Goal: Task Accomplishment & Management: Manage account settings

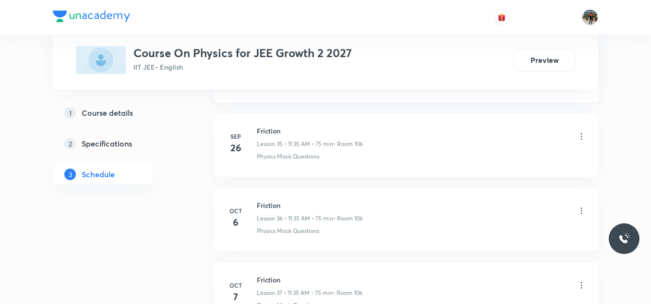
scroll to position [3280, 0]
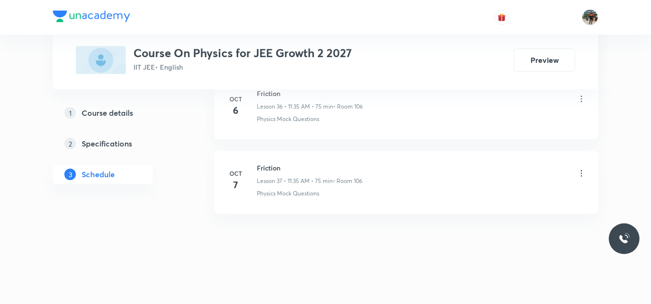
click at [263, 163] on h6 "Friction" at bounding box center [310, 168] width 106 height 10
copy h6 "Friction"
click at [263, 163] on h6 "Friction" at bounding box center [310, 168] width 106 height 10
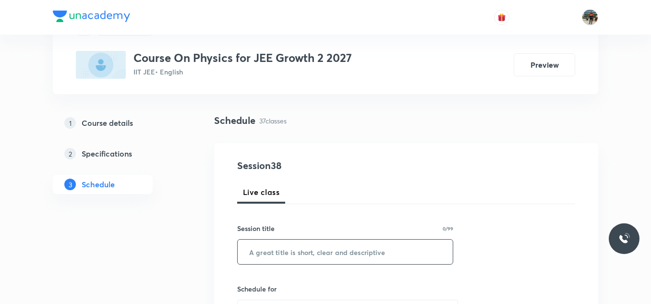
scroll to position [96, 0]
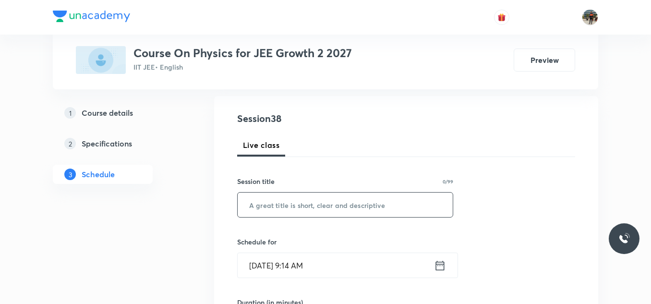
click at [278, 192] on input "text" at bounding box center [345, 204] width 215 height 24
paste input "Friction"
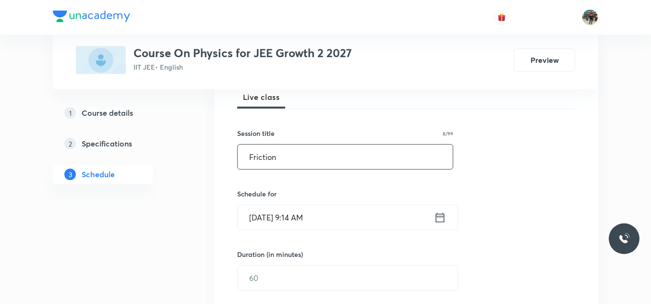
type input "Friction"
click at [439, 221] on icon at bounding box center [440, 217] width 12 height 13
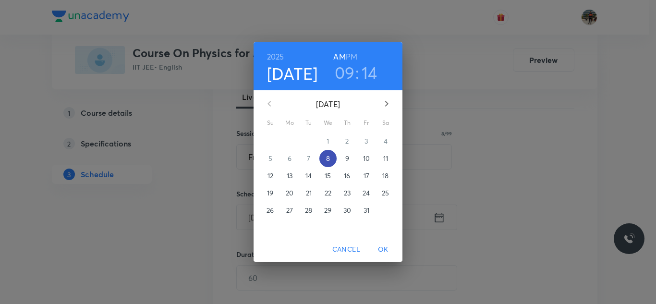
click at [333, 156] on span "8" at bounding box center [327, 159] width 17 height 10
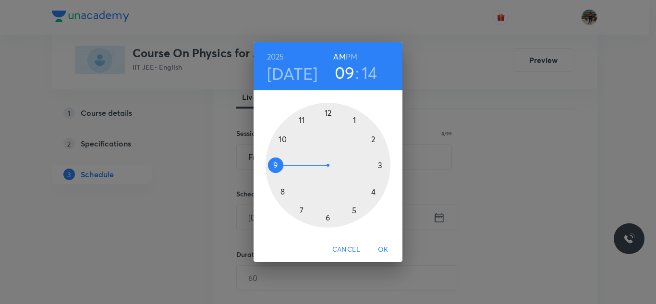
click at [283, 139] on div at bounding box center [327, 165] width 125 height 125
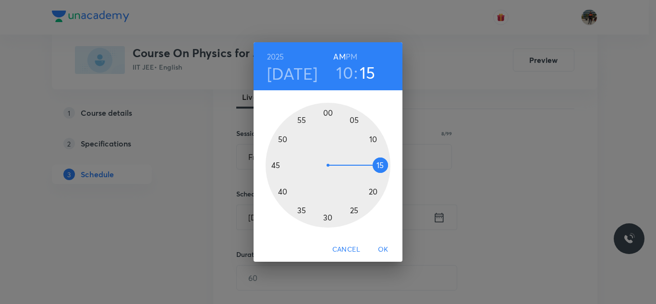
click at [381, 166] on div at bounding box center [327, 165] width 125 height 125
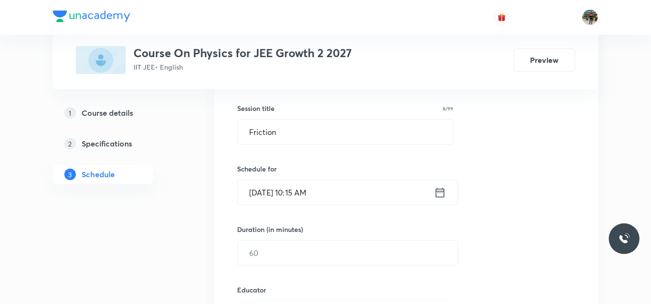
scroll to position [192, 0]
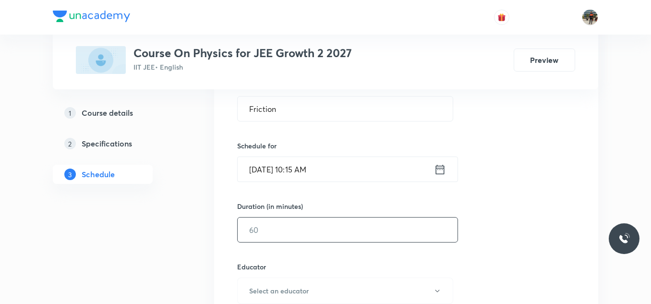
click at [272, 224] on input "text" at bounding box center [348, 229] width 220 height 24
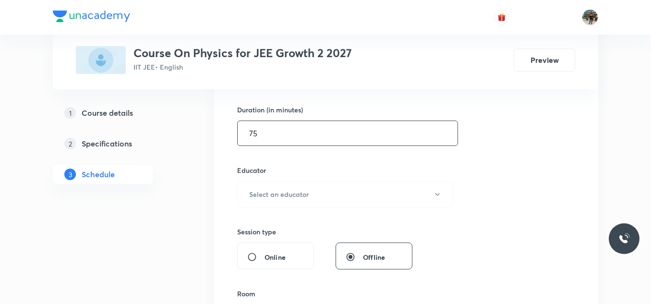
scroll to position [288, 0]
type input "75"
click at [250, 200] on button "Select an educator" at bounding box center [345, 194] width 216 height 26
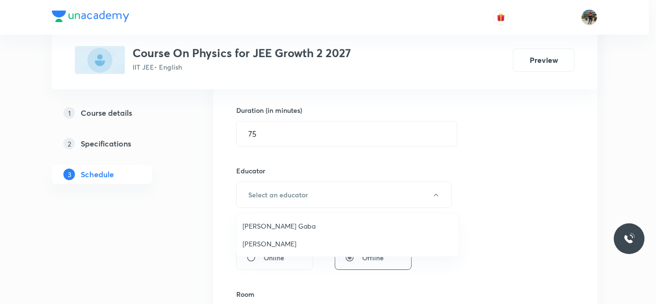
click at [257, 227] on span "Arpit Gaba" at bounding box center [347, 226] width 210 height 10
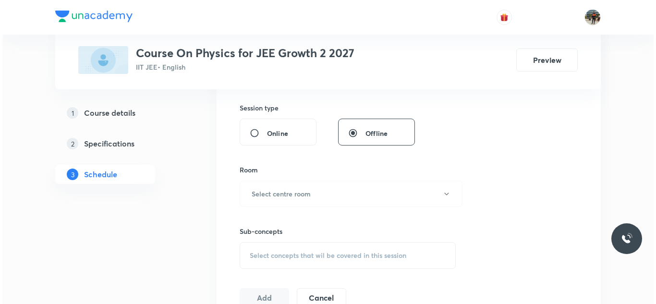
scroll to position [432, 0]
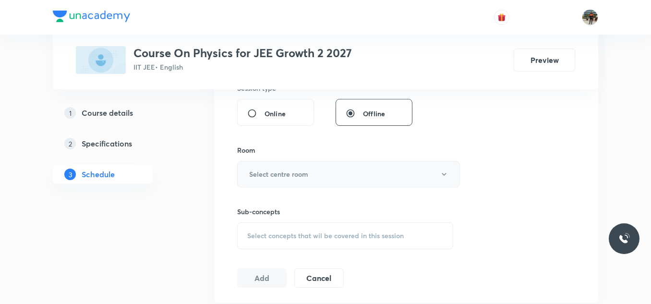
click at [254, 166] on button "Select centre room" at bounding box center [348, 174] width 223 height 26
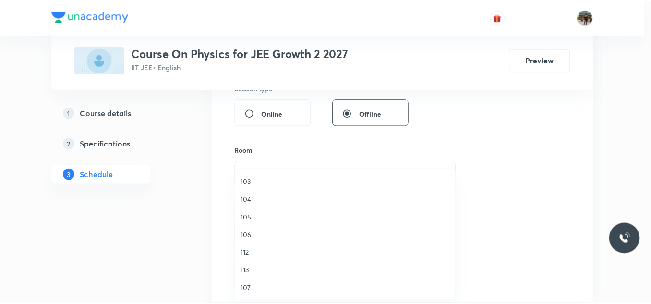
scroll to position [96, 0]
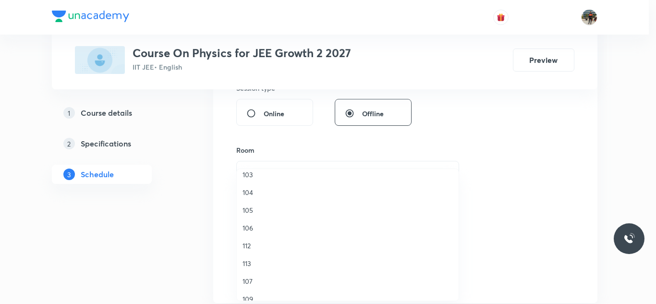
click at [248, 281] on span "107" at bounding box center [347, 281] width 210 height 10
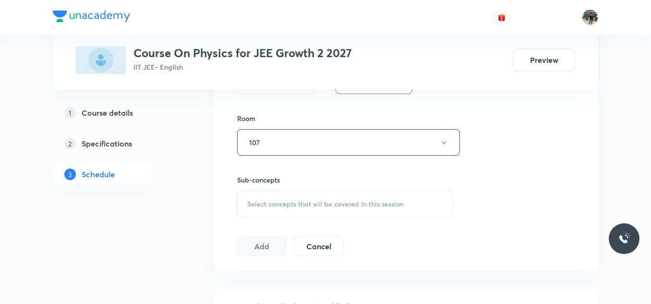
scroll to position [480, 0]
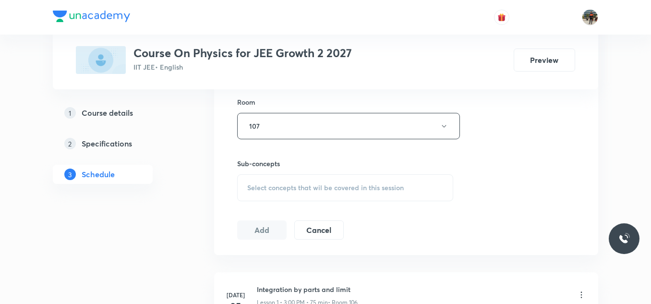
click at [253, 178] on div "Select concepts that wil be covered in this session" at bounding box center [345, 187] width 216 height 27
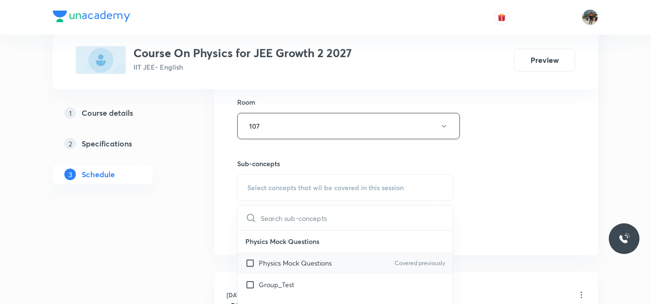
click at [248, 264] on input "checkbox" at bounding box center [251, 263] width 13 height 10
checkbox input "true"
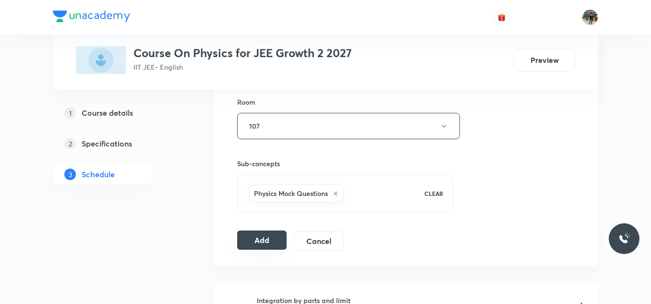
click at [261, 241] on button "Add" at bounding box center [261, 239] width 49 height 19
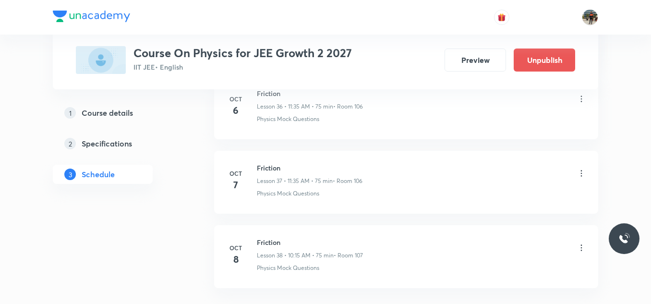
scroll to position [2852, 0]
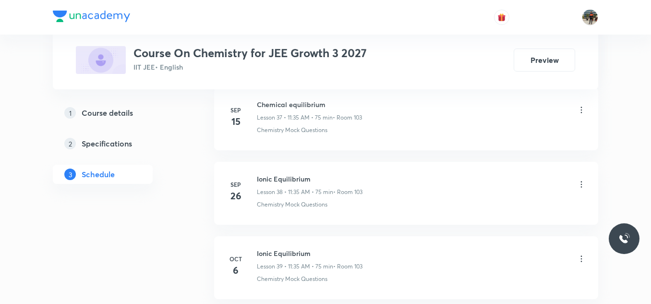
scroll to position [3441, 0]
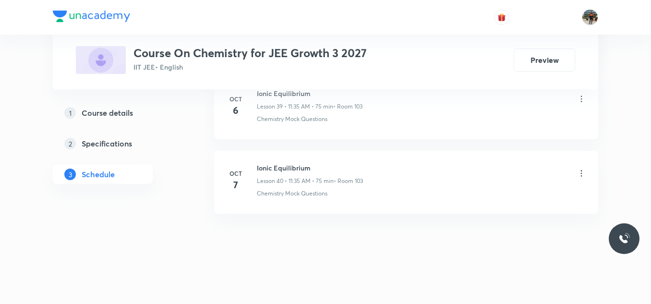
click at [279, 170] on h6 "Ionic Equilibrium" at bounding box center [310, 168] width 106 height 10
copy h6 "Ionic Equilibrium"
click at [279, 170] on h6 "Ionic Equilibrium" at bounding box center [310, 168] width 106 height 10
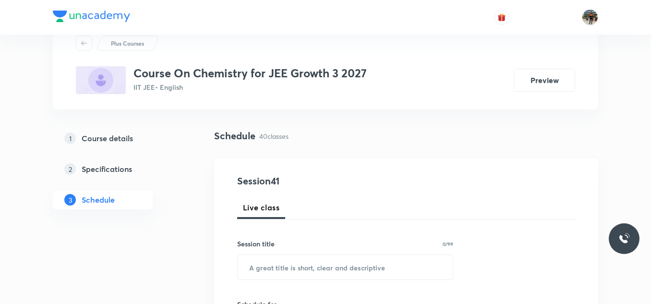
scroll to position [144, 0]
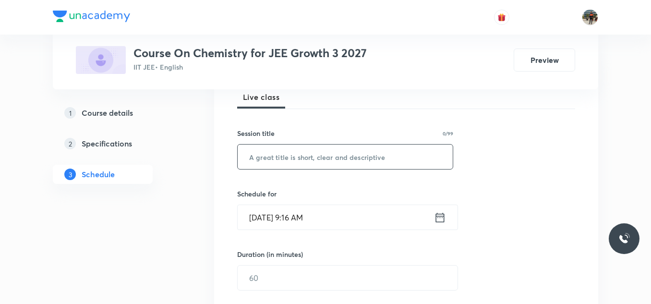
click at [287, 158] on input "text" at bounding box center [345, 156] width 215 height 24
paste input "Ionic Equilibrium"
type input "Ionic Equilibrium"
click at [438, 214] on icon at bounding box center [440, 217] width 9 height 10
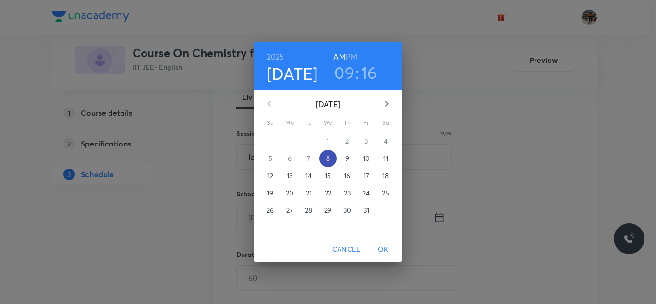
click at [333, 158] on span "8" at bounding box center [327, 159] width 17 height 10
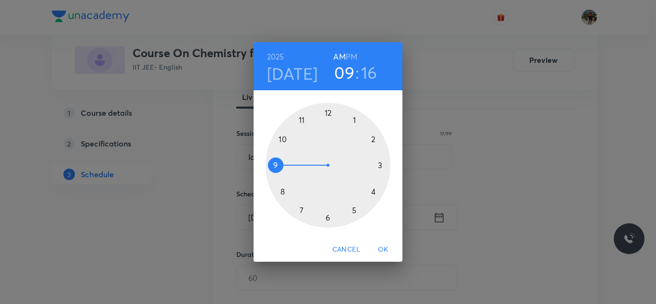
click at [282, 138] on div at bounding box center [327, 165] width 125 height 125
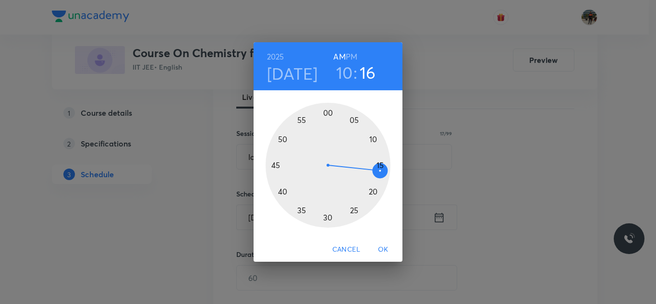
click at [352, 120] on div at bounding box center [327, 165] width 125 height 125
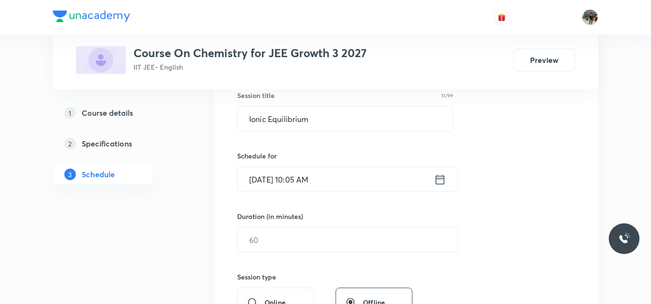
scroll to position [240, 0]
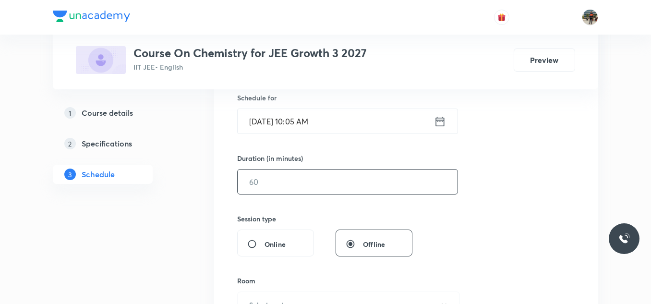
click at [295, 174] on input "text" at bounding box center [348, 181] width 220 height 24
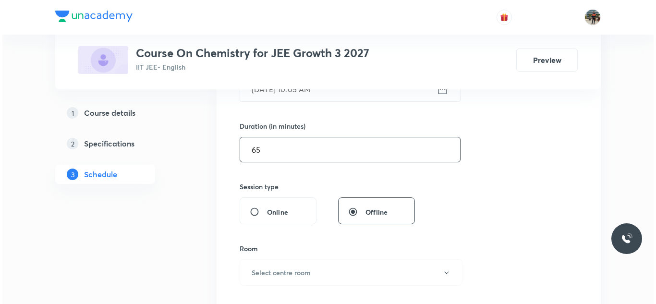
scroll to position [336, 0]
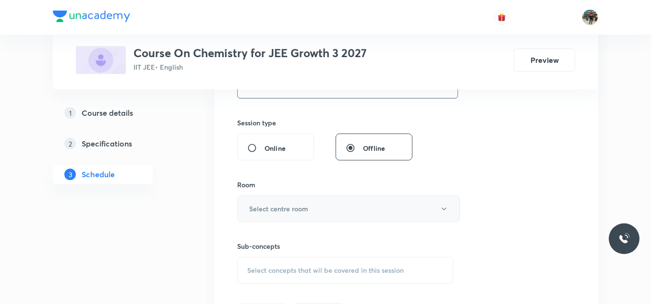
type input "65"
click at [272, 211] on h6 "Select centre room" at bounding box center [278, 209] width 59 height 10
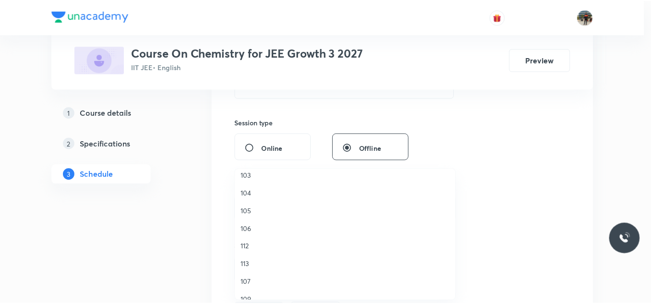
scroll to position [96, 0]
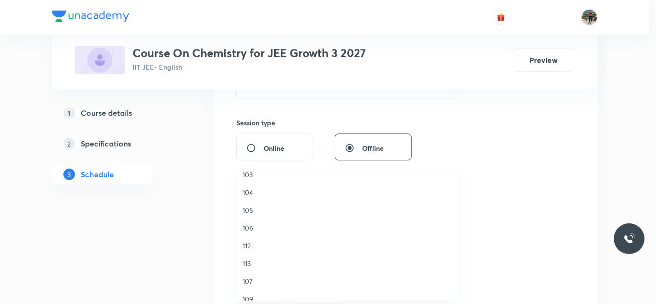
click at [246, 175] on span "103" at bounding box center [347, 174] width 210 height 10
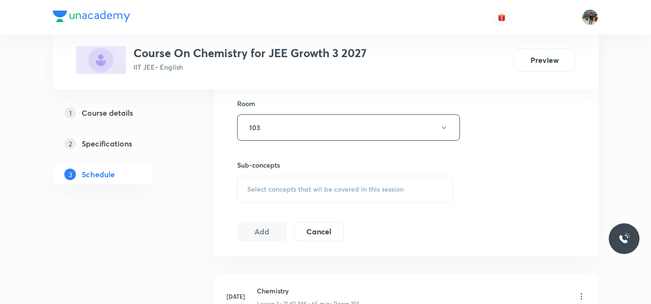
scroll to position [432, 0]
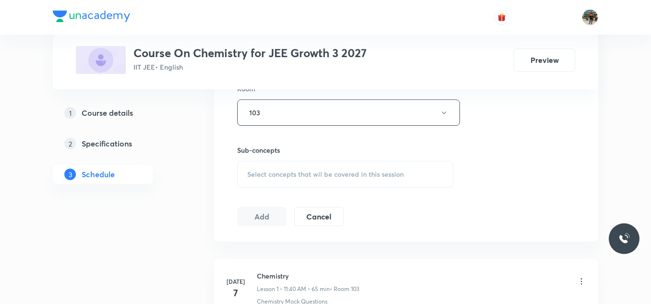
click at [259, 174] on span "Select concepts that wil be covered in this session" at bounding box center [325, 174] width 156 height 8
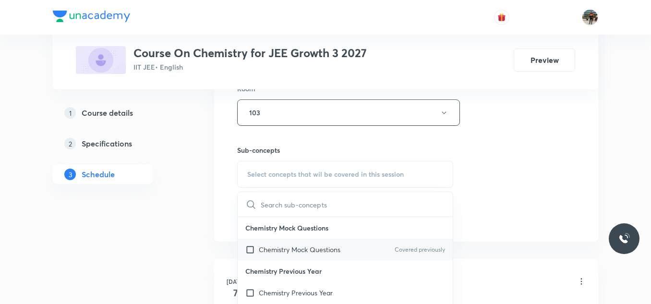
click at [252, 250] on input "checkbox" at bounding box center [251, 249] width 13 height 10
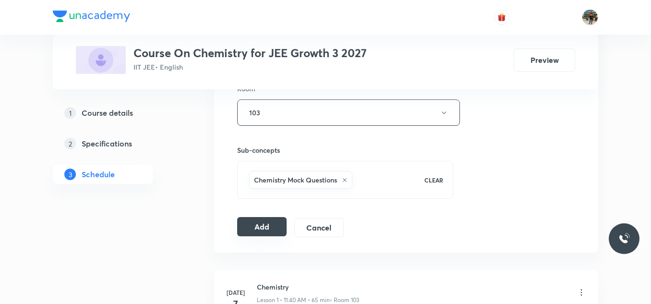
click at [248, 228] on button "Add" at bounding box center [261, 226] width 49 height 19
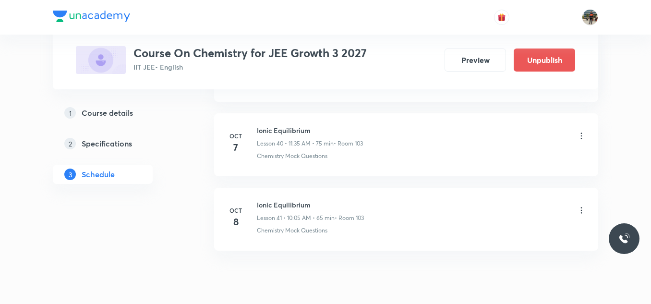
scroll to position [3075, 0]
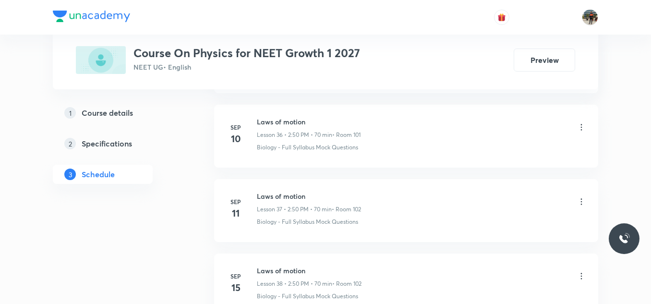
scroll to position [3516, 0]
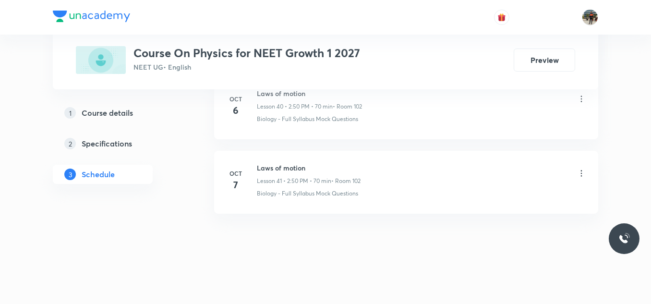
click at [275, 167] on h6 "Laws of motion" at bounding box center [309, 168] width 104 height 10
copy h6 "Laws of motion"
click at [275, 167] on h6 "Laws of motion" at bounding box center [309, 168] width 104 height 10
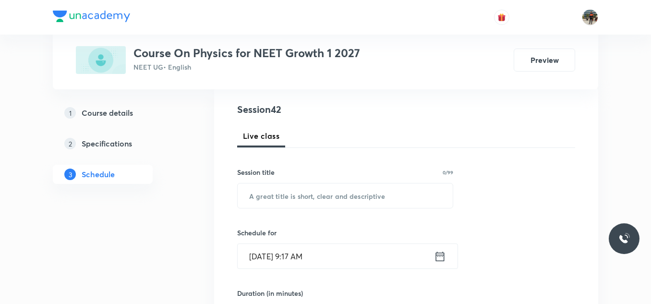
scroll to position [144, 0]
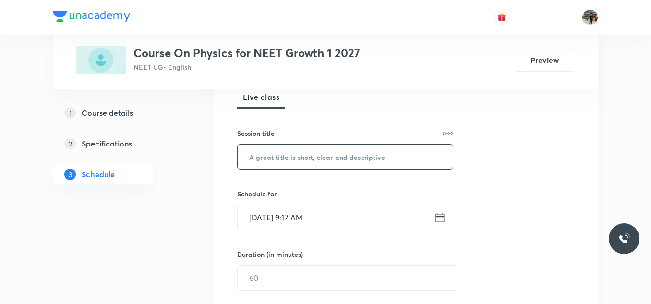
click at [307, 166] on input "text" at bounding box center [345, 156] width 215 height 24
paste input "Laws of motion"
type input "Laws of motion"
click at [440, 215] on icon at bounding box center [440, 217] width 12 height 13
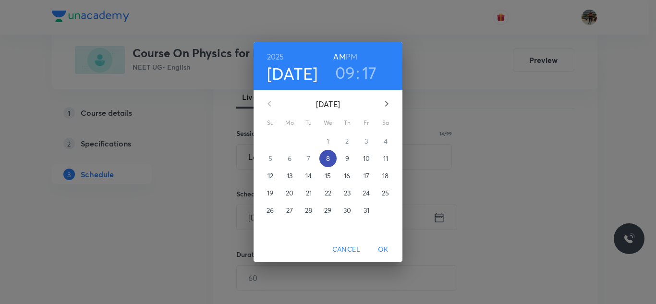
click at [326, 159] on p "8" at bounding box center [328, 159] width 4 height 10
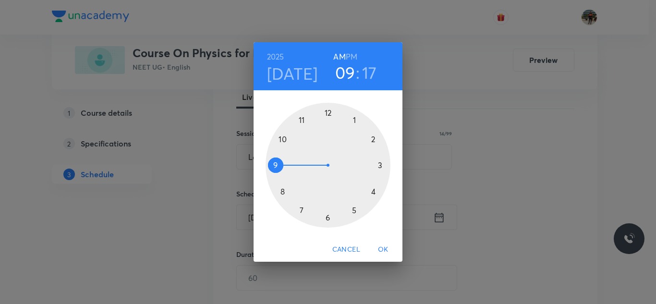
click at [282, 140] on div at bounding box center [327, 165] width 125 height 125
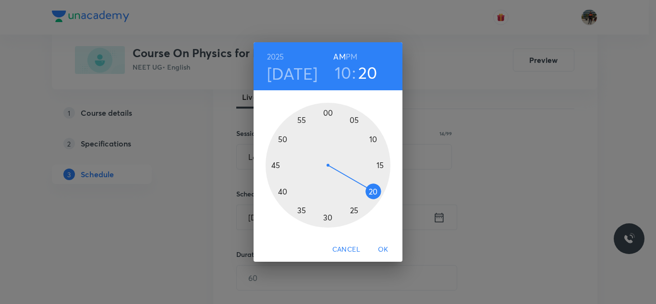
drag, startPoint x: 375, startPoint y: 177, endPoint x: 374, endPoint y: 192, distance: 14.9
click at [374, 192] on div at bounding box center [327, 165] width 125 height 125
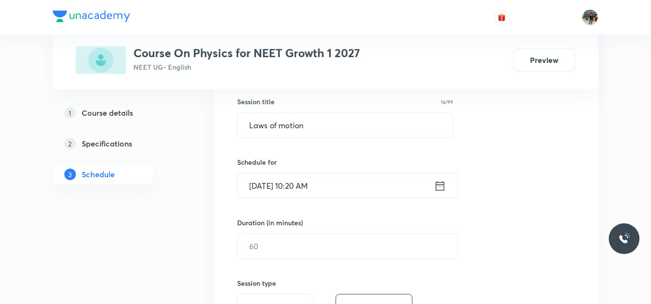
scroll to position [192, 0]
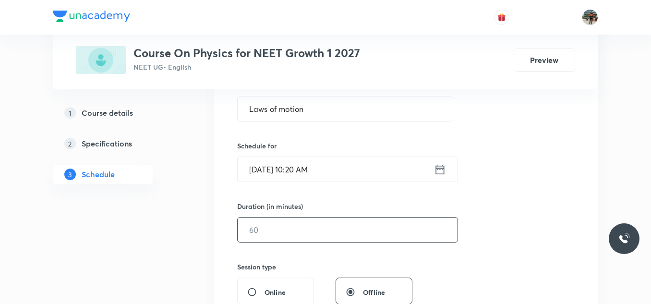
click at [300, 232] on input "text" at bounding box center [348, 229] width 220 height 24
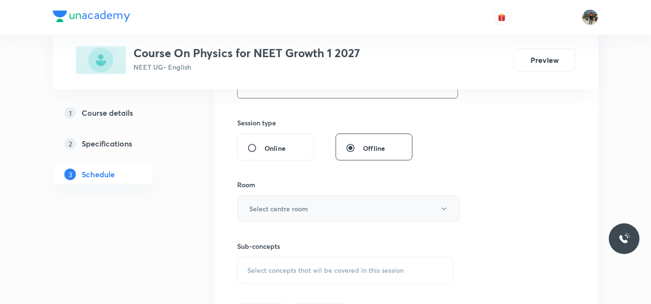
type input "70"
click at [250, 207] on h6 "Select centre room" at bounding box center [278, 209] width 59 height 10
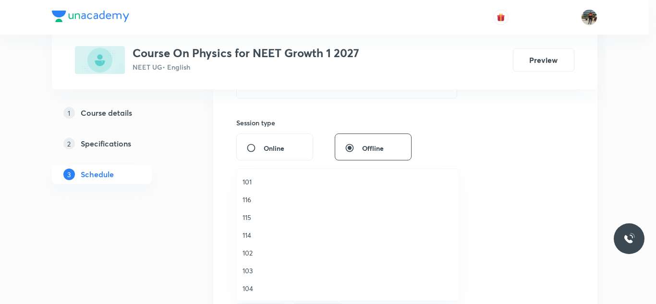
click at [247, 254] on span "102" at bounding box center [347, 253] width 210 height 10
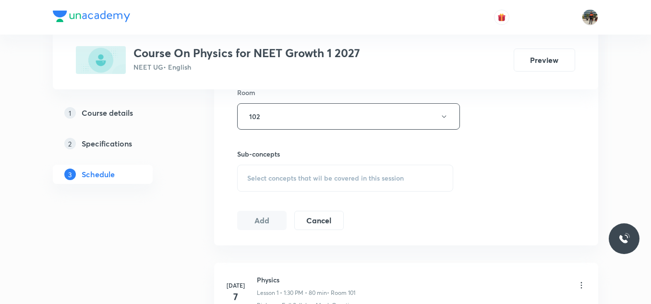
scroll to position [432, 0]
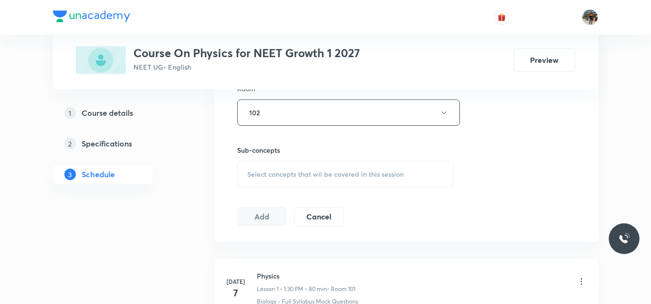
click at [241, 171] on div "Select concepts that wil be covered in this session" at bounding box center [345, 174] width 216 height 27
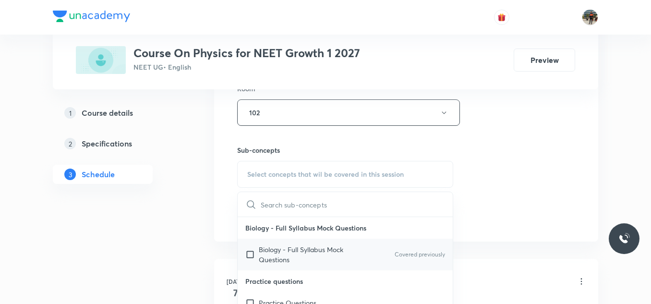
click at [249, 255] on input "checkbox" at bounding box center [251, 254] width 13 height 20
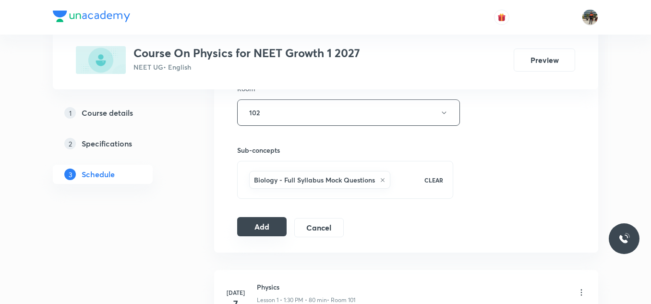
click at [271, 224] on button "Add" at bounding box center [261, 226] width 49 height 19
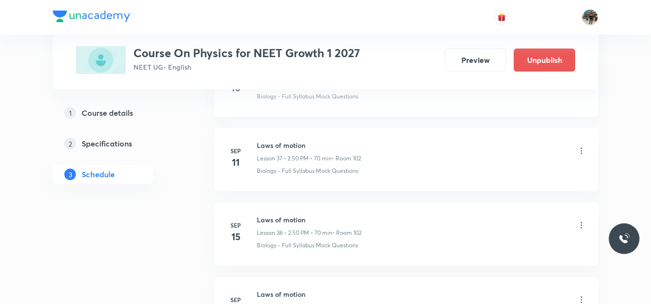
scroll to position [3149, 0]
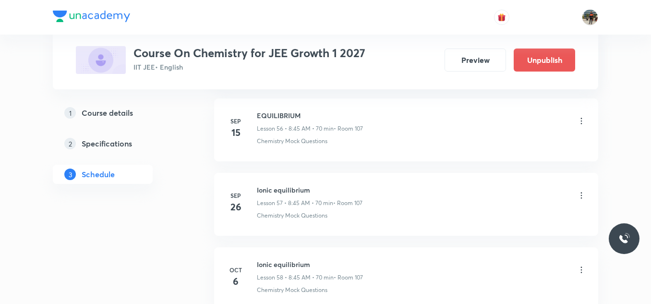
scroll to position [4855, 0]
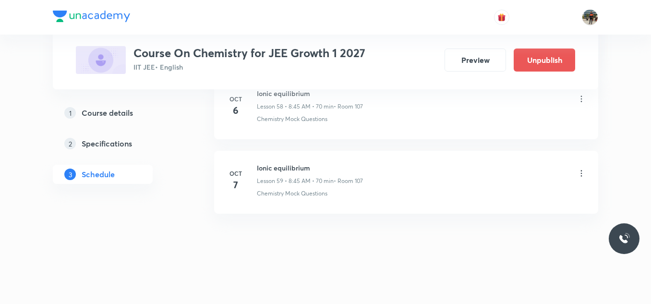
click at [268, 165] on h6 "Ionic equilibrium" at bounding box center [310, 168] width 106 height 10
copy h6 "Ionic equilibrium"
click at [268, 165] on h6 "Ionic equilibrium" at bounding box center [310, 168] width 106 height 10
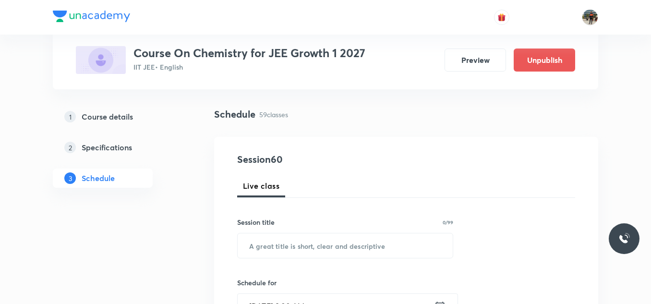
scroll to position [144, 0]
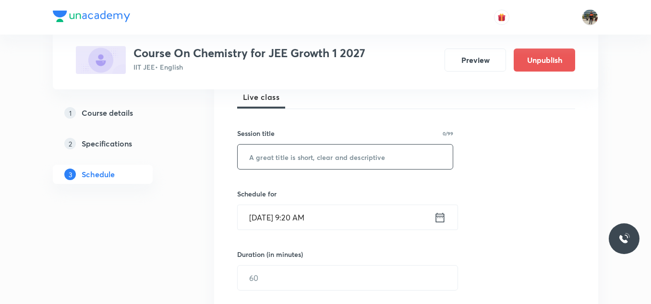
click at [295, 160] on input "text" at bounding box center [345, 156] width 215 height 24
paste input "Ionic equilibrium"
type input "Ionic equilibrium"
click at [439, 218] on icon at bounding box center [440, 217] width 12 height 13
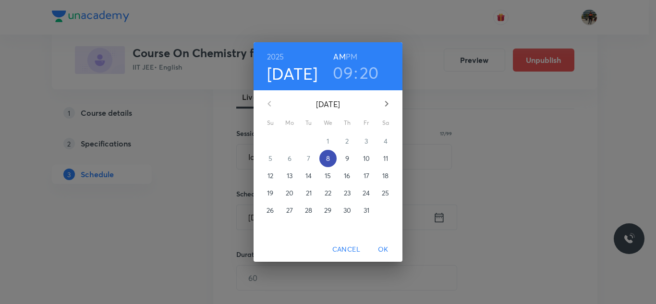
click at [330, 158] on p "8" at bounding box center [328, 159] width 4 height 10
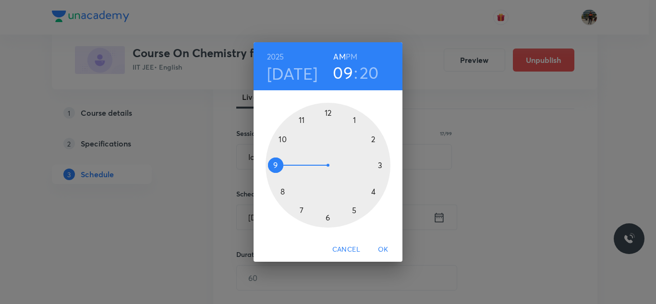
click at [302, 118] on div at bounding box center [327, 165] width 125 height 125
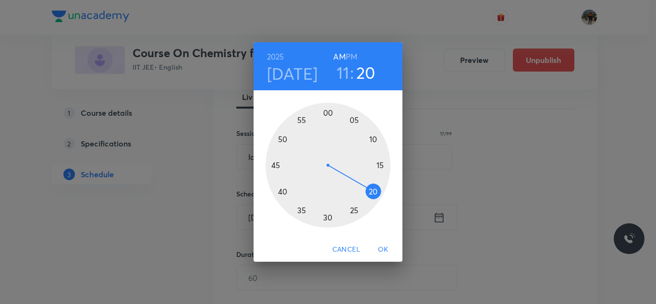
click at [328, 217] on div at bounding box center [327, 165] width 125 height 125
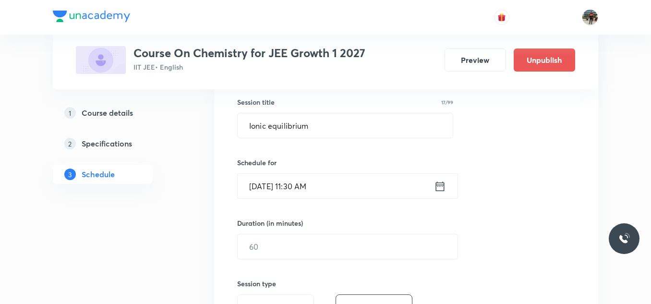
scroll to position [192, 0]
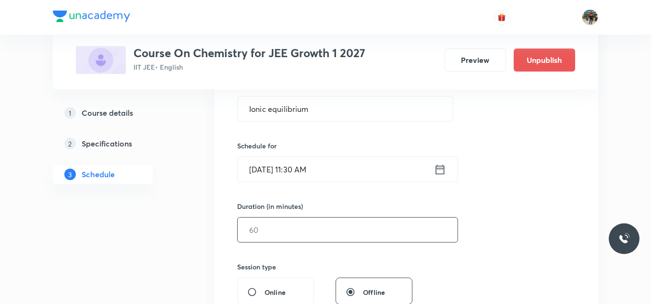
click at [289, 229] on input "text" at bounding box center [348, 229] width 220 height 24
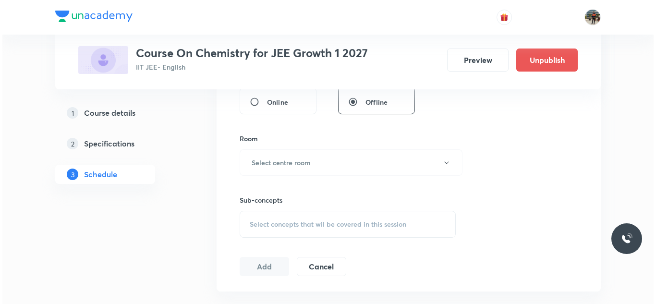
scroll to position [384, 0]
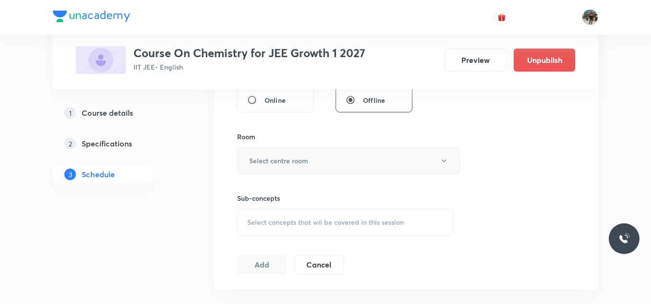
type input "70"
click at [263, 159] on h6 "Select centre room" at bounding box center [278, 161] width 59 height 10
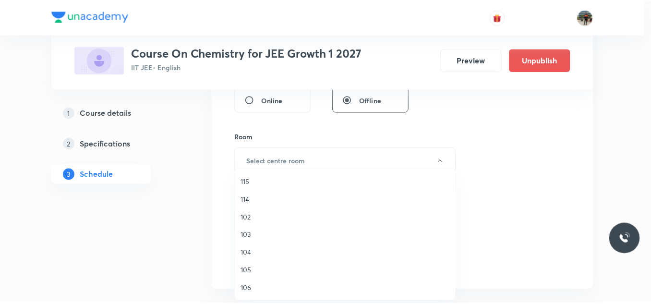
scroll to position [96, 0]
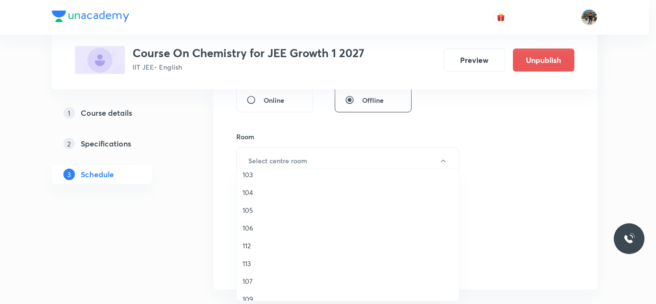
click at [246, 281] on span "107" at bounding box center [347, 281] width 210 height 10
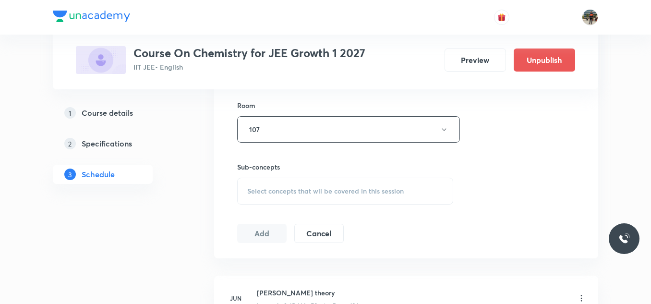
scroll to position [432, 0]
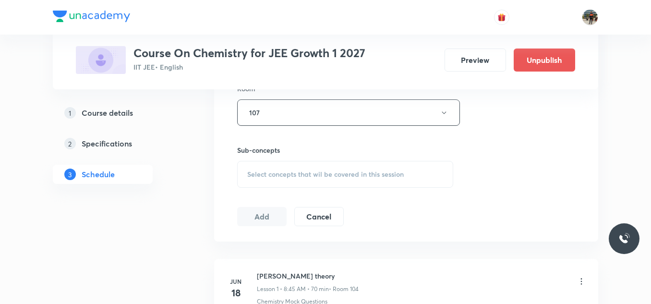
click at [254, 166] on div "Select concepts that wil be covered in this session" at bounding box center [345, 174] width 216 height 27
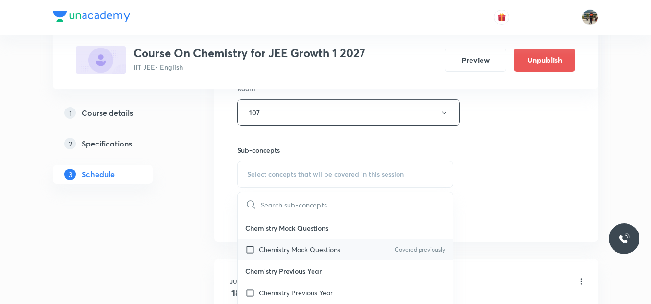
click at [247, 249] on input "checkbox" at bounding box center [251, 249] width 13 height 10
checkbox input "true"
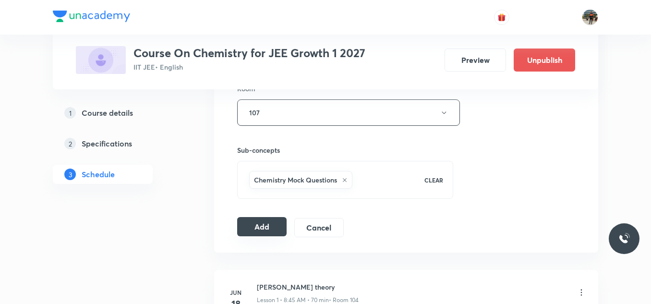
click at [260, 222] on button "Add" at bounding box center [261, 226] width 49 height 19
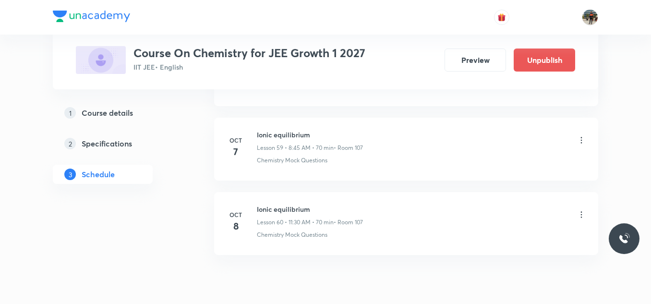
scroll to position [4488, 0]
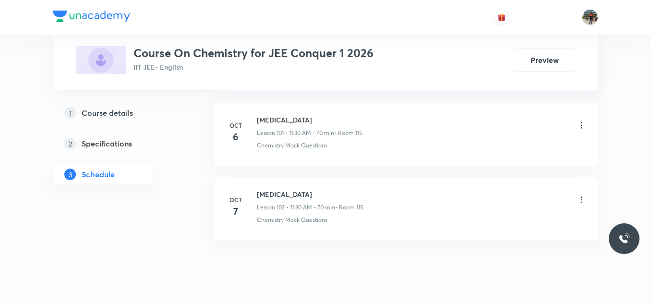
scroll to position [8115, 0]
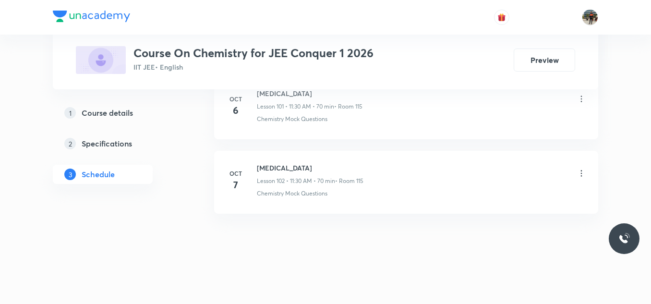
click at [270, 169] on h6 "[MEDICAL_DATA]" at bounding box center [310, 168] width 107 height 10
click at [270, 169] on h6 "Hydrocarbons" at bounding box center [310, 168] width 107 height 10
copy h6 "Hydrocarbons"
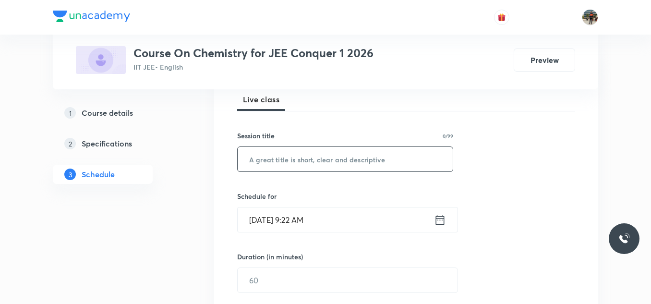
scroll to position [144, 0]
click at [299, 158] on input "text" at bounding box center [345, 156] width 215 height 24
paste input "[MEDICAL_DATA]"
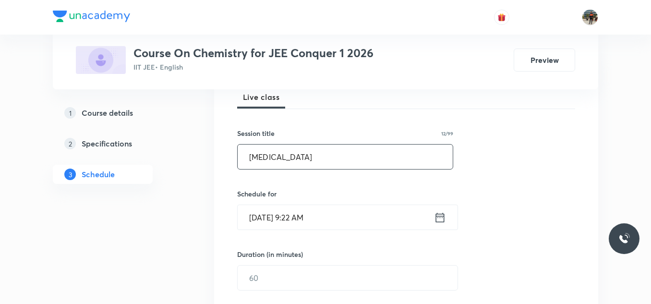
scroll to position [192, 0]
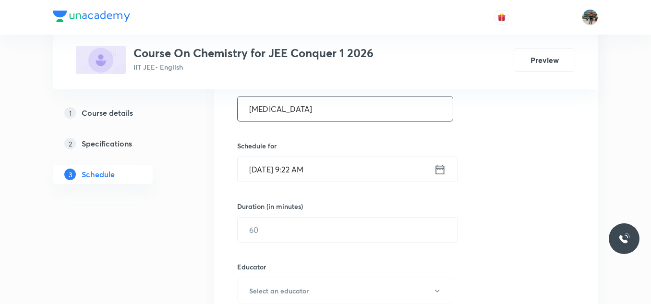
type input "[MEDICAL_DATA]"
click at [439, 170] on icon at bounding box center [440, 169] width 12 height 13
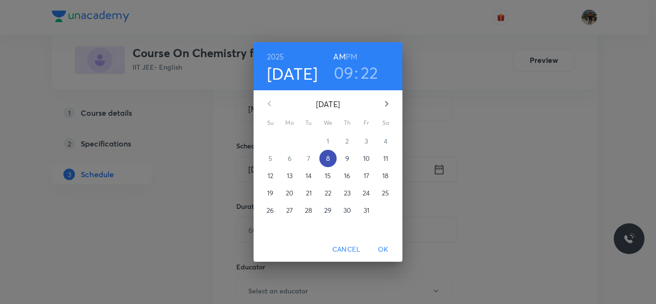
click at [332, 158] on span "8" at bounding box center [327, 159] width 17 height 10
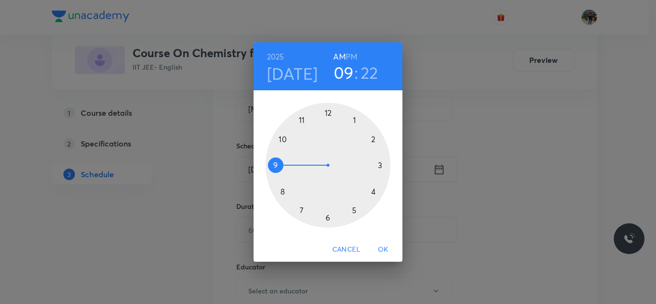
click at [275, 166] on div at bounding box center [327, 165] width 125 height 125
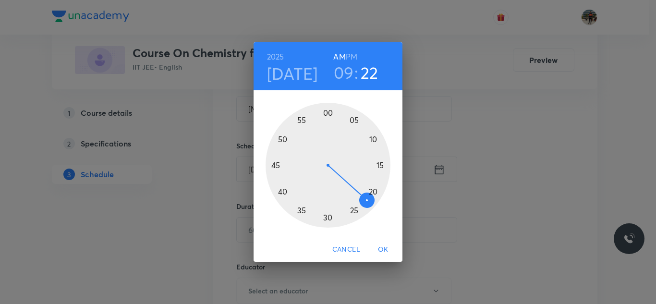
click at [326, 217] on div at bounding box center [327, 165] width 125 height 125
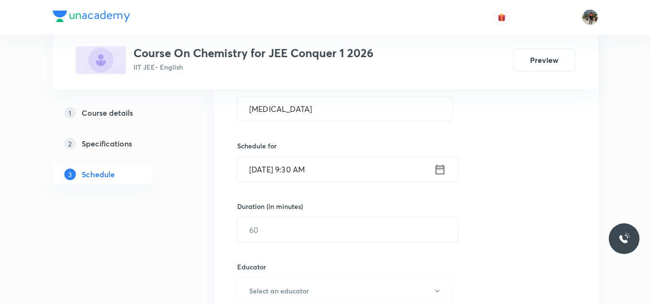
scroll to position [240, 0]
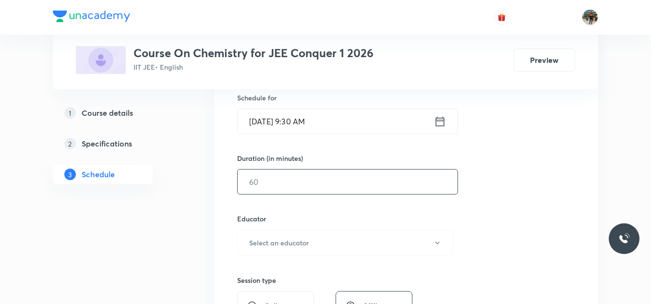
click at [298, 191] on input "text" at bounding box center [348, 181] width 220 height 24
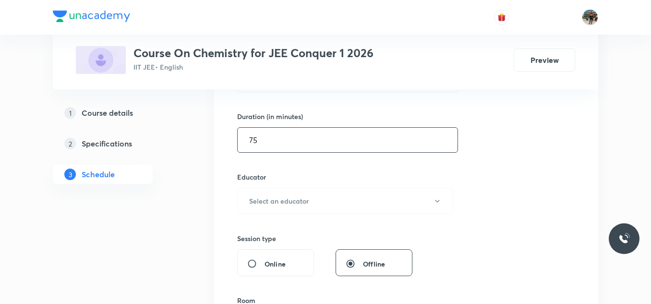
scroll to position [336, 0]
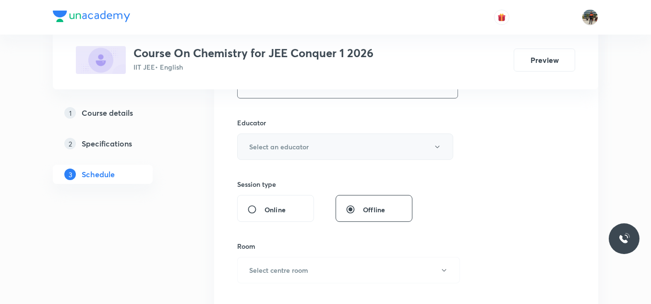
type input "75"
click at [275, 143] on h6 "Select an educator" at bounding box center [279, 147] width 60 height 10
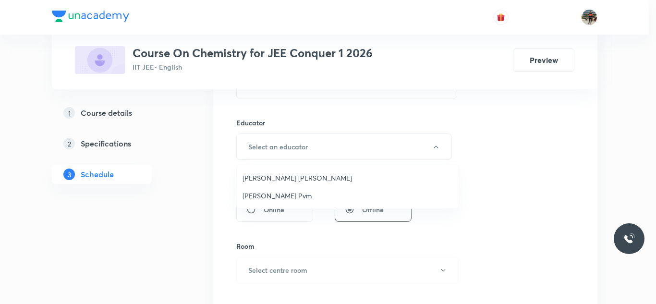
click at [261, 178] on span "Mekala Santhosh Kumar" at bounding box center [347, 178] width 210 height 10
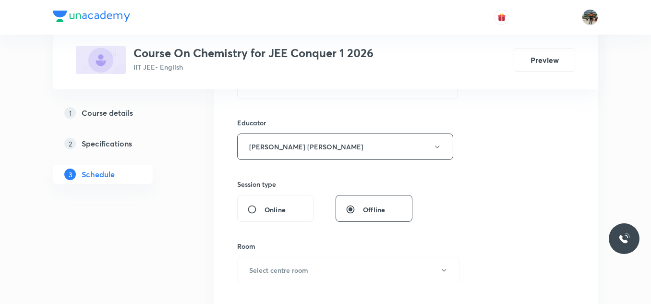
scroll to position [432, 0]
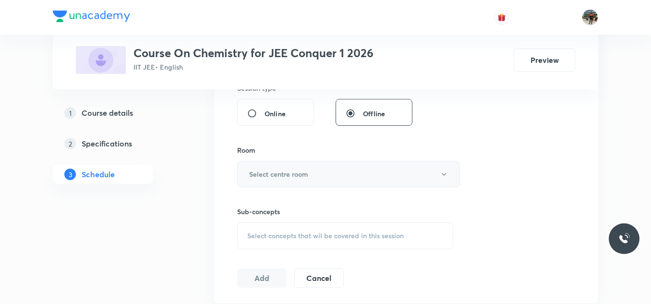
click at [252, 169] on h6 "Select centre room" at bounding box center [278, 174] width 59 height 10
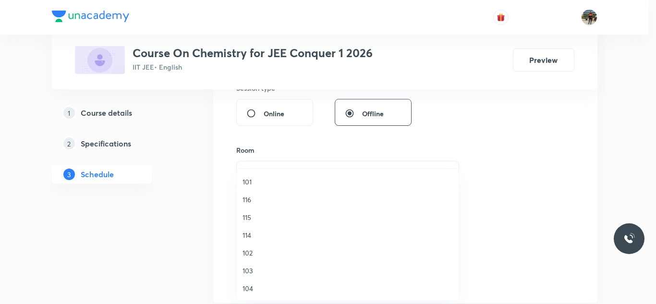
click at [248, 219] on span "115" at bounding box center [347, 217] width 210 height 10
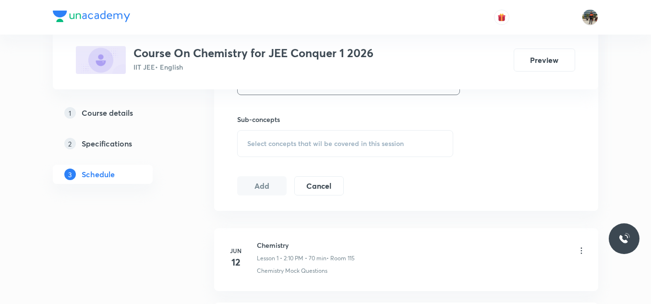
scroll to position [528, 0]
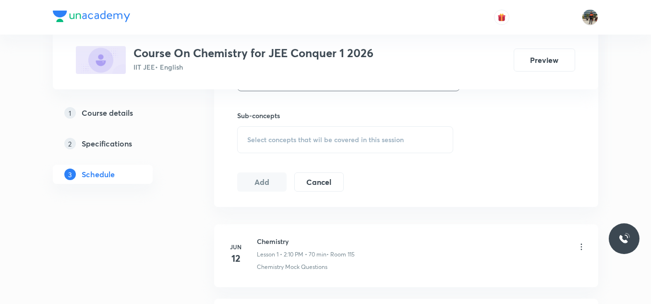
click at [269, 133] on div "Select concepts that wil be covered in this session" at bounding box center [345, 139] width 216 height 27
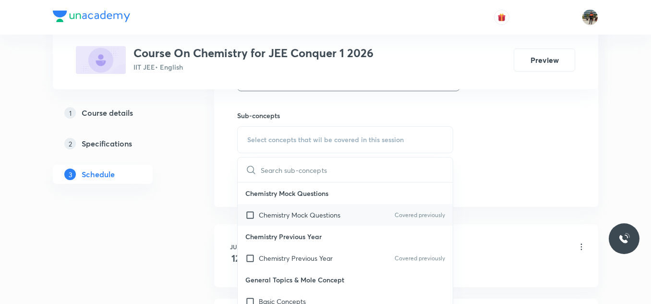
click at [251, 214] on input "checkbox" at bounding box center [251, 215] width 13 height 10
checkbox input "true"
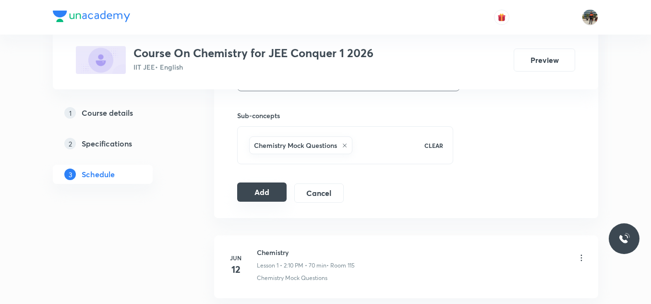
click at [259, 191] on button "Add" at bounding box center [261, 191] width 49 height 19
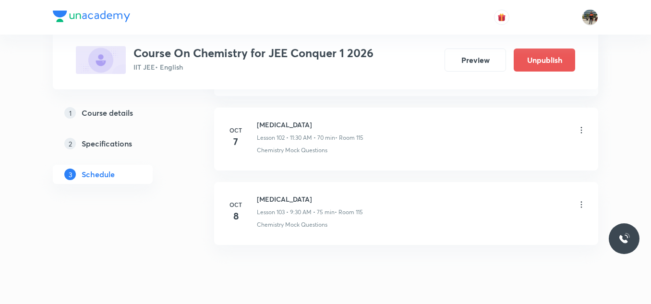
scroll to position [7687, 0]
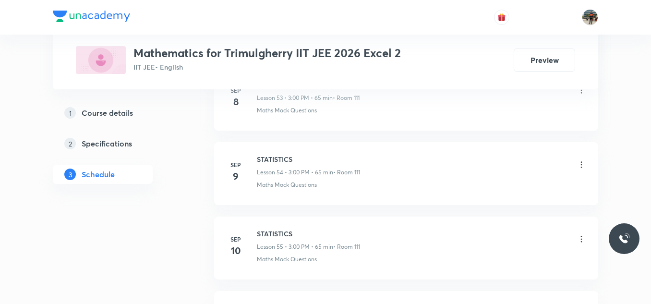
scroll to position [4916, 0]
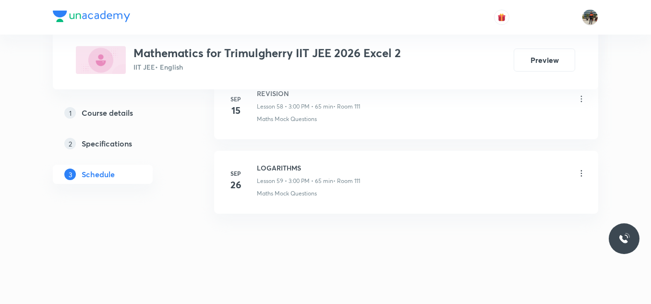
click at [273, 168] on h6 "LOGARITHMS" at bounding box center [308, 168] width 103 height 10
copy h6 "LOGARITHMS"
click at [273, 168] on h6 "LOGARITHMS" at bounding box center [308, 168] width 103 height 10
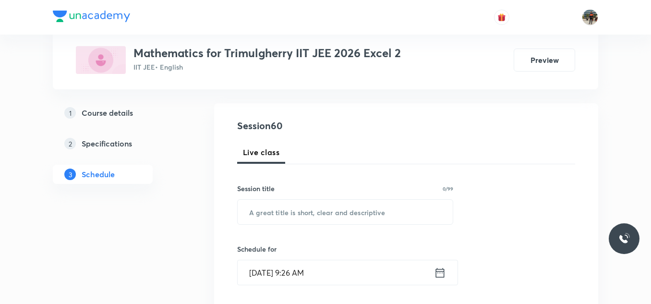
scroll to position [96, 0]
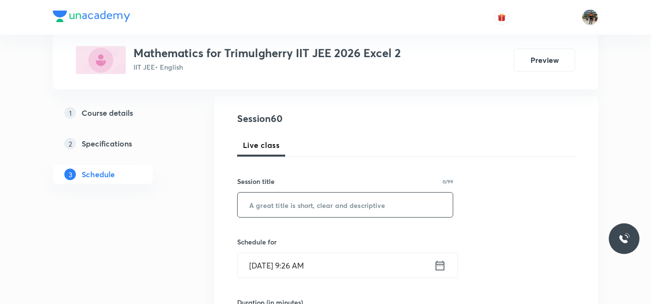
click at [297, 205] on input "text" at bounding box center [345, 204] width 215 height 24
paste input "LOGARITHMS"
type input "LOGARITHMS"
click at [439, 269] on icon at bounding box center [440, 265] width 12 height 13
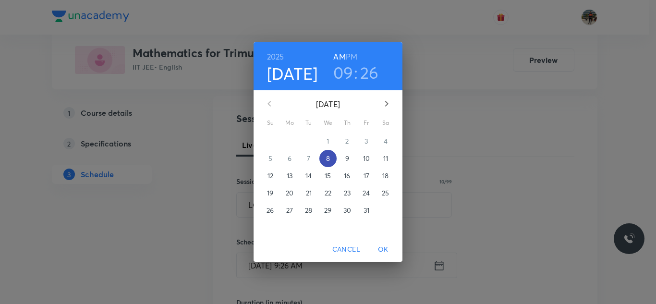
click at [329, 158] on p "8" at bounding box center [328, 159] width 4 height 10
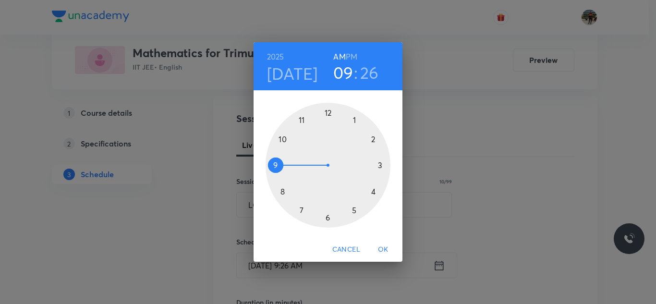
click at [284, 138] on div at bounding box center [327, 165] width 125 height 125
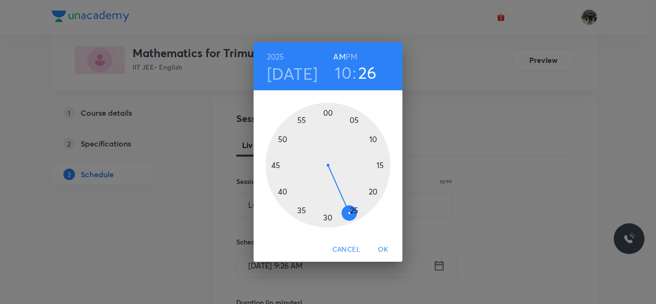
click at [380, 165] on div at bounding box center [327, 165] width 125 height 125
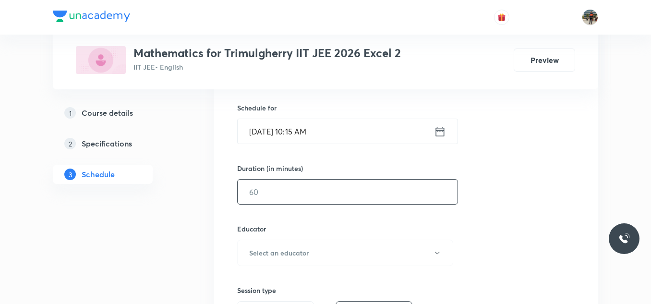
scroll to position [240, 0]
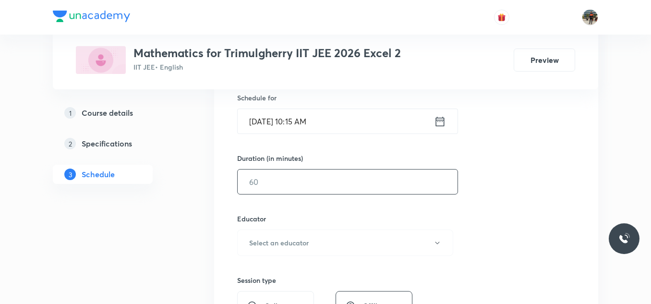
click at [276, 184] on input "text" at bounding box center [348, 181] width 220 height 24
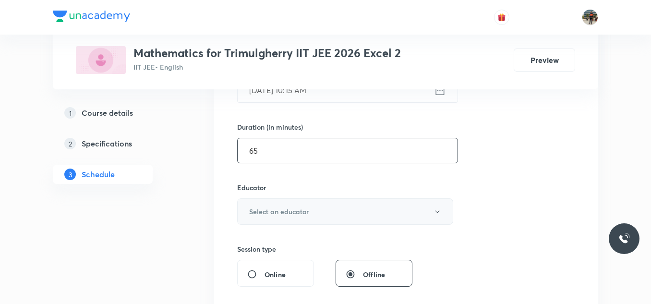
scroll to position [288, 0]
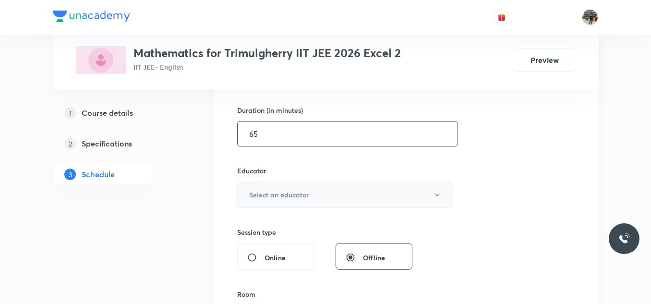
type input "65"
click at [274, 199] on h6 "Select an educator" at bounding box center [279, 195] width 60 height 10
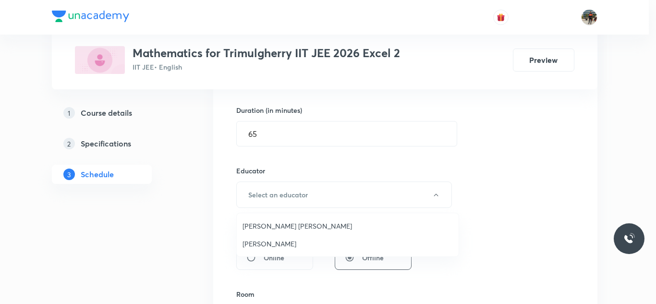
click at [256, 242] on span "Ravindar Bejugam" at bounding box center [347, 244] width 210 height 10
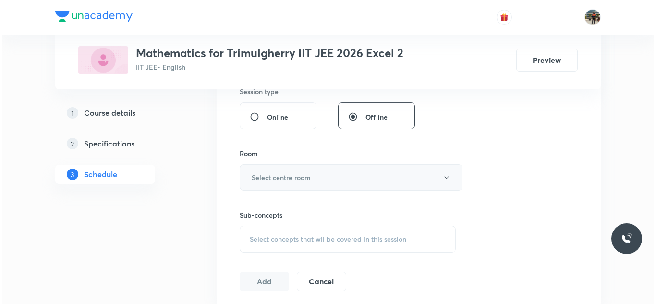
scroll to position [432, 0]
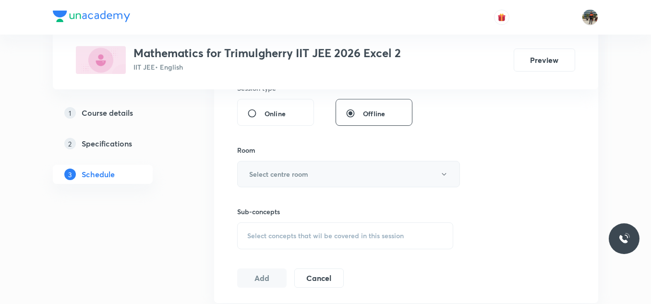
click at [251, 167] on button "Select centre room" at bounding box center [348, 174] width 223 height 26
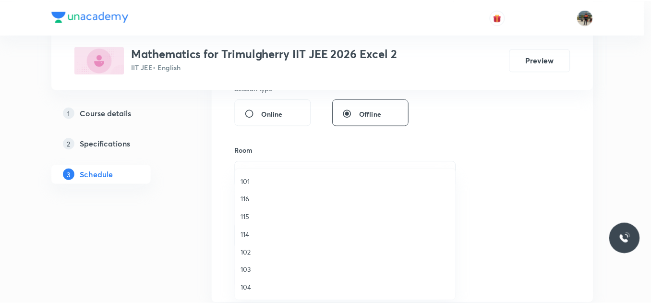
scroll to position [178, 0]
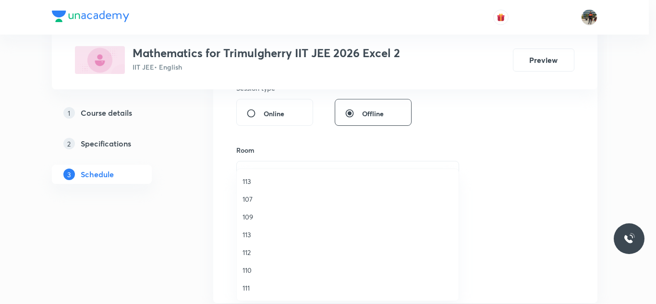
click at [251, 288] on span "111" at bounding box center [347, 288] width 210 height 10
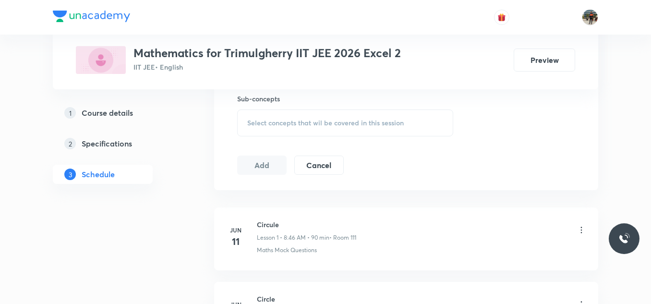
scroll to position [528, 0]
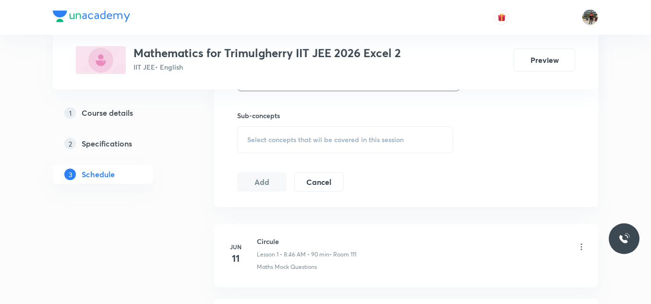
click at [261, 142] on span "Select concepts that wil be covered in this session" at bounding box center [325, 140] width 156 height 8
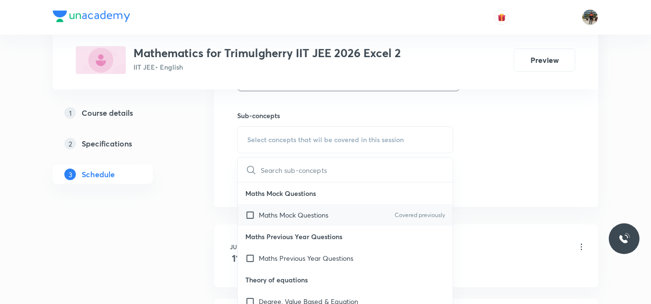
click at [248, 216] on input "checkbox" at bounding box center [251, 215] width 13 height 10
checkbox input "true"
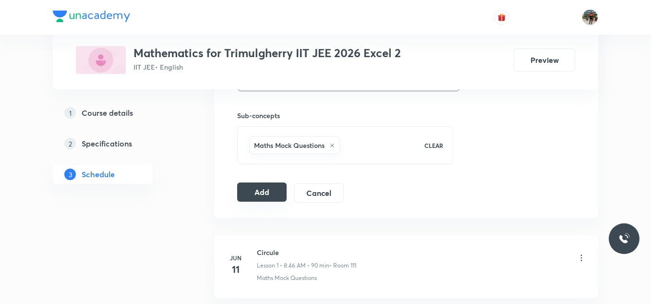
click at [259, 193] on button "Add" at bounding box center [261, 191] width 49 height 19
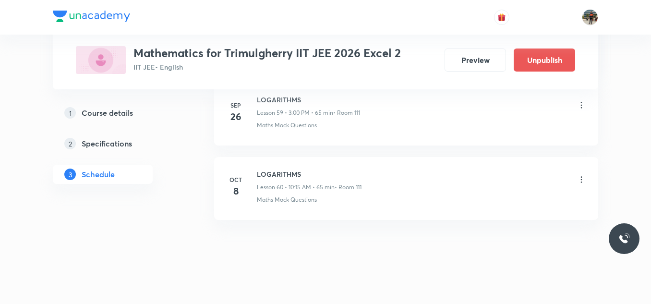
scroll to position [4488, 0]
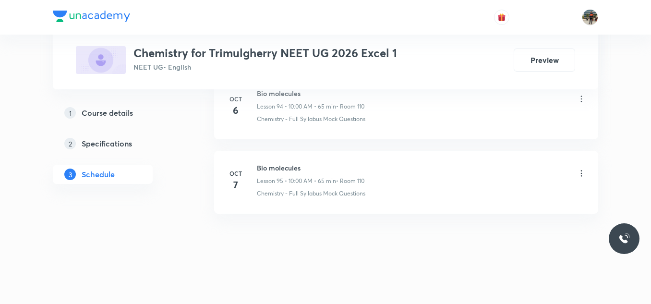
click at [289, 166] on h6 "Bio molecules" at bounding box center [311, 168] width 108 height 10
copy h6 "Bio molecules"
click at [289, 166] on h6 "Bio molecules" at bounding box center [311, 168] width 108 height 10
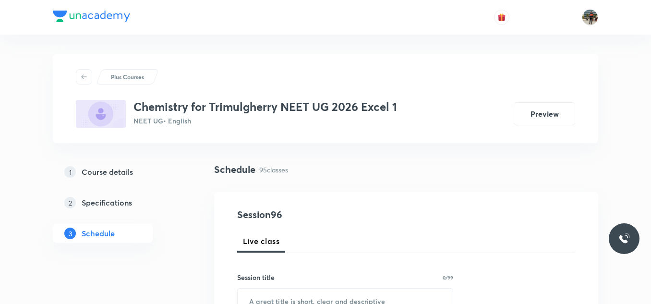
scroll to position [96, 0]
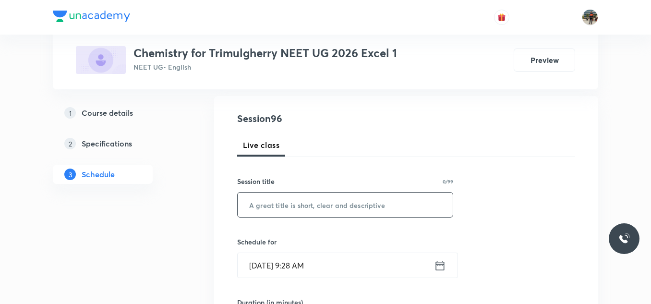
click at [300, 199] on input "text" at bounding box center [345, 204] width 215 height 24
paste input "Bio molecules"
type input "Bio molecules"
click at [440, 265] on icon at bounding box center [440, 265] width 9 height 10
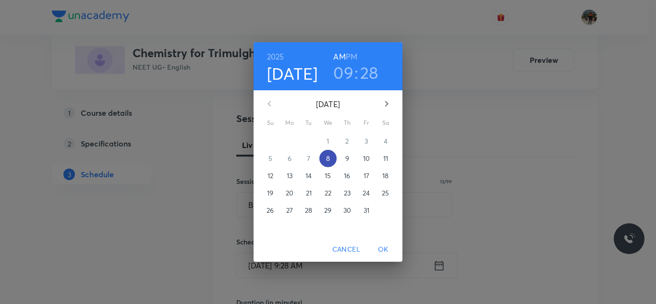
click at [327, 157] on p "8" at bounding box center [328, 159] width 4 height 10
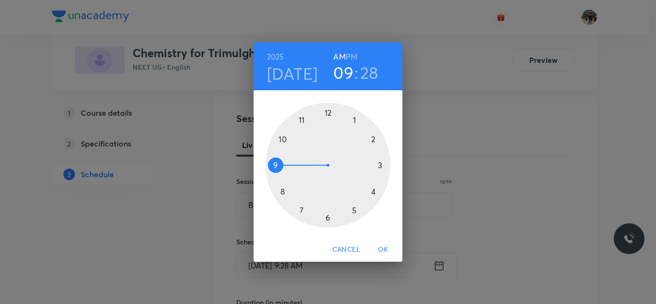
click at [282, 140] on div at bounding box center [327, 165] width 125 height 125
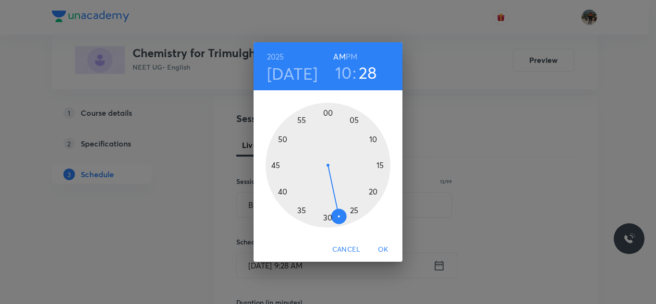
click at [355, 119] on div at bounding box center [327, 165] width 125 height 125
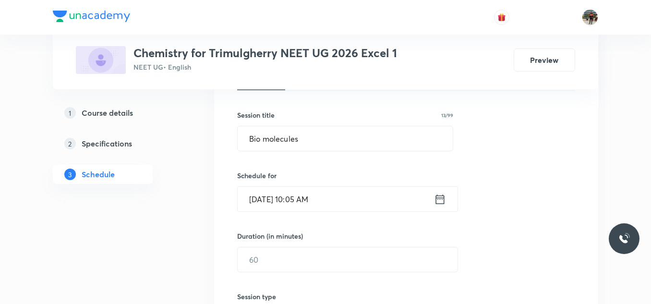
scroll to position [192, 0]
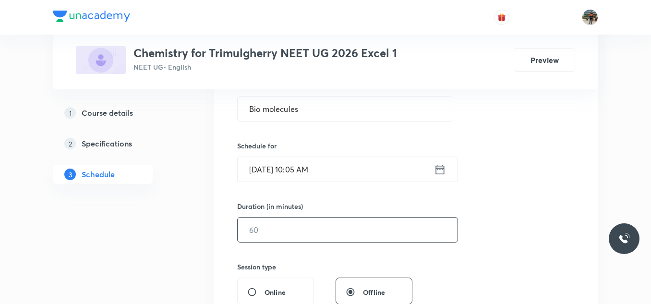
click at [291, 234] on input "text" at bounding box center [348, 229] width 220 height 24
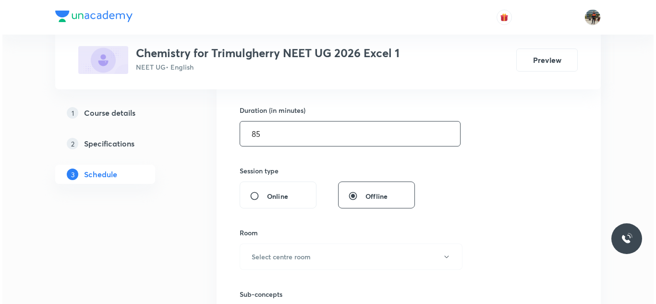
scroll to position [336, 0]
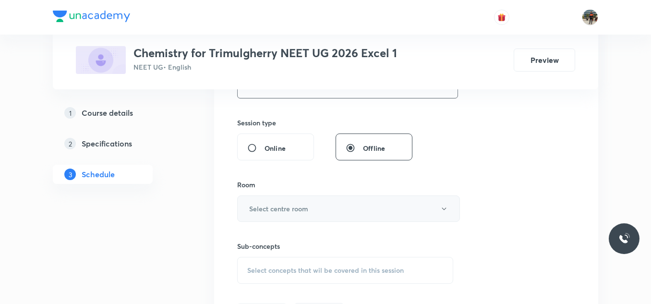
type input "85"
click at [275, 207] on h6 "Select centre room" at bounding box center [278, 209] width 59 height 10
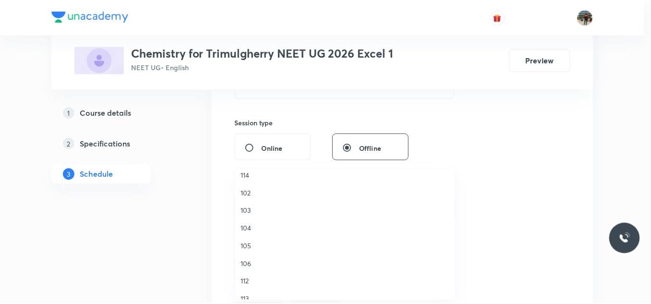
scroll to position [178, 0]
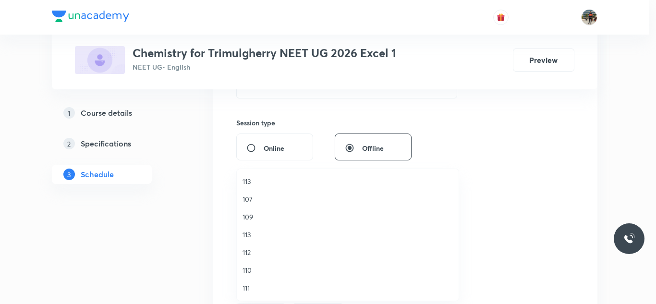
click at [251, 267] on span "110" at bounding box center [347, 270] width 210 height 10
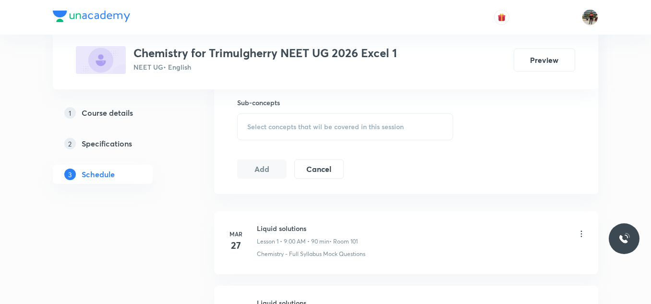
scroll to position [480, 0]
click at [263, 119] on div "Select concepts that wil be covered in this session" at bounding box center [345, 126] width 216 height 27
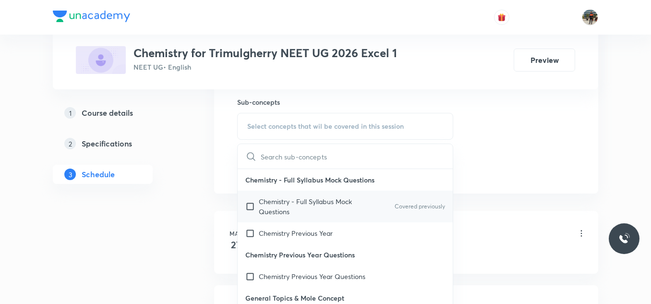
click at [249, 209] on input "checkbox" at bounding box center [251, 206] width 13 height 20
checkbox input "true"
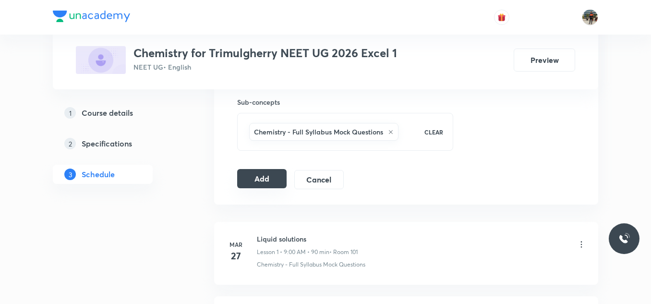
click at [273, 178] on button "Add" at bounding box center [261, 178] width 49 height 19
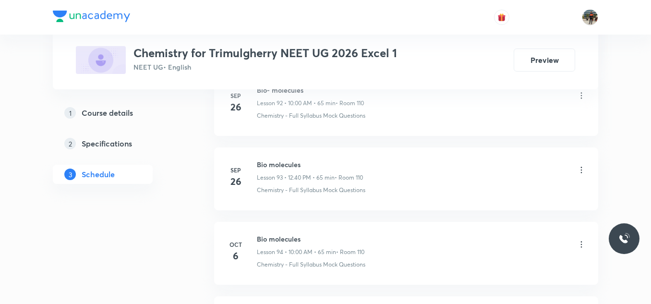
scroll to position [7544, 0]
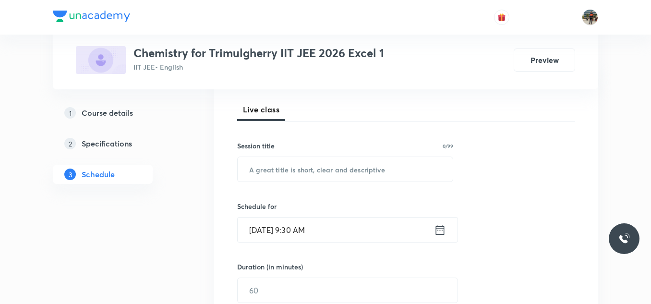
scroll to position [192, 0]
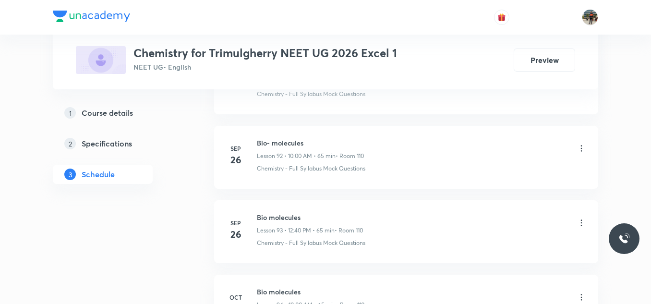
scroll to position [7533, 0]
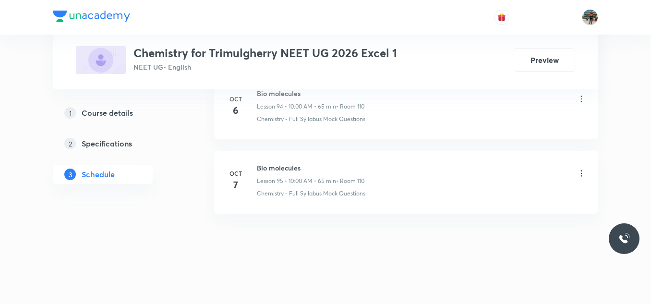
click at [292, 163] on h6 "Bio molecules" at bounding box center [311, 168] width 108 height 10
copy h6 "Bio molecules"
click at [292, 163] on h6 "Bio molecules" at bounding box center [311, 168] width 108 height 10
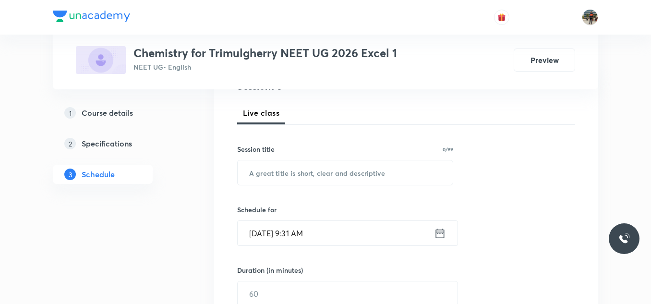
scroll to position [144, 0]
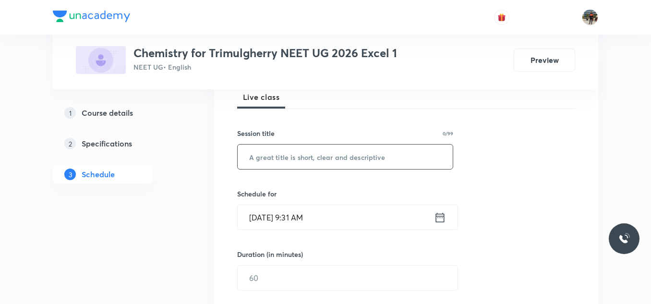
click at [291, 156] on input "text" at bounding box center [345, 156] width 215 height 24
paste input "Bio molecules"
type input "Bio molecules"
click at [439, 214] on icon at bounding box center [440, 217] width 9 height 10
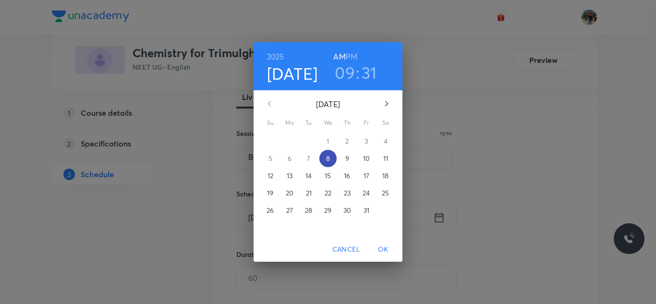
click at [327, 157] on p "8" at bounding box center [328, 159] width 4 height 10
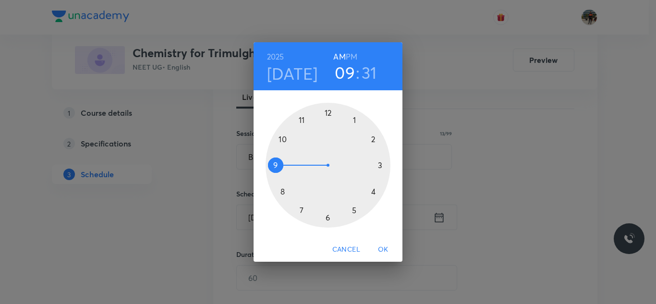
click at [283, 138] on div at bounding box center [327, 165] width 125 height 125
click at [355, 120] on div at bounding box center [327, 165] width 125 height 125
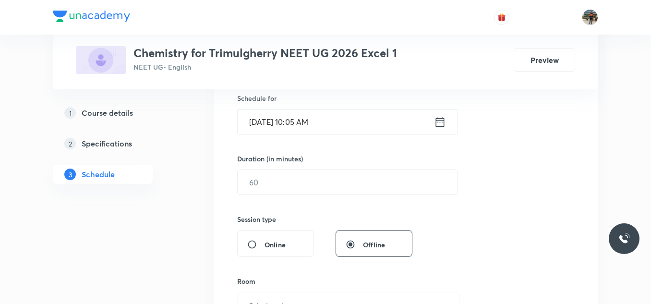
scroll to position [240, 0]
click at [290, 180] on input "text" at bounding box center [348, 181] width 220 height 24
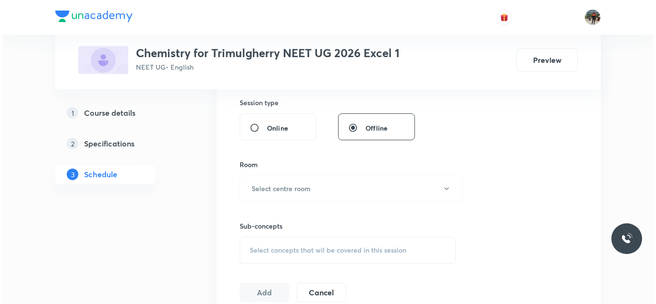
scroll to position [384, 0]
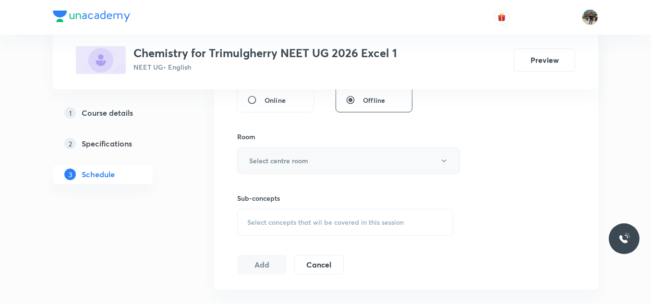
type input "85"
click at [259, 158] on h6 "Select centre room" at bounding box center [278, 161] width 59 height 10
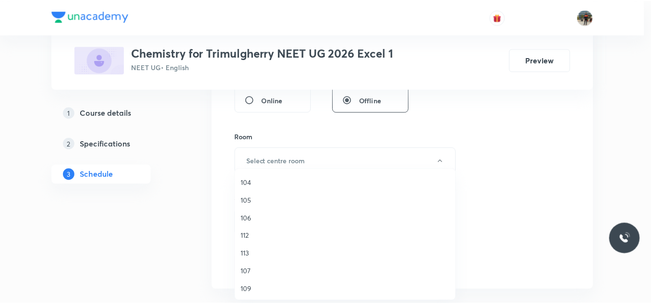
scroll to position [178, 0]
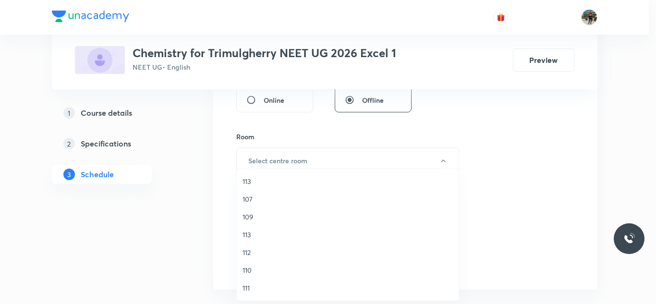
click at [252, 266] on span "110" at bounding box center [347, 270] width 210 height 10
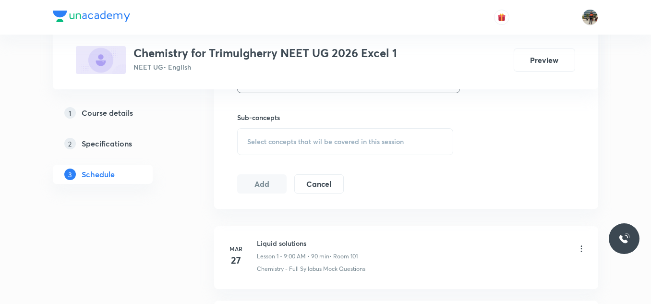
scroll to position [480, 0]
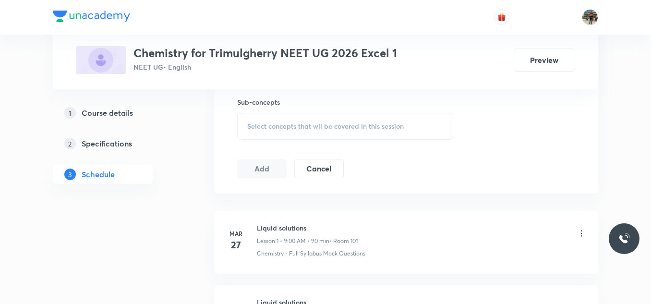
click at [247, 127] on span "Select concepts that wil be covered in this session" at bounding box center [325, 126] width 156 height 8
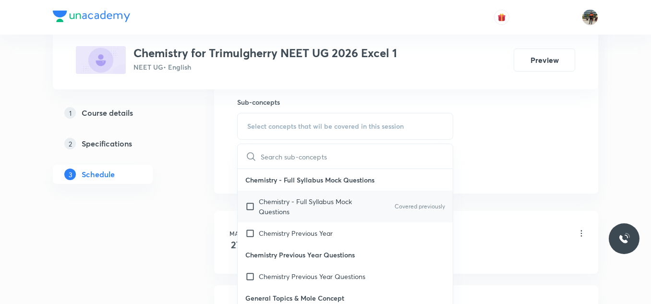
click at [250, 207] on input "checkbox" at bounding box center [251, 206] width 13 height 20
checkbox input "true"
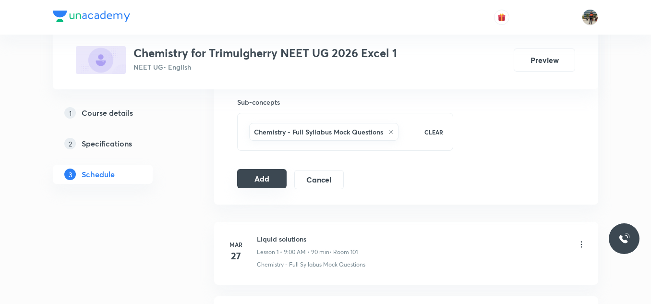
click at [247, 179] on button "Add" at bounding box center [261, 178] width 49 height 19
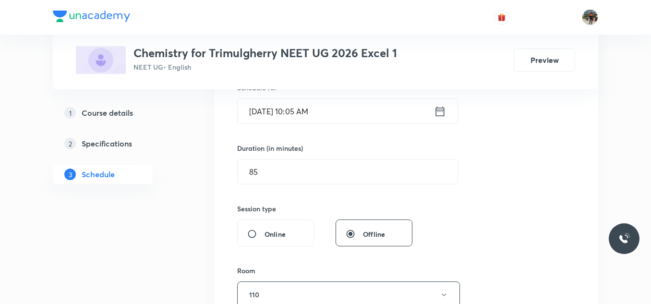
scroll to position [240, 0]
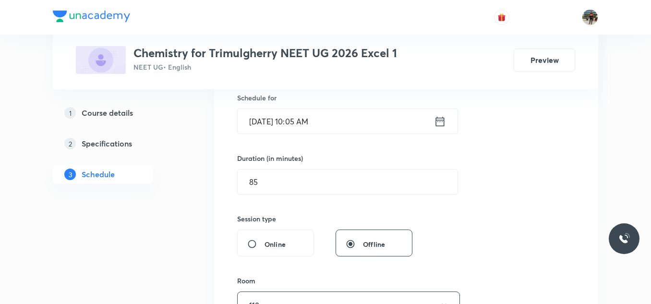
click at [276, 178] on input "85" at bounding box center [348, 181] width 220 height 24
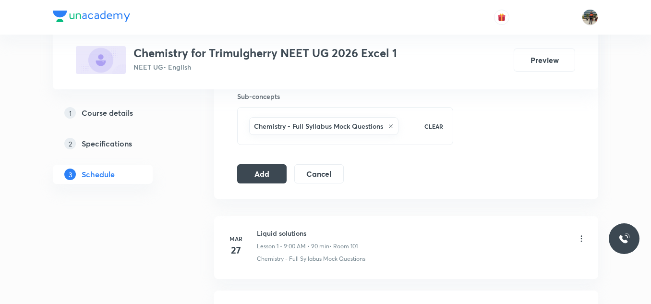
scroll to position [480, 0]
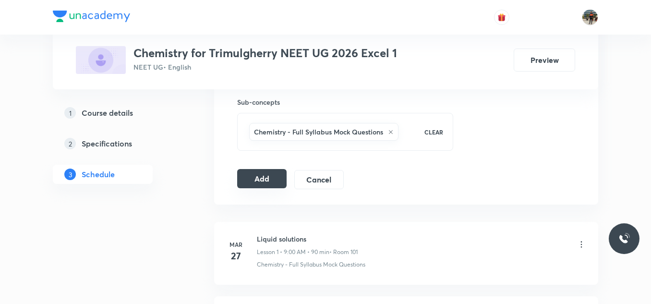
type input "80"
click at [265, 183] on button "Add" at bounding box center [261, 178] width 49 height 19
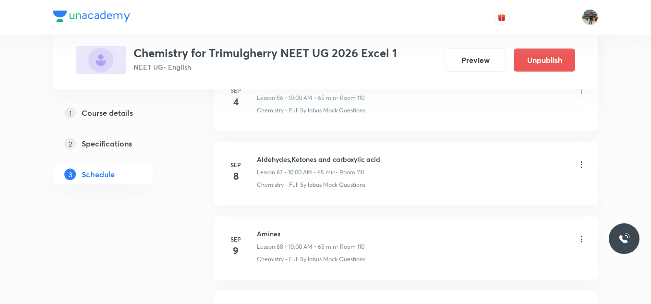
scroll to position [7166, 0]
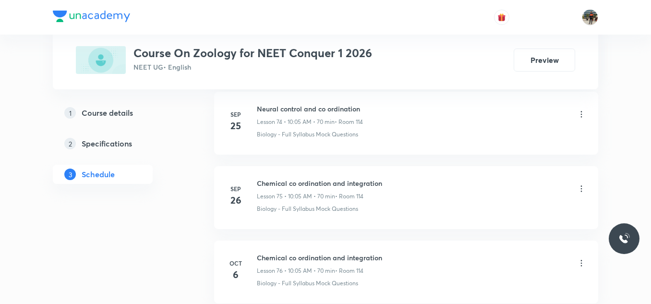
scroll to position [6194, 0]
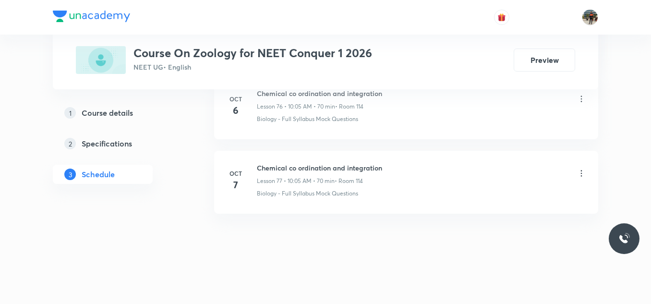
click at [282, 167] on h6 "Chemical co ordination and integration" at bounding box center [319, 168] width 125 height 10
copy h6 "Chemical co ordination and integration"
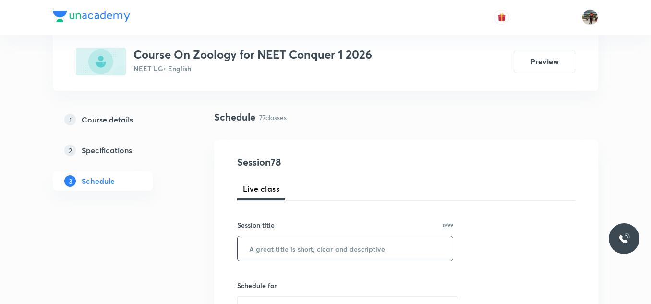
scroll to position [144, 0]
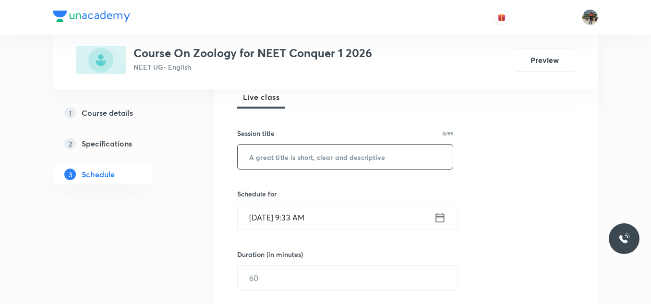
click at [299, 162] on input "text" at bounding box center [345, 156] width 215 height 24
paste input "Chemical co ordination and integration"
type input "Chemical co ordination and integration"
click at [440, 219] on icon at bounding box center [440, 217] width 12 height 13
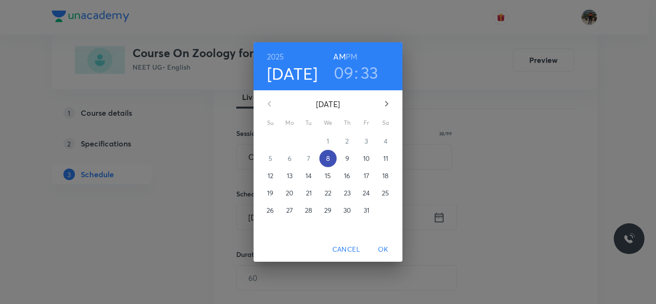
click at [329, 159] on p "8" at bounding box center [328, 159] width 4 height 10
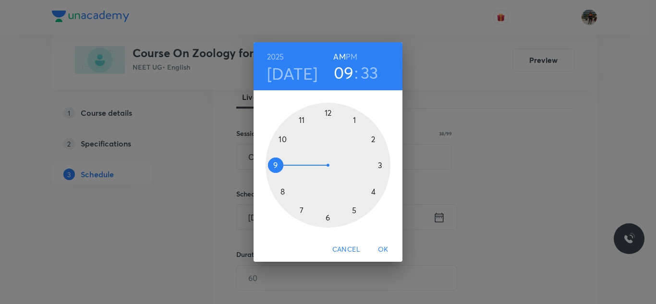
click at [282, 139] on div at bounding box center [327, 165] width 125 height 125
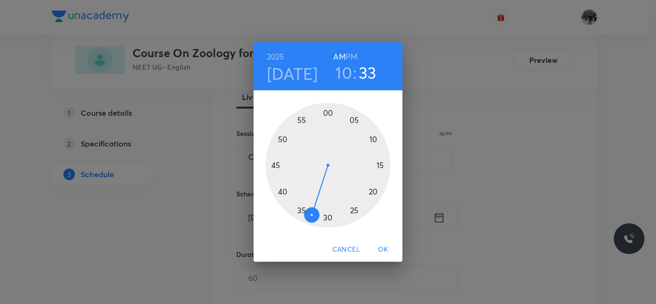
click at [373, 192] on div at bounding box center [327, 165] width 125 height 125
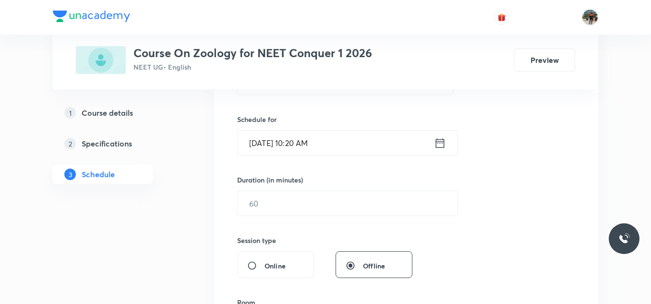
scroll to position [240, 0]
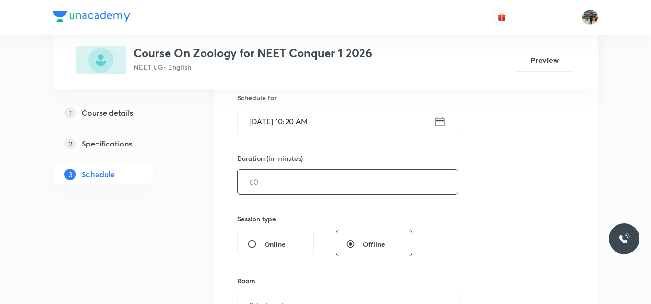
click at [270, 193] on input "text" at bounding box center [348, 181] width 220 height 24
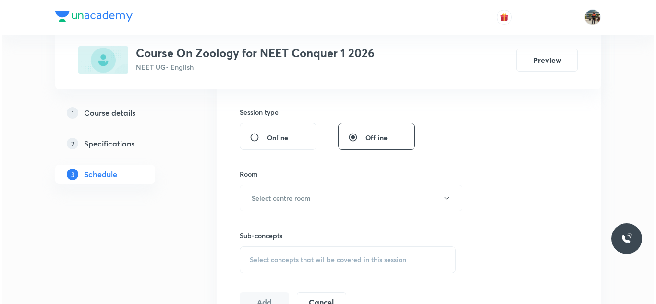
scroll to position [384, 0]
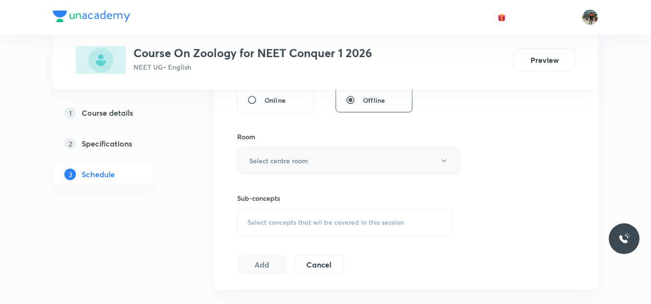
type input "70"
click at [262, 166] on button "Select centre room" at bounding box center [348, 160] width 223 height 26
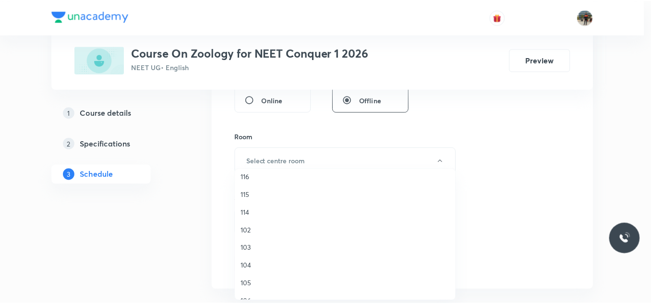
scroll to position [0, 0]
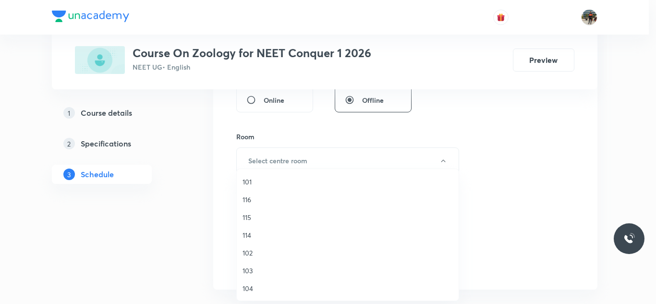
click at [246, 236] on span "114" at bounding box center [347, 235] width 210 height 10
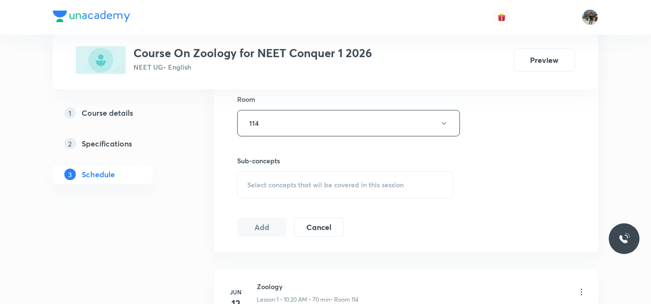
scroll to position [432, 0]
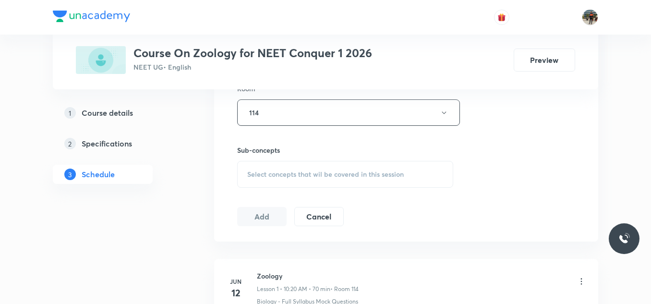
click at [259, 167] on div "Select concepts that wil be covered in this session" at bounding box center [345, 174] width 216 height 27
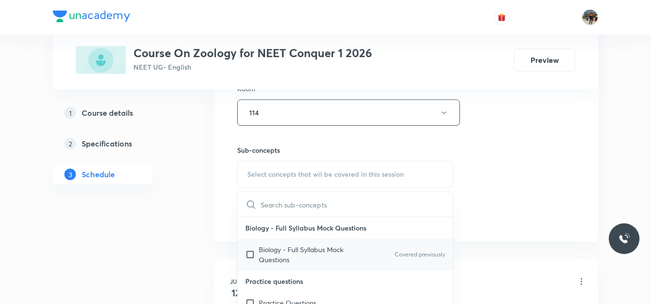
click at [251, 252] on input "checkbox" at bounding box center [251, 254] width 13 height 20
checkbox input "true"
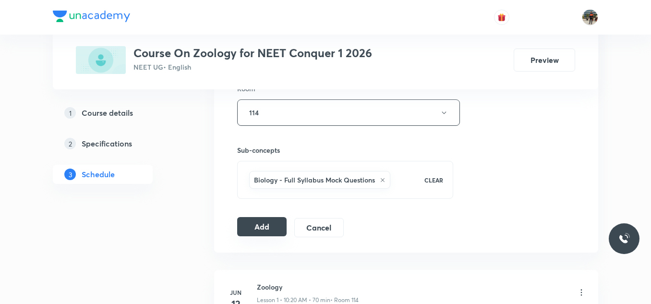
click at [259, 218] on button "Add" at bounding box center [261, 226] width 49 height 19
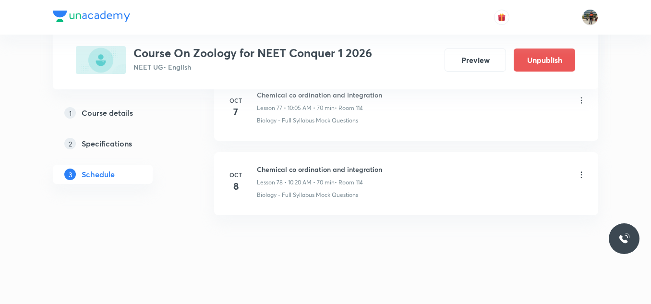
scroll to position [5827, 0]
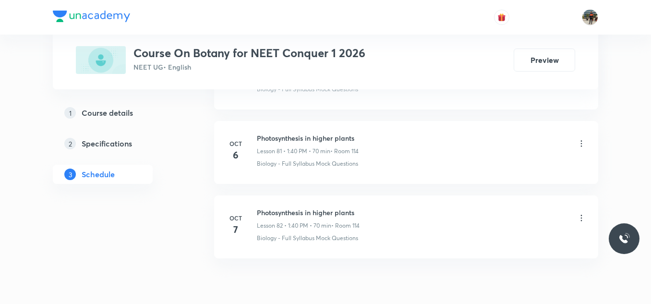
scroll to position [6584, 0]
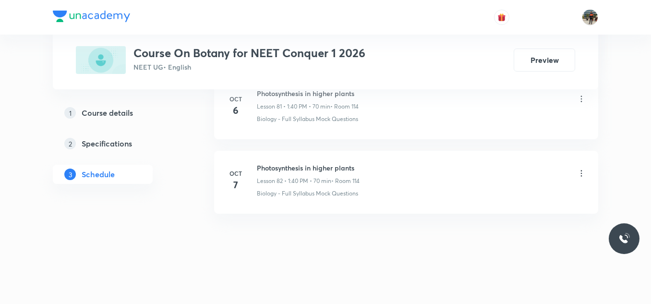
click at [290, 168] on h6 "Photosynthesis in higher plants" at bounding box center [308, 168] width 103 height 10
copy h6 "Photosynthesis in higher plants"
click at [290, 168] on h6 "Photosynthesis in higher plants" at bounding box center [308, 168] width 103 height 10
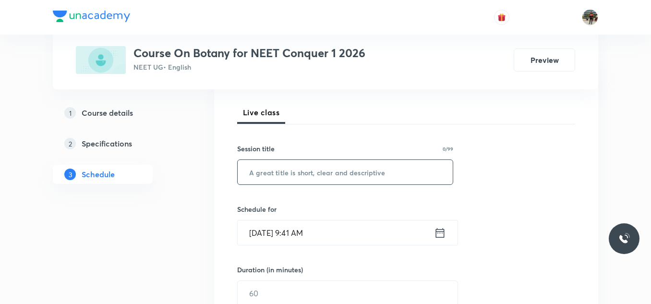
scroll to position [129, 0]
click at [310, 180] on input "text" at bounding box center [345, 171] width 215 height 24
paste input "Photosynthesis in higher plants"
type input "Photosynthesis in higher plants"
click at [438, 235] on icon at bounding box center [440, 232] width 12 height 13
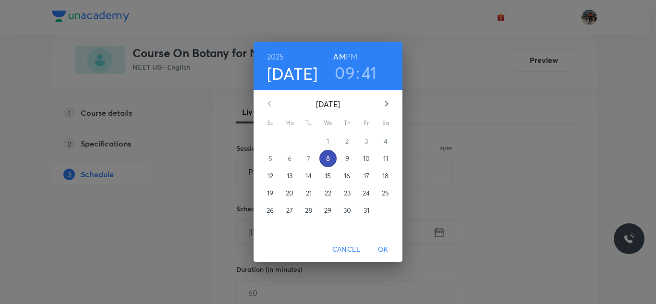
click at [330, 157] on span "8" at bounding box center [327, 159] width 17 height 10
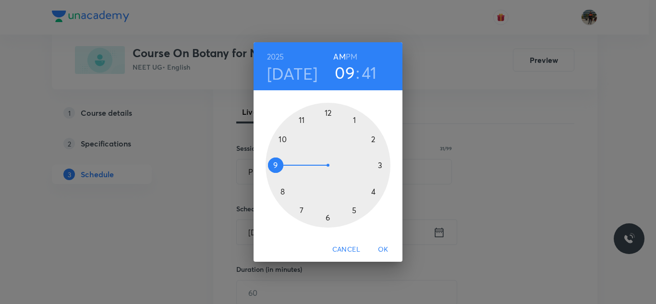
click at [301, 120] on div at bounding box center [327, 165] width 125 height 125
click at [288, 191] on div at bounding box center [327, 165] width 125 height 125
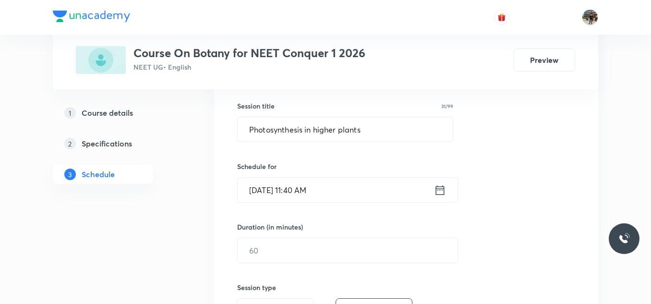
scroll to position [225, 0]
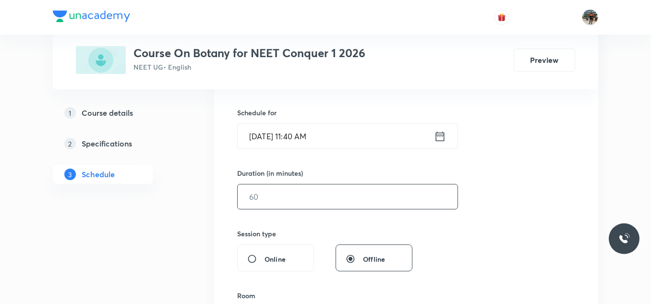
click at [274, 205] on input "text" at bounding box center [348, 196] width 220 height 24
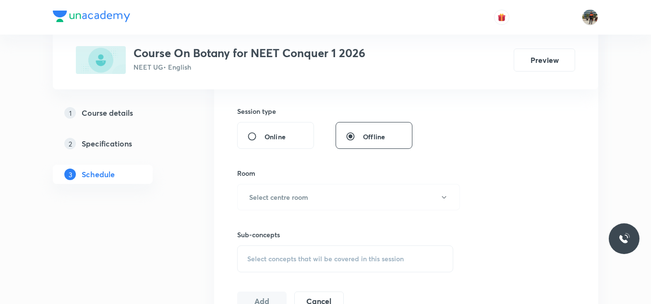
scroll to position [369, 0]
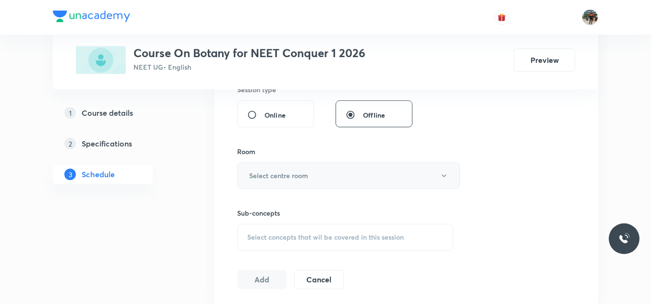
type input "70"
click at [260, 177] on h6 "Select centre room" at bounding box center [278, 175] width 59 height 10
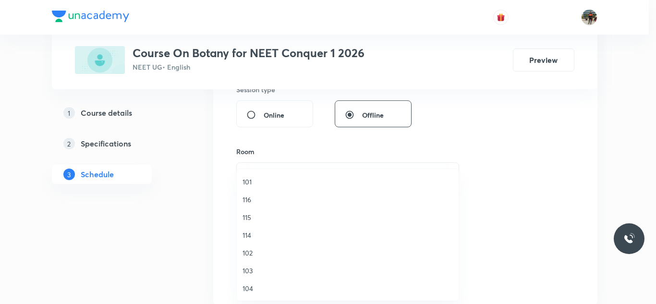
click at [249, 234] on span "114" at bounding box center [347, 235] width 210 height 10
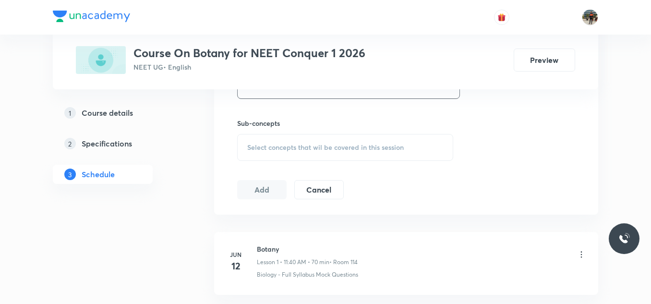
scroll to position [465, 0]
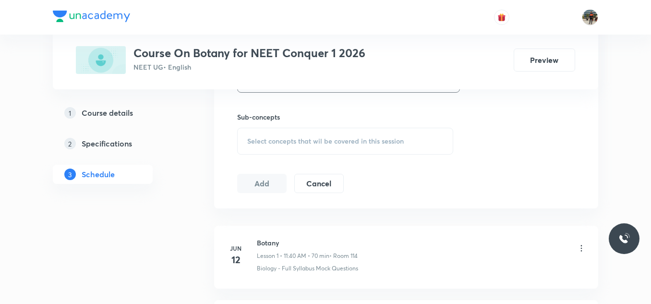
click at [277, 141] on span "Select concepts that wil be covered in this session" at bounding box center [325, 141] width 156 height 8
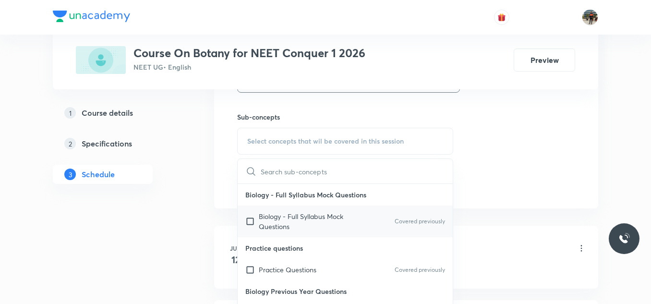
click at [248, 220] on input "checkbox" at bounding box center [251, 221] width 13 height 20
checkbox input "true"
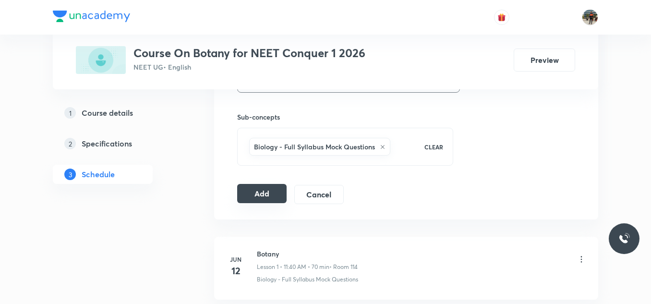
click at [264, 204] on div "Add Cancel" at bounding box center [294, 194] width 114 height 19
click at [264, 196] on button "Add" at bounding box center [261, 193] width 49 height 19
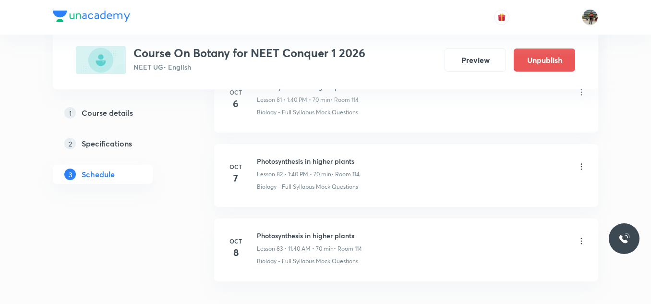
scroll to position [6217, 0]
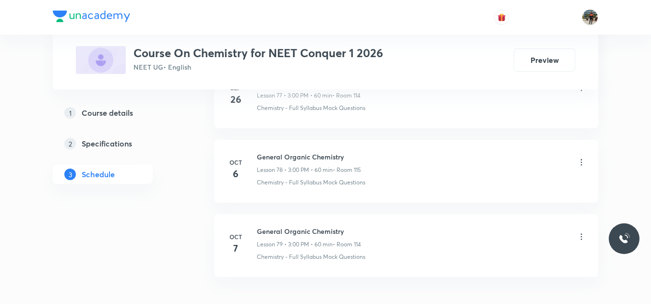
scroll to position [6343, 0]
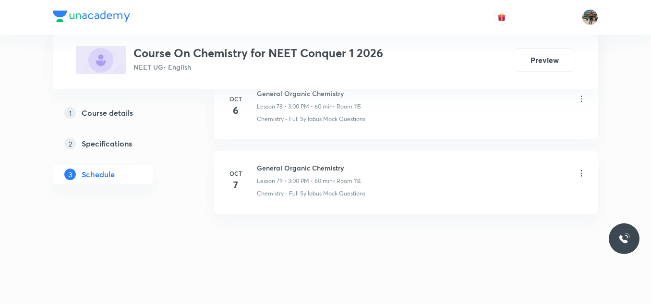
click at [292, 162] on li "Oct 7 General Organic Chemistry Lesson 79 • 3:00 PM • 60 min • Room 114 Chemist…" at bounding box center [406, 182] width 384 height 63
copy h6 "General Organic Chemistry"
click at [292, 162] on li "Oct 7 General Organic Chemistry Lesson 79 • 3:00 PM • 60 min • Room 114 Chemist…" at bounding box center [406, 182] width 384 height 63
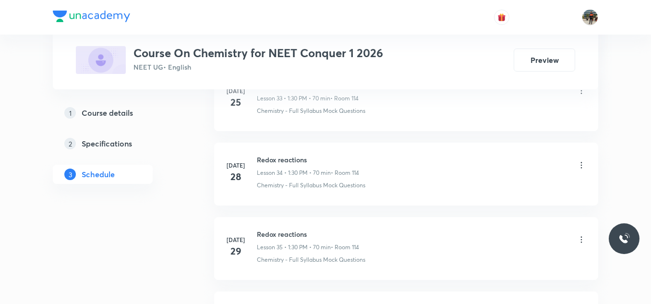
scroll to position [0, 0]
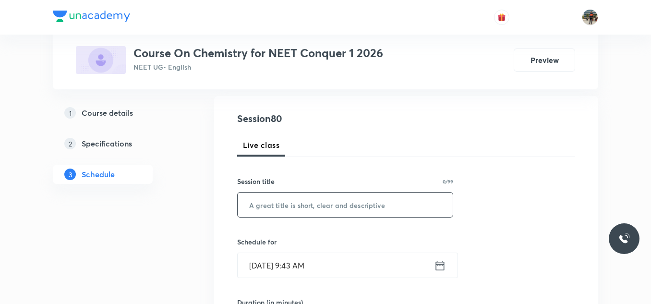
click at [323, 203] on input "text" at bounding box center [345, 204] width 215 height 24
paste input "General Organic Chemistry"
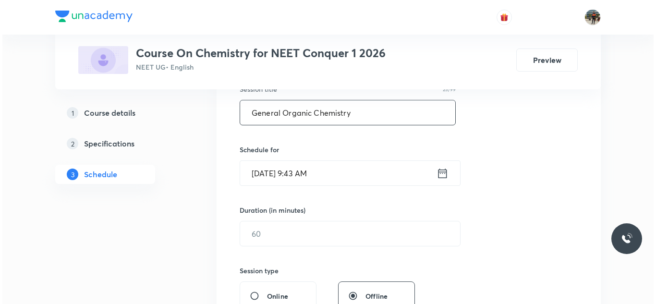
scroll to position [192, 0]
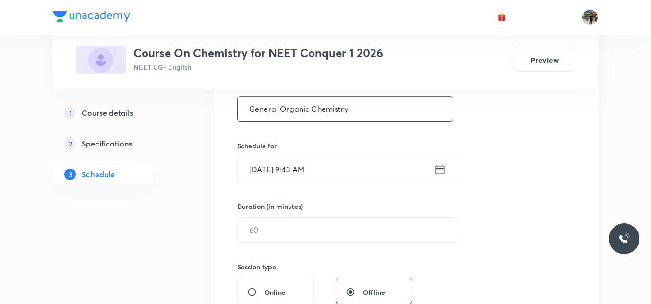
type input "General Organic Chemistry"
click at [439, 169] on icon at bounding box center [440, 169] width 12 height 13
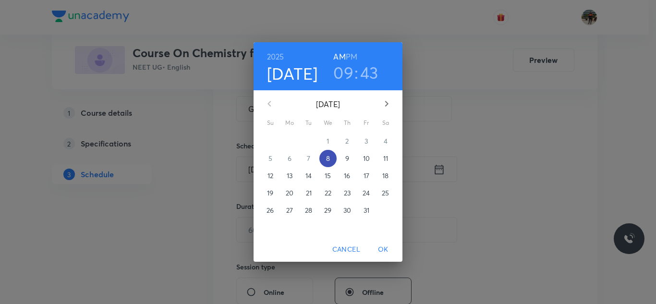
click at [324, 157] on span "8" at bounding box center [327, 159] width 17 height 10
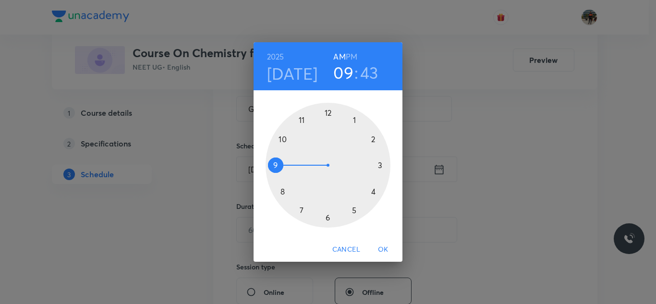
click at [351, 57] on h6 "PM" at bounding box center [352, 56] width 12 height 13
click at [354, 118] on div at bounding box center [327, 165] width 125 height 125
drag, startPoint x: 278, startPoint y: 174, endPoint x: 276, endPoint y: 163, distance: 10.7
click at [276, 163] on div at bounding box center [327, 165] width 125 height 125
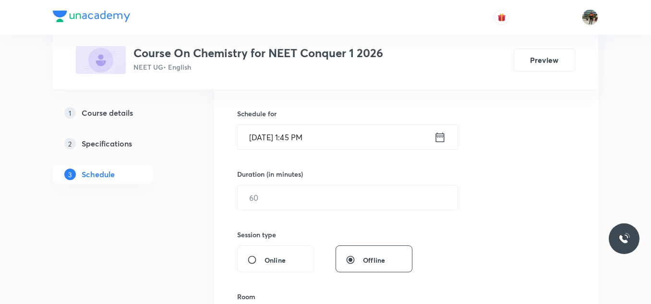
scroll to position [240, 0]
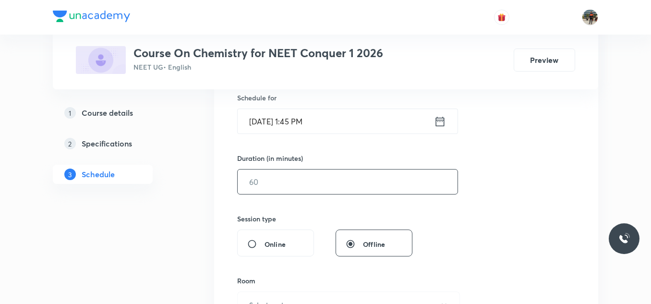
click at [278, 189] on input "text" at bounding box center [348, 181] width 220 height 24
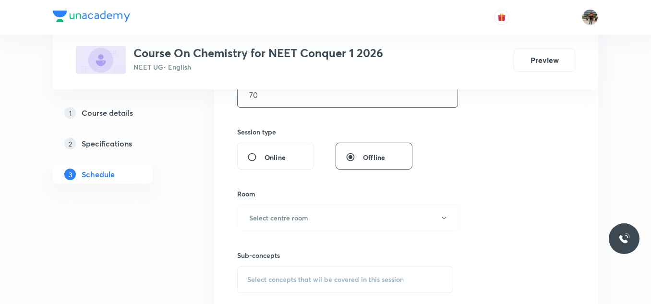
scroll to position [336, 0]
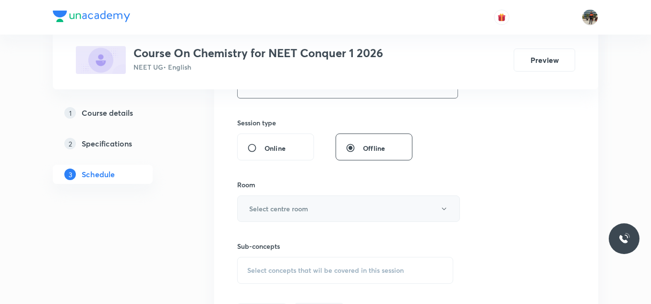
type input "70"
click at [251, 214] on button "Select centre room" at bounding box center [348, 208] width 223 height 26
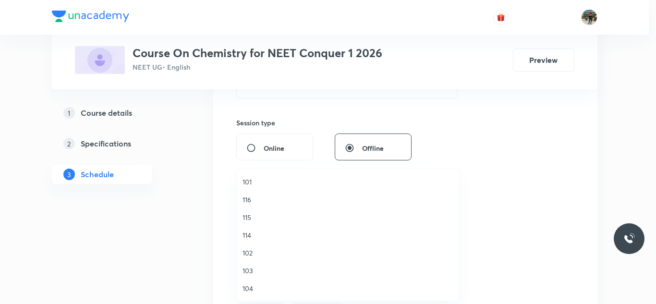
click at [240, 236] on li "114" at bounding box center [348, 235] width 222 height 18
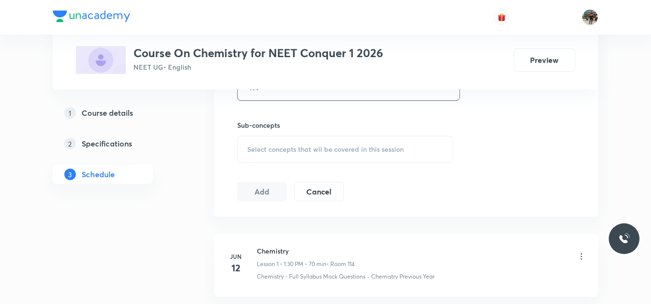
scroll to position [480, 0]
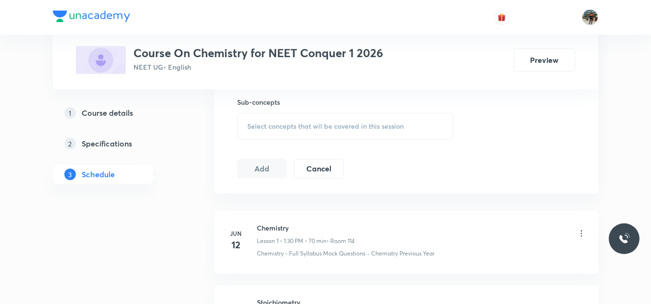
click at [248, 124] on span "Select concepts that wil be covered in this session" at bounding box center [325, 126] width 156 height 8
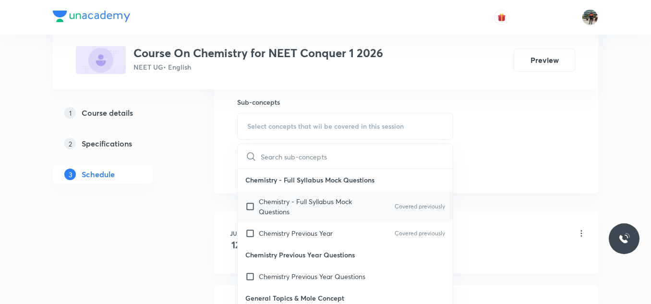
click at [248, 202] on input "checkbox" at bounding box center [251, 206] width 13 height 20
checkbox input "true"
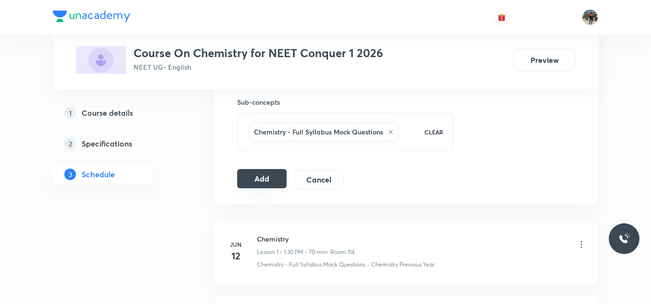
click at [255, 186] on button "Add" at bounding box center [261, 178] width 49 height 19
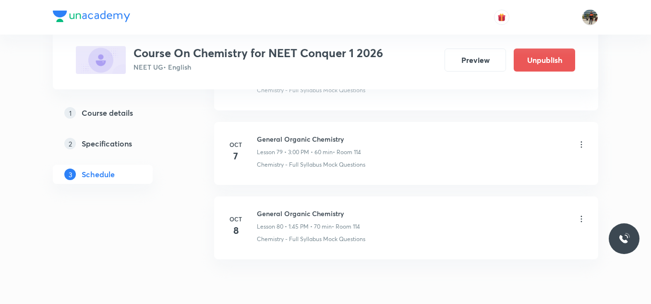
scroll to position [5976, 0]
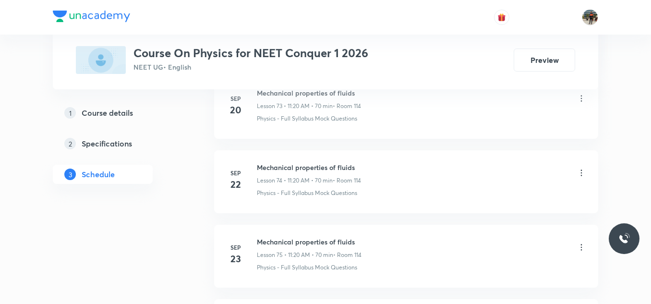
scroll to position [6417, 0]
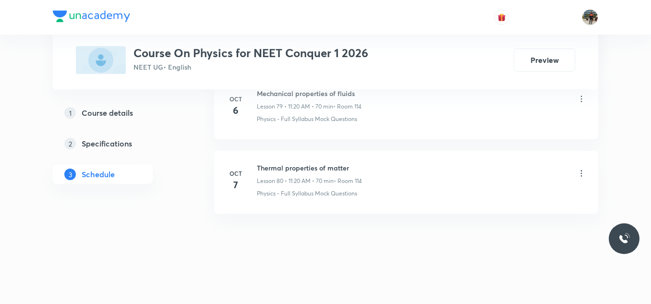
click at [288, 169] on h6 "Thermal properties of matter" at bounding box center [309, 168] width 105 height 10
copy h6 "Thermal properties of matter"
click at [288, 169] on h6 "Thermal properties of matter" at bounding box center [309, 168] width 105 height 10
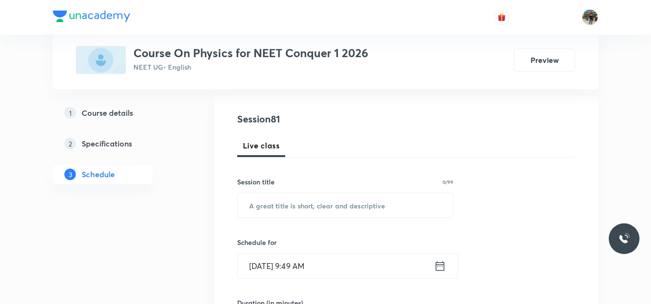
scroll to position [96, 0]
click at [298, 201] on input "text" at bounding box center [345, 204] width 215 height 24
paste input "Thermal properties of matter"
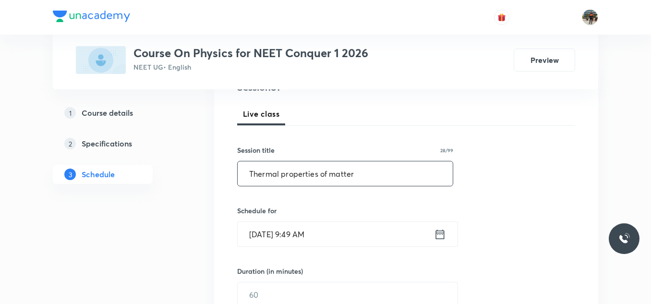
scroll to position [144, 0]
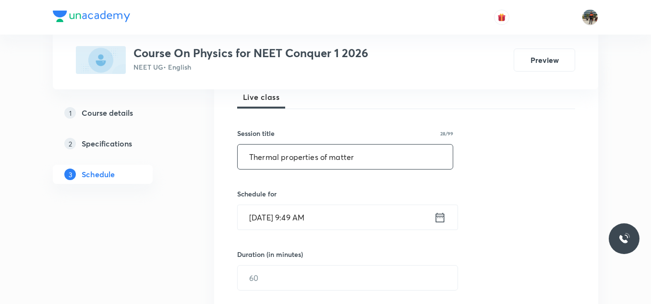
type input "Thermal properties of matter"
click at [435, 218] on icon at bounding box center [440, 217] width 12 height 13
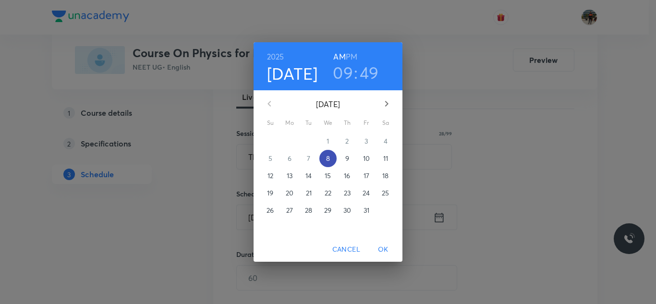
click at [330, 161] on span "8" at bounding box center [327, 159] width 17 height 10
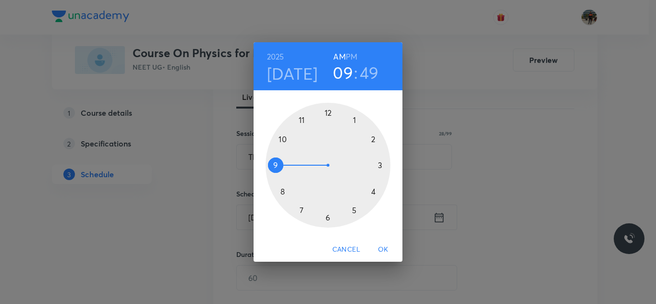
click at [351, 60] on h6 "PM" at bounding box center [352, 56] width 12 height 13
click at [380, 166] on div at bounding box center [327, 165] width 125 height 125
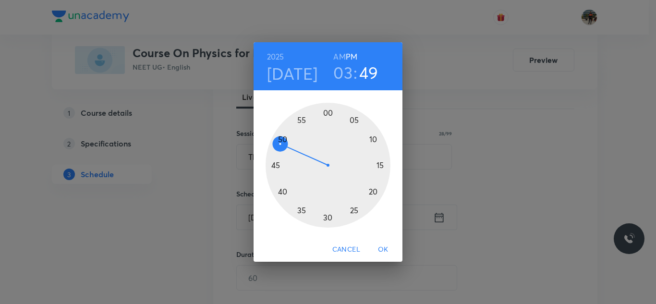
click at [380, 165] on div at bounding box center [327, 165] width 125 height 125
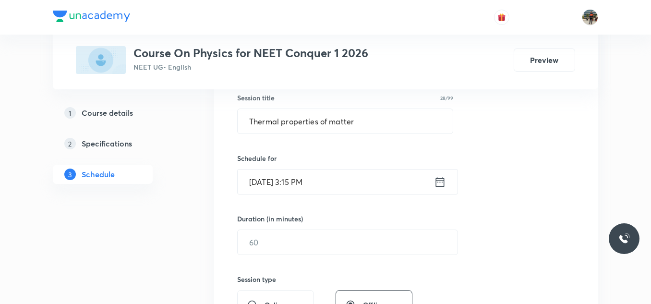
scroll to position [240, 0]
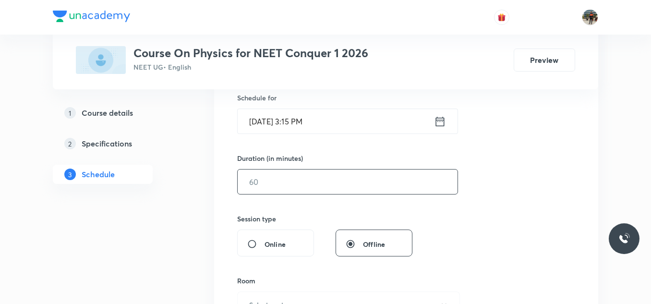
click at [321, 187] on input "text" at bounding box center [348, 181] width 220 height 24
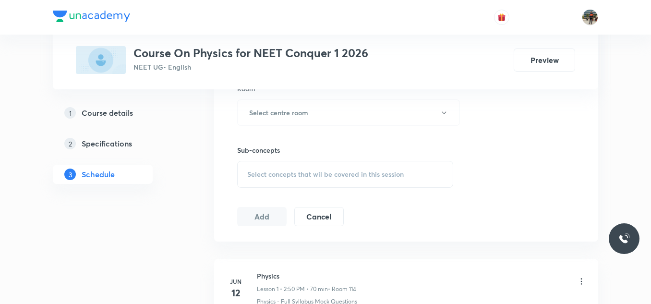
scroll to position [384, 0]
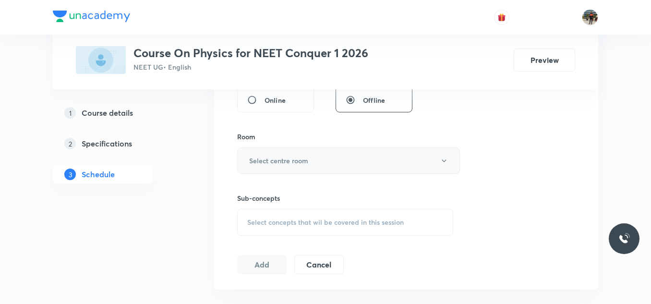
type input "70"
click at [276, 155] on button "Select centre room" at bounding box center [348, 160] width 223 height 26
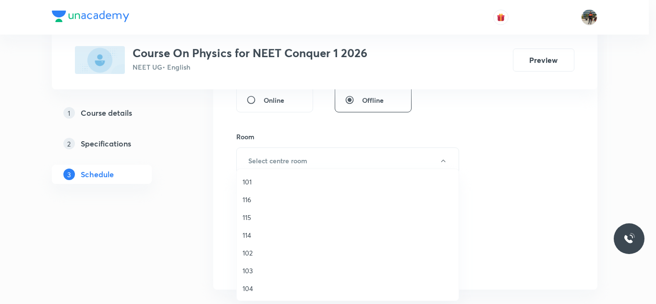
click at [246, 236] on span "114" at bounding box center [347, 235] width 210 height 10
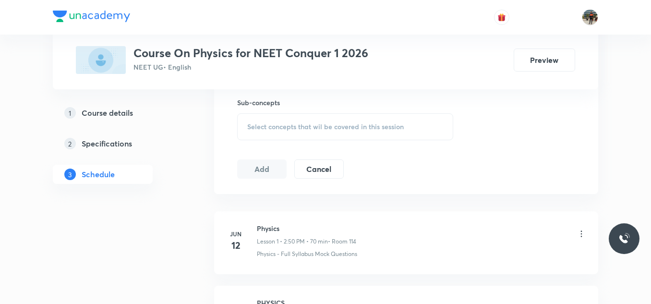
scroll to position [480, 0]
click at [264, 114] on div "Select concepts that wil be covered in this session" at bounding box center [345, 126] width 216 height 27
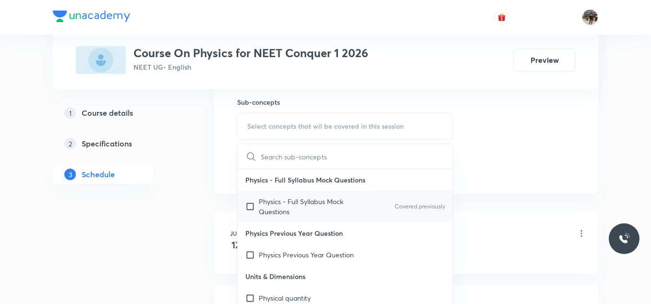
click at [249, 205] on input "checkbox" at bounding box center [251, 206] width 13 height 20
checkbox input "true"
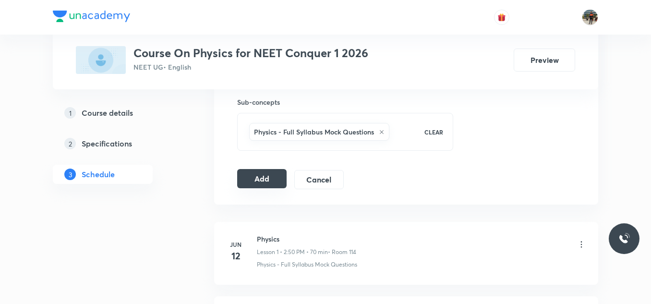
click at [275, 175] on button "Add" at bounding box center [261, 178] width 49 height 19
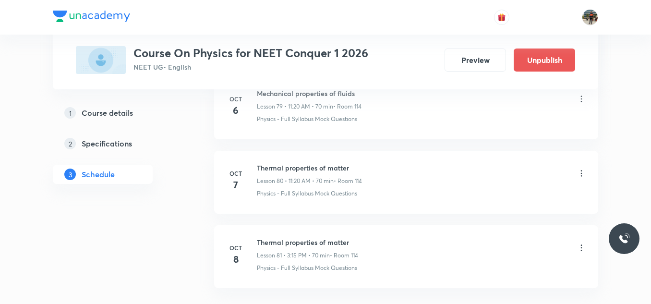
scroll to position [6051, 0]
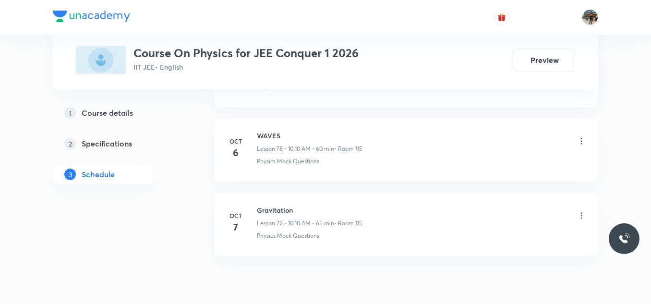
scroll to position [6343, 0]
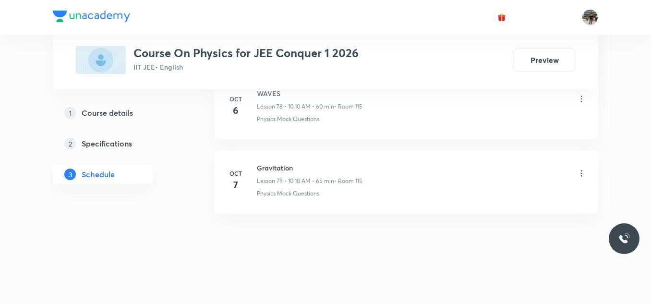
click at [268, 166] on h6 "Gravitation" at bounding box center [310, 168] width 106 height 10
copy h6 "Gravitation"
click at [268, 166] on h6 "Gravitation" at bounding box center [310, 168] width 106 height 10
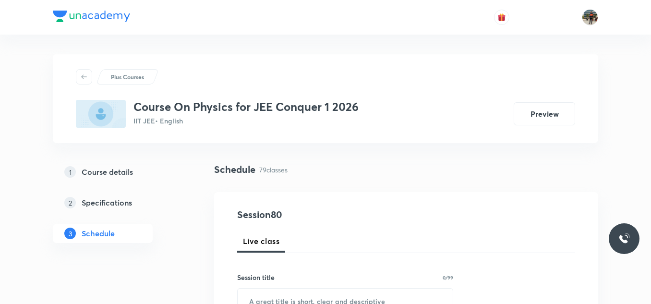
scroll to position [96, 0]
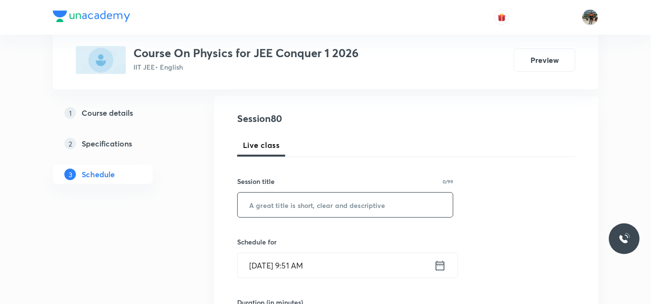
click at [259, 205] on input "text" at bounding box center [345, 204] width 215 height 24
paste input "Gravitation"
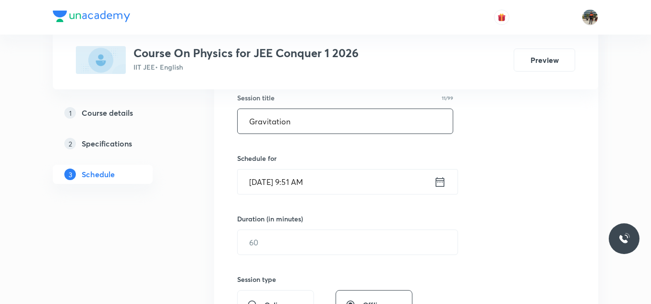
scroll to position [192, 0]
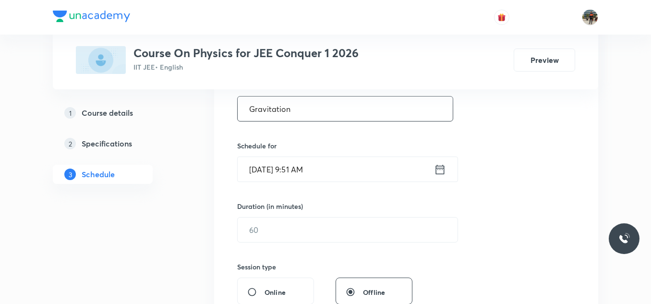
type input "Gravitation"
click at [441, 170] on icon at bounding box center [440, 169] width 12 height 13
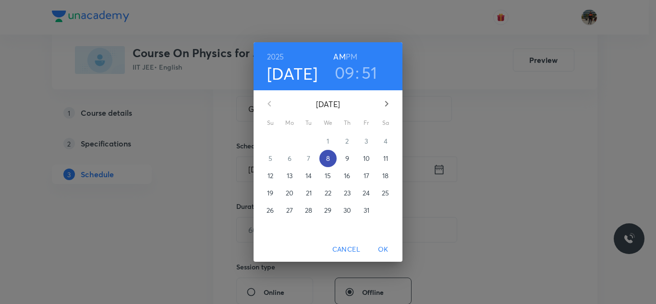
click at [328, 160] on p "8" at bounding box center [328, 159] width 4 height 10
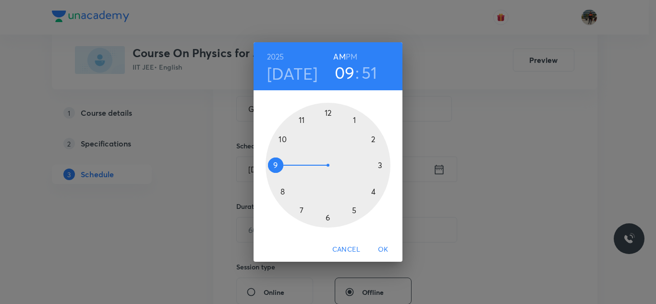
click at [356, 52] on h6 "PM" at bounding box center [352, 56] width 12 height 13
click at [328, 111] on div at bounding box center [327, 165] width 125 height 125
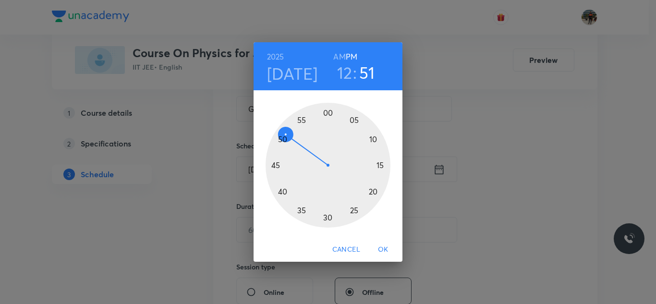
click at [374, 139] on div at bounding box center [327, 165] width 125 height 125
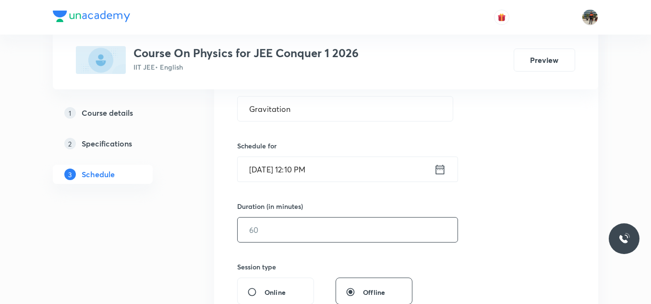
scroll to position [240, 0]
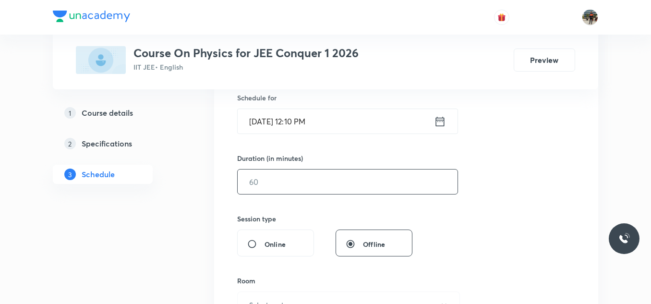
click at [294, 177] on input "text" at bounding box center [348, 181] width 220 height 24
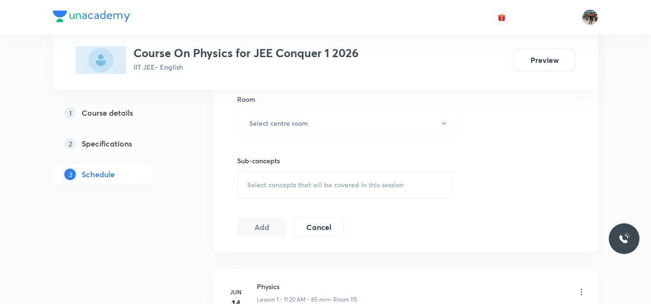
scroll to position [432, 0]
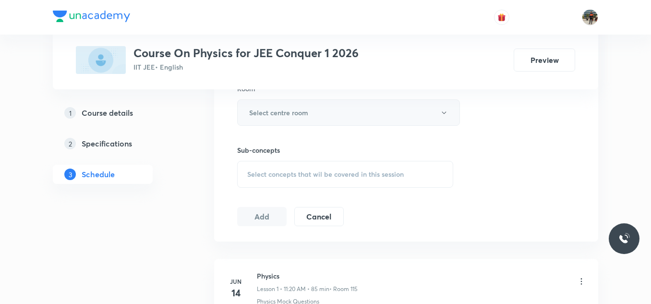
type input "70"
click at [252, 112] on h6 "Select centre room" at bounding box center [278, 113] width 59 height 10
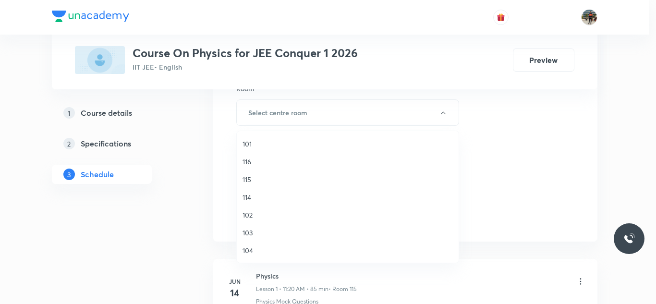
click at [244, 180] on span "115" at bounding box center [347, 179] width 210 height 10
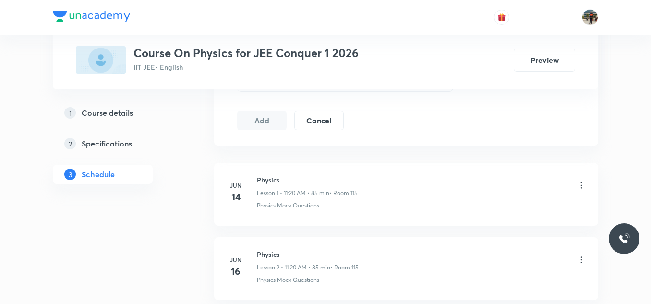
scroll to position [480, 0]
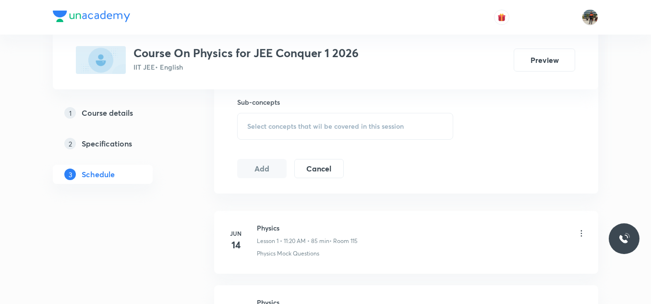
click at [248, 126] on span "Select concepts that wil be covered in this session" at bounding box center [325, 126] width 156 height 8
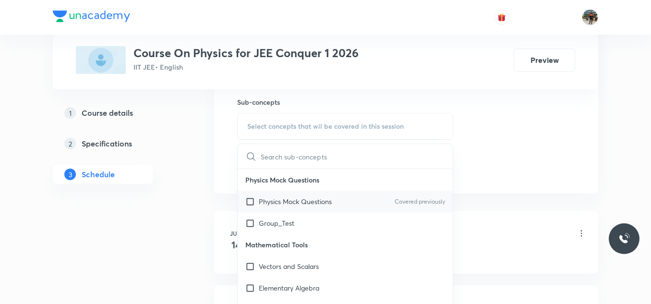
click at [248, 201] on input "checkbox" at bounding box center [251, 201] width 13 height 10
checkbox input "true"
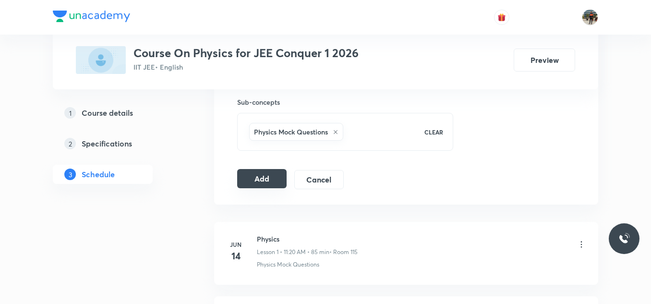
click at [258, 170] on button "Add" at bounding box center [261, 178] width 49 height 19
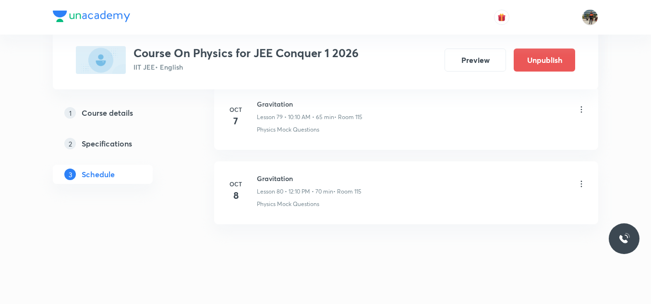
scroll to position [5976, 0]
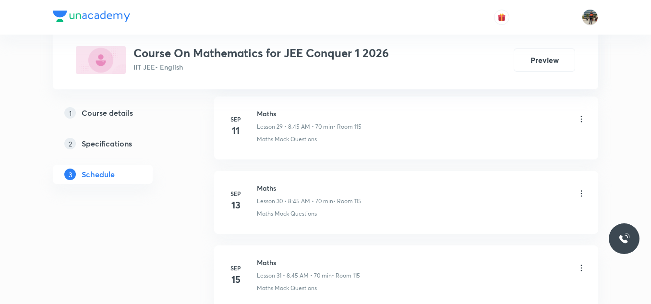
scroll to position [3503, 0]
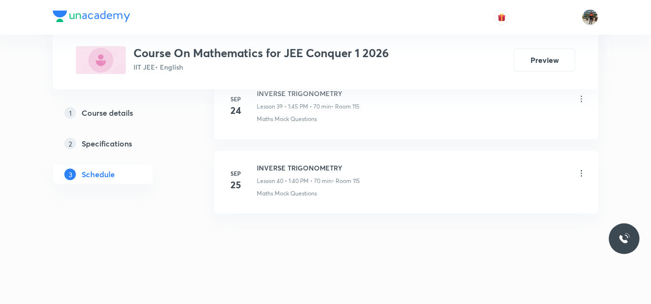
click at [277, 163] on h6 "INVERSE TRIGONOMETRY" at bounding box center [308, 168] width 103 height 10
copy h6 "INVERSE TRIGONOMETRY"
click at [277, 163] on h6 "INVERSE TRIGONOMETRY" at bounding box center [308, 168] width 103 height 10
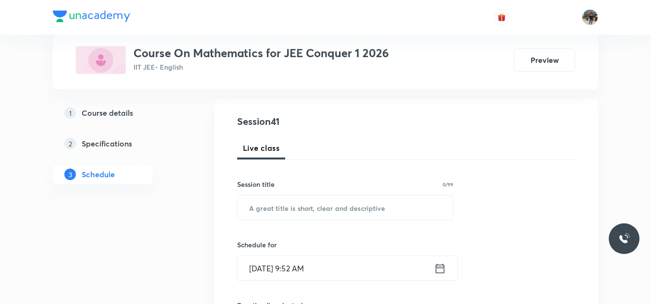
scroll to position [96, 0]
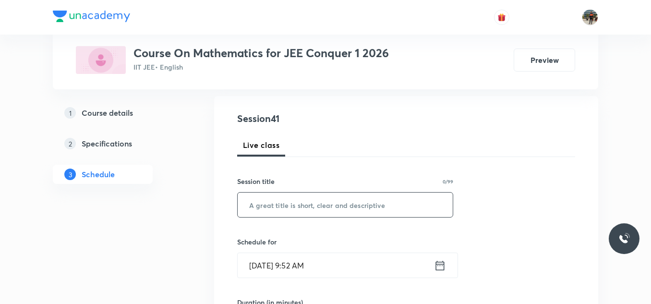
click at [288, 211] on input "text" at bounding box center [345, 204] width 215 height 24
paste input "INVERSE TRIGONOMETRY"
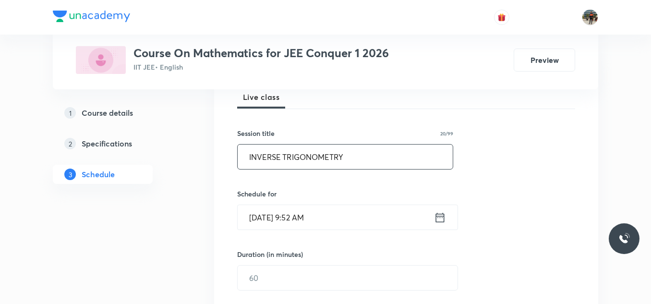
type input "INVERSE TRIGONOMETRY"
click at [438, 219] on icon at bounding box center [440, 217] width 12 height 13
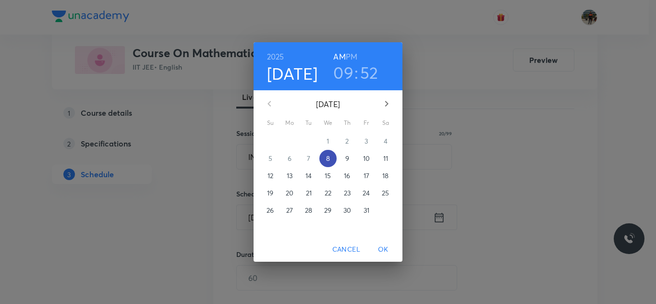
click at [333, 157] on span "8" at bounding box center [327, 159] width 17 height 10
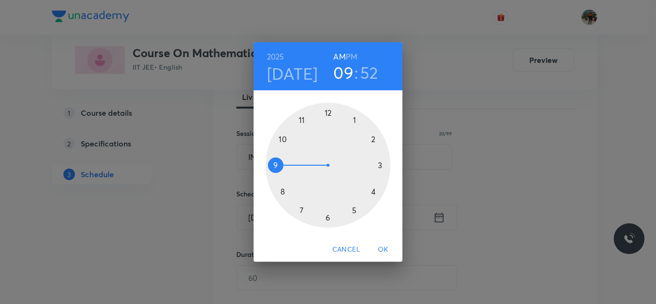
click at [354, 58] on h6 "PM" at bounding box center [352, 56] width 12 height 13
click at [372, 138] on div at bounding box center [327, 165] width 125 height 125
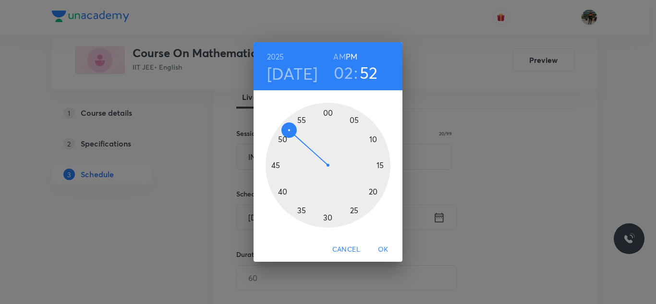
click at [373, 139] on div at bounding box center [327, 165] width 125 height 125
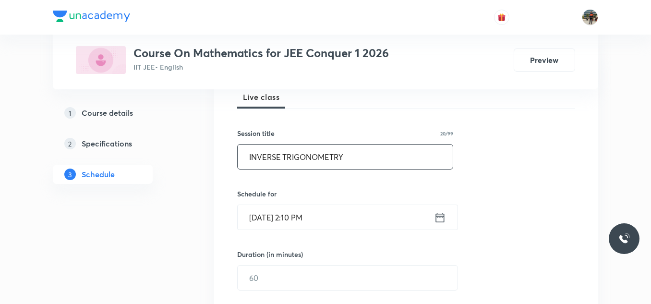
scroll to position [192, 0]
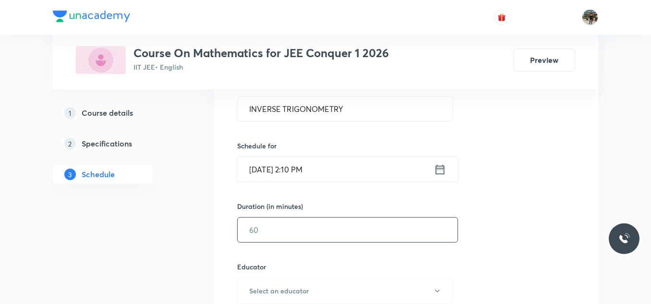
click at [309, 225] on input "text" at bounding box center [348, 229] width 220 height 24
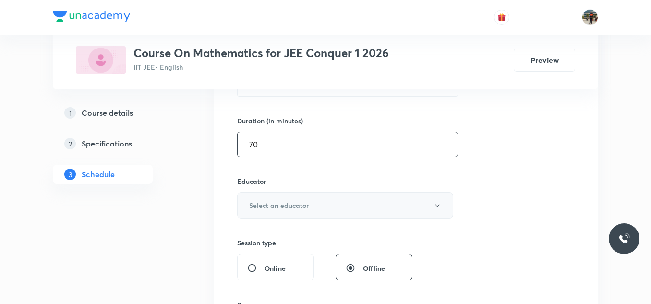
scroll to position [288, 0]
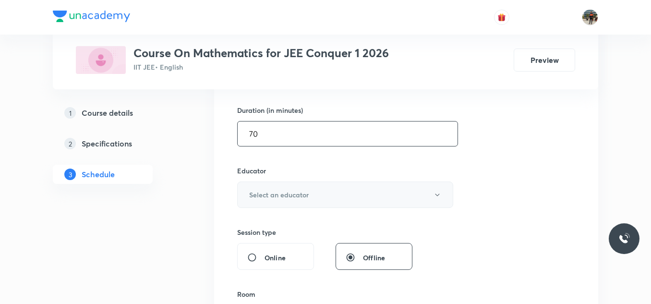
type input "70"
click at [267, 190] on h6 "Select an educator" at bounding box center [279, 195] width 60 height 10
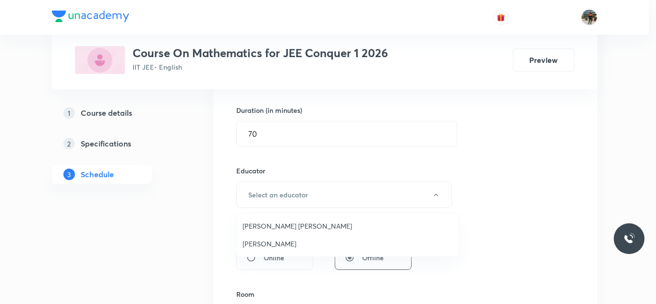
click at [254, 244] on span "Ravindar Bejugam" at bounding box center [347, 244] width 210 height 10
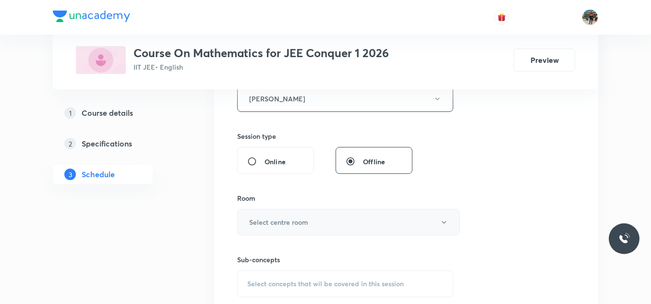
scroll to position [432, 0]
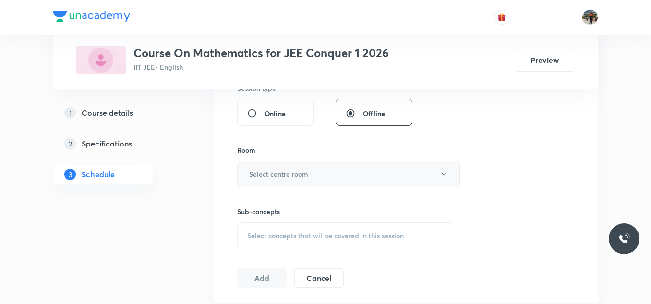
click at [262, 173] on h6 "Select centre room" at bounding box center [278, 174] width 59 height 10
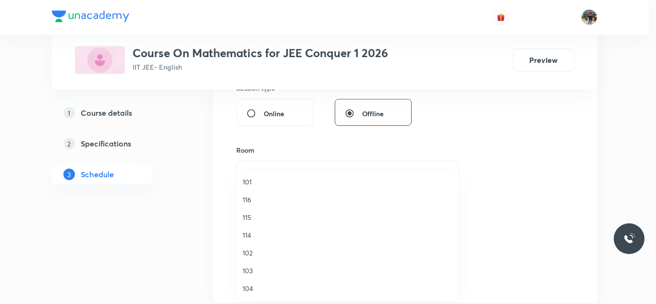
click at [243, 220] on span "115" at bounding box center [347, 217] width 210 height 10
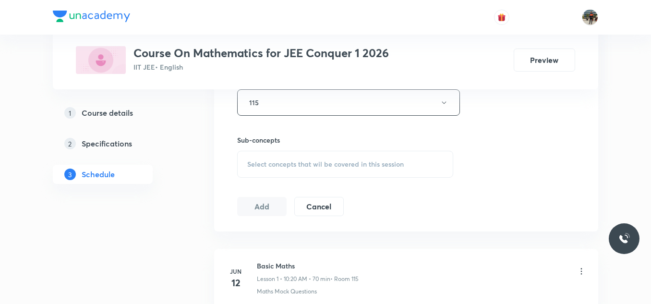
scroll to position [528, 0]
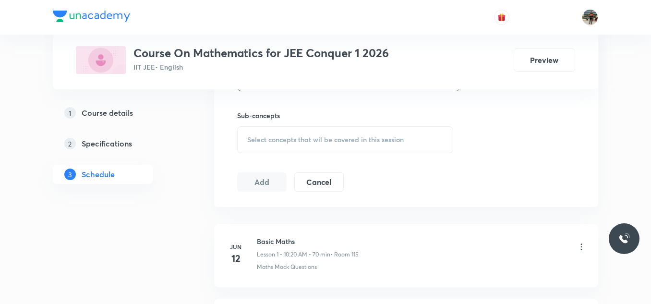
click at [255, 144] on div "Select concepts that wil be covered in this session" at bounding box center [345, 139] width 216 height 27
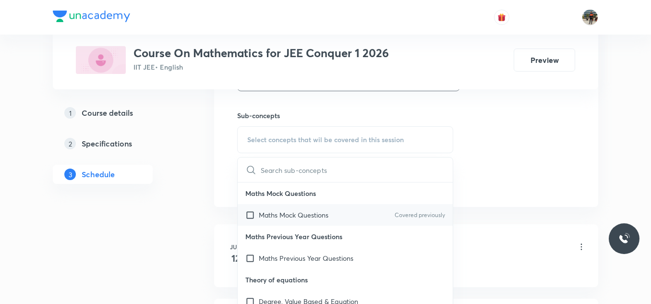
click at [253, 213] on input "checkbox" at bounding box center [251, 215] width 13 height 10
checkbox input "true"
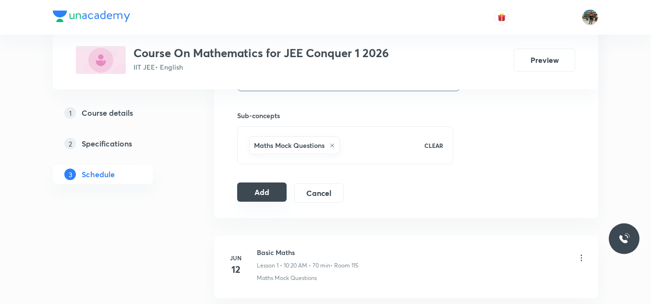
click at [256, 187] on button "Add" at bounding box center [261, 191] width 49 height 19
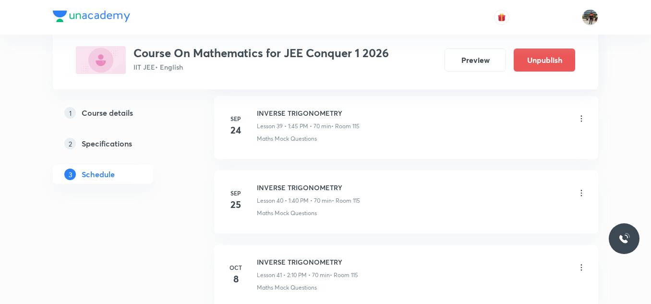
scroll to position [3075, 0]
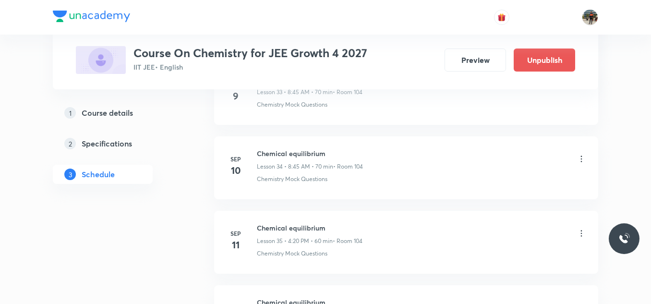
scroll to position [3516, 0]
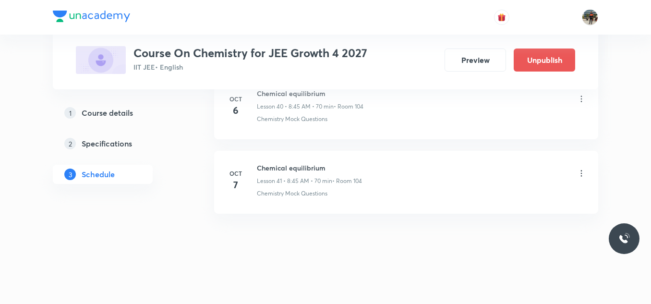
click at [277, 169] on h6 "Chemical equilibrium" at bounding box center [309, 168] width 105 height 10
copy h6 "Chemical equilibrium"
click at [277, 169] on h6 "Chemical equilibrium" at bounding box center [309, 168] width 105 height 10
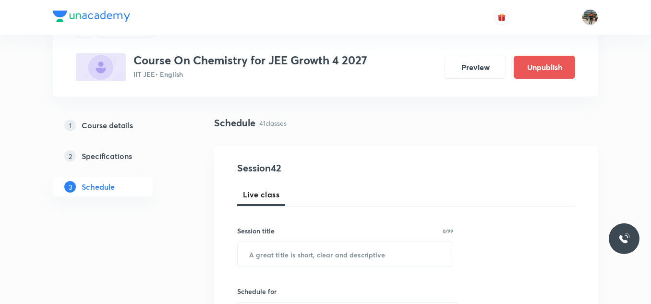
scroll to position [96, 0]
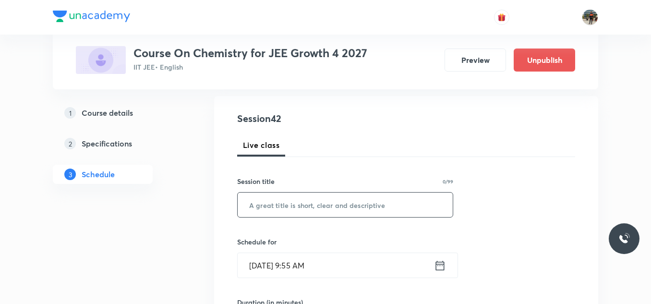
click at [297, 208] on input "text" at bounding box center [345, 204] width 215 height 24
paste input "Chemical equilibrium"
type input "Chemical equilibrium"
click at [441, 264] on icon at bounding box center [440, 265] width 12 height 13
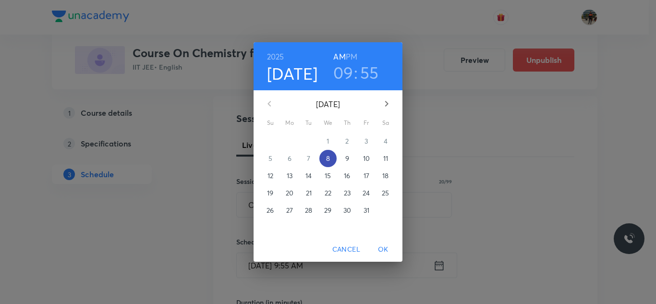
click at [326, 155] on p "8" at bounding box center [328, 159] width 4 height 10
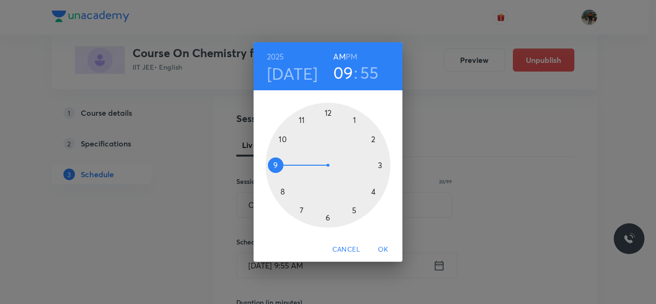
click at [354, 56] on h6 "PM" at bounding box center [352, 56] width 12 height 13
click at [373, 140] on div at bounding box center [327, 165] width 125 height 125
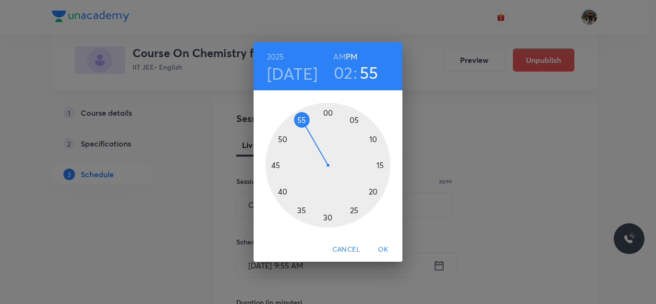
click at [282, 139] on div at bounding box center [327, 165] width 125 height 125
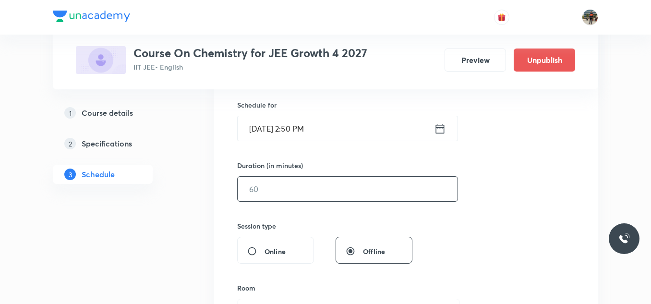
scroll to position [240, 0]
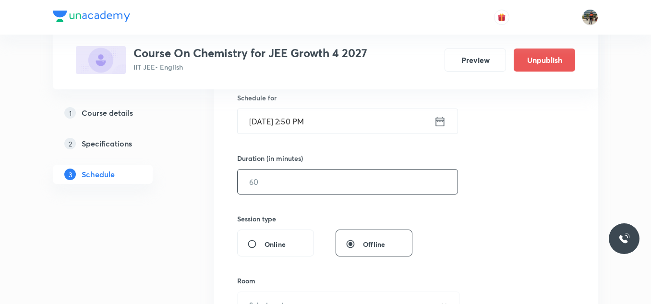
click at [289, 180] on input "text" at bounding box center [348, 181] width 220 height 24
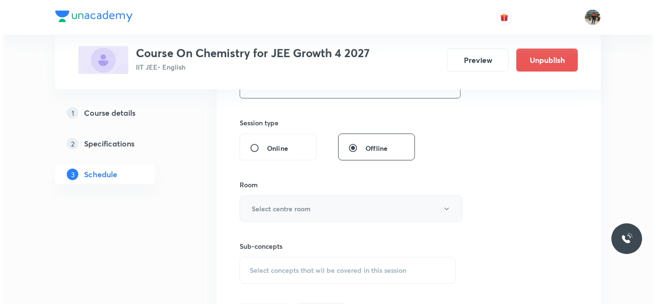
scroll to position [384, 0]
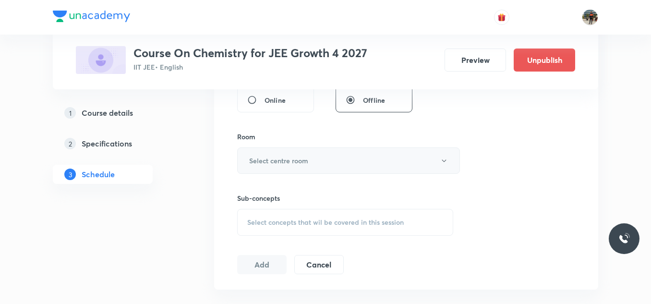
type input "80"
click at [260, 159] on h6 "Select centre room" at bounding box center [278, 161] width 59 height 10
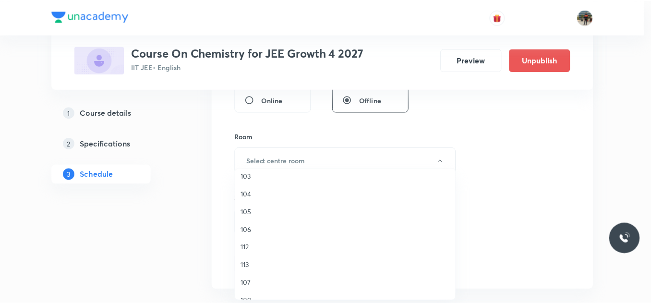
scroll to position [96, 0]
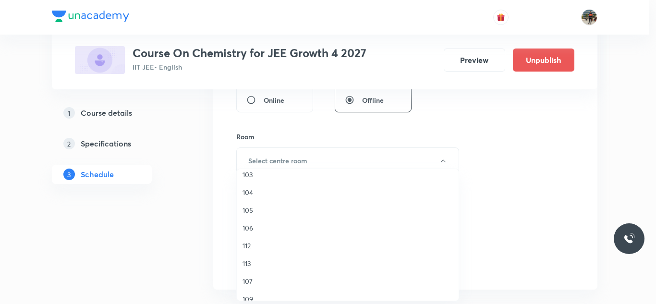
click at [247, 192] on span "104" at bounding box center [347, 192] width 210 height 10
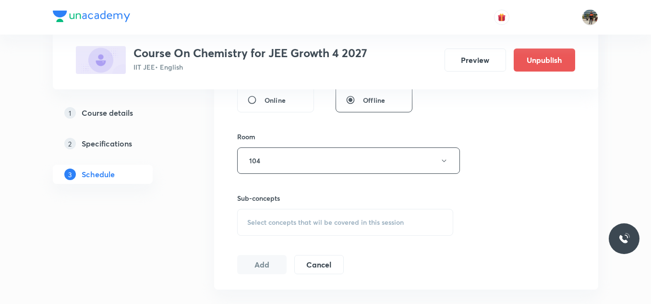
scroll to position [432, 0]
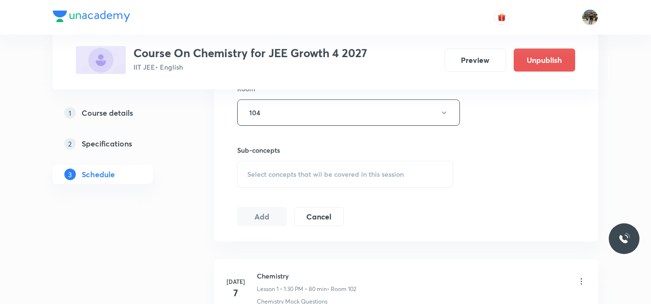
click at [253, 161] on div "Select concepts that wil be covered in this session" at bounding box center [345, 174] width 216 height 27
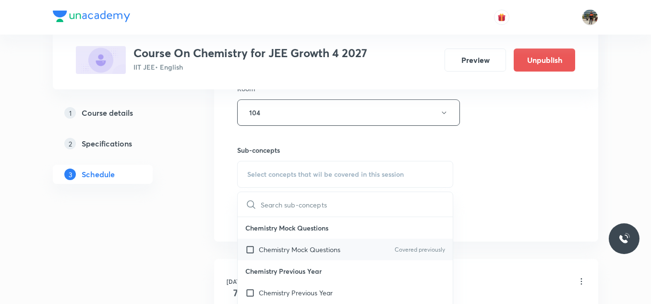
click at [250, 251] on input "checkbox" at bounding box center [251, 249] width 13 height 10
checkbox input "true"
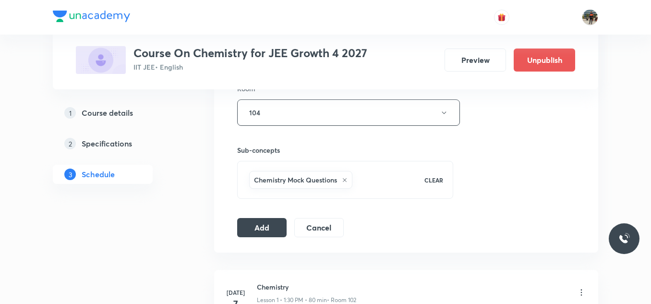
click at [272, 209] on div "Session 42 Live class Session title 20/99 Chemical equilibrium ​ Schedule for O…" at bounding box center [406, 6] width 338 height 462
click at [253, 233] on button "Add" at bounding box center [261, 226] width 49 height 19
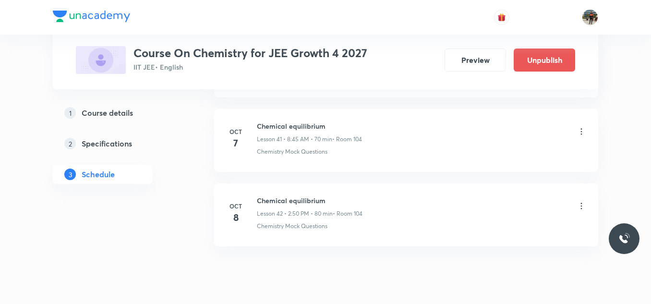
scroll to position [3149, 0]
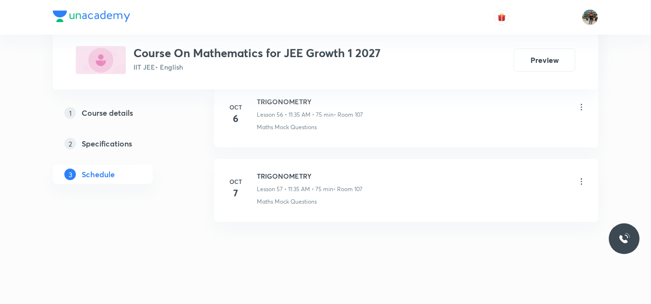
scroll to position [4706, 0]
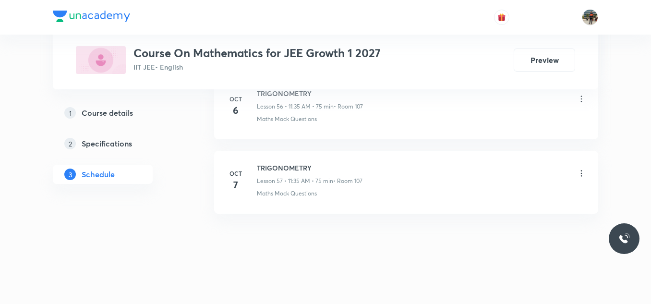
click at [251, 164] on div "[DATE] TRIGONOMETRY Lesson 57 • 11:35 AM • 75 min • Room 107 Maths Mock Questio…" at bounding box center [406, 180] width 360 height 35
click at [274, 165] on h6 "TRIGONOMETRY" at bounding box center [310, 168] width 106 height 10
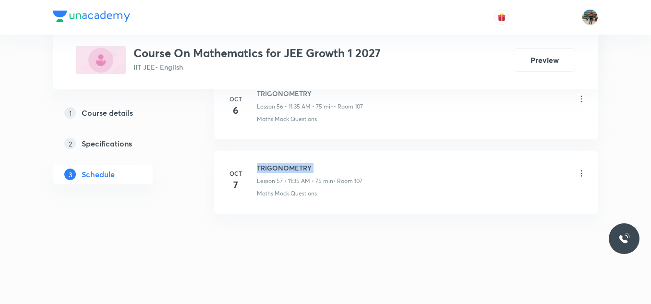
click at [274, 165] on h6 "TRIGONOMETRY" at bounding box center [310, 168] width 106 height 10
copy h6 "TRIGONOMETRY"
click at [274, 165] on h6 "TRIGONOMETRY" at bounding box center [310, 168] width 106 height 10
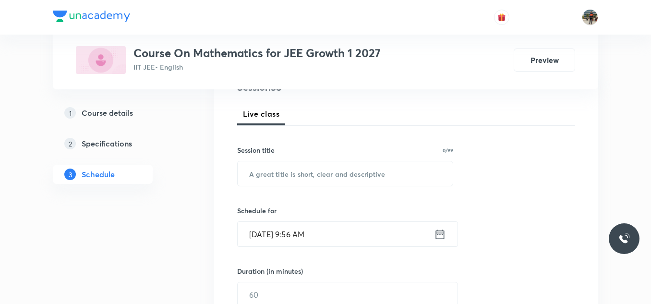
scroll to position [144, 0]
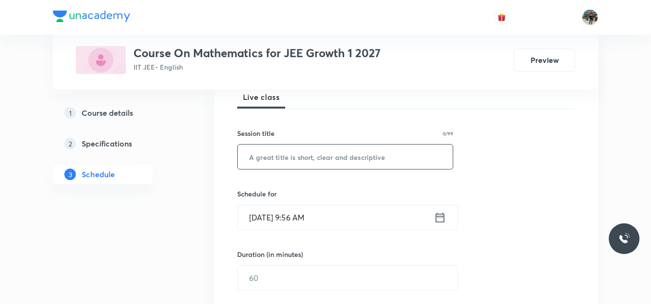
click at [286, 148] on input "text" at bounding box center [345, 156] width 215 height 24
paste input "TRIGONOMETRY"
type input "TRIGONOMETRY"
click at [439, 216] on icon at bounding box center [440, 217] width 9 height 10
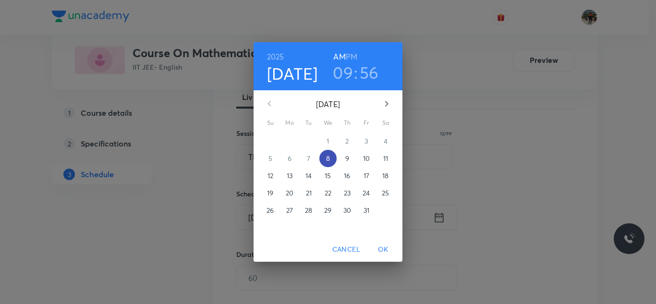
click at [328, 158] on p "8" at bounding box center [328, 159] width 4 height 10
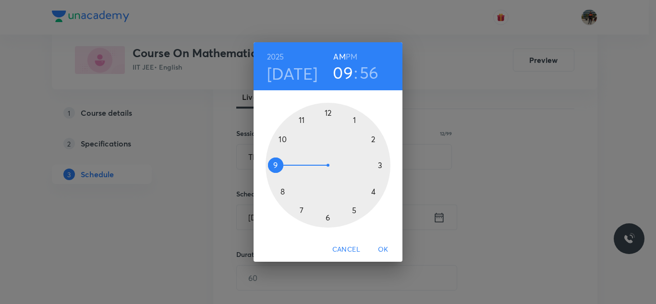
click at [356, 56] on h6 "PM" at bounding box center [352, 56] width 12 height 13
click at [379, 164] on div at bounding box center [327, 165] width 125 height 125
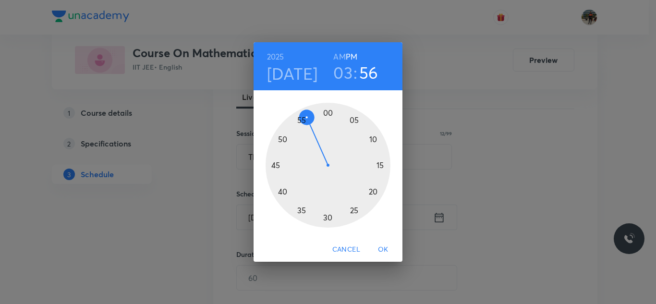
click at [326, 217] on div at bounding box center [327, 165] width 125 height 125
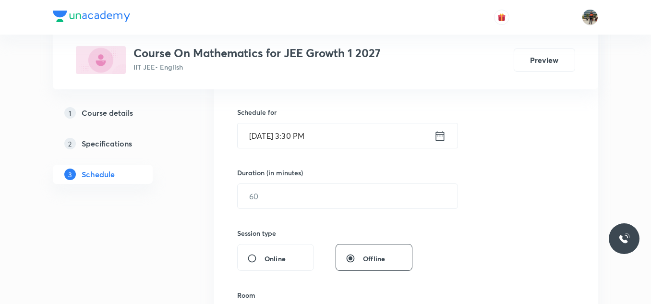
scroll to position [240, 0]
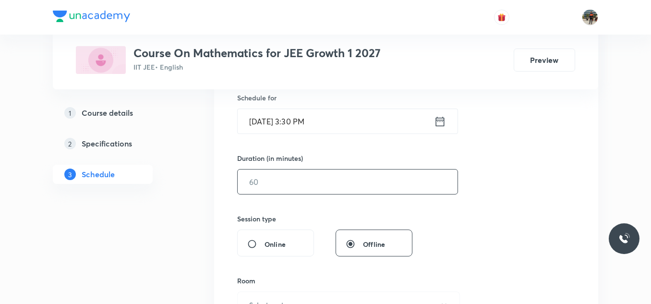
click at [289, 192] on input "text" at bounding box center [348, 181] width 220 height 24
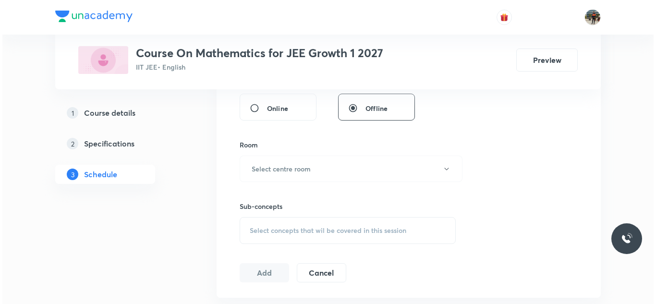
scroll to position [384, 0]
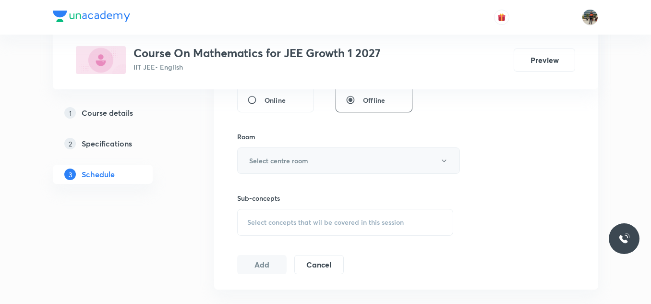
type input "70"
click at [258, 152] on button "Select centre room" at bounding box center [348, 160] width 223 height 26
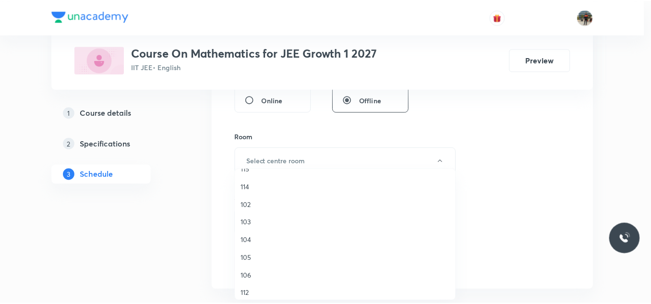
scroll to position [96, 0]
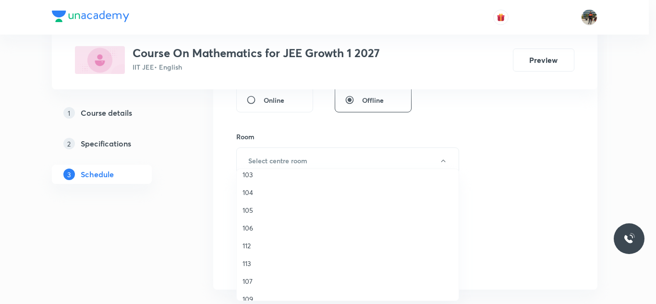
click at [245, 282] on span "107" at bounding box center [347, 281] width 210 height 10
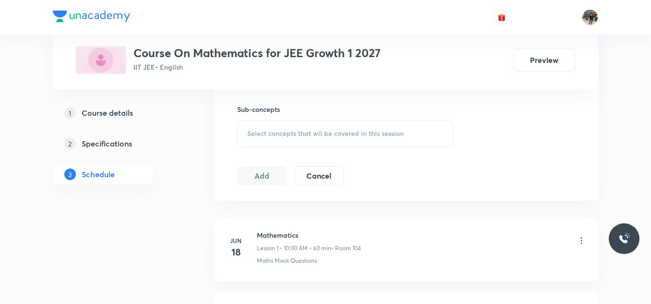
scroll to position [480, 0]
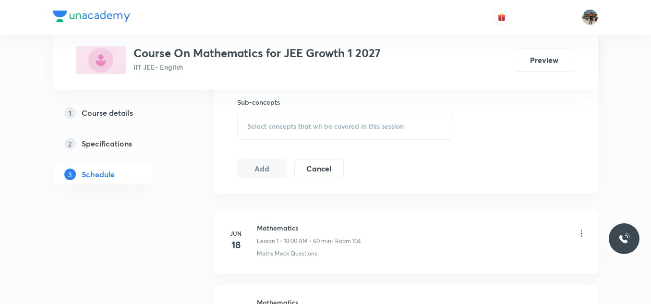
click at [250, 124] on span "Select concepts that wil be covered in this session" at bounding box center [325, 126] width 156 height 8
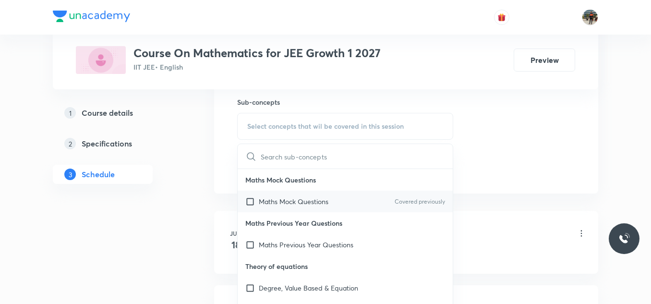
click at [250, 204] on input "checkbox" at bounding box center [251, 201] width 13 height 10
checkbox input "true"
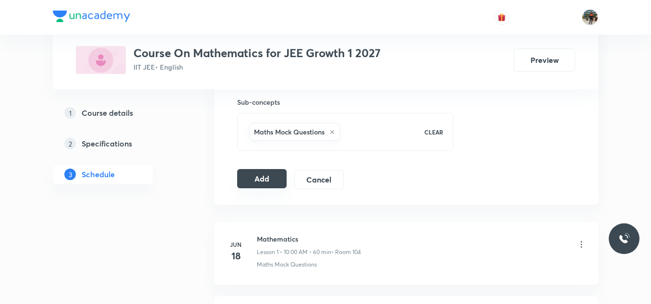
click at [243, 177] on button "Add" at bounding box center [261, 178] width 49 height 19
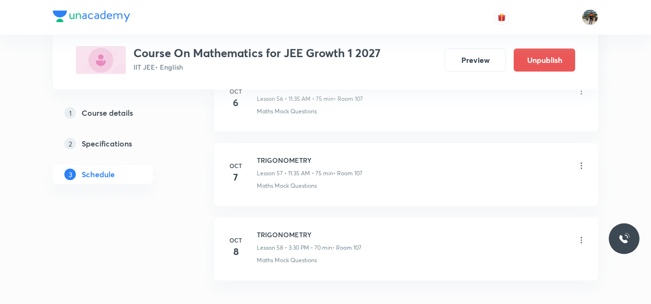
scroll to position [4339, 0]
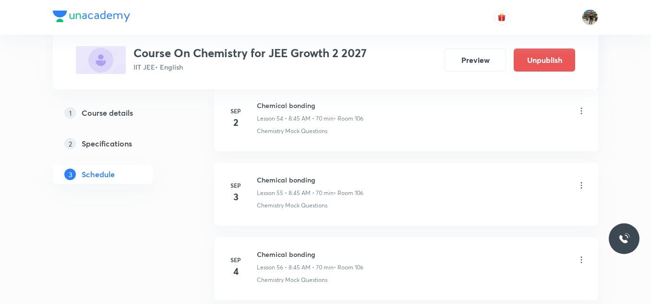
scroll to position [5227, 0]
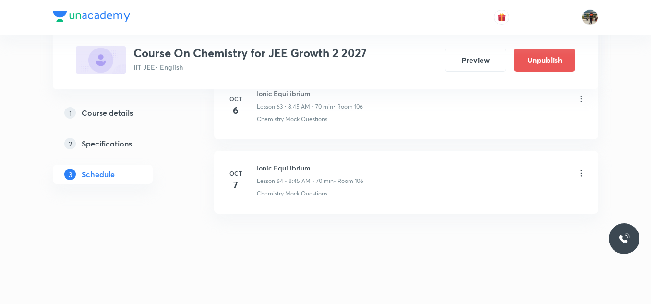
click at [252, 164] on div "Oct 7 Ionic Equilibrium Lesson 64 • 8:45 AM • 70 min • Room 106 Chemistry Mock …" at bounding box center [406, 180] width 360 height 35
copy h6 "Ionic Equilibrium"
click at [252, 164] on div "Oct 7 Ionic Equilibrium Lesson 64 • 8:45 AM • 70 min • Room 106 Chemistry Mock …" at bounding box center [406, 180] width 360 height 35
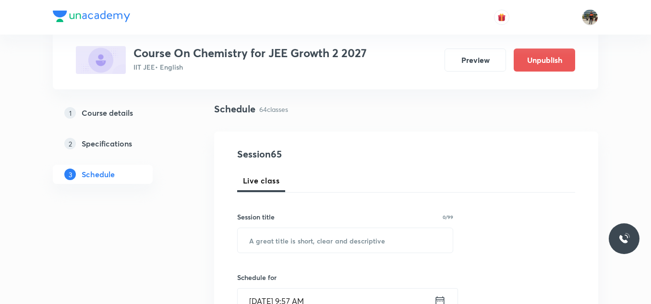
scroll to position [144, 0]
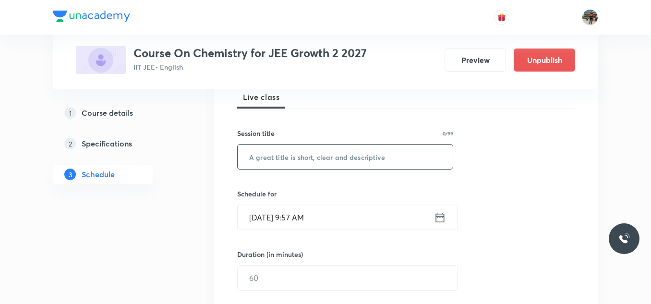
click at [296, 156] on input "text" at bounding box center [345, 156] width 215 height 24
paste input "Ionic Equilibrium"
type input "Ionic Equilibrium"
click at [437, 222] on icon at bounding box center [440, 217] width 9 height 10
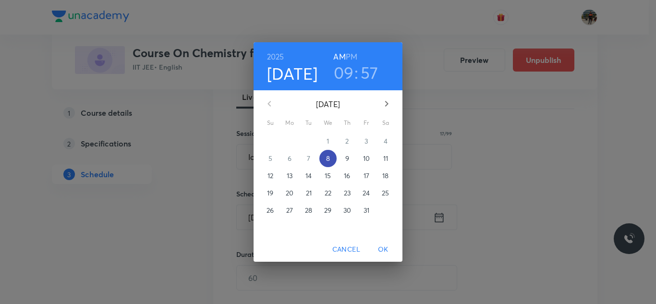
click at [329, 158] on p "8" at bounding box center [328, 159] width 4 height 10
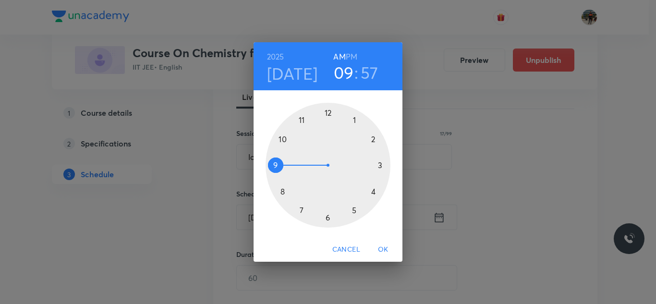
click at [354, 57] on h6 "PM" at bounding box center [352, 56] width 12 height 13
click at [354, 118] on div at bounding box center [327, 165] width 125 height 125
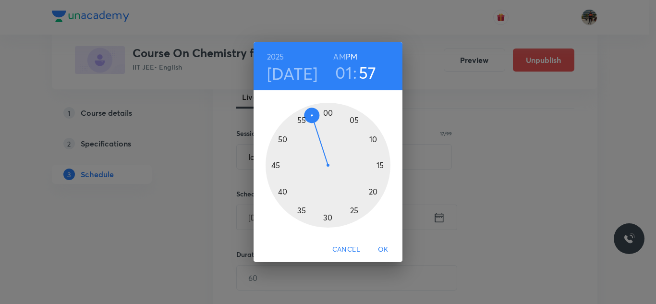
click at [301, 209] on div at bounding box center [327, 165] width 125 height 125
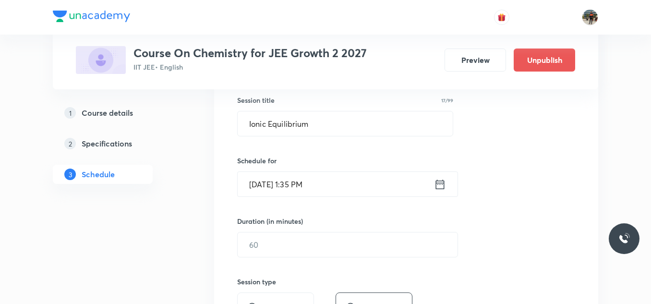
scroll to position [192, 0]
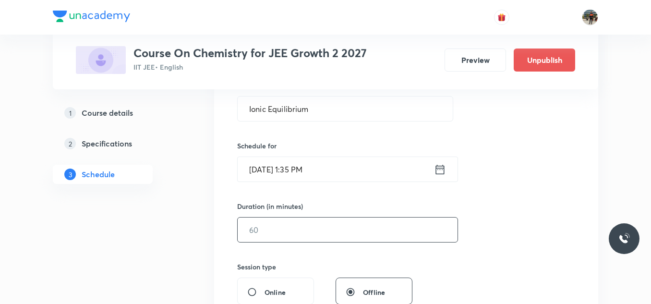
click at [260, 235] on input "text" at bounding box center [348, 229] width 220 height 24
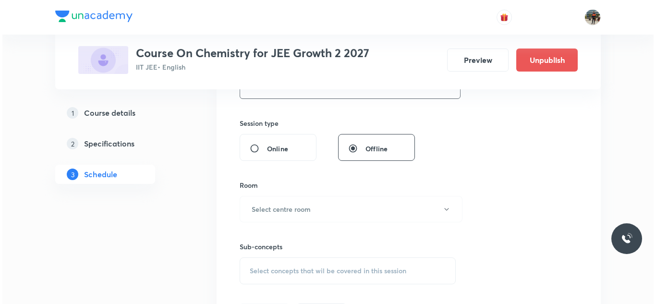
scroll to position [336, 0]
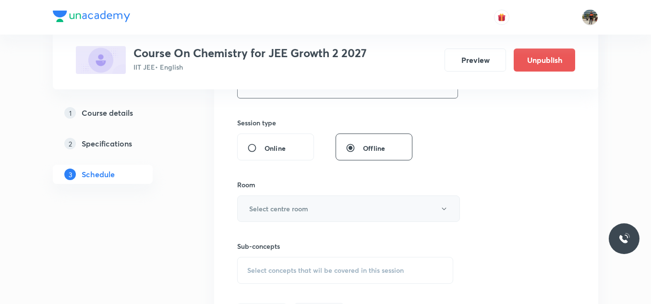
type input "75"
click at [244, 205] on button "Select centre room" at bounding box center [348, 208] width 223 height 26
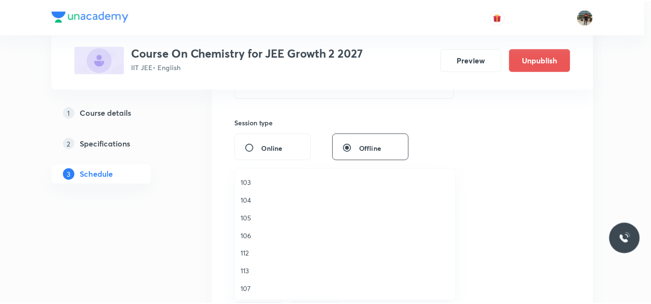
scroll to position [96, 0]
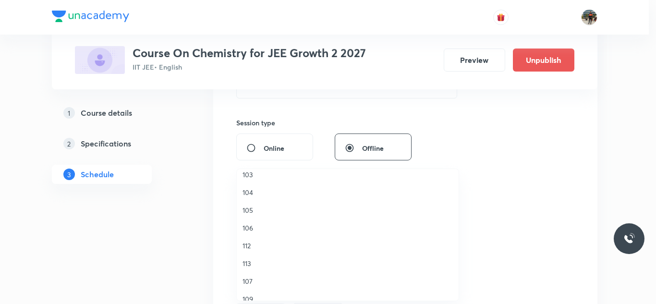
click at [249, 228] on span "106" at bounding box center [347, 228] width 210 height 10
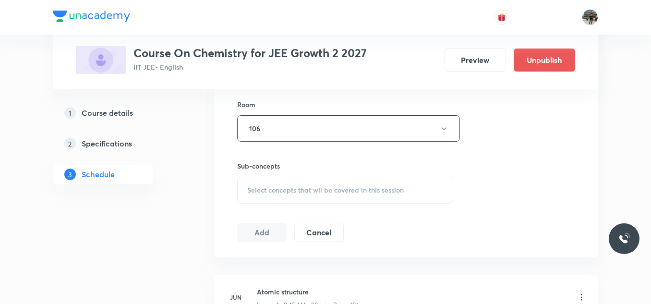
scroll to position [432, 0]
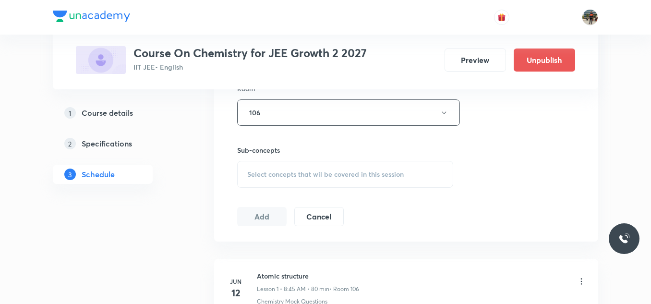
click at [252, 166] on div "Select concepts that wil be covered in this session" at bounding box center [345, 174] width 216 height 27
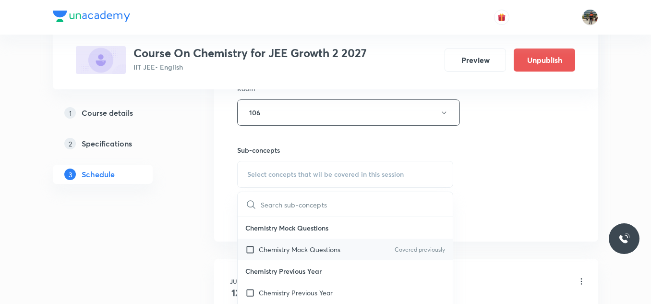
click at [253, 248] on input "checkbox" at bounding box center [251, 249] width 13 height 10
checkbox input "true"
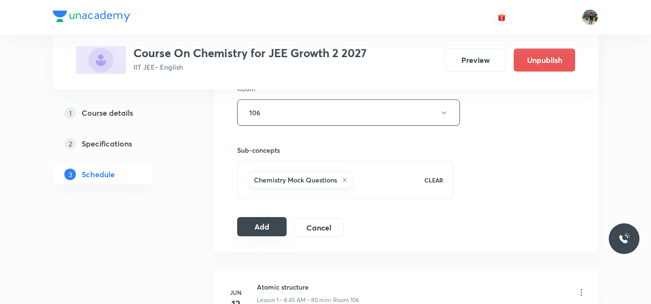
click at [247, 221] on button "Add" at bounding box center [261, 226] width 49 height 19
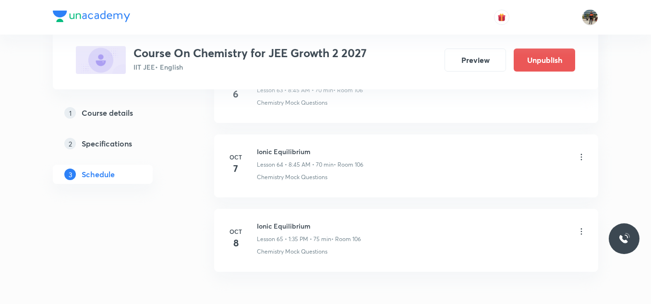
scroll to position [4860, 0]
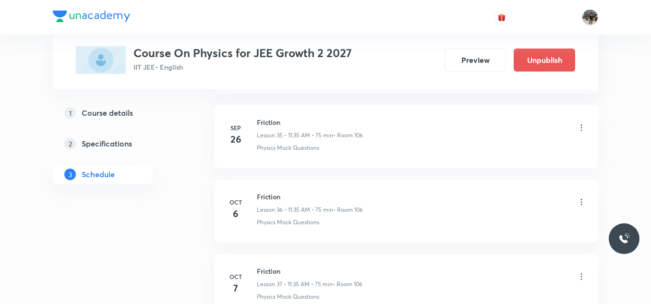
scroll to position [3354, 0]
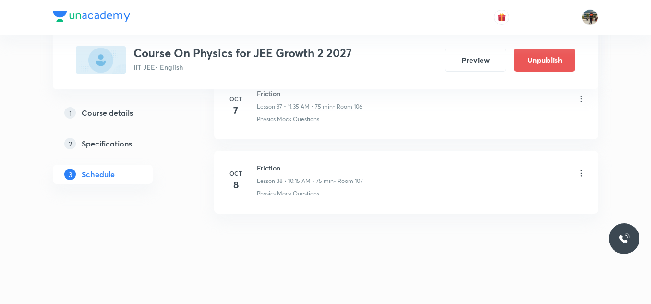
click at [270, 167] on h6 "Friction" at bounding box center [310, 168] width 106 height 10
copy h6 "Friction"
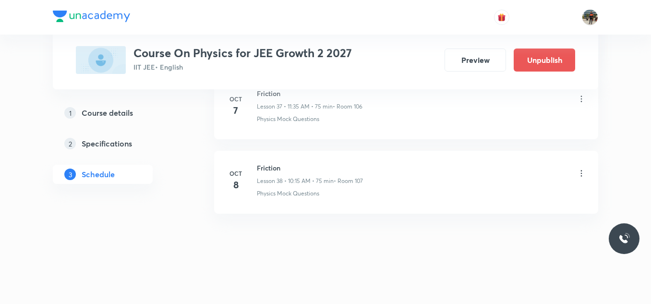
click at [581, 173] on icon at bounding box center [581, 173] width 1 height 6
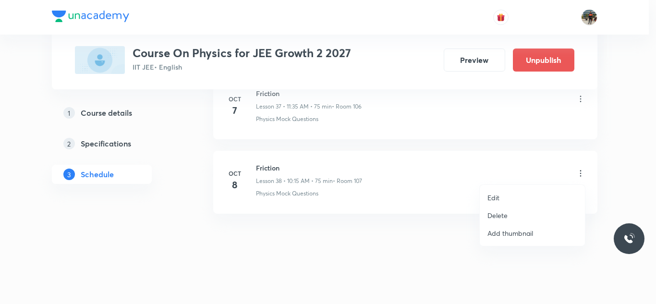
click at [498, 194] on p "Edit" at bounding box center [493, 197] width 12 height 10
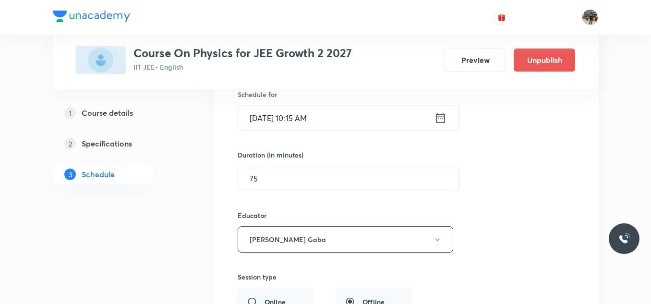
scroll to position [2994, 0]
click at [442, 117] on icon at bounding box center [440, 118] width 9 height 10
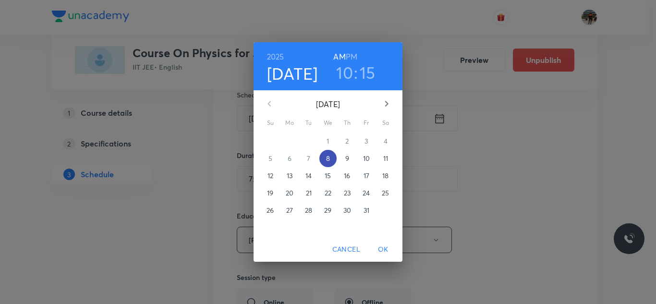
click at [329, 157] on p "8" at bounding box center [328, 159] width 4 height 10
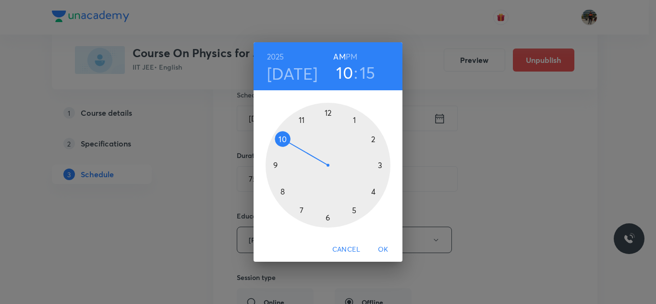
click at [351, 59] on h6 "PM" at bounding box center [352, 56] width 12 height 13
click at [380, 165] on div at bounding box center [327, 165] width 125 height 125
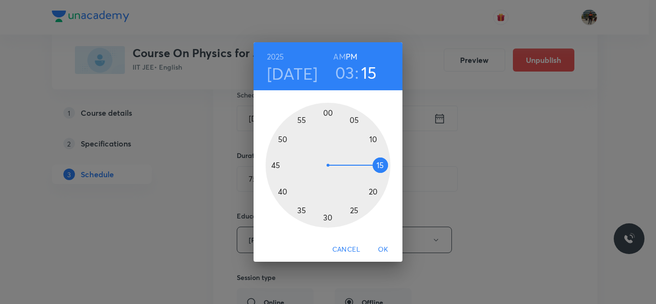
click at [326, 110] on div at bounding box center [327, 165] width 125 height 125
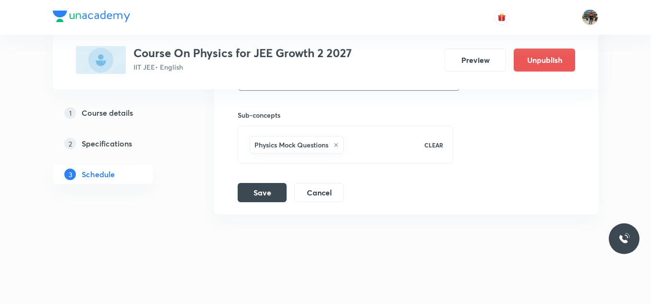
scroll to position [3282, 0]
click at [249, 194] on button "Save" at bounding box center [262, 190] width 49 height 19
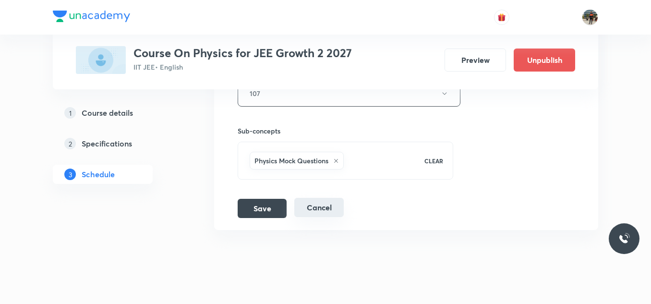
click at [327, 208] on button "Cancel" at bounding box center [318, 207] width 49 height 19
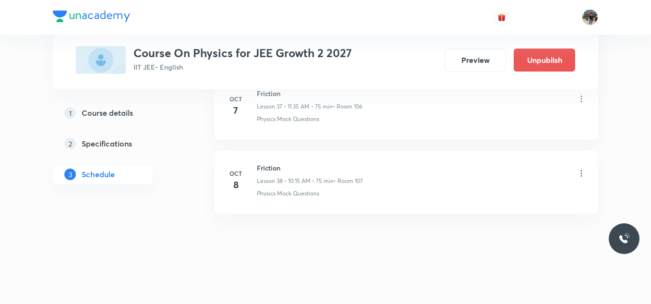
scroll to position [2852, 0]
click at [581, 174] on icon at bounding box center [581, 173] width 10 height 10
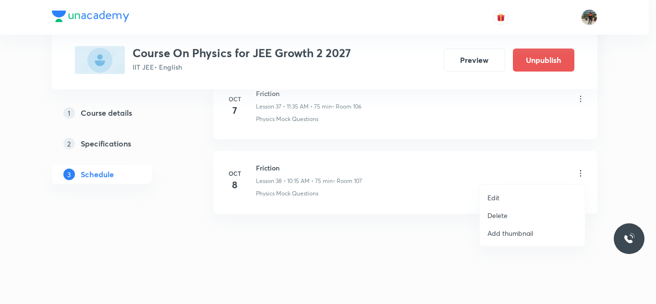
click at [503, 201] on li "Edit" at bounding box center [531, 198] width 105 height 18
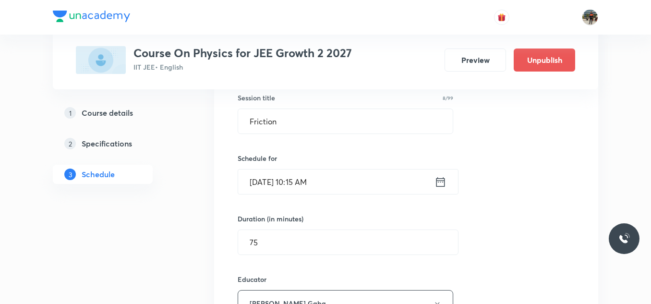
scroll to position [2948, 0]
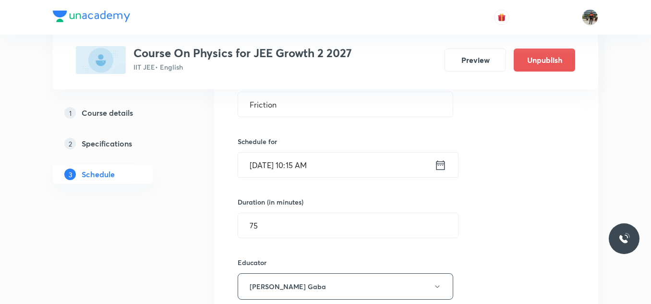
click at [440, 167] on icon at bounding box center [440, 164] width 12 height 13
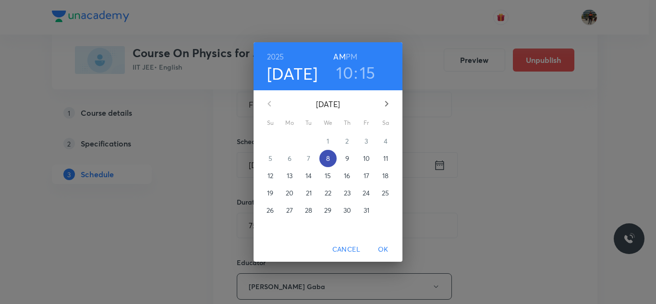
click at [324, 157] on span "8" at bounding box center [327, 159] width 17 height 10
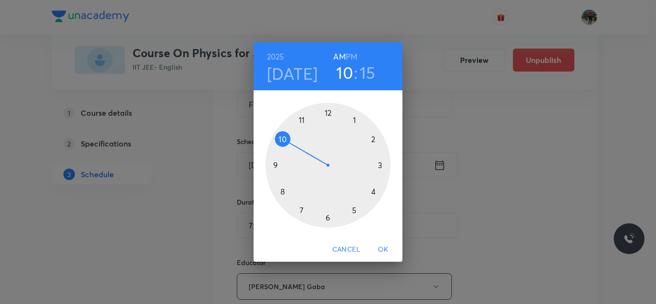
click at [349, 61] on h6 "PM" at bounding box center [352, 56] width 12 height 13
click at [381, 165] on div at bounding box center [327, 165] width 125 height 125
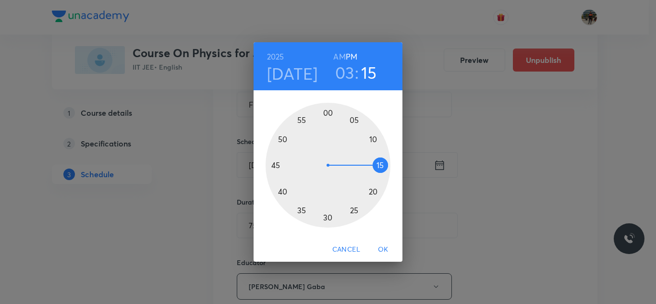
click at [328, 110] on div at bounding box center [327, 165] width 125 height 125
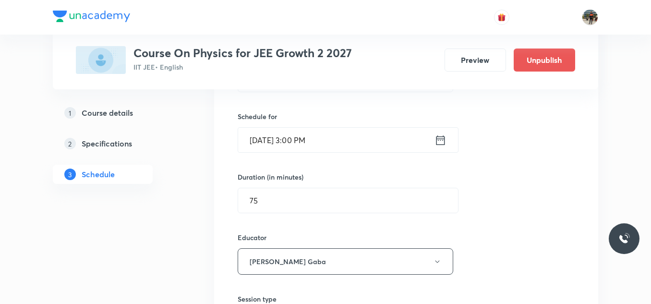
scroll to position [2996, 0]
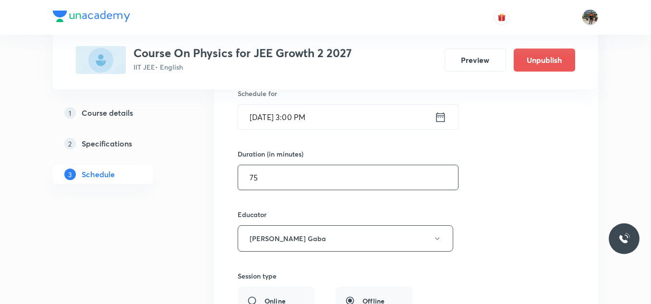
click at [334, 175] on input "75" at bounding box center [348, 177] width 220 height 24
type input "7"
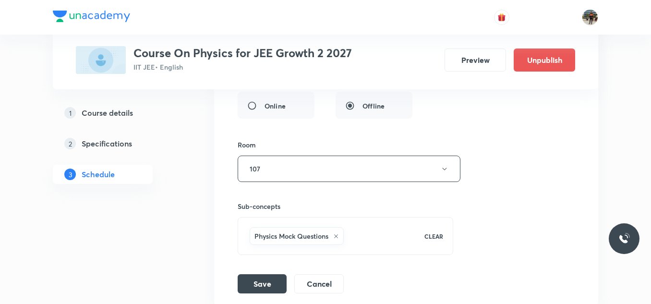
scroll to position [3282, 0]
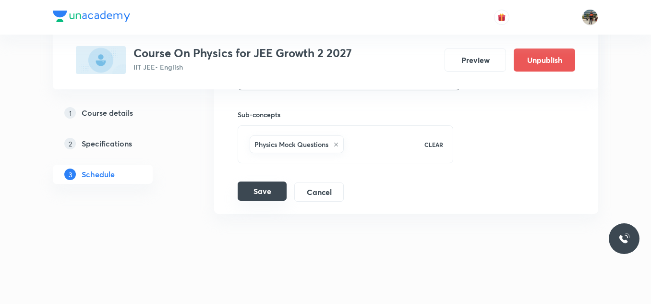
type input "60"
click at [248, 189] on button "Save" at bounding box center [262, 190] width 49 height 19
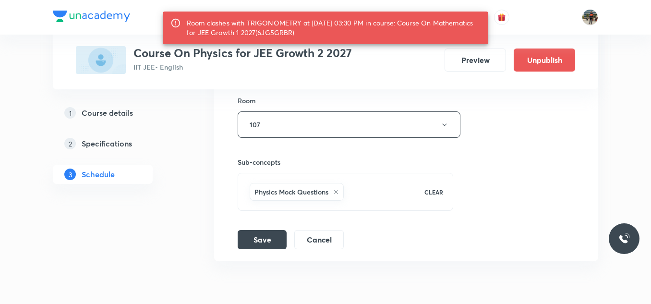
scroll to position [3234, 0]
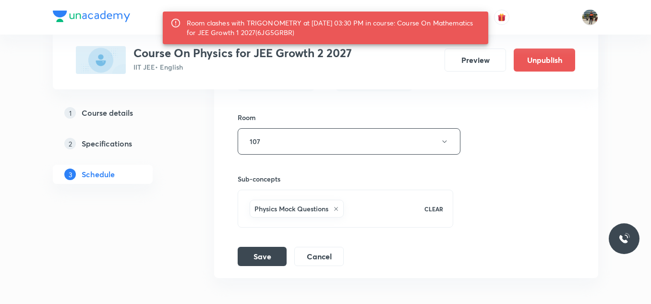
click at [314, 262] on button "Cancel" at bounding box center [318, 255] width 49 height 19
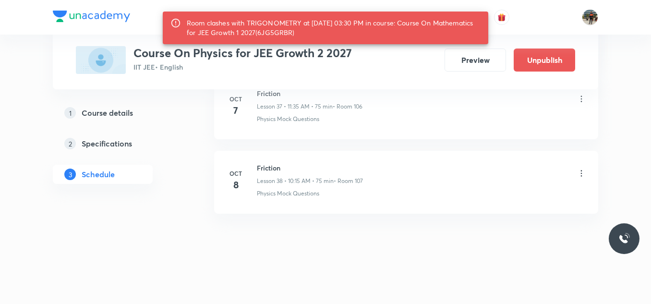
scroll to position [2852, 0]
click at [582, 172] on icon at bounding box center [581, 173] width 10 height 10
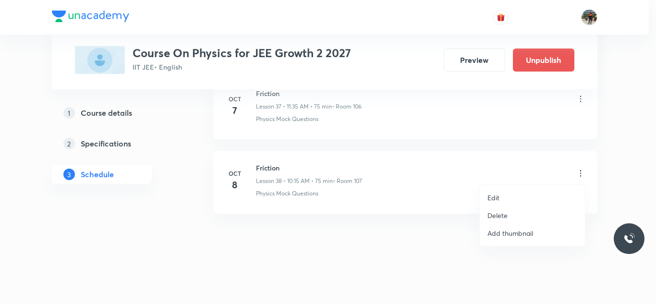
click at [494, 214] on p "Delete" at bounding box center [497, 215] width 20 height 10
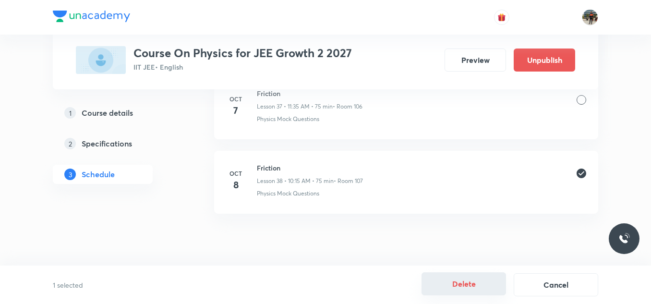
click at [459, 282] on button "Delete" at bounding box center [463, 283] width 84 height 23
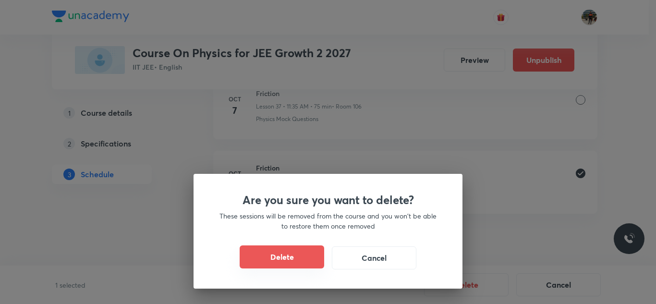
click at [257, 249] on button "Delete" at bounding box center [282, 256] width 84 height 23
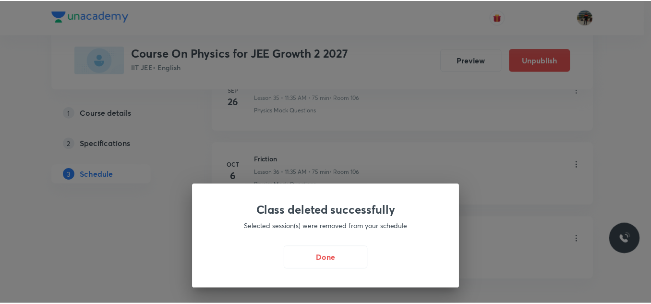
scroll to position [2681, 0]
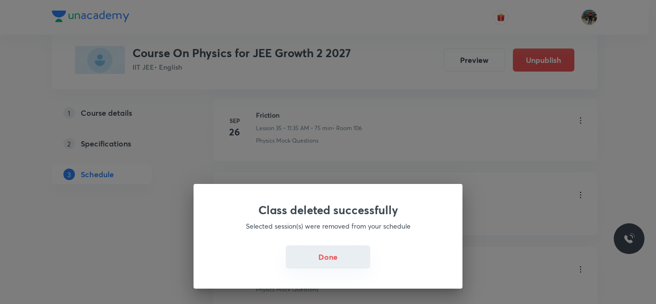
click at [342, 256] on button "Done" at bounding box center [328, 256] width 84 height 23
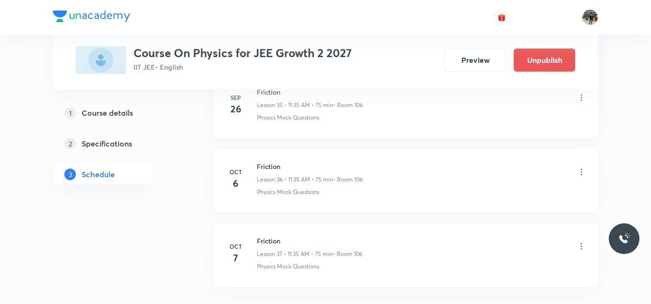
scroll to position [2777, 0]
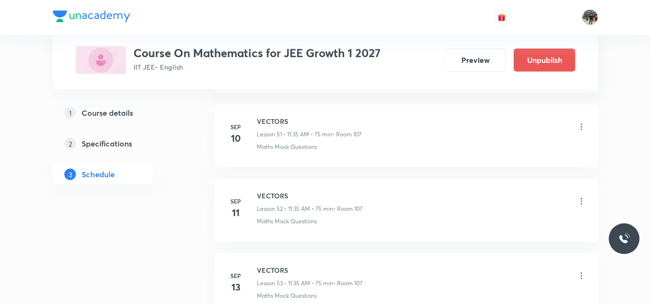
scroll to position [4781, 0]
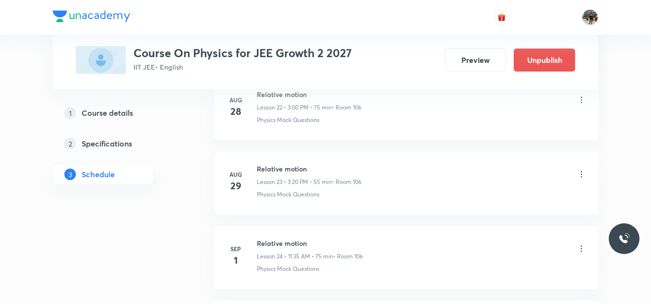
scroll to position [3280, 0]
click at [283, 173] on div "Friction Lesson 37 • 11:35 AM • 75 min • Room 106" at bounding box center [310, 174] width 106 height 23
click at [270, 167] on h6 "Friction" at bounding box center [310, 168] width 106 height 10
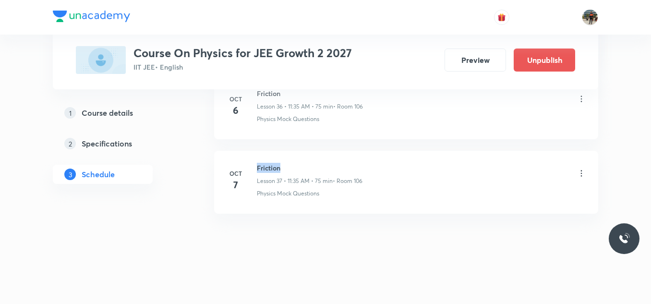
click at [270, 167] on h6 "Friction" at bounding box center [310, 168] width 106 height 10
copy h6 "Friction"
click at [270, 167] on h6 "Friction" at bounding box center [310, 168] width 106 height 10
click at [266, 167] on h6 "Friction" at bounding box center [310, 168] width 106 height 10
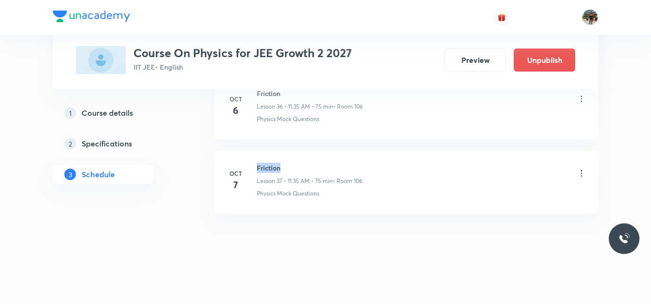
copy h6 "Friction"
click at [266, 167] on h6 "Friction" at bounding box center [310, 168] width 106 height 10
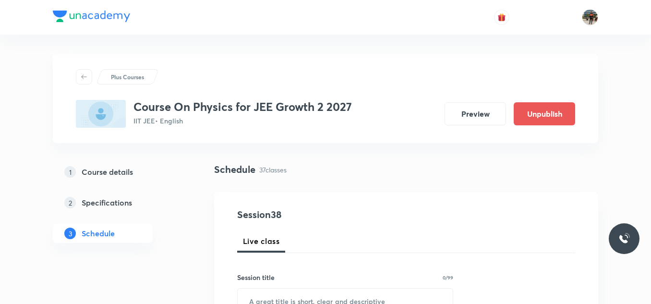
scroll to position [96, 0]
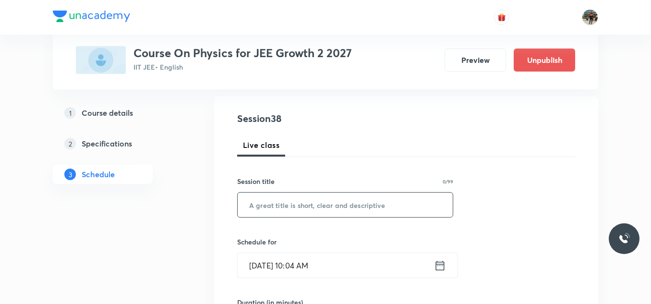
click at [303, 204] on input "text" at bounding box center [345, 204] width 215 height 24
paste input "Friction"
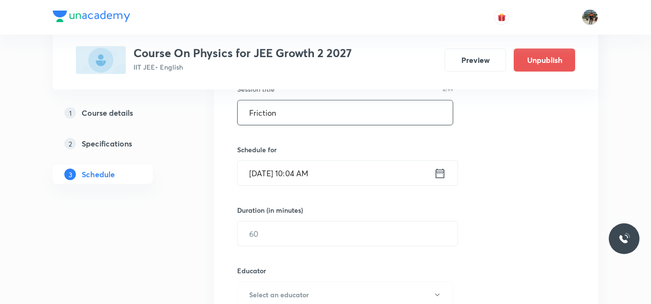
scroll to position [192, 0]
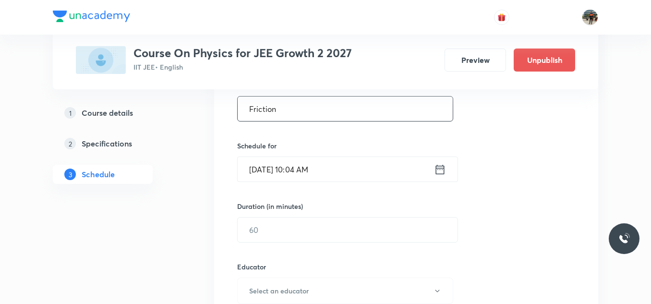
type input "Friction"
click at [437, 168] on icon at bounding box center [440, 169] width 12 height 13
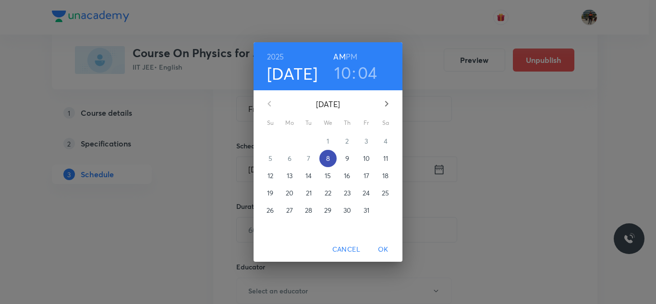
click at [335, 156] on span "8" at bounding box center [327, 159] width 17 height 10
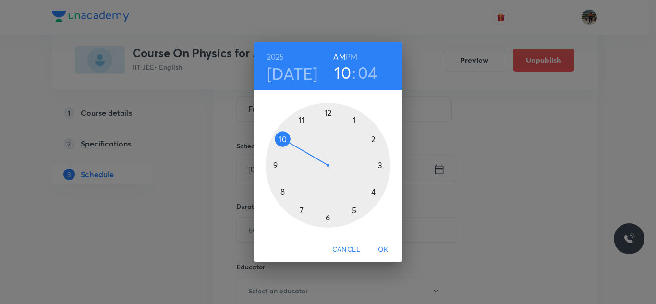
click at [381, 166] on div at bounding box center [327, 165] width 125 height 125
click at [326, 112] on div at bounding box center [327, 165] width 125 height 125
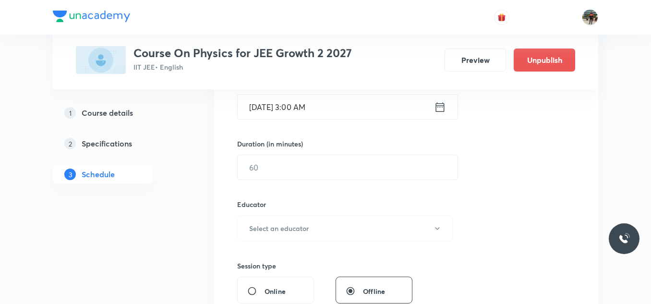
scroll to position [240, 0]
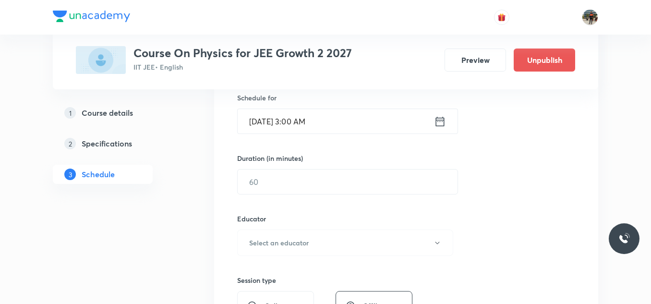
click at [447, 121] on div "[DATE] 3:00 AM ​" at bounding box center [347, 120] width 221 height 25
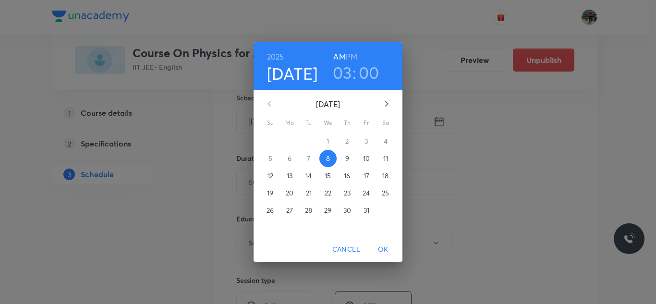
click at [440, 121] on div "[DATE] 03 : 00 AM PM [DATE] Su Mo Tu We Th Fr Sa 28 29 30 1 2 3 4 5 6 7 8 9 10 …" at bounding box center [328, 152] width 656 height 304
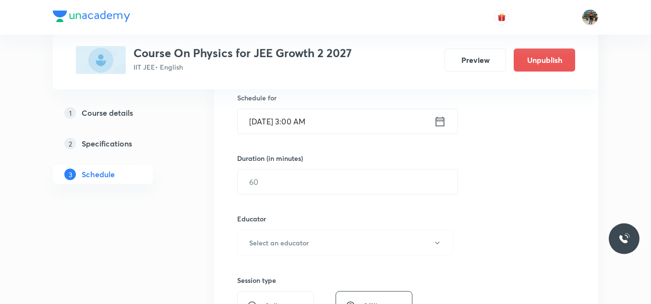
click at [453, 121] on div "[DATE] 3:00 AM ​" at bounding box center [347, 120] width 221 height 25
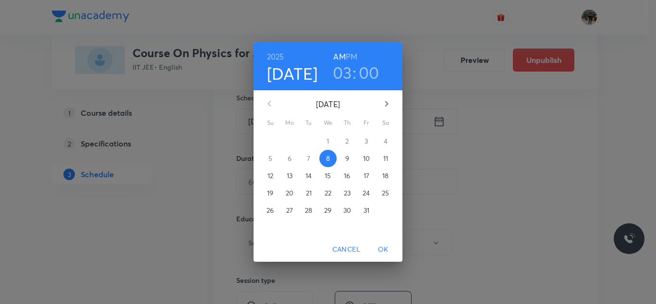
click at [441, 122] on div "[DATE] 03 : 00 AM PM [DATE] Su Mo Tu We Th Fr Sa 28 29 30 1 2 3 4 5 6 7 8 9 10 …" at bounding box center [328, 152] width 656 height 304
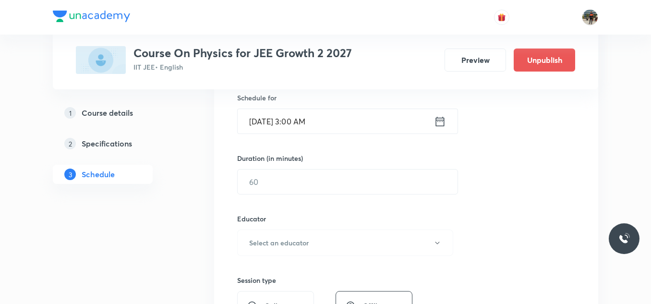
click at [441, 122] on icon at bounding box center [440, 121] width 12 height 13
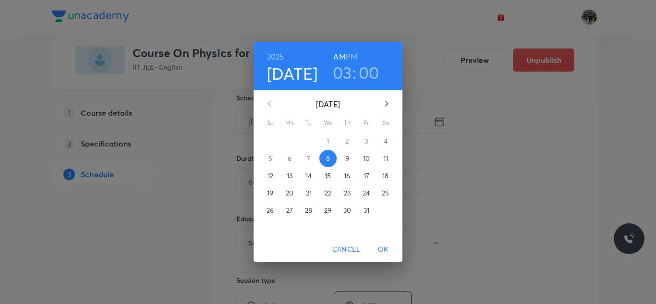
click at [355, 60] on h6 "PM" at bounding box center [352, 56] width 12 height 13
click at [380, 250] on span "OK" at bounding box center [382, 249] width 23 height 12
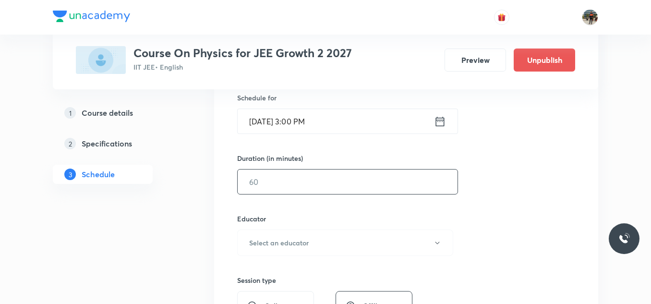
click at [332, 179] on input "text" at bounding box center [348, 181] width 220 height 24
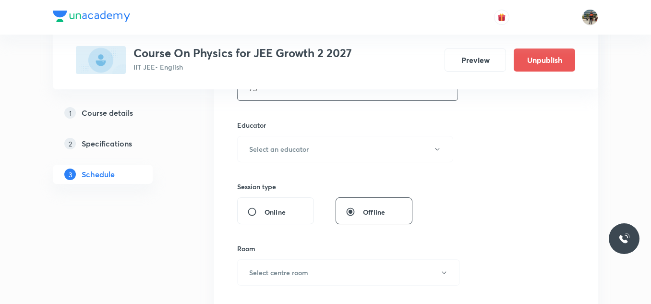
scroll to position [336, 0]
type input "75"
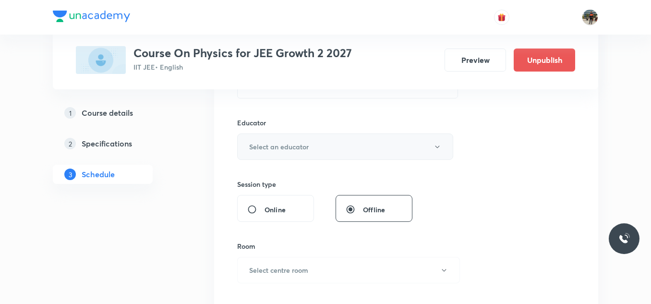
click at [262, 148] on h6 "Select an educator" at bounding box center [279, 147] width 60 height 10
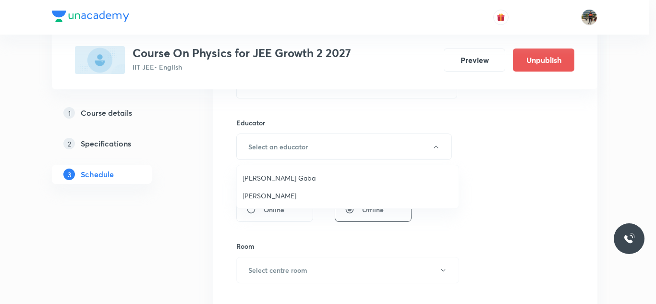
click at [261, 177] on span "[PERSON_NAME] Gaba" at bounding box center [347, 178] width 210 height 10
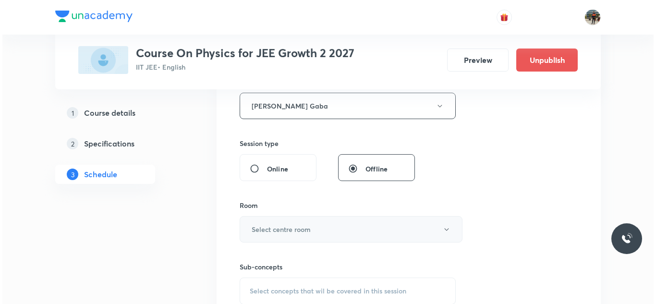
scroll to position [432, 0]
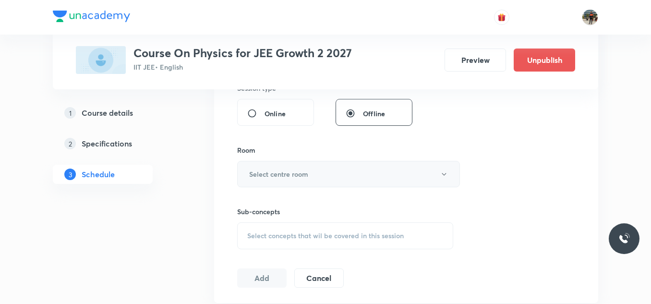
click at [262, 176] on h6 "Select centre room" at bounding box center [278, 174] width 59 height 10
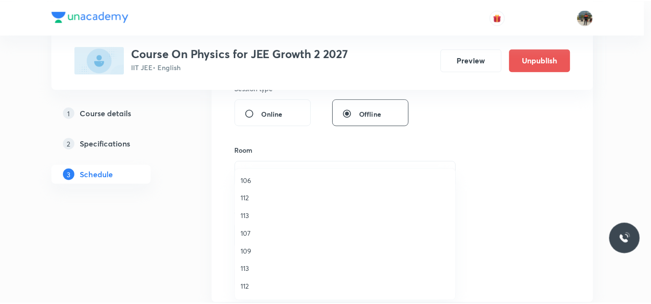
scroll to position [144, 0]
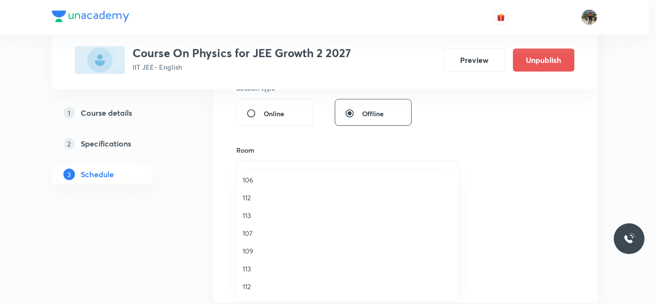
click at [251, 180] on span "106" at bounding box center [347, 180] width 210 height 10
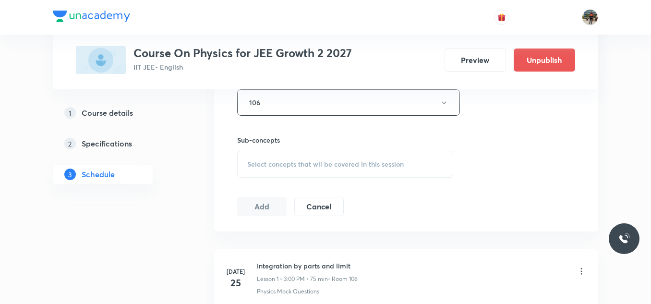
scroll to position [528, 0]
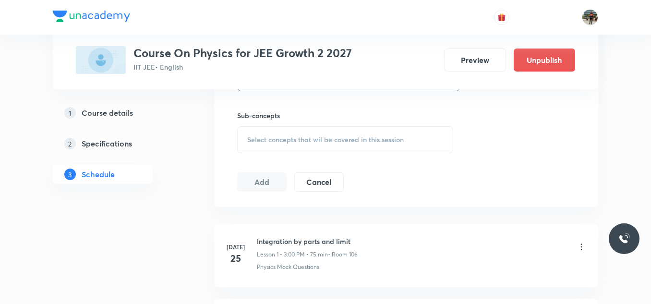
click at [288, 144] on div "Select concepts that wil be covered in this session" at bounding box center [345, 139] width 216 height 27
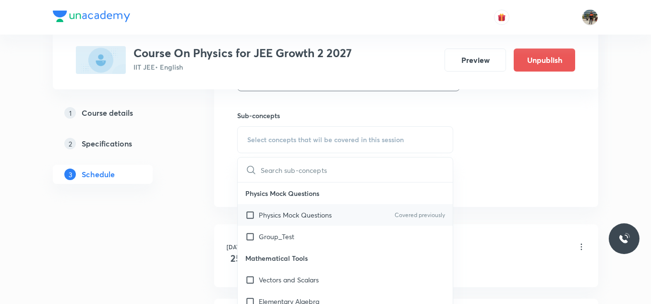
click at [250, 216] on input "checkbox" at bounding box center [251, 215] width 13 height 10
checkbox input "true"
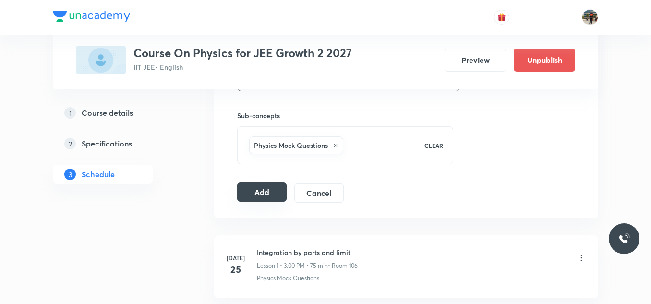
click at [257, 189] on button "Add" at bounding box center [261, 191] width 49 height 19
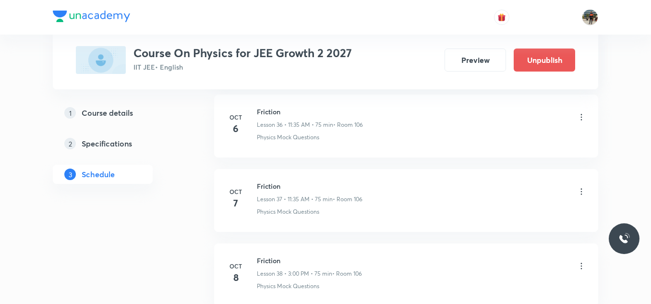
scroll to position [2852, 0]
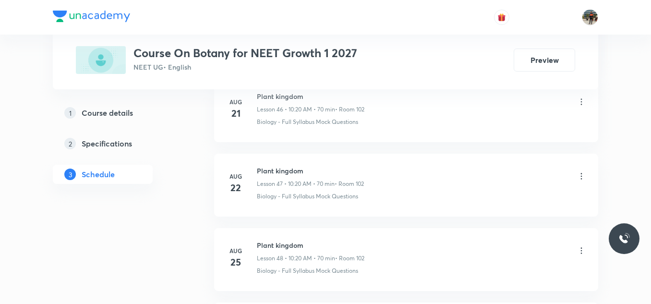
scroll to position [5227, 0]
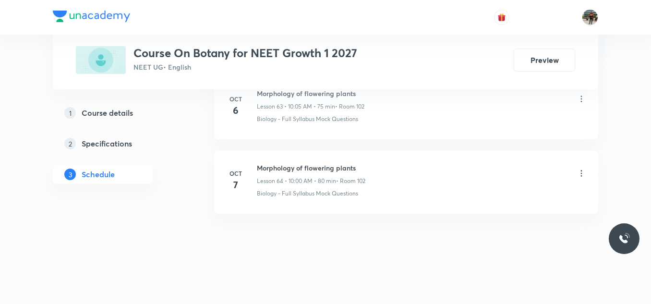
click at [276, 165] on h6 "Morphology of flowering plants" at bounding box center [311, 168] width 108 height 10
copy h6 "Morphology of flowering plants"
click at [276, 165] on h6 "Morphology of flowering plants" at bounding box center [311, 168] width 108 height 10
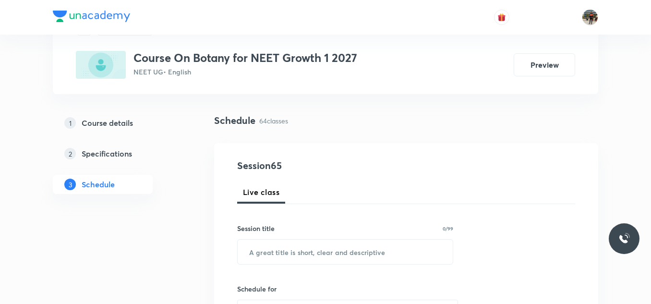
scroll to position [144, 0]
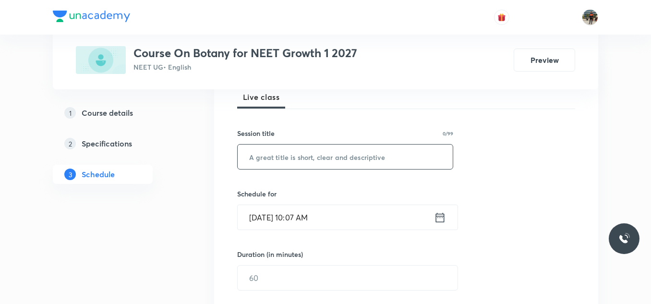
click at [277, 157] on input "text" at bounding box center [345, 156] width 215 height 24
paste input "Morphology of flowering plants"
type input "Morphology of flowering plants"
click at [441, 218] on icon at bounding box center [440, 217] width 12 height 13
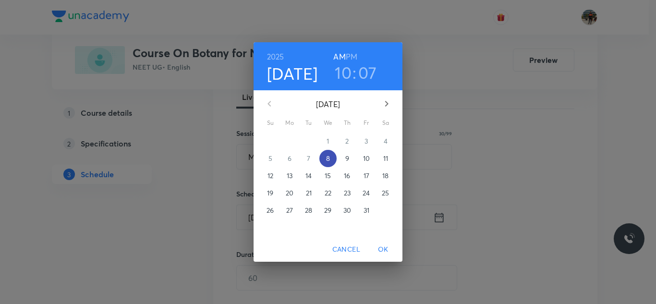
click at [324, 158] on span "8" at bounding box center [327, 159] width 17 height 10
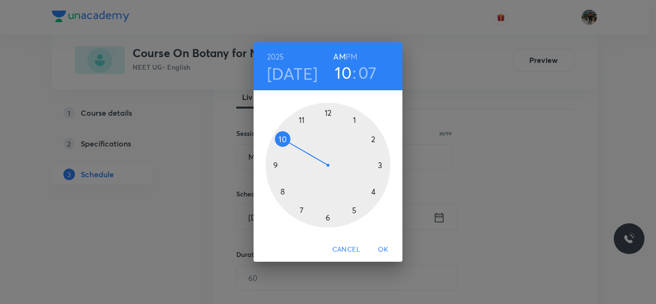
click at [357, 55] on div "2025 Oct 8 10 : 07 AM PM" at bounding box center [327, 66] width 133 height 33
click at [353, 59] on h6 "PM" at bounding box center [352, 56] width 12 height 13
click at [354, 119] on div at bounding box center [327, 165] width 125 height 125
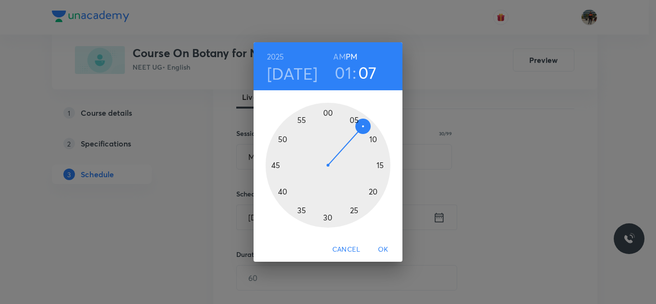
click at [300, 211] on div at bounding box center [327, 165] width 125 height 125
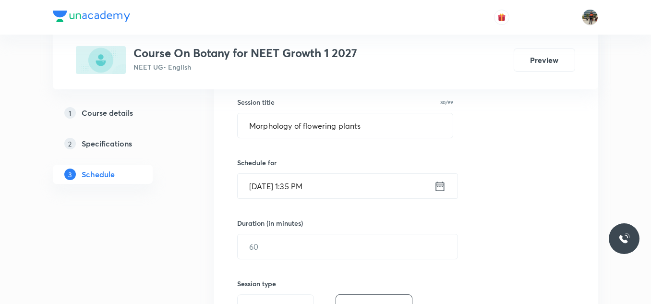
scroll to position [240, 0]
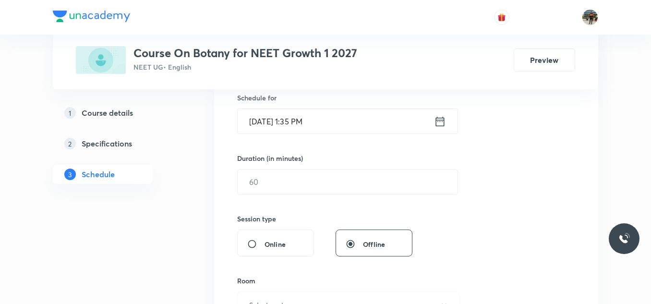
click at [266, 200] on div "Session 65 Live class Session title 30/99 Morphology of flowering plants ​ Sche…" at bounding box center [406, 192] width 338 height 451
click at [273, 184] on input "text" at bounding box center [348, 181] width 220 height 24
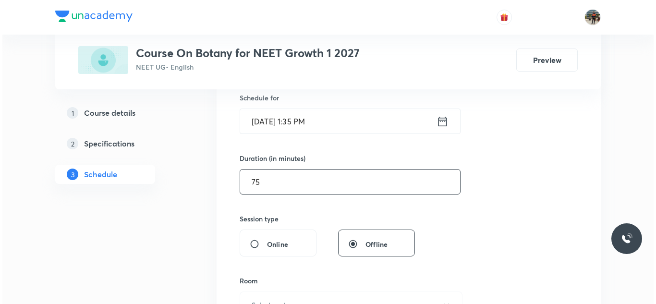
scroll to position [384, 0]
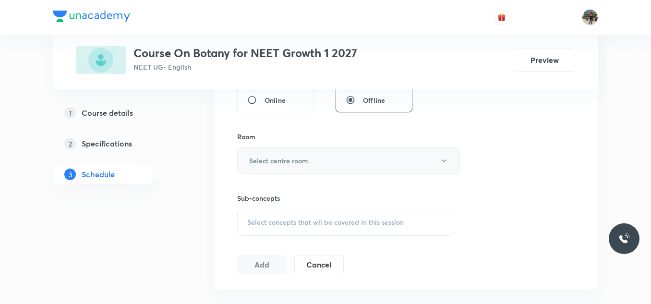
type input "75"
click at [264, 159] on h6 "Select centre room" at bounding box center [278, 161] width 59 height 10
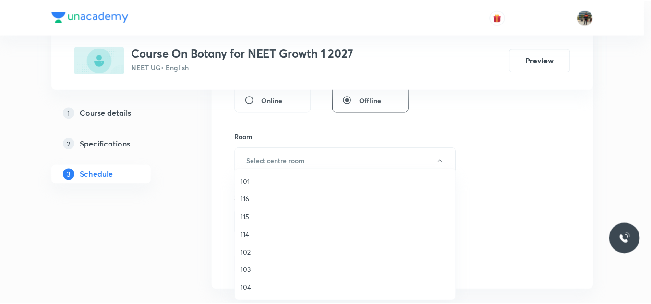
scroll to position [48, 0]
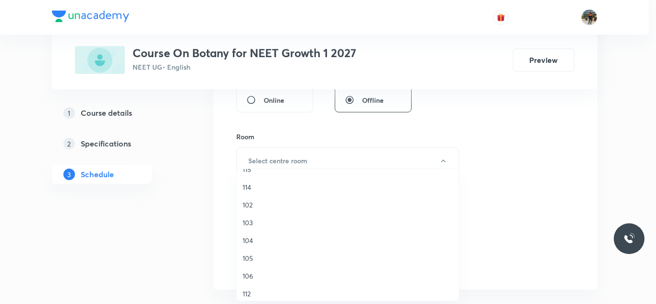
click at [247, 203] on span "102" at bounding box center [347, 205] width 210 height 10
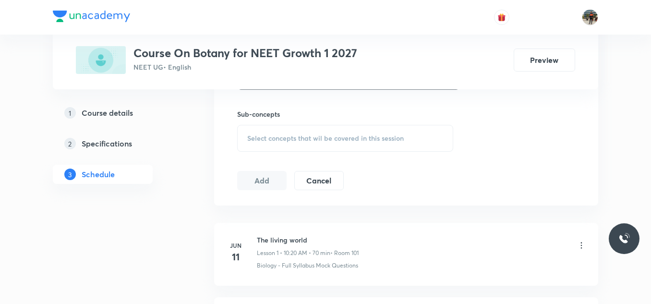
scroll to position [480, 0]
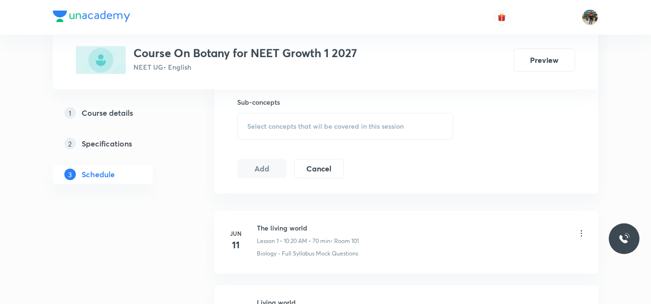
click at [258, 124] on span "Select concepts that wil be covered in this session" at bounding box center [325, 126] width 156 height 8
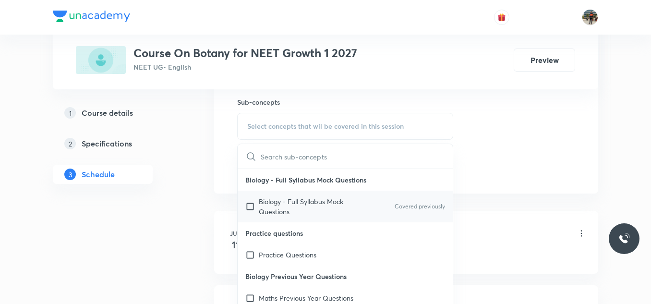
click at [250, 205] on input "checkbox" at bounding box center [251, 206] width 13 height 20
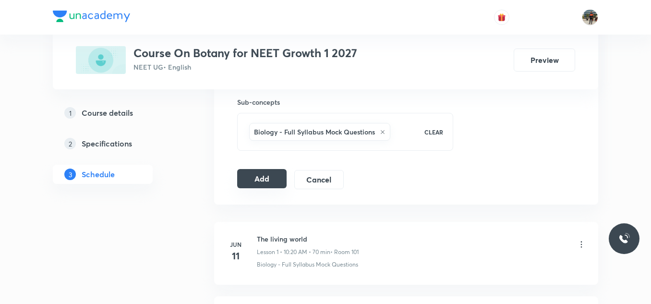
click at [248, 179] on button "Add" at bounding box center [261, 178] width 49 height 19
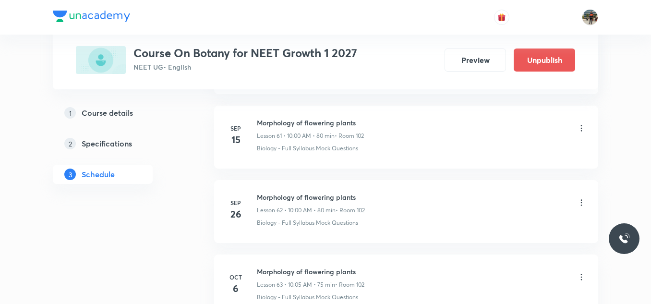
scroll to position [4860, 0]
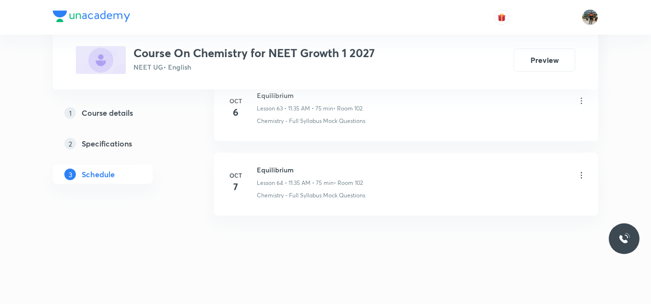
scroll to position [5227, 0]
click at [280, 170] on h6 "Equilibrium" at bounding box center [310, 168] width 106 height 10
copy h6 "Equilibrium"
click at [280, 170] on h6 "Equilibrium" at bounding box center [310, 168] width 106 height 10
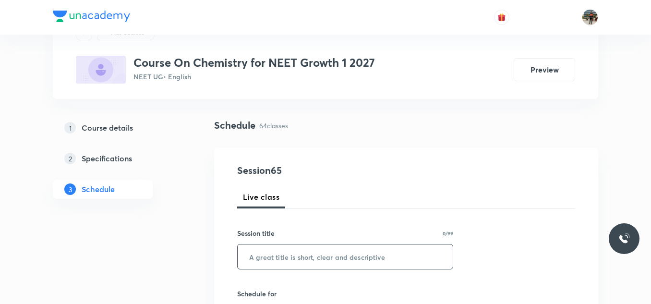
scroll to position [96, 0]
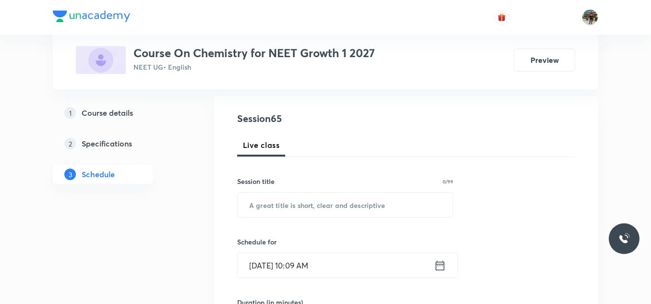
click at [280, 188] on div "Session title 0/99 ​" at bounding box center [345, 196] width 216 height 41
click at [279, 195] on input "text" at bounding box center [345, 204] width 215 height 24
paste input "Equilibrium"
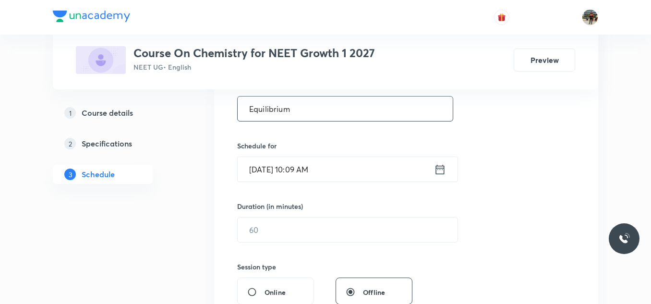
type input "Equilibrium"
click at [437, 170] on icon at bounding box center [440, 169] width 12 height 13
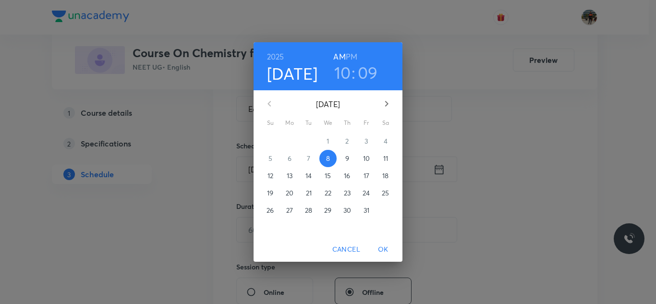
click at [351, 54] on h6 "PM" at bounding box center [352, 56] width 12 height 13
click at [323, 157] on span "8" at bounding box center [327, 159] width 17 height 10
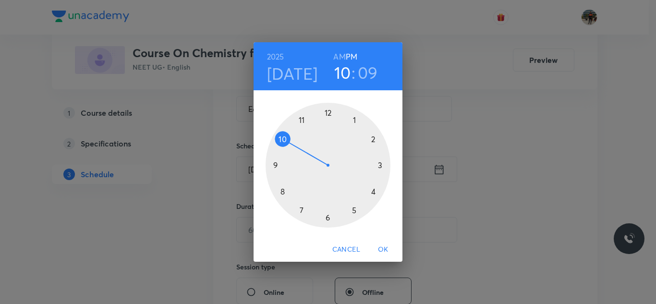
click at [381, 164] on div at bounding box center [327, 165] width 125 height 125
click at [327, 112] on div at bounding box center [327, 165] width 125 height 125
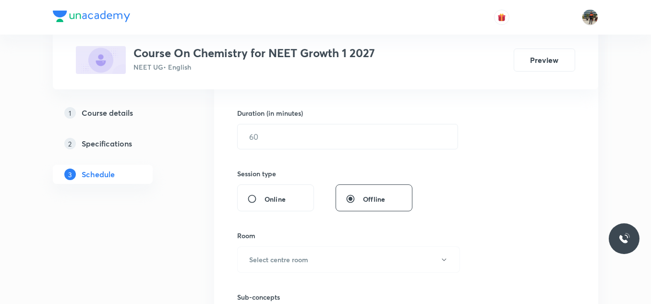
scroll to position [288, 0]
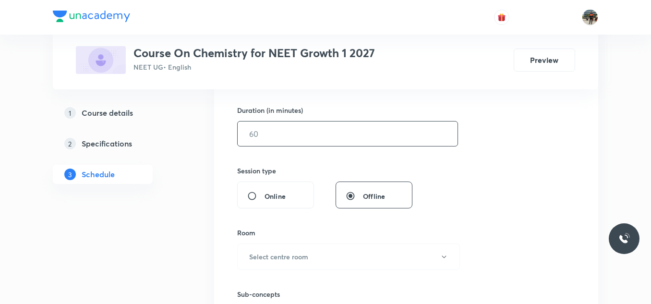
click at [279, 140] on input "text" at bounding box center [348, 133] width 220 height 24
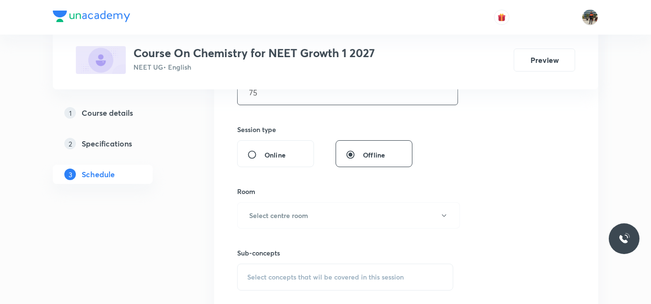
scroll to position [384, 0]
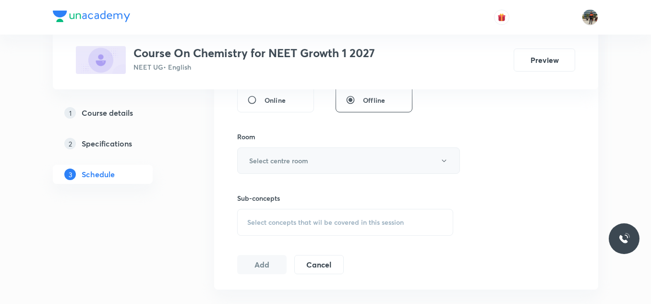
type input "75"
click at [278, 159] on h6 "Select centre room" at bounding box center [278, 161] width 59 height 10
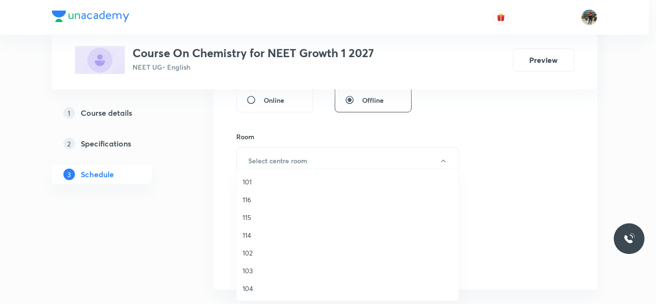
click at [250, 253] on span "102" at bounding box center [347, 253] width 210 height 10
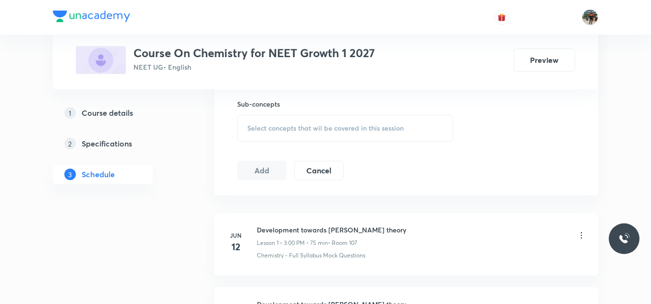
scroll to position [480, 0]
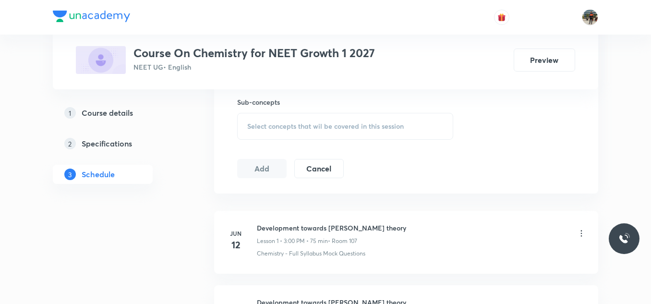
click at [261, 110] on div "Sub-concepts Select concepts that wil be covered in this session" at bounding box center [345, 118] width 216 height 43
click at [260, 127] on span "Select concepts that wil be covered in this session" at bounding box center [325, 126] width 156 height 8
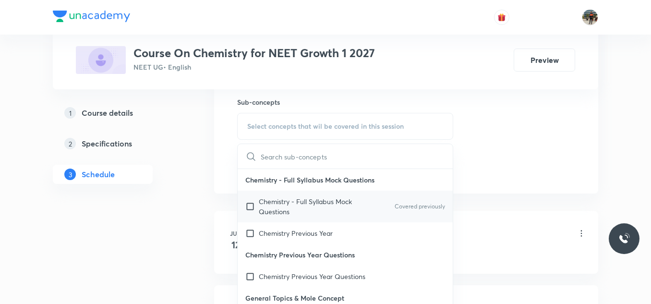
click at [252, 202] on input "checkbox" at bounding box center [251, 206] width 13 height 20
checkbox input "true"
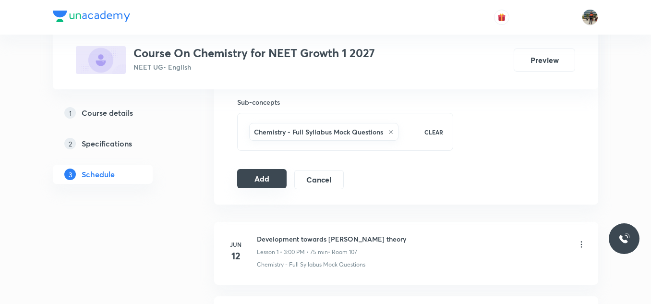
click at [260, 175] on button "Add" at bounding box center [261, 178] width 49 height 19
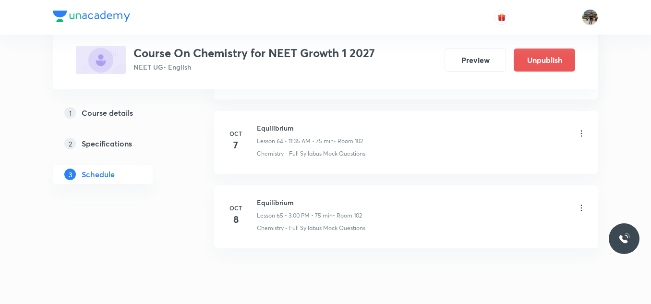
scroll to position [4860, 0]
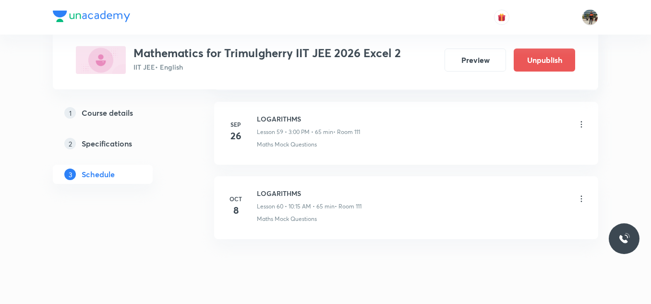
scroll to position [4991, 0]
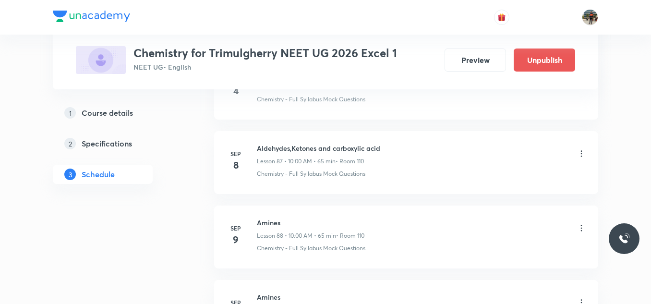
scroll to position [7608, 0]
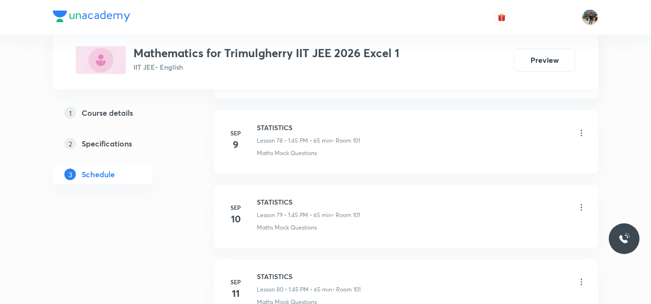
scroll to position [6702, 0]
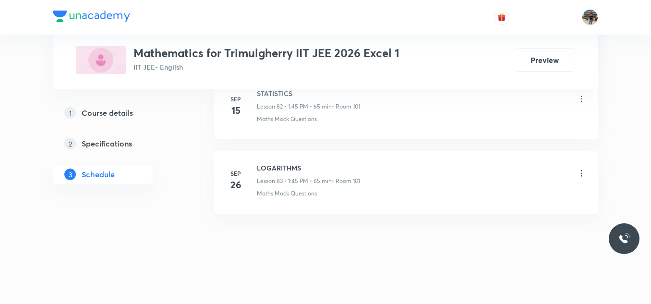
click at [285, 168] on h6 "LOGARITHMS" at bounding box center [308, 168] width 103 height 10
click at [283, 168] on h6 "LOGARITHMS" at bounding box center [308, 168] width 103 height 10
copy h6 "LOGARITHMS"
click at [283, 168] on h6 "LOGARITHMS" at bounding box center [308, 168] width 103 height 10
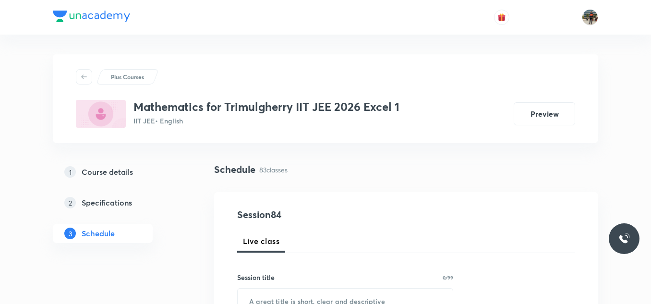
scroll to position [96, 0]
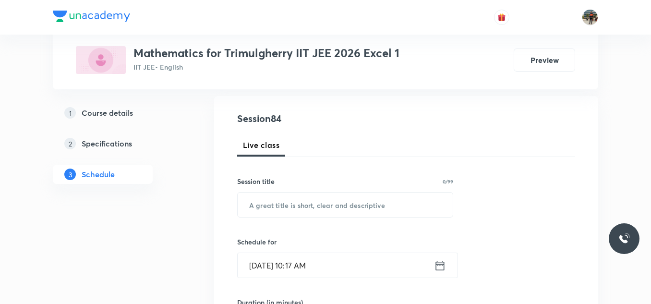
click at [289, 205] on input "text" at bounding box center [345, 204] width 215 height 24
paste input "LOGARITHMS"
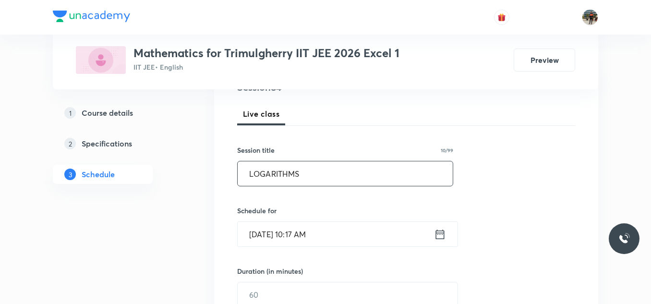
scroll to position [144, 0]
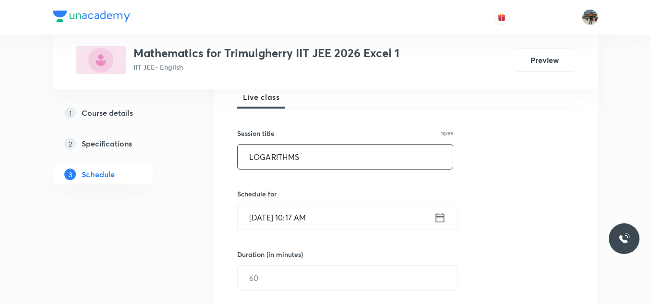
type input "LOGARITHMS"
click at [437, 222] on icon at bounding box center [440, 217] width 9 height 10
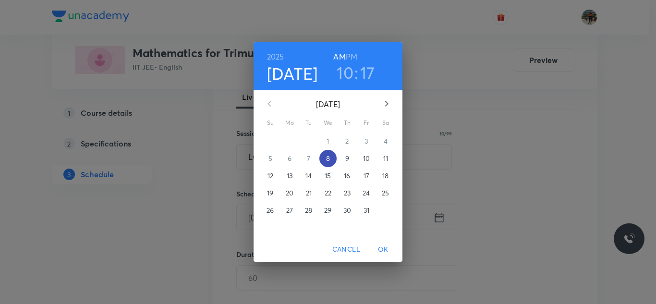
click at [322, 155] on span "8" at bounding box center [327, 159] width 17 height 10
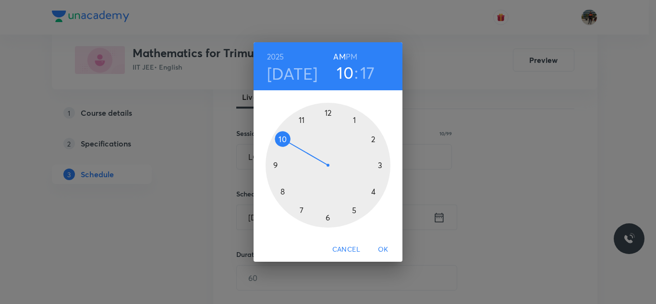
click at [353, 55] on h6 "PM" at bounding box center [352, 56] width 12 height 13
click at [327, 111] on div at bounding box center [327, 165] width 125 height 125
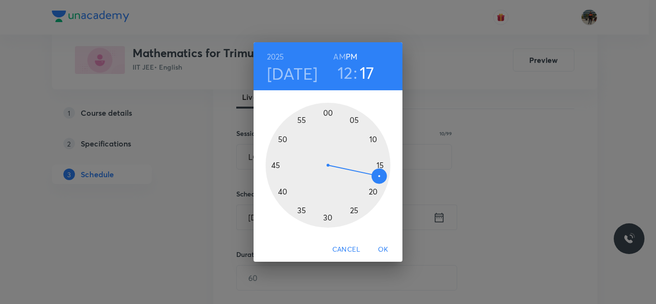
click at [275, 164] on div at bounding box center [327, 165] width 125 height 125
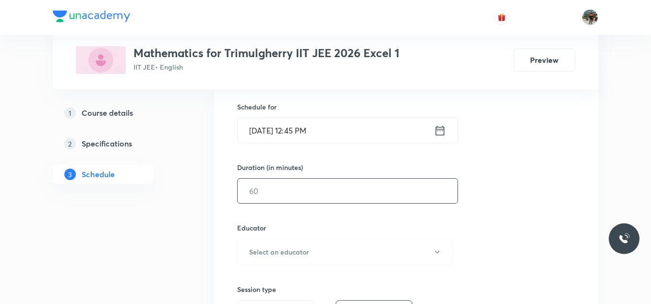
scroll to position [240, 0]
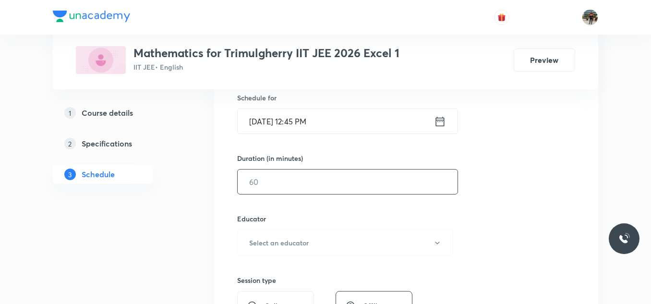
click at [297, 176] on input "text" at bounding box center [348, 181] width 220 height 24
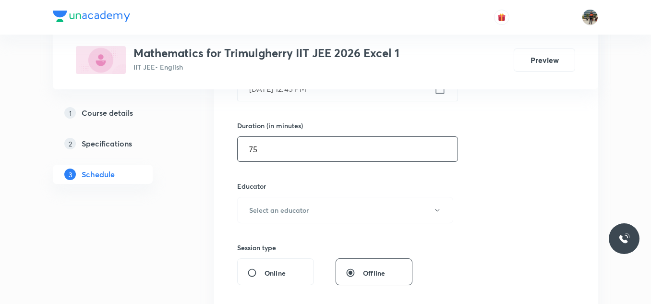
scroll to position [336, 0]
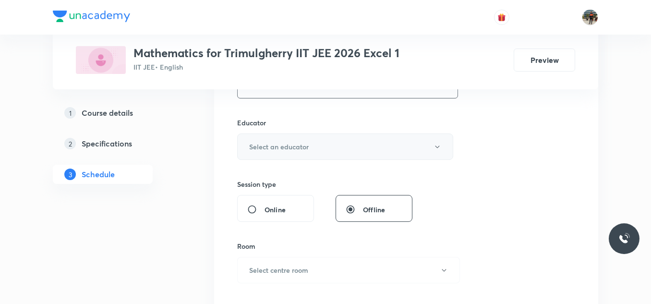
type input "75"
click at [259, 146] on h6 "Select an educator" at bounding box center [279, 147] width 60 height 10
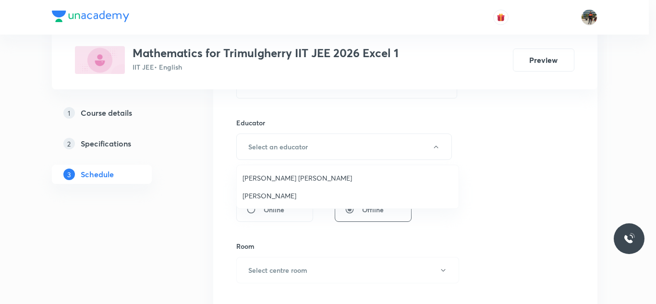
click at [249, 195] on span "Ravindar Bejugam" at bounding box center [347, 196] width 210 height 10
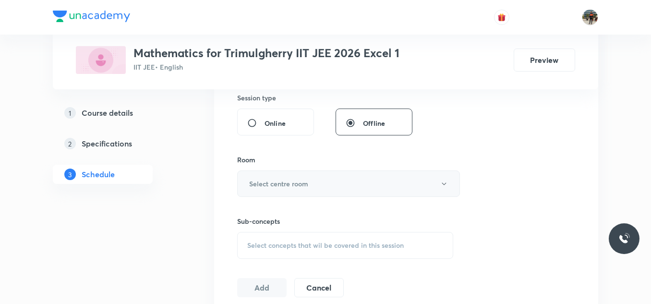
scroll to position [432, 0]
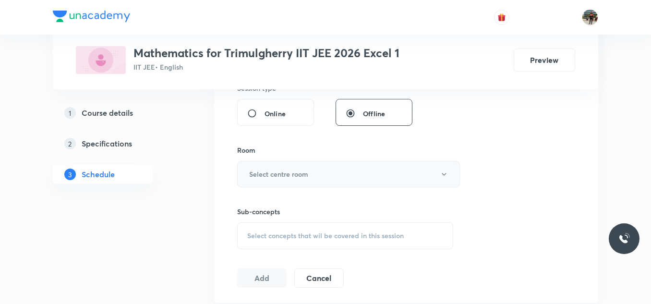
click at [276, 178] on h6 "Select centre room" at bounding box center [278, 174] width 59 height 10
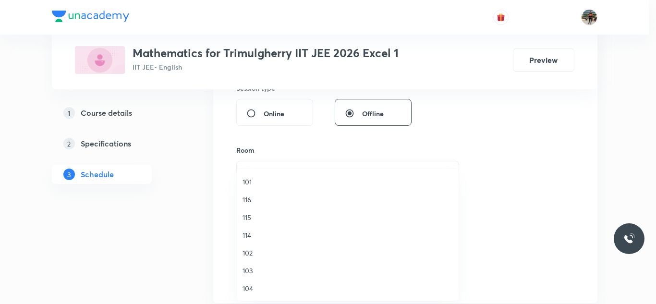
click at [252, 183] on span "101" at bounding box center [347, 182] width 210 height 10
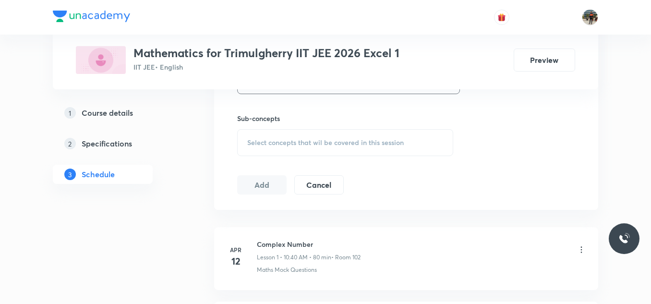
scroll to position [528, 0]
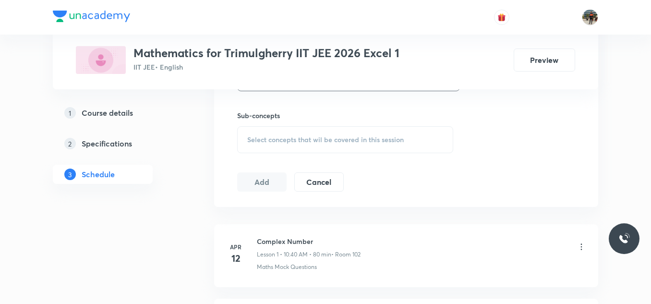
click at [255, 139] on span "Select concepts that wil be covered in this session" at bounding box center [325, 140] width 156 height 8
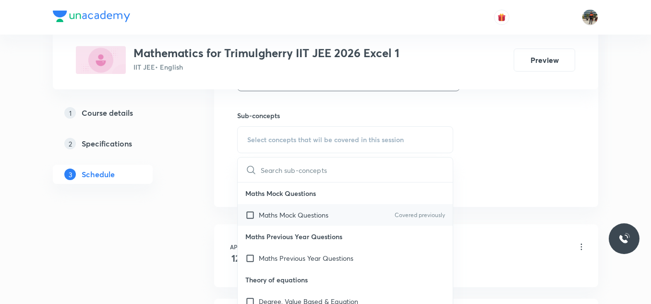
click at [249, 212] on input "checkbox" at bounding box center [251, 215] width 13 height 10
checkbox input "true"
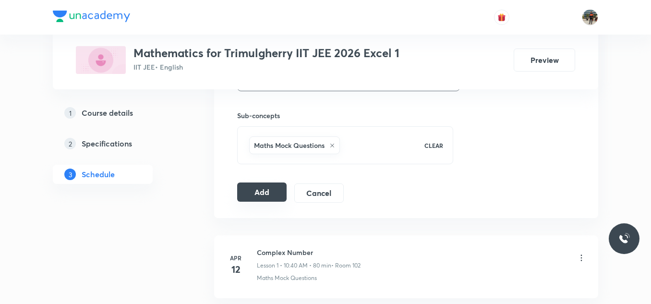
click at [264, 190] on button "Add" at bounding box center [261, 191] width 49 height 19
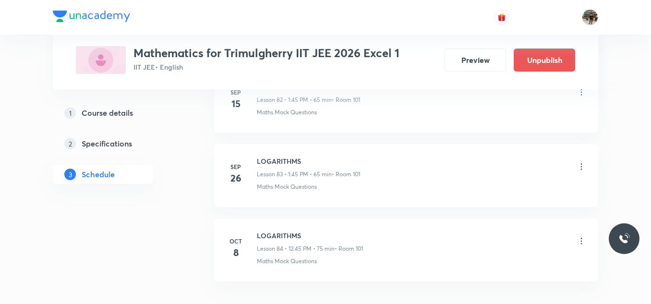
scroll to position [6274, 0]
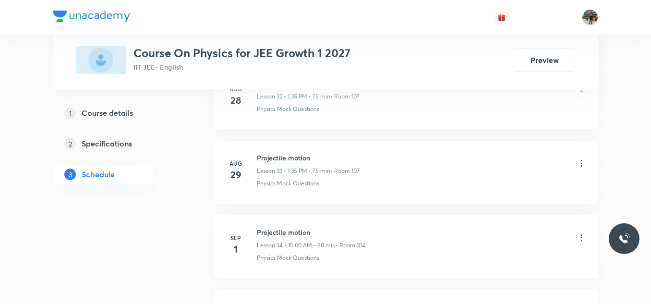
scroll to position [4024, 0]
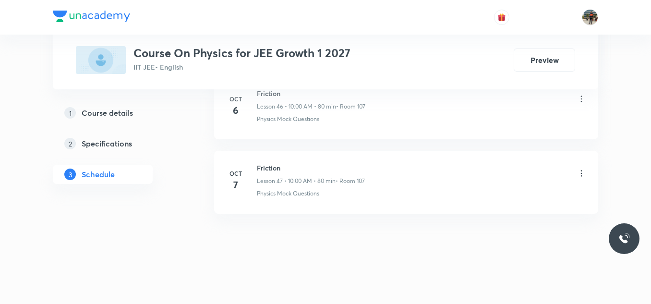
click at [268, 166] on h6 "Friction" at bounding box center [311, 168] width 108 height 10
copy h6 "Friction"
click at [268, 166] on h6 "Friction" at bounding box center [311, 168] width 108 height 10
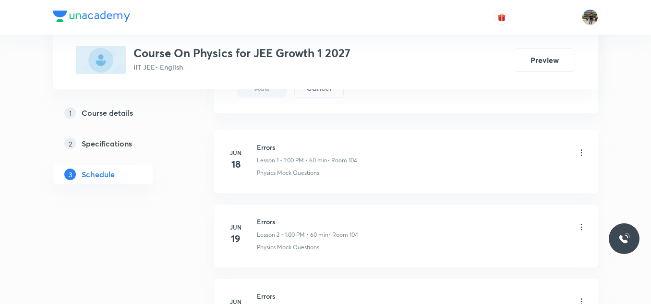
scroll to position [0, 0]
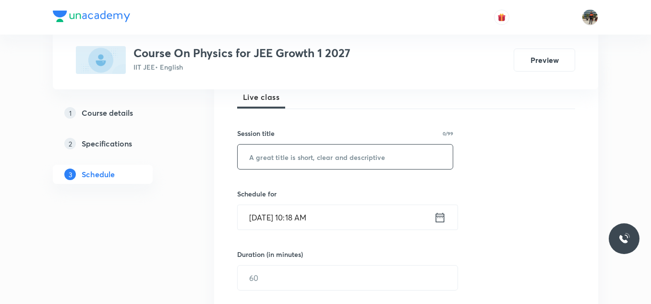
click at [274, 150] on input "text" at bounding box center [345, 156] width 215 height 24
paste input "Friction"
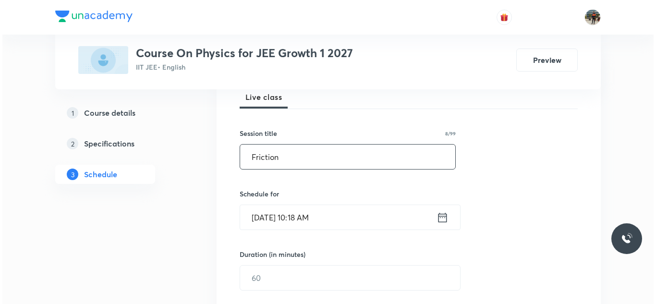
scroll to position [192, 0]
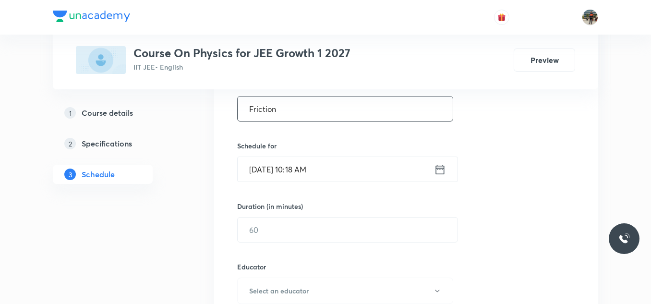
type input "Friction"
click at [435, 168] on icon at bounding box center [440, 169] width 12 height 13
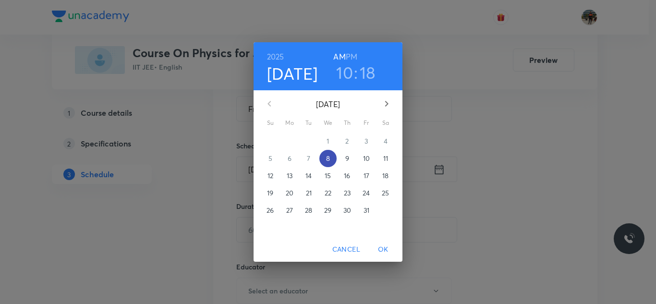
click at [329, 158] on p "8" at bounding box center [328, 159] width 4 height 10
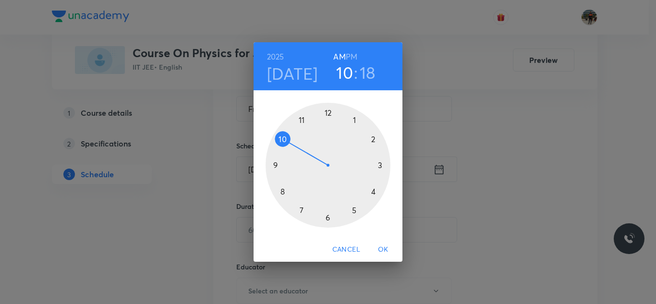
click at [281, 139] on div at bounding box center [327, 165] width 125 height 125
drag, startPoint x: 378, startPoint y: 186, endPoint x: 378, endPoint y: 197, distance: 10.6
click at [378, 197] on div at bounding box center [327, 165] width 125 height 125
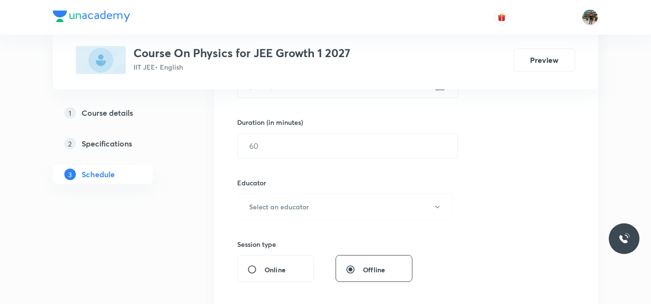
scroll to position [288, 0]
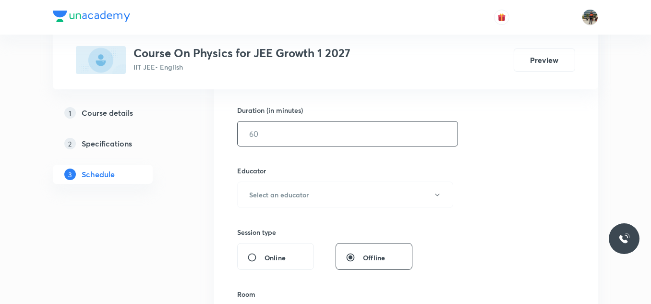
click at [295, 137] on input "text" at bounding box center [348, 133] width 220 height 24
type input "60"
click at [259, 195] on h6 "Select an educator" at bounding box center [279, 195] width 60 height 10
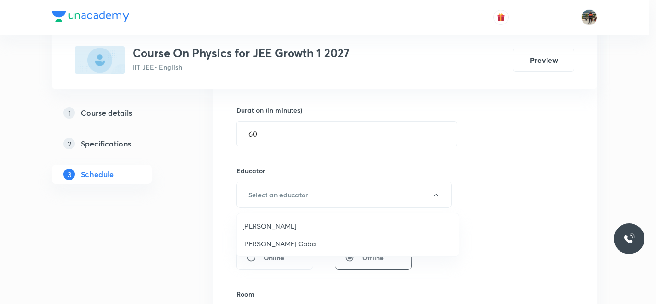
click at [255, 247] on span "Arpit Gaba" at bounding box center [347, 244] width 210 height 10
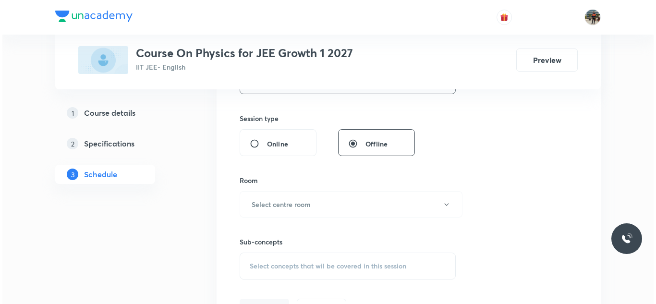
scroll to position [432, 0]
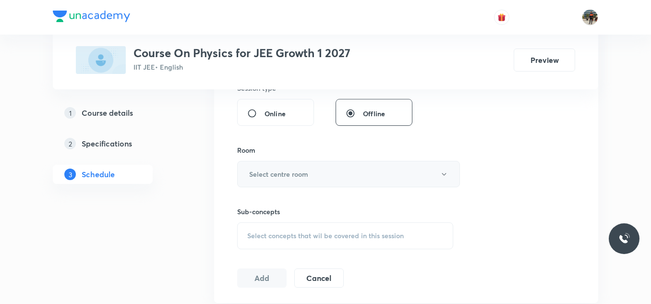
click at [246, 168] on button "Select centre room" at bounding box center [348, 174] width 223 height 26
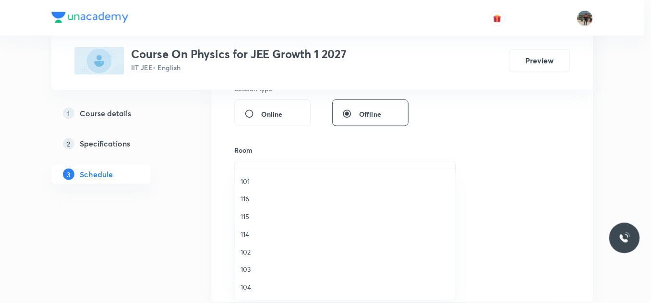
scroll to position [144, 0]
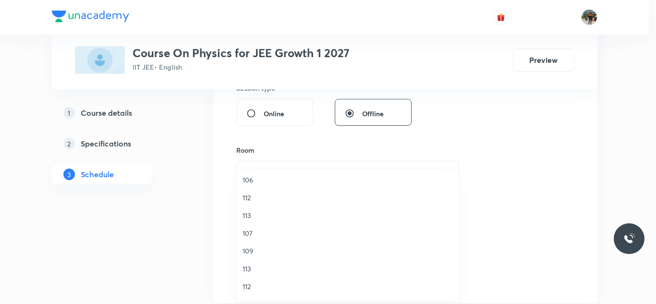
click at [252, 234] on span "107" at bounding box center [347, 233] width 210 height 10
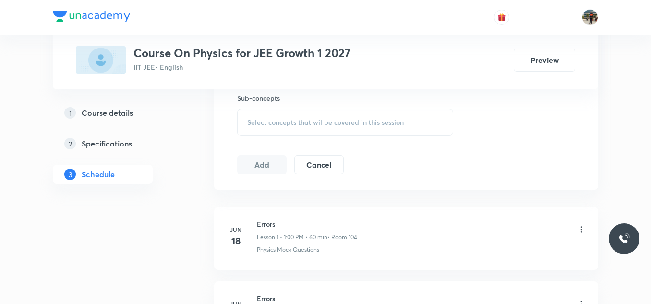
scroll to position [528, 0]
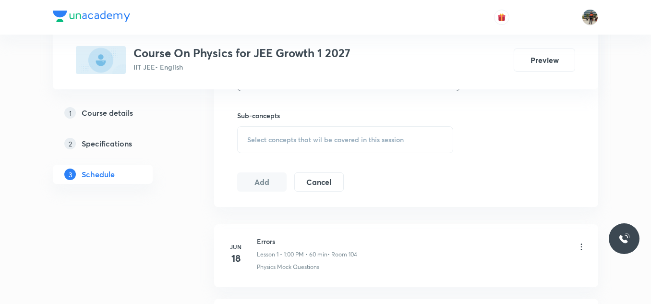
click at [247, 143] on span "Select concepts that wil be covered in this session" at bounding box center [325, 140] width 156 height 8
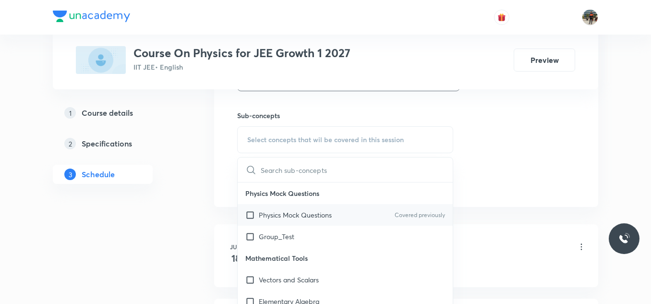
click at [247, 216] on input "checkbox" at bounding box center [251, 215] width 13 height 10
checkbox input "true"
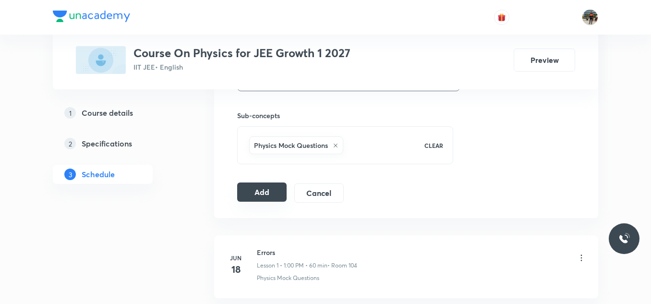
click at [263, 196] on button "Add" at bounding box center [261, 191] width 49 height 19
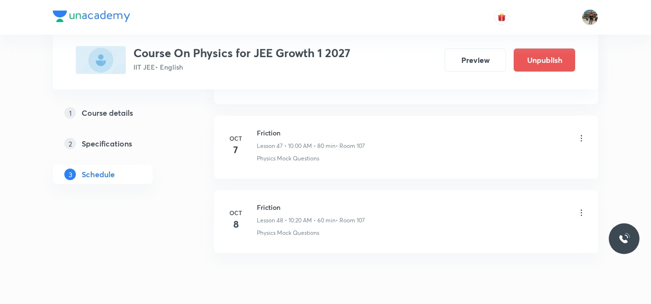
scroll to position [3595, 0]
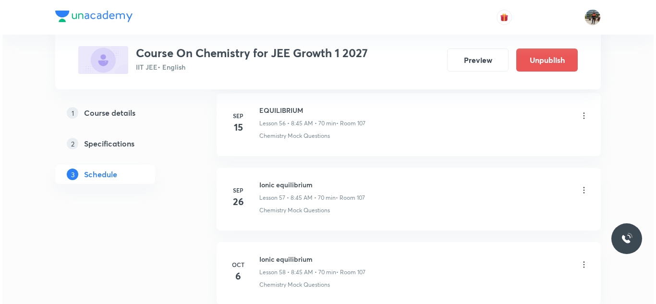
scroll to position [4929, 0]
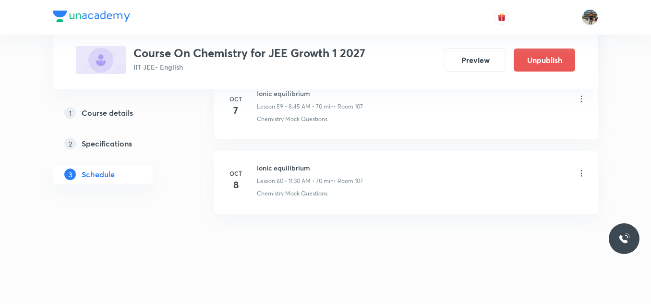
click at [275, 170] on h6 "Ionic equilibrium" at bounding box center [310, 168] width 106 height 10
copy h6 "Ionic equilibrium"
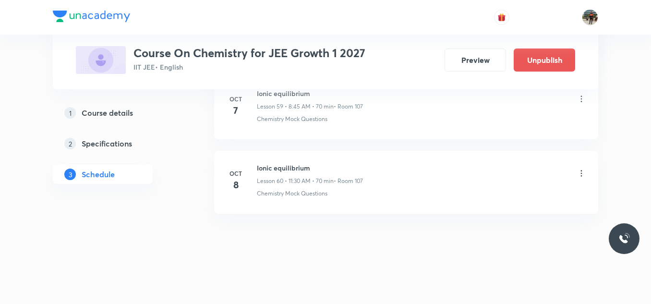
click at [580, 172] on icon at bounding box center [581, 173] width 10 height 10
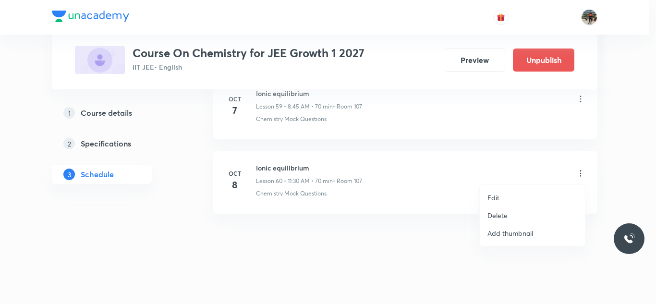
click at [487, 195] on p "Edit" at bounding box center [493, 197] width 12 height 10
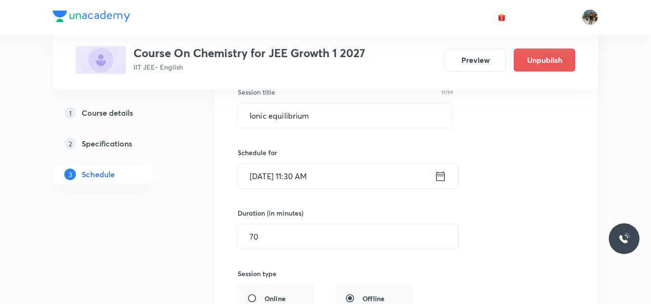
scroll to position [4569, 0]
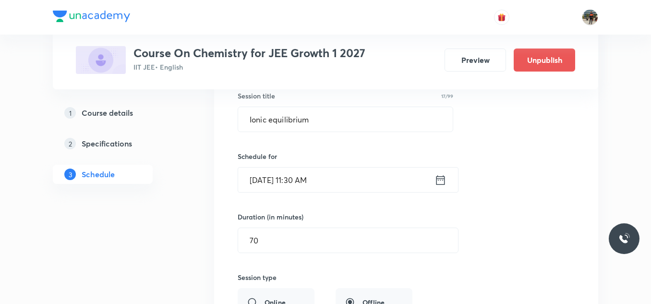
click at [440, 181] on icon at bounding box center [440, 179] width 12 height 13
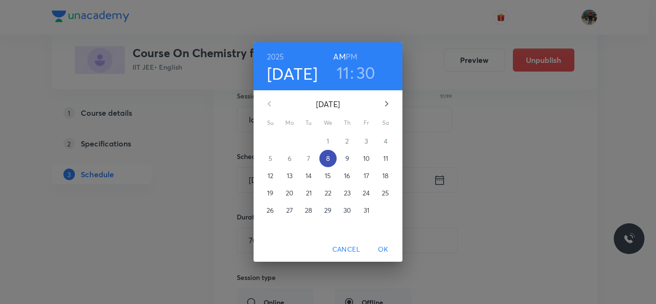
click at [332, 160] on span "8" at bounding box center [327, 159] width 17 height 10
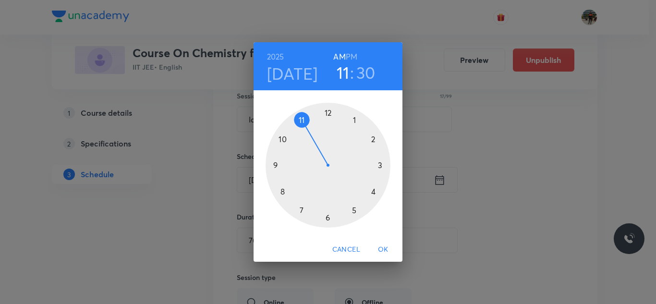
click at [356, 54] on h6 "PM" at bounding box center [352, 56] width 12 height 13
click at [381, 164] on div at bounding box center [327, 165] width 125 height 125
drag, startPoint x: 330, startPoint y: 218, endPoint x: 382, endPoint y: 194, distance: 56.7
click at [382, 194] on div at bounding box center [327, 165] width 125 height 125
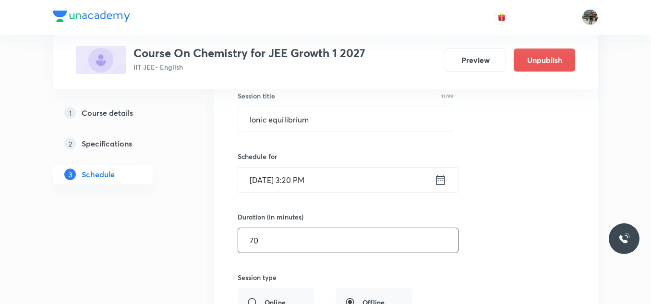
click at [325, 247] on input "70" at bounding box center [348, 240] width 220 height 24
type input "7"
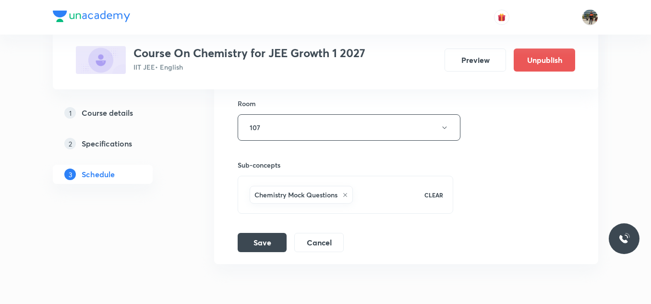
scroll to position [4809, 0]
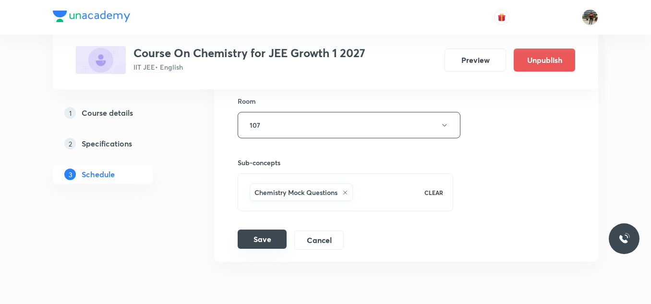
type input "65"
click at [262, 239] on button "Save" at bounding box center [262, 238] width 49 height 19
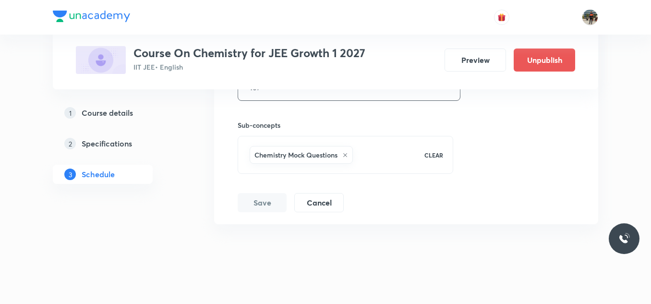
scroll to position [4857, 0]
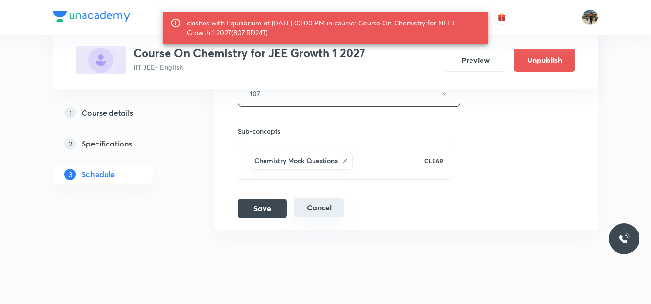
click at [336, 210] on button "Cancel" at bounding box center [318, 207] width 49 height 19
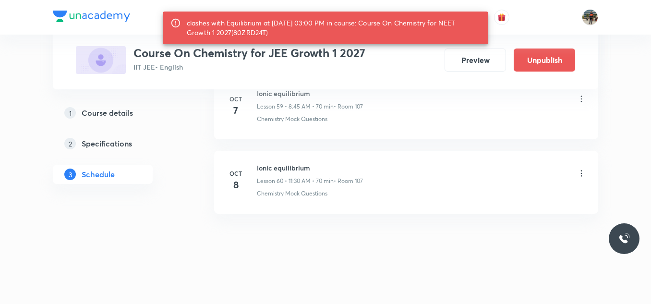
scroll to position [4488, 0]
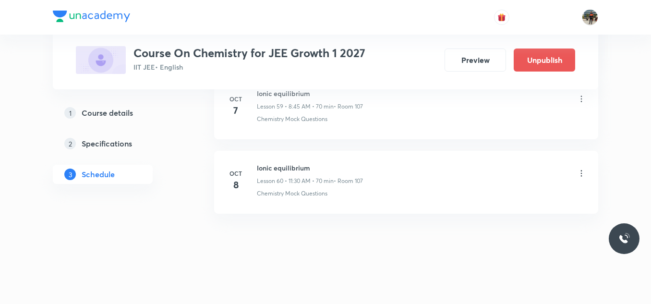
click at [583, 172] on icon at bounding box center [581, 173] width 10 height 10
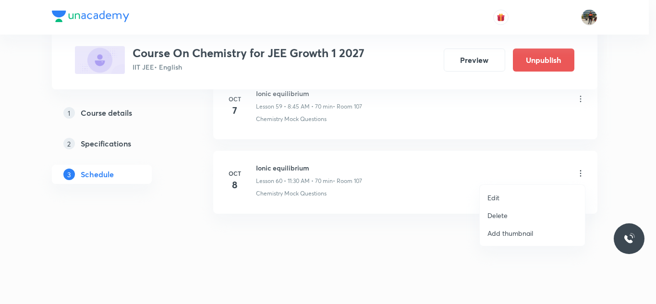
click at [497, 217] on p "Delete" at bounding box center [497, 215] width 20 height 10
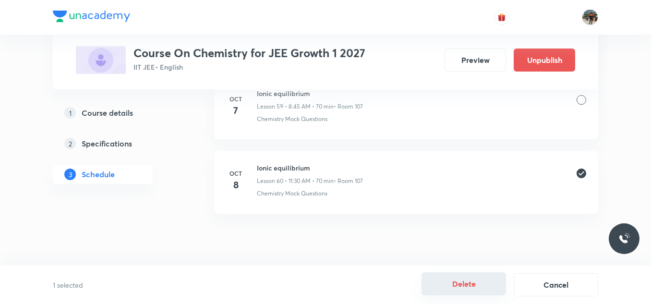
click at [451, 294] on button "Delete" at bounding box center [463, 283] width 84 height 23
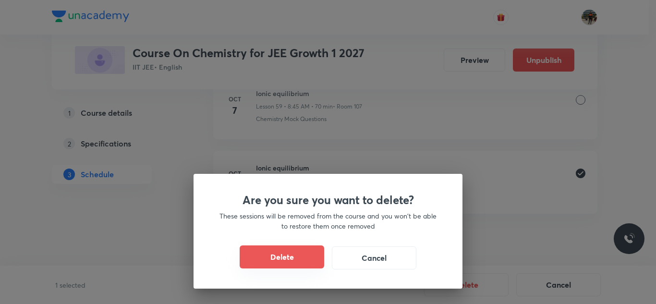
click at [286, 252] on button "Delete" at bounding box center [282, 256] width 84 height 23
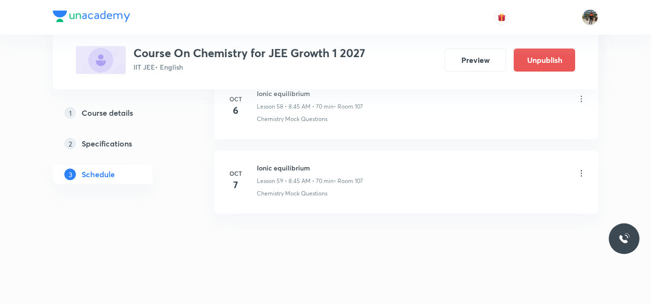
scroll to position [4414, 0]
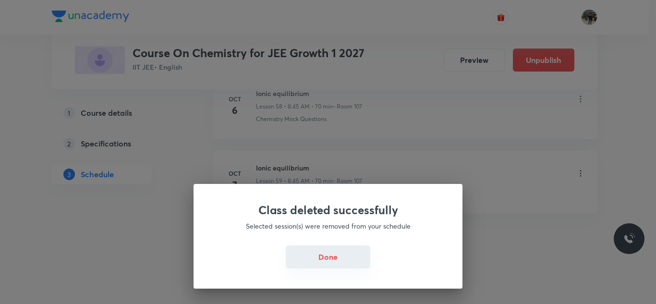
click at [314, 260] on button "Done" at bounding box center [328, 256] width 84 height 23
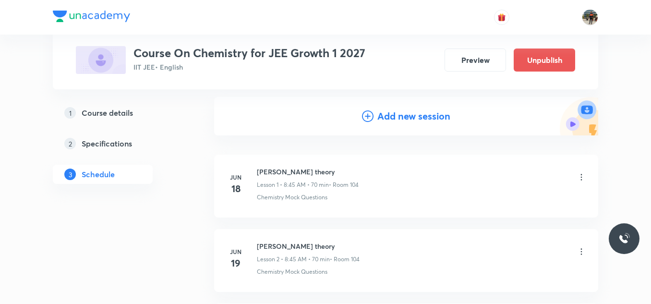
scroll to position [96, 0]
click at [389, 120] on h4 "Add new session" at bounding box center [413, 115] width 73 height 14
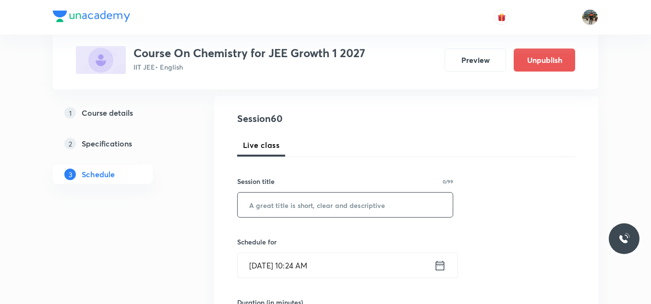
click at [278, 201] on input "text" at bounding box center [345, 204] width 215 height 24
paste input "Ionic equilibrium"
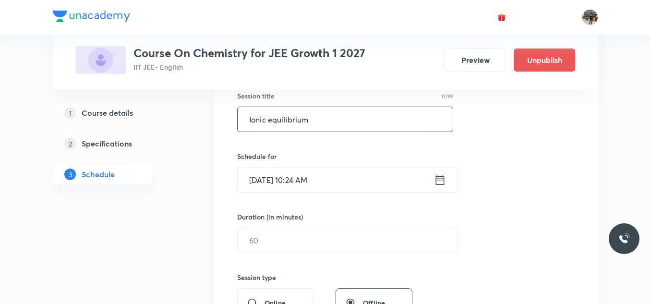
scroll to position [192, 0]
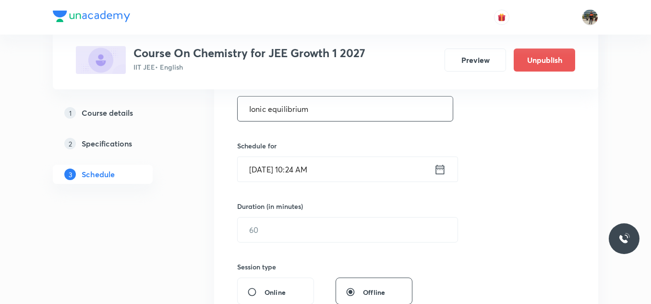
type input "Ionic equilibrium"
click at [442, 168] on icon at bounding box center [440, 169] width 12 height 13
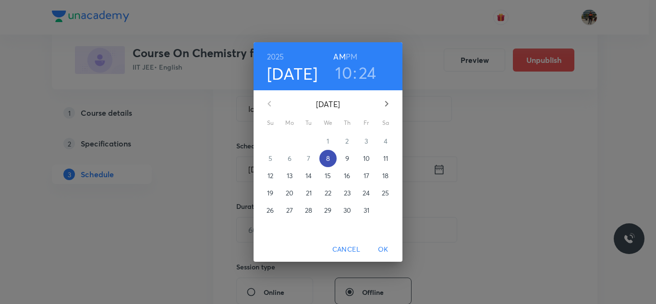
click at [328, 160] on p "8" at bounding box center [328, 159] width 4 height 10
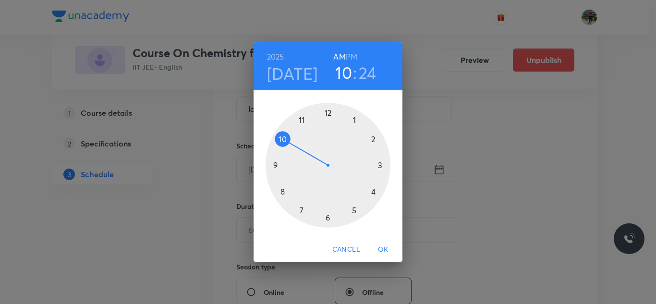
click at [353, 54] on h6 "PM" at bounding box center [352, 56] width 12 height 13
click at [380, 164] on div at bounding box center [327, 165] width 125 height 125
drag, startPoint x: 359, startPoint y: 206, endPoint x: 381, endPoint y: 194, distance: 24.9
click at [381, 194] on div at bounding box center [327, 165] width 125 height 125
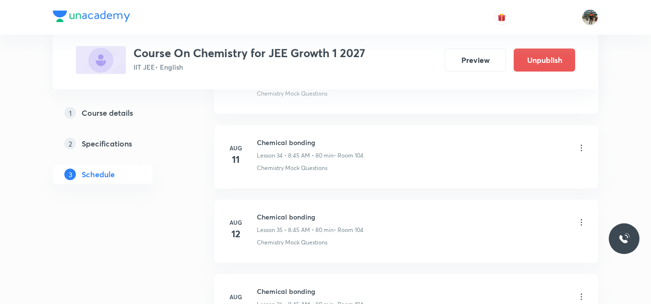
scroll to position [3020, 0]
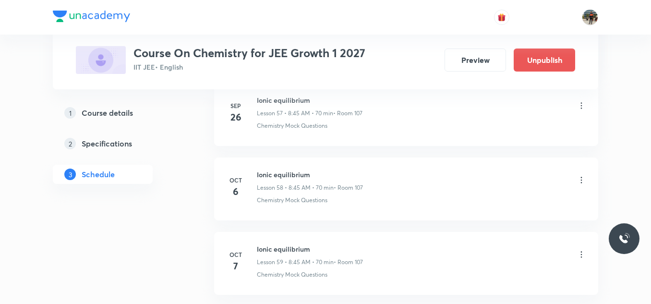
scroll to position [4855, 0]
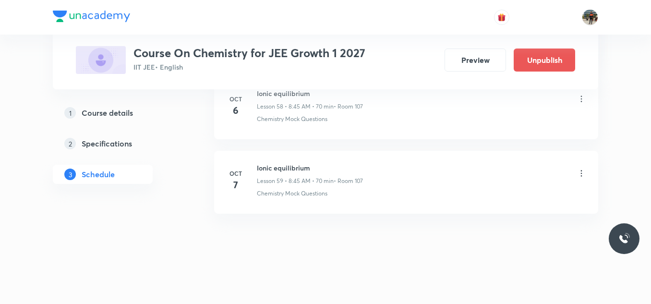
click at [278, 162] on li "[DATE] Ionic equilibrium Lesson 59 • 8:45 AM • 70 min • Room 107 Chemistry Mock…" at bounding box center [406, 182] width 384 height 63
copy h6 "Ionic equilibrium"
click at [278, 162] on li "[DATE] Ionic equilibrium Lesson 59 • 8:45 AM • 70 min • Room 107 Chemistry Mock…" at bounding box center [406, 182] width 384 height 63
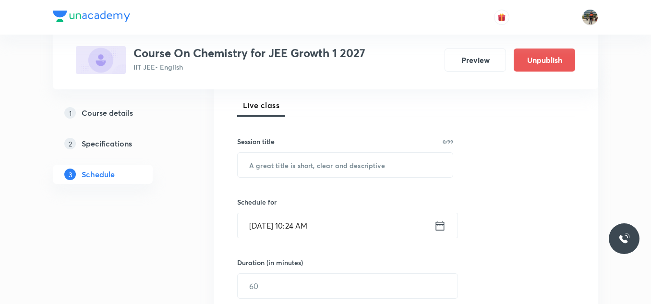
scroll to position [144, 0]
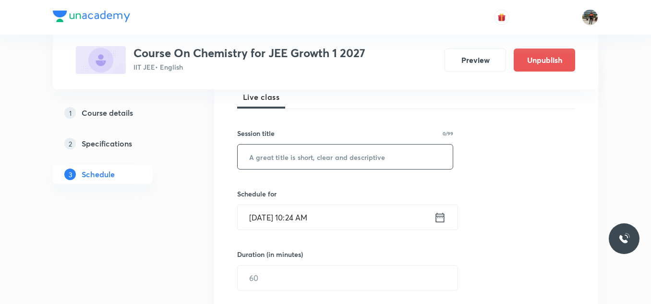
click at [292, 165] on input "text" at bounding box center [345, 156] width 215 height 24
paste input "Ionic equilibrium"
type input "Ionic equilibrium"
click at [437, 218] on icon at bounding box center [440, 217] width 12 height 13
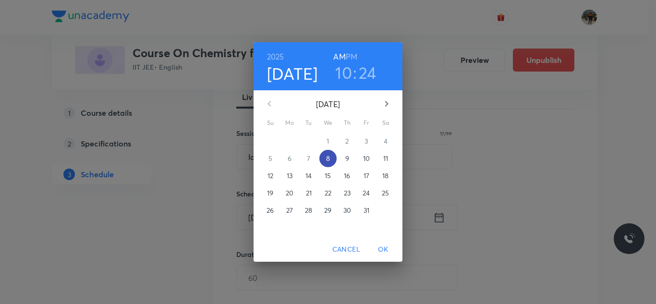
click at [331, 160] on span "8" at bounding box center [327, 159] width 17 height 10
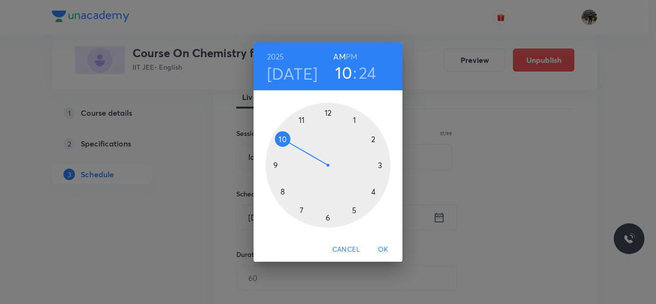
click at [301, 120] on div at bounding box center [327, 165] width 125 height 125
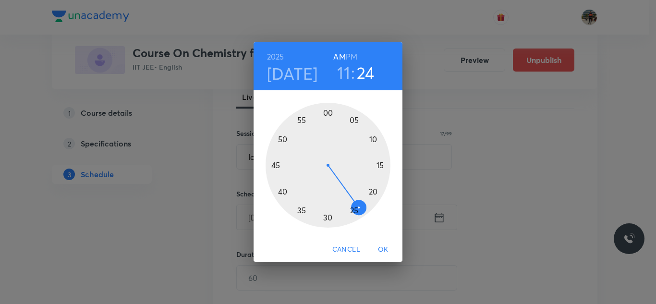
click at [326, 218] on div at bounding box center [327, 165] width 125 height 125
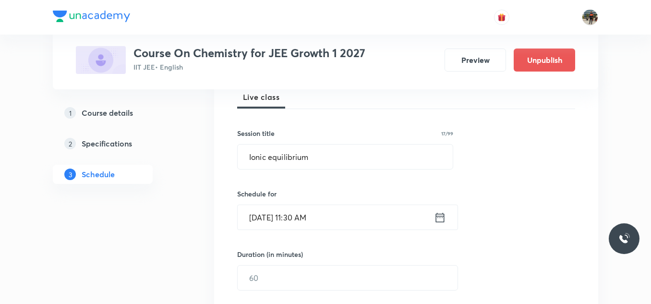
click at [438, 220] on icon at bounding box center [440, 217] width 12 height 13
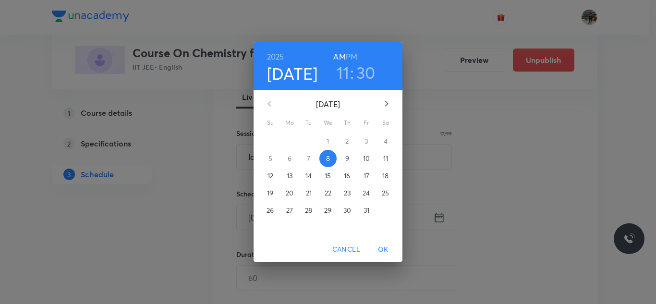
click at [370, 76] on h3 "30" at bounding box center [365, 72] width 19 height 20
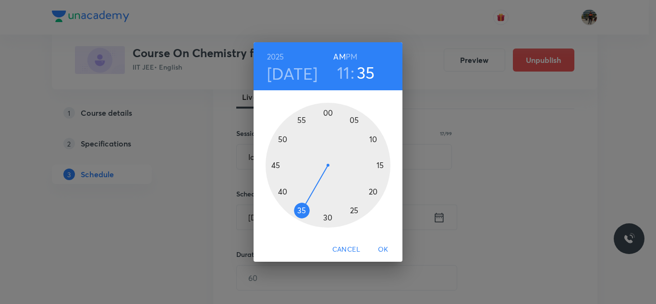
drag, startPoint x: 325, startPoint y: 219, endPoint x: 300, endPoint y: 215, distance: 25.3
click at [300, 215] on div at bounding box center [327, 165] width 125 height 125
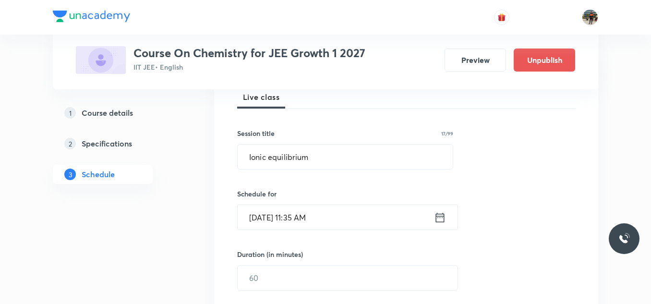
scroll to position [192, 0]
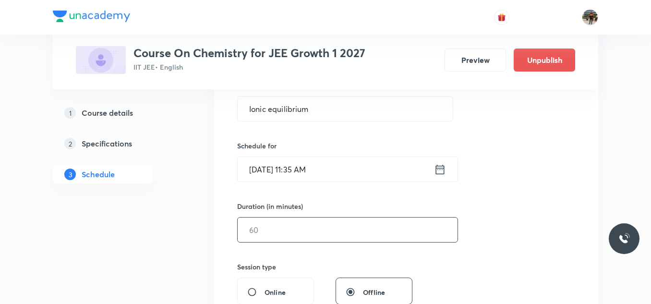
click at [278, 229] on input "text" at bounding box center [348, 229] width 220 height 24
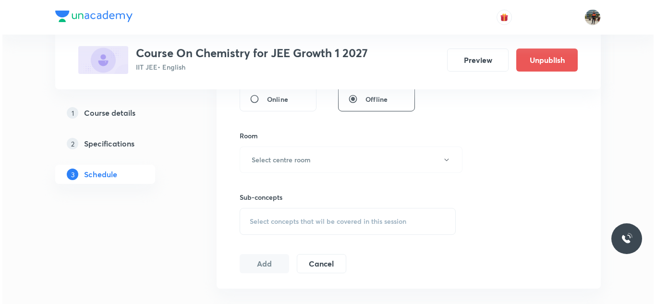
scroll to position [384, 0]
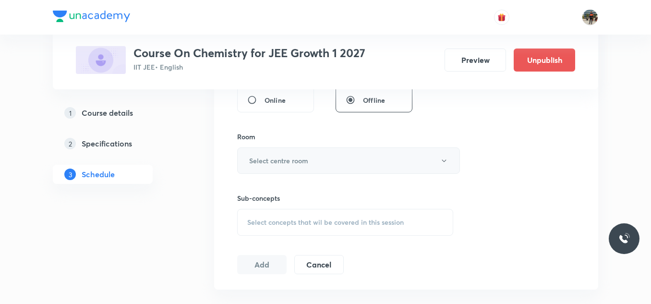
type input "70"
click at [257, 157] on h6 "Select centre room" at bounding box center [278, 161] width 59 height 10
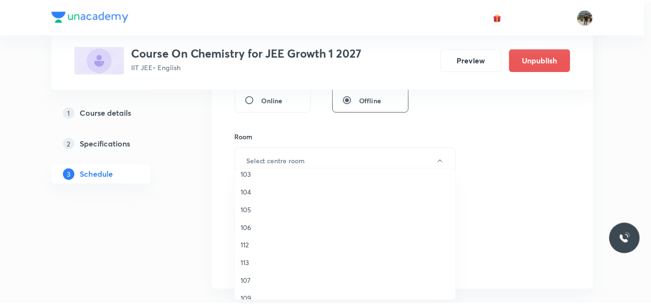
scroll to position [144, 0]
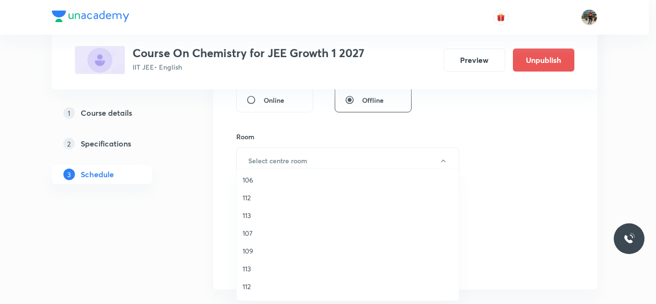
click at [249, 230] on span "107" at bounding box center [347, 233] width 210 height 10
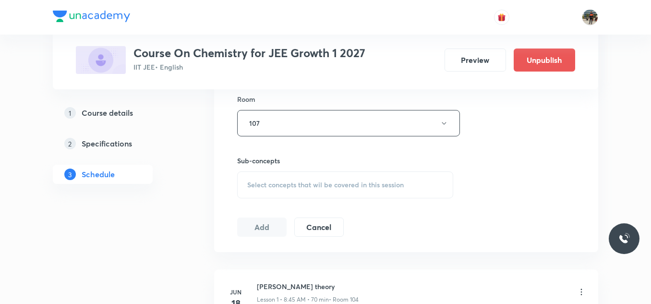
scroll to position [480, 0]
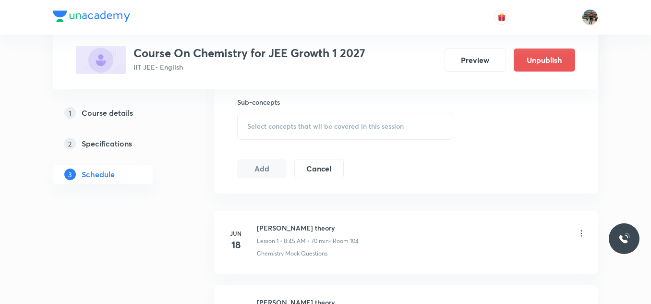
click at [248, 123] on span "Select concepts that wil be covered in this session" at bounding box center [325, 126] width 156 height 8
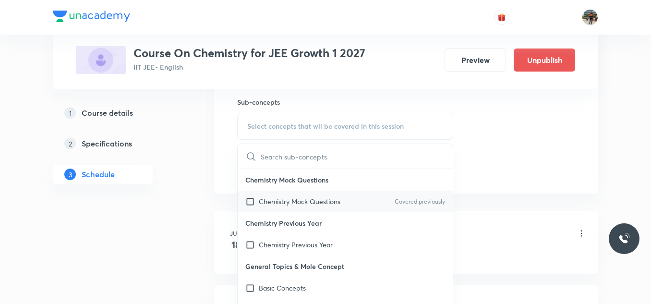
click at [252, 202] on input "checkbox" at bounding box center [251, 201] width 13 height 10
checkbox input "true"
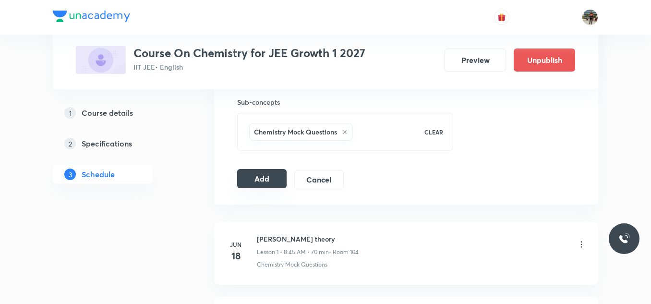
click at [251, 184] on button "Add" at bounding box center [261, 178] width 49 height 19
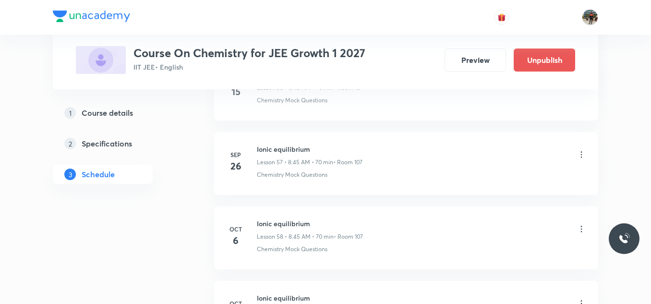
scroll to position [4488, 0]
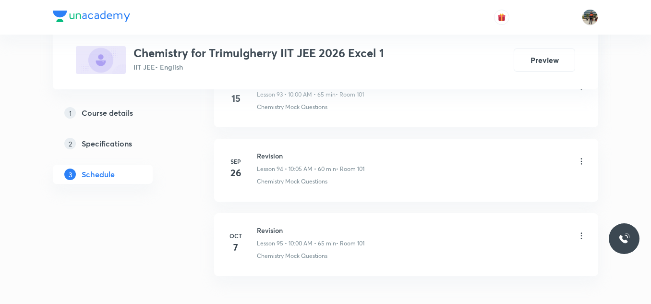
scroll to position [7595, 0]
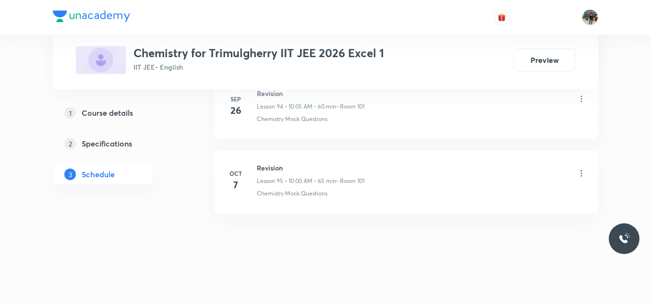
click at [279, 170] on h6 "Revision" at bounding box center [311, 168] width 108 height 10
copy h6 "Revision"
click at [279, 170] on h6 "Revision" at bounding box center [311, 168] width 108 height 10
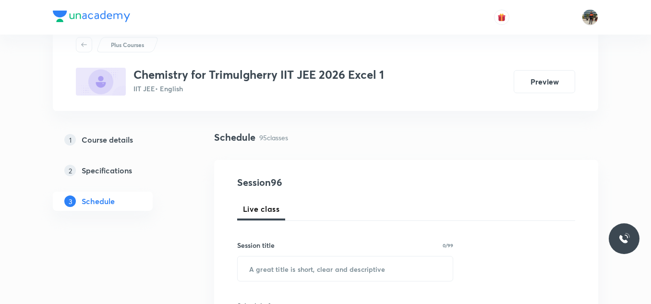
scroll to position [96, 0]
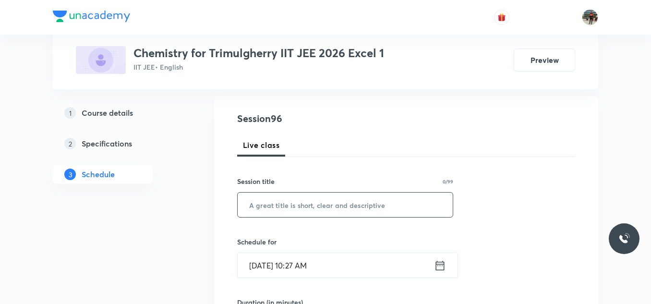
click at [302, 204] on input "text" at bounding box center [345, 204] width 215 height 24
paste input "Revision"
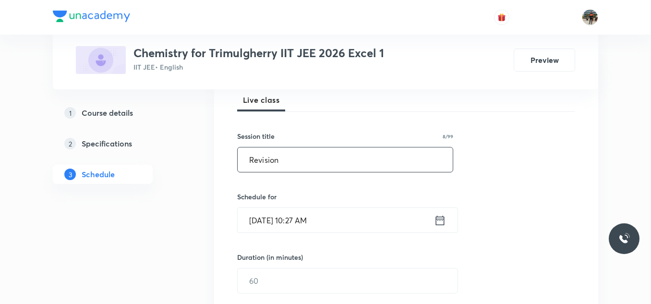
scroll to position [192, 0]
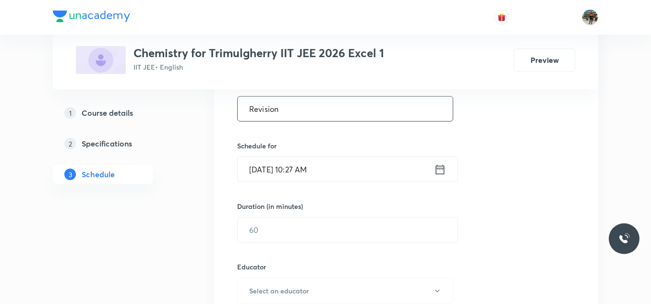
type input "Revision"
click at [441, 168] on icon at bounding box center [440, 169] width 12 height 13
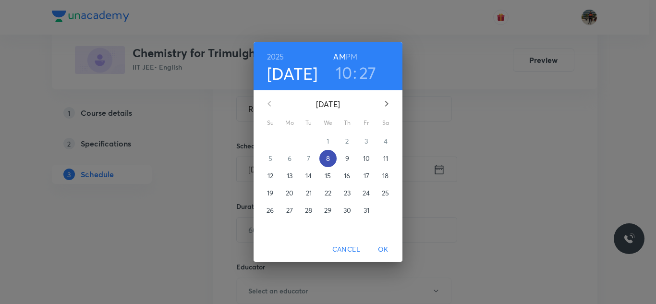
click at [329, 156] on p "8" at bounding box center [328, 159] width 4 height 10
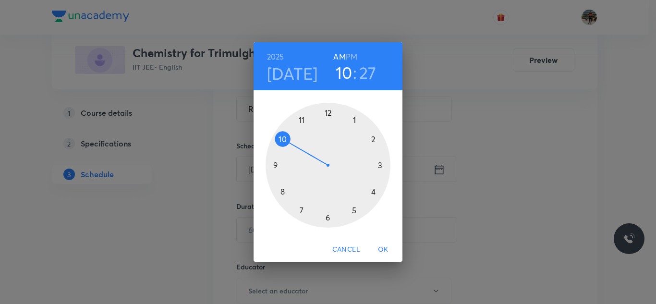
click at [379, 164] on div at bounding box center [327, 165] width 125 height 125
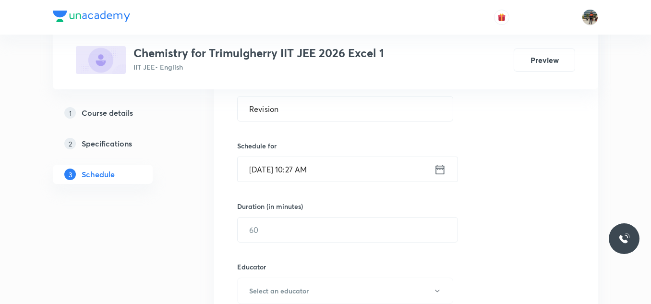
click at [436, 167] on icon at bounding box center [440, 169] width 9 height 10
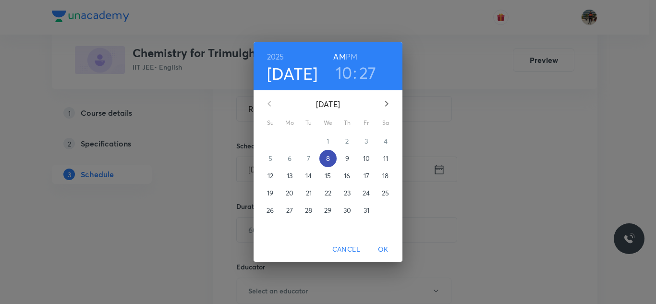
click at [331, 156] on span "8" at bounding box center [327, 159] width 17 height 10
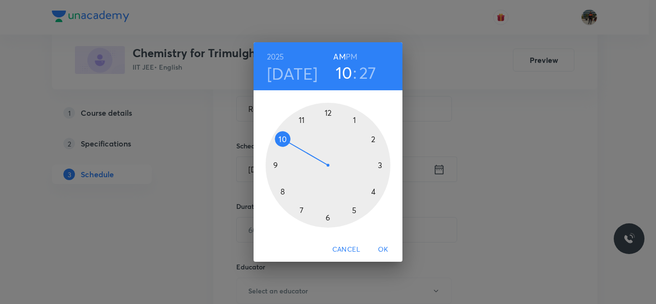
click at [353, 57] on h6 "PM" at bounding box center [352, 56] width 12 height 13
click at [380, 165] on div at bounding box center [327, 165] width 125 height 125
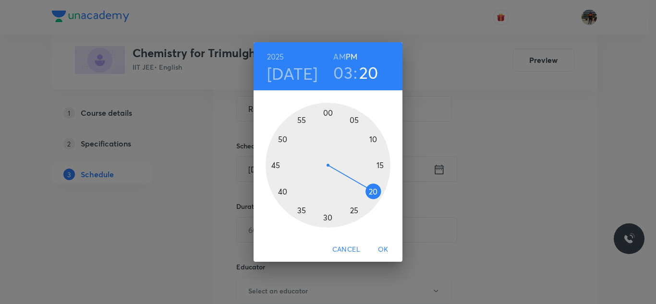
drag, startPoint x: 350, startPoint y: 216, endPoint x: 379, endPoint y: 193, distance: 35.9
click at [379, 193] on div at bounding box center [327, 165] width 125 height 125
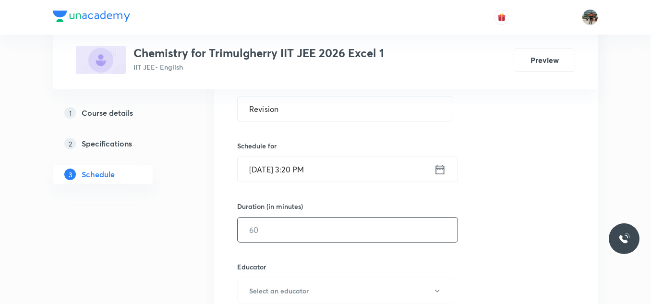
click at [289, 240] on input "text" at bounding box center [348, 229] width 220 height 24
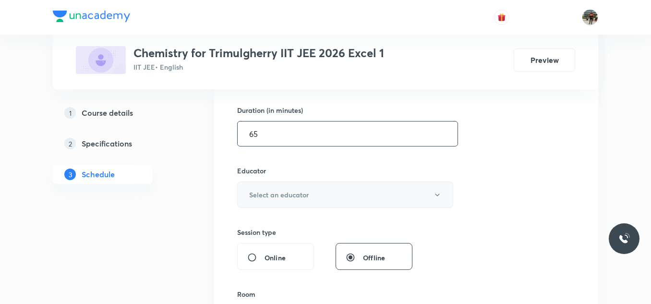
type input "65"
click at [270, 183] on button "Select an educator" at bounding box center [345, 194] width 216 height 26
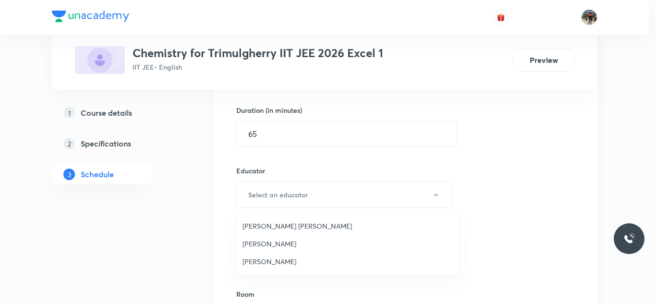
click at [257, 228] on span "Mekala Santhosh Kumar" at bounding box center [347, 226] width 210 height 10
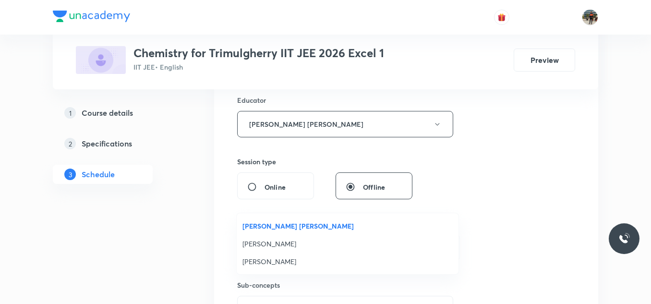
scroll to position [432, 0]
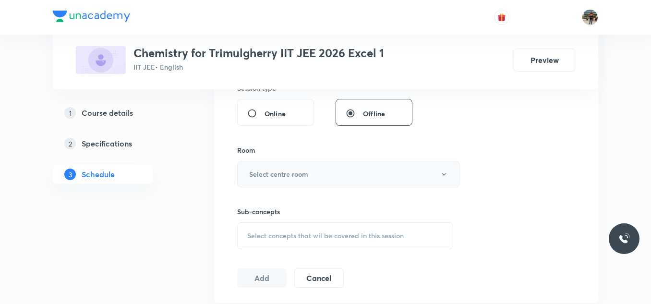
click at [266, 184] on button "Select centre room" at bounding box center [348, 174] width 223 height 26
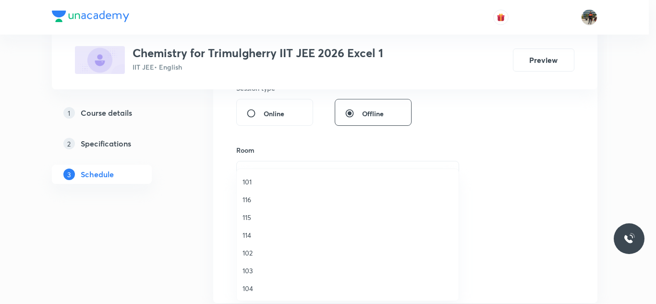
click at [243, 180] on span "101" at bounding box center [347, 182] width 210 height 10
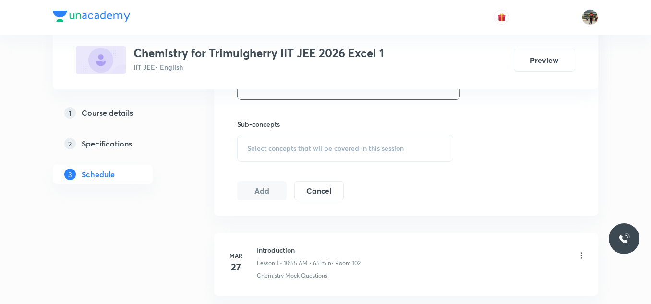
scroll to position [528, 0]
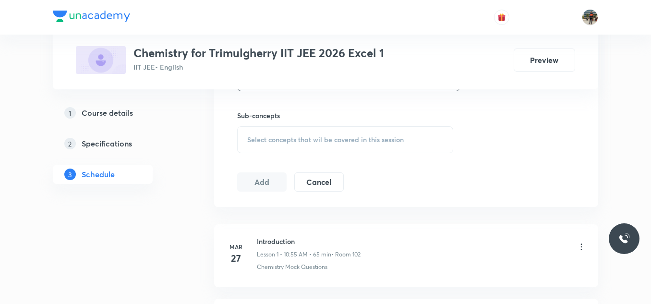
click at [261, 138] on span "Select concepts that wil be covered in this session" at bounding box center [325, 140] width 156 height 8
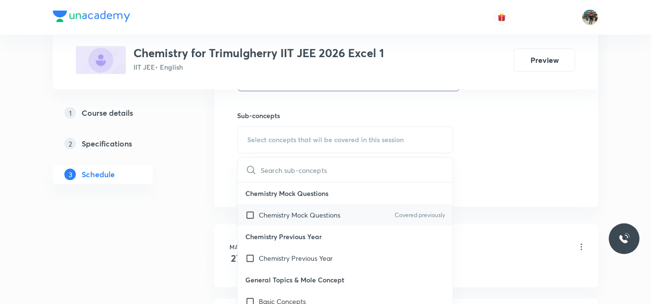
click at [251, 214] on input "checkbox" at bounding box center [251, 215] width 13 height 10
checkbox input "true"
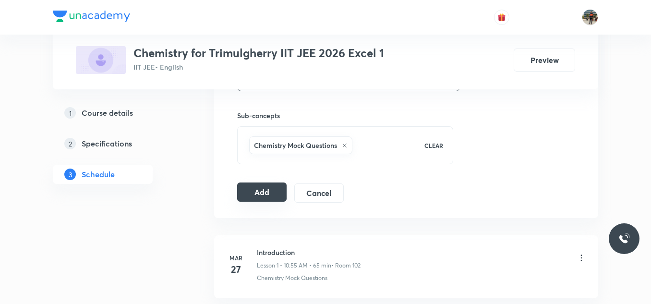
click at [259, 194] on button "Add" at bounding box center [261, 191] width 49 height 19
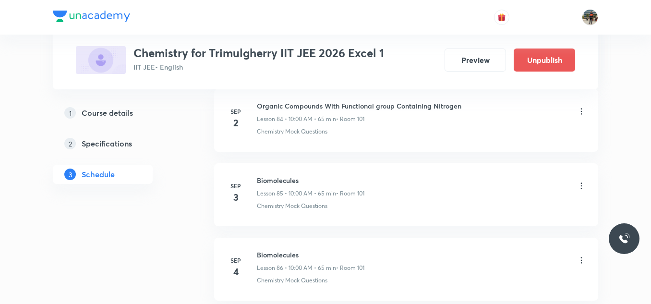
scroll to position [7166, 0]
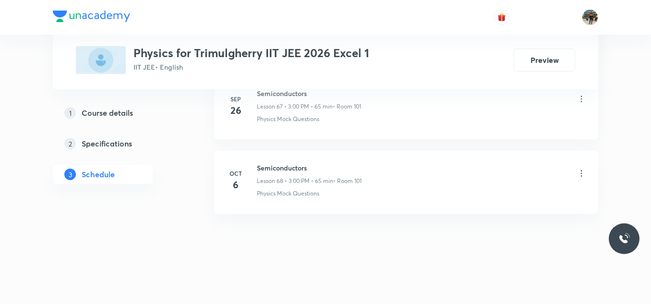
click at [277, 170] on h6 "Semiconductors" at bounding box center [309, 168] width 105 height 10
copy h6 "Semiconductors"
click at [281, 171] on h6 "Semiconductors" at bounding box center [309, 168] width 105 height 10
click at [300, 166] on h6 "Semiconductors" at bounding box center [309, 168] width 105 height 10
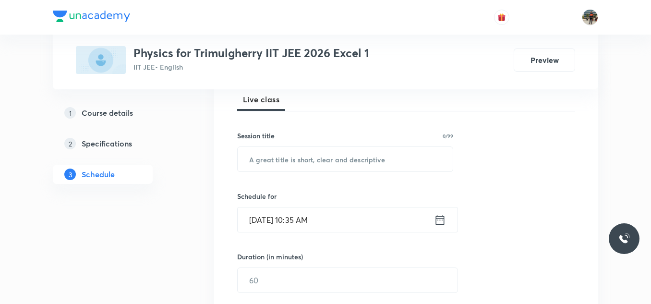
scroll to position [144, 0]
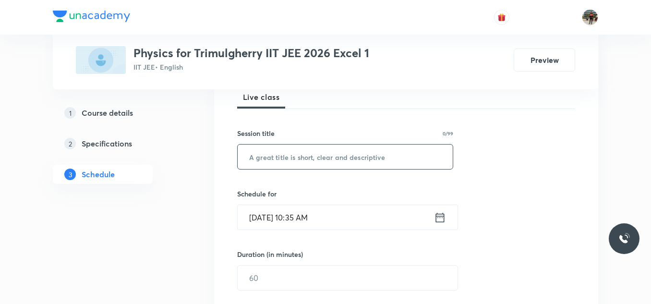
click at [240, 157] on input "text" at bounding box center [345, 156] width 215 height 24
paste input "Semiconductors"
type input "Semiconductors"
click at [441, 218] on icon at bounding box center [440, 217] width 12 height 13
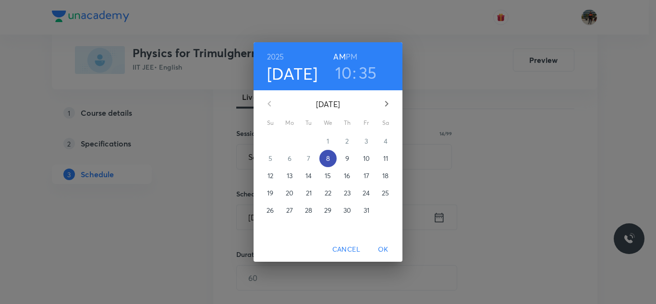
click at [328, 160] on p "8" at bounding box center [328, 159] width 4 height 10
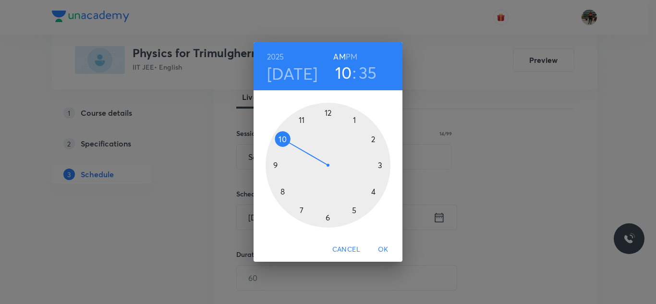
click at [346, 56] on h6 "PM" at bounding box center [352, 56] width 12 height 13
click at [372, 191] on div at bounding box center [327, 165] width 125 height 125
click at [373, 191] on div at bounding box center [327, 165] width 125 height 125
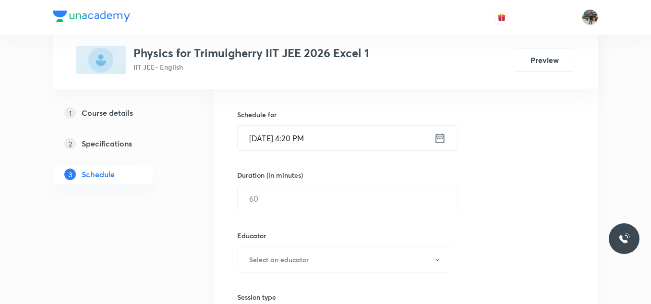
scroll to position [240, 0]
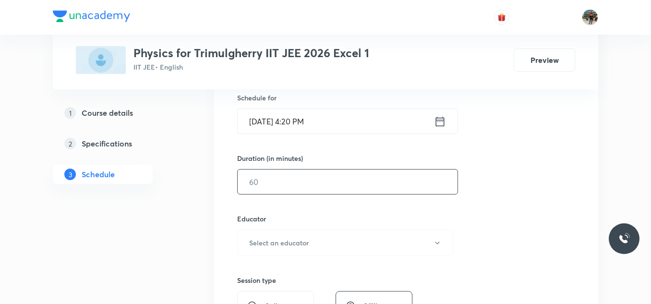
click at [299, 181] on input "text" at bounding box center [348, 181] width 220 height 24
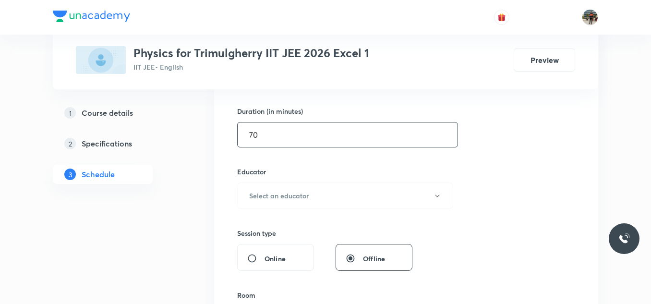
scroll to position [336, 0]
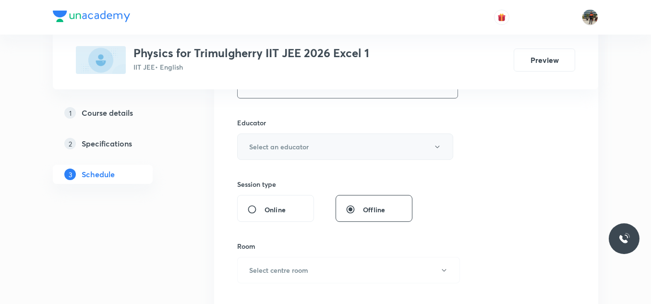
type input "70"
click at [262, 146] on h6 "Select an educator" at bounding box center [279, 147] width 60 height 10
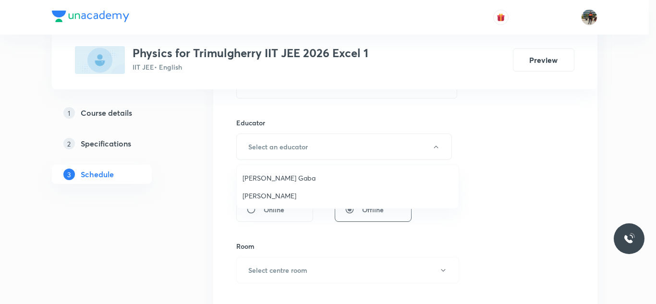
click at [248, 181] on span "[PERSON_NAME] Gaba" at bounding box center [347, 178] width 210 height 10
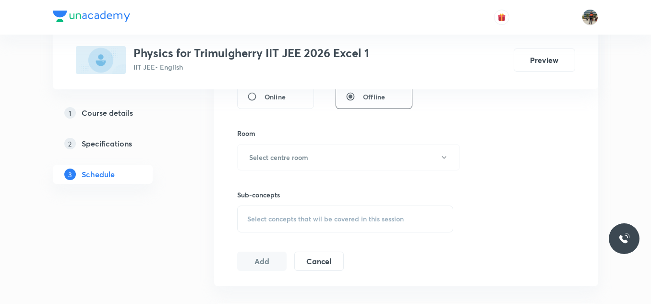
scroll to position [480, 0]
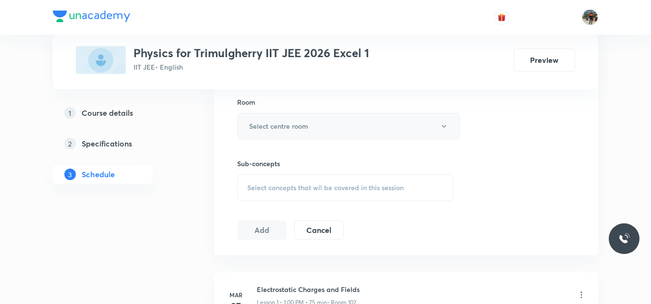
click at [261, 122] on h6 "Select centre room" at bounding box center [278, 126] width 59 height 10
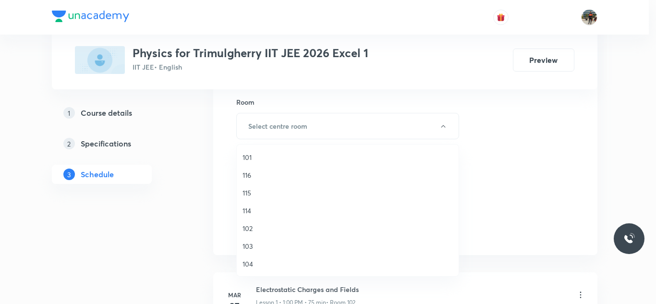
click at [242, 161] on li "101" at bounding box center [348, 157] width 222 height 18
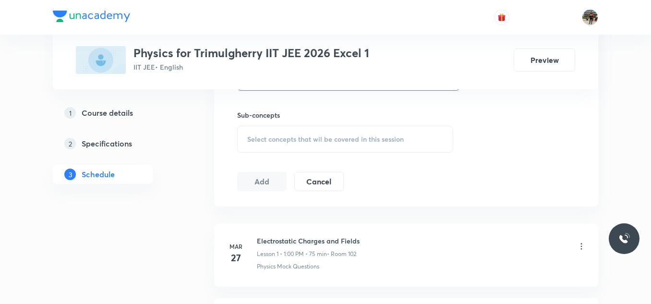
scroll to position [528, 0]
click at [256, 139] on span "Select concepts that wil be covered in this session" at bounding box center [325, 140] width 156 height 8
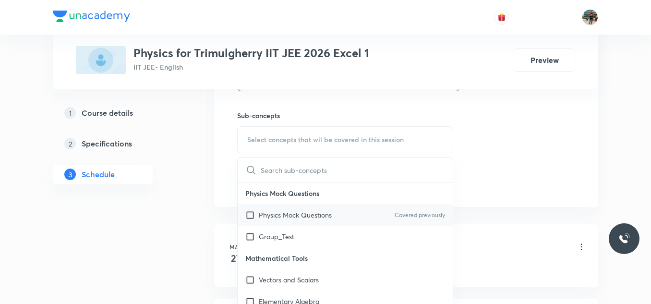
click at [250, 211] on input "checkbox" at bounding box center [251, 215] width 13 height 10
checkbox input "true"
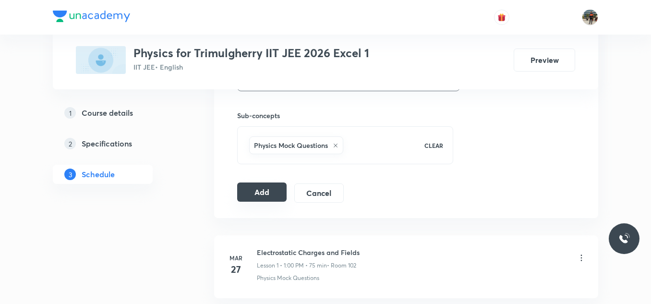
click at [260, 192] on button "Add" at bounding box center [261, 191] width 49 height 19
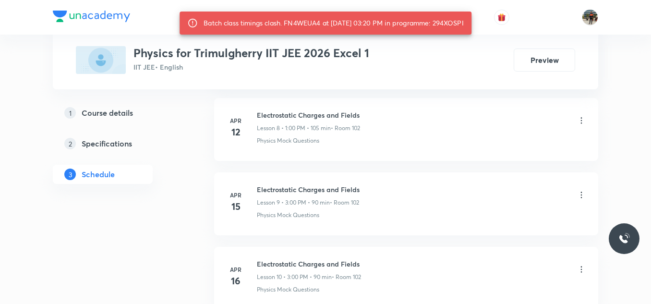
scroll to position [1344, 0]
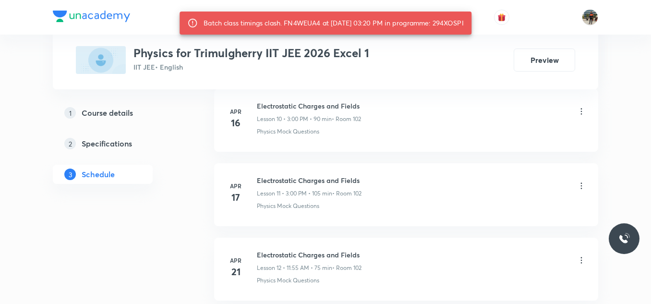
click at [288, 22] on div "Batch class timings clash. FN4WEUA4 at [DATE] 03:20 PM in programme: 294XOSPI" at bounding box center [334, 22] width 260 height 17
copy div "FN4WEUA4"
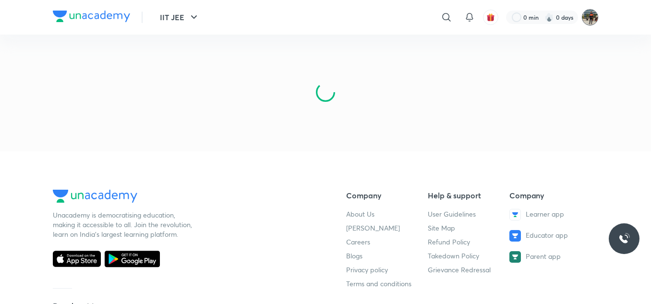
click at [591, 17] on img at bounding box center [590, 17] width 16 height 16
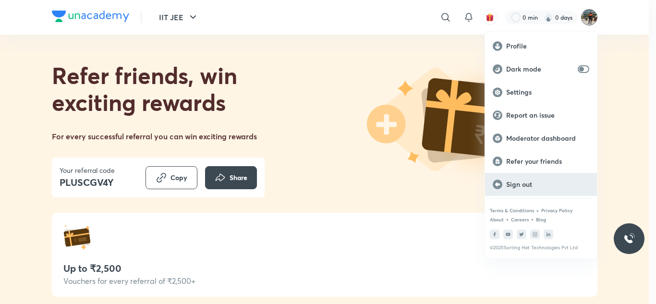
click at [519, 183] on p "Sign out" at bounding box center [547, 184] width 83 height 9
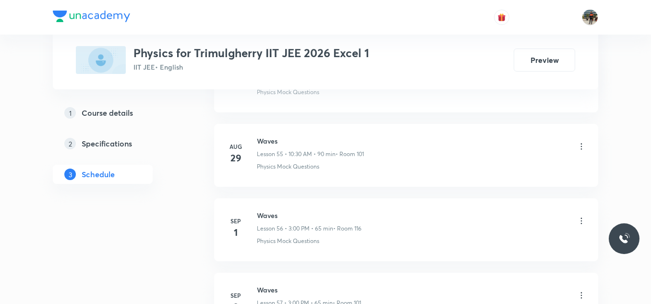
scroll to position [5586, 0]
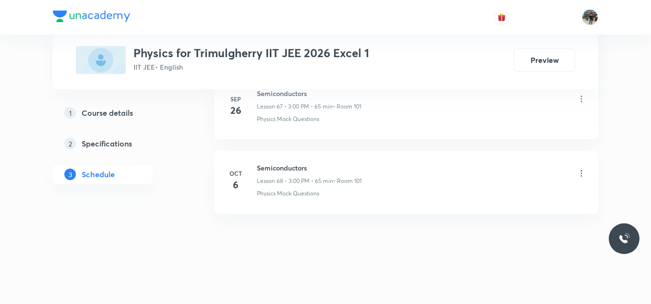
click at [276, 170] on h6 "Semiconductors" at bounding box center [309, 168] width 105 height 10
copy h6 "Semiconductors"
click at [276, 170] on h6 "Semiconductors" at bounding box center [309, 168] width 105 height 10
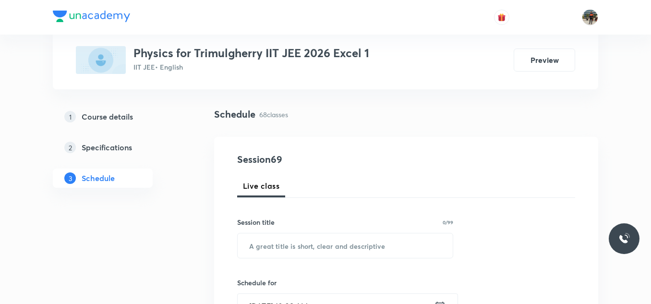
scroll to position [96, 0]
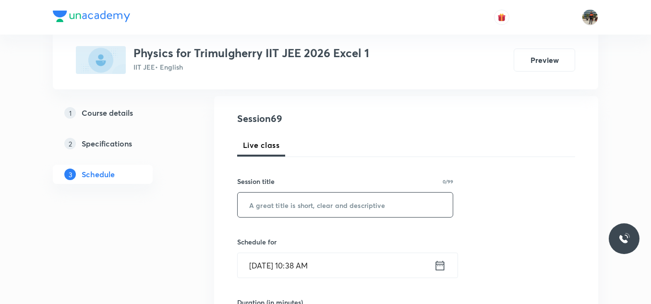
click at [315, 205] on input "text" at bounding box center [345, 204] width 215 height 24
paste input "Semiconductors"
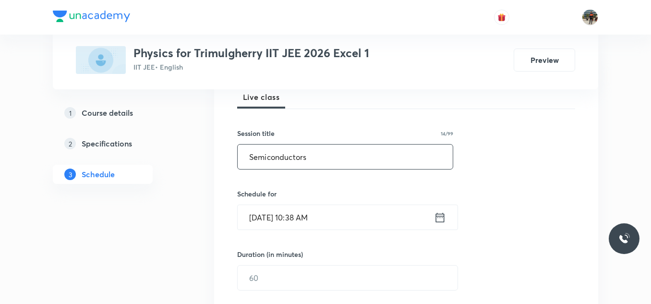
type input "Semiconductors"
click at [442, 217] on icon at bounding box center [440, 217] width 9 height 10
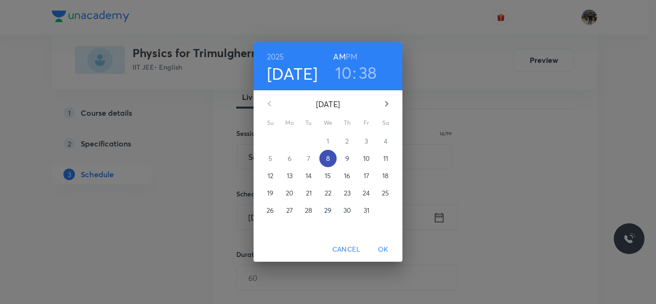
click at [332, 159] on span "8" at bounding box center [327, 159] width 17 height 10
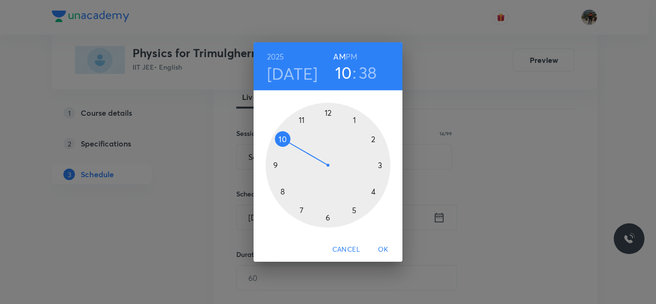
click at [352, 60] on h6 "PM" at bounding box center [352, 56] width 12 height 13
click at [372, 190] on div at bounding box center [327, 165] width 125 height 125
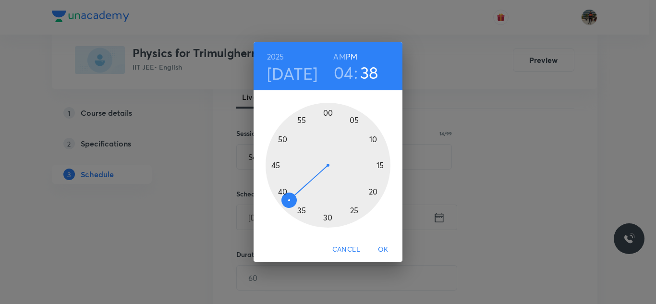
click at [374, 191] on div at bounding box center [327, 165] width 125 height 125
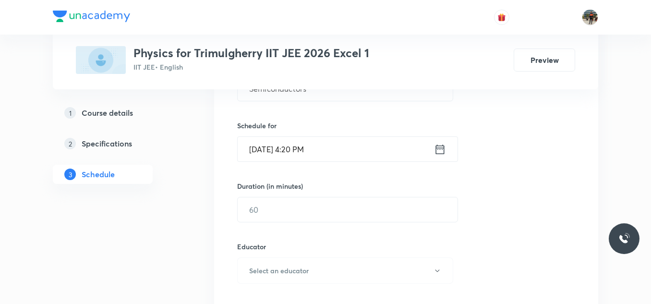
scroll to position [240, 0]
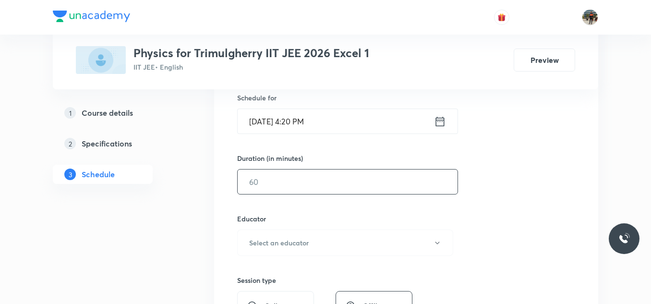
click at [305, 184] on input "text" at bounding box center [348, 181] width 220 height 24
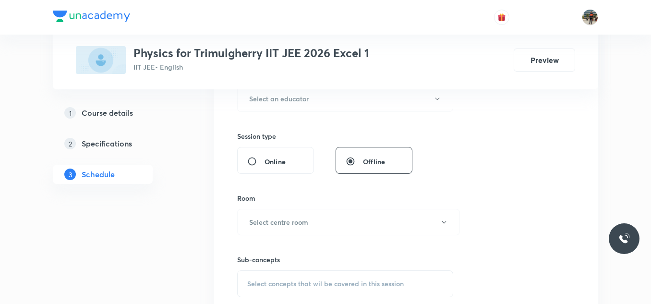
scroll to position [336, 0]
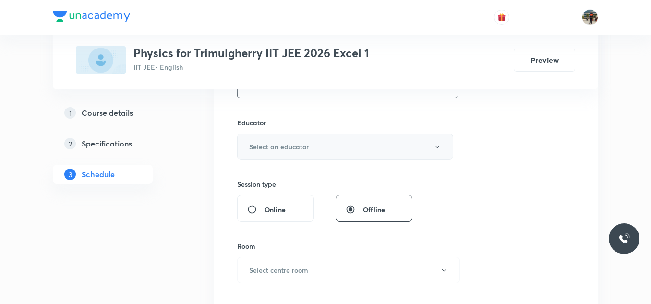
type input "70"
click at [264, 142] on h6 "Select an educator" at bounding box center [279, 147] width 60 height 10
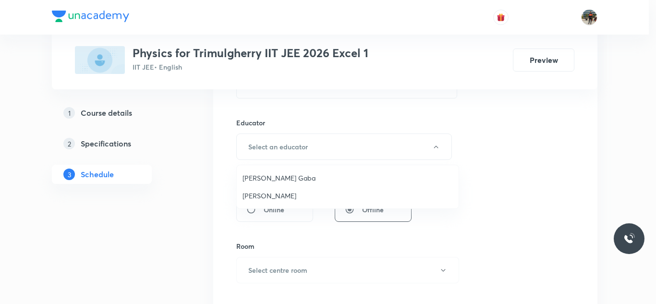
click at [260, 176] on span "Arpit Gaba" at bounding box center [347, 178] width 210 height 10
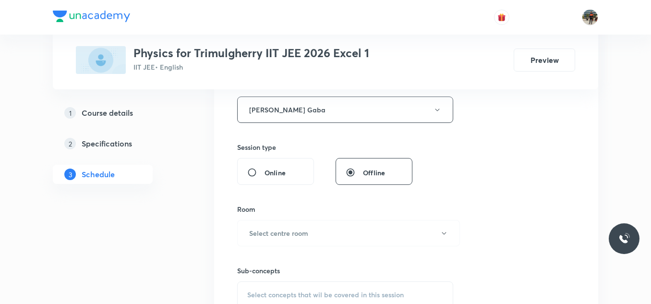
scroll to position [384, 0]
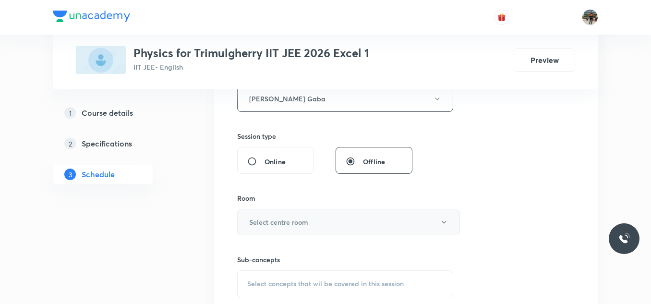
click at [256, 212] on button "Select centre room" at bounding box center [348, 222] width 223 height 26
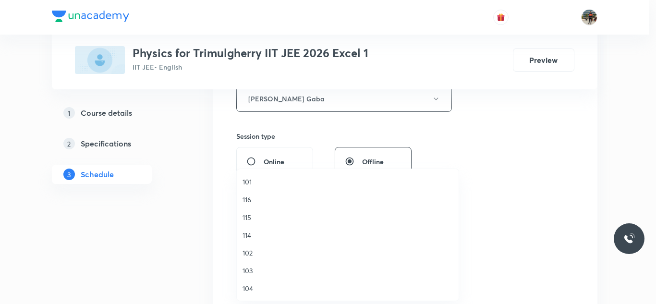
click at [252, 181] on span "101" at bounding box center [347, 182] width 210 height 10
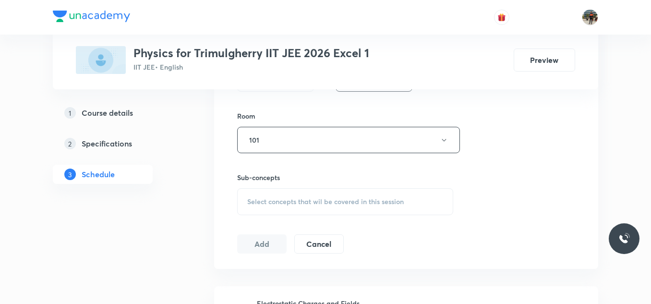
scroll to position [480, 0]
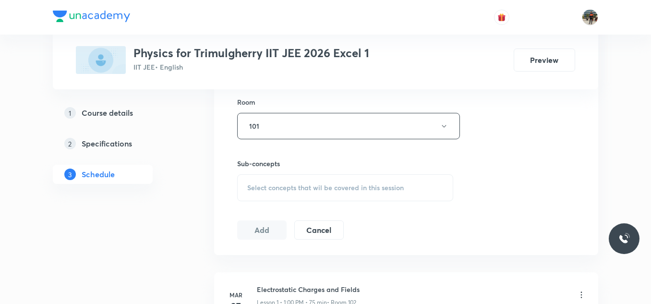
click at [265, 179] on div "Select concepts that wil be covered in this session" at bounding box center [345, 187] width 216 height 27
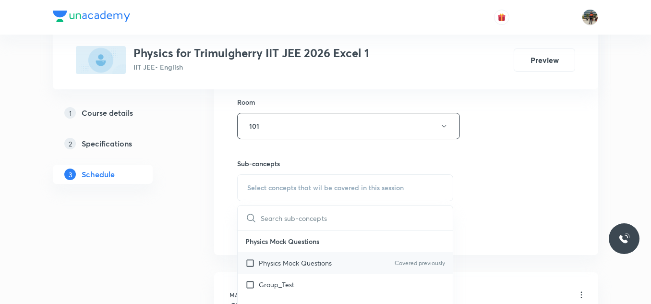
click at [248, 262] on input "checkbox" at bounding box center [251, 263] width 13 height 10
checkbox input "true"
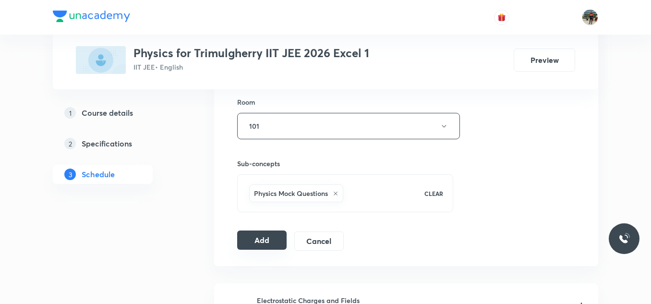
click at [263, 233] on button "Add" at bounding box center [261, 239] width 49 height 19
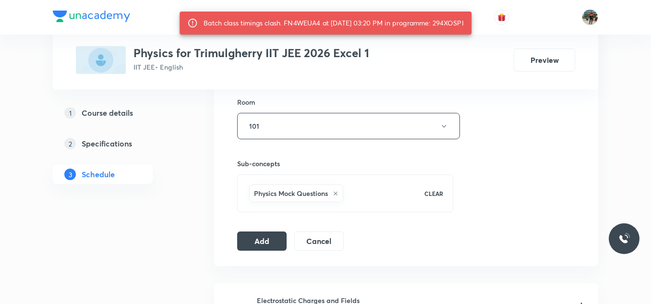
click at [464, 24] on div "Batch class timings clash. FN4WEUA4 at 08 Oct 2025 03:20 PM in programme: 294XO…" at bounding box center [334, 22] width 260 height 17
copy div "294XOSPI"
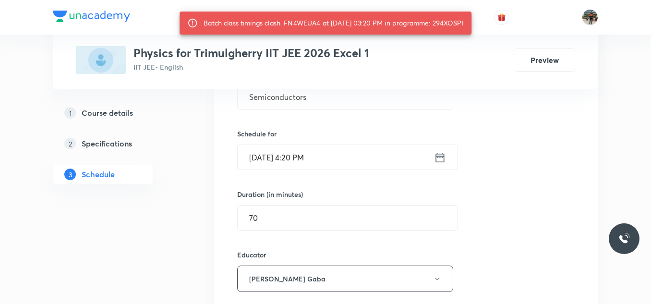
scroll to position [192, 0]
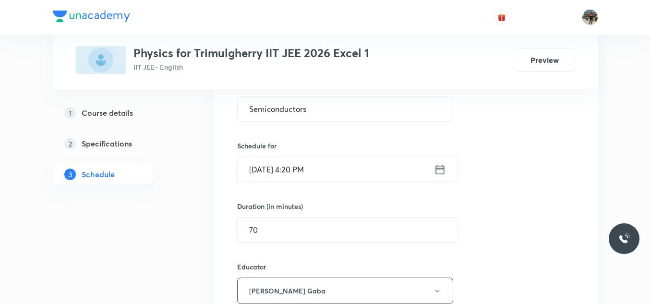
click at [441, 168] on icon at bounding box center [440, 169] width 9 height 10
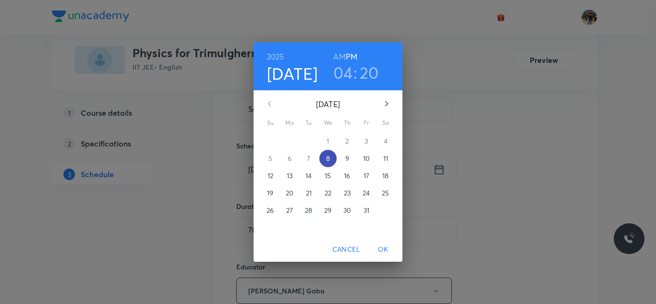
click at [328, 156] on p "8" at bounding box center [328, 159] width 4 height 10
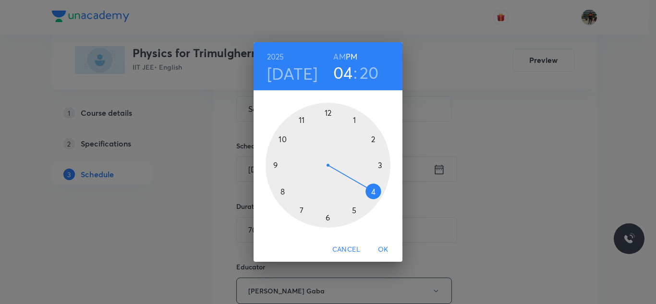
click at [372, 193] on div at bounding box center [327, 165] width 125 height 125
click at [353, 209] on div at bounding box center [327, 165] width 125 height 125
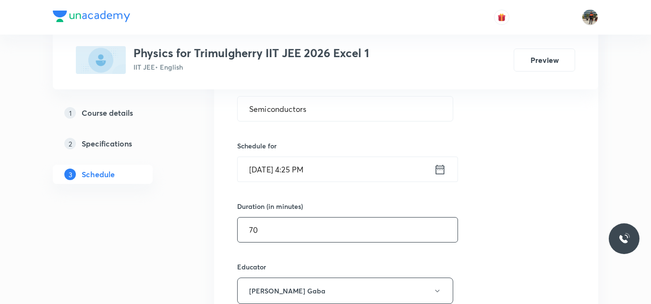
click at [300, 232] on input "70" at bounding box center [348, 229] width 220 height 24
type input "7"
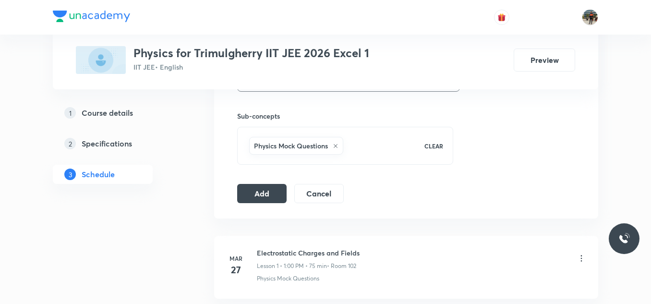
scroll to position [528, 0]
type input "60"
click at [248, 188] on button "Add" at bounding box center [261, 191] width 49 height 19
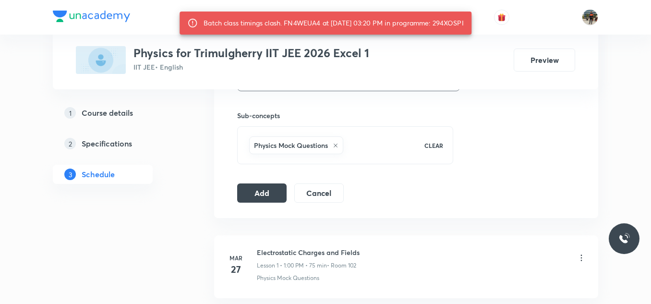
click at [175, 133] on div "1 Course details 2 Specifications 3 Schedule" at bounding box center [118, 149] width 131 height 92
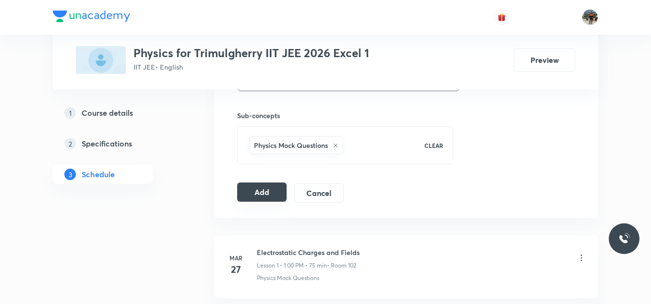
click at [250, 185] on button "Add" at bounding box center [261, 191] width 49 height 19
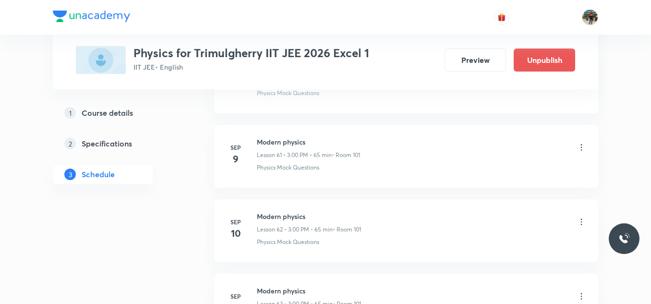
scroll to position [5158, 0]
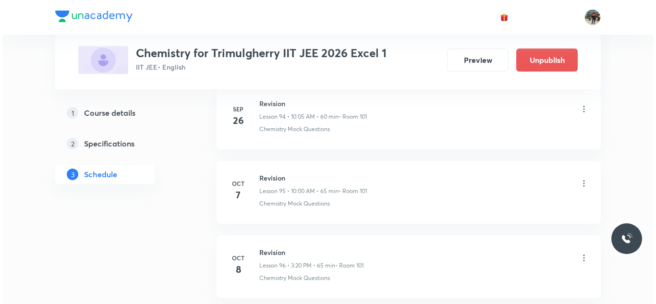
scroll to position [7669, 0]
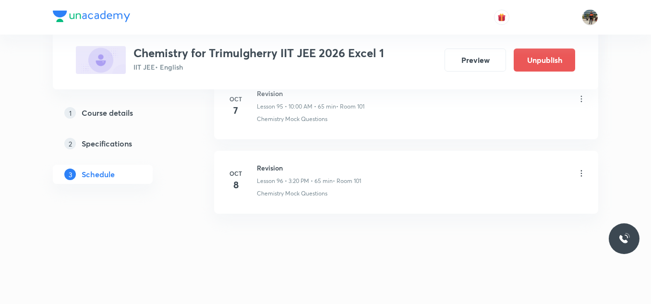
click at [580, 173] on icon at bounding box center [581, 173] width 10 height 10
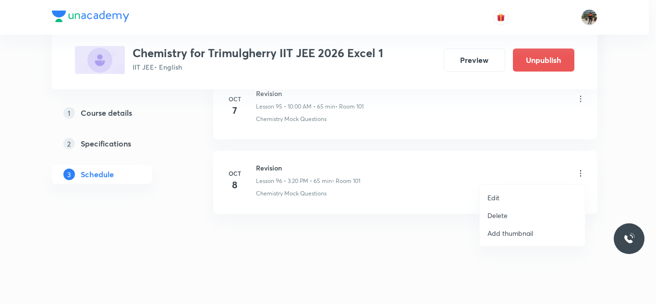
click at [493, 199] on p "Edit" at bounding box center [493, 197] width 12 height 10
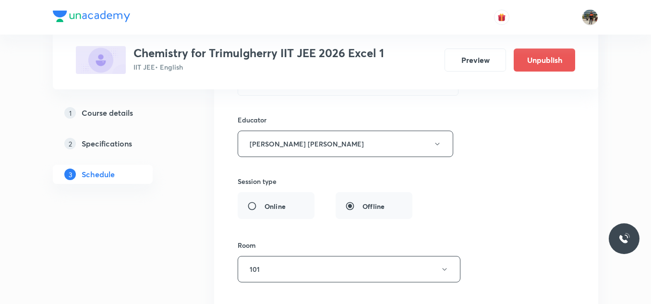
scroll to position [7309, 0]
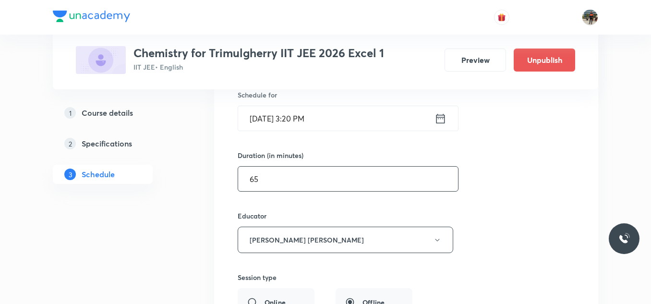
click at [297, 184] on input "65" at bounding box center [348, 179] width 220 height 24
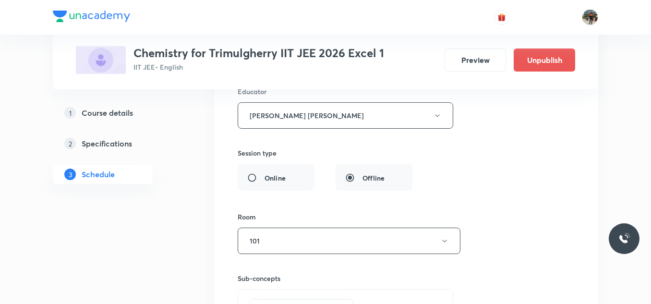
scroll to position [7597, 0]
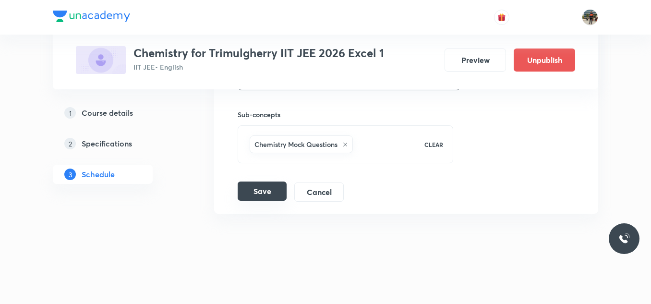
type input "60"
click at [260, 191] on button "Save" at bounding box center [262, 190] width 49 height 19
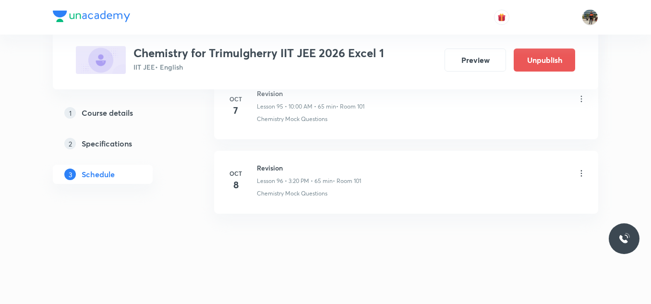
scroll to position [7166, 0]
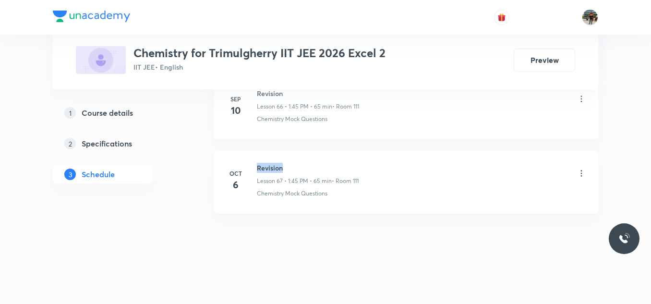
click at [259, 168] on h6 "Revision" at bounding box center [308, 168] width 102 height 10
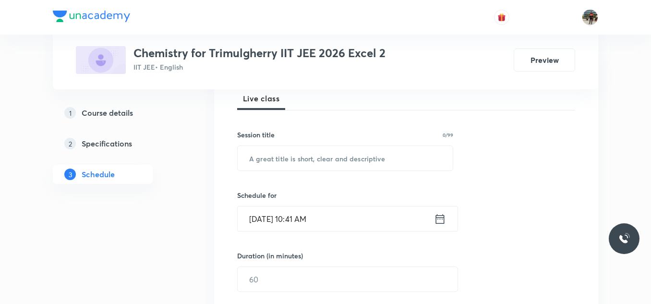
scroll to position [144, 0]
click at [256, 153] on input "text" at bounding box center [345, 156] width 215 height 24
paste input "Revision"
type input "Revision"
click at [441, 217] on icon at bounding box center [440, 217] width 12 height 13
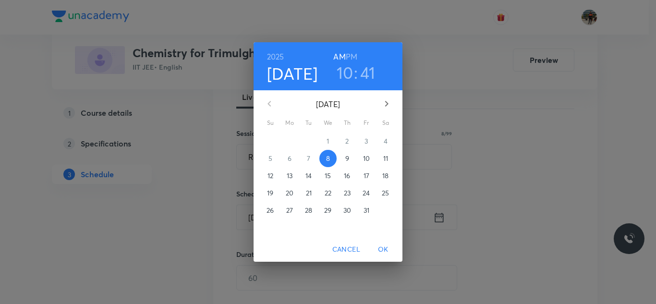
click at [334, 151] on div "8" at bounding box center [327, 158] width 19 height 17
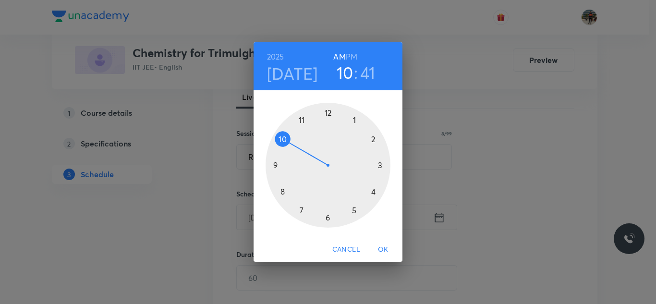
click at [301, 120] on div at bounding box center [327, 165] width 125 height 125
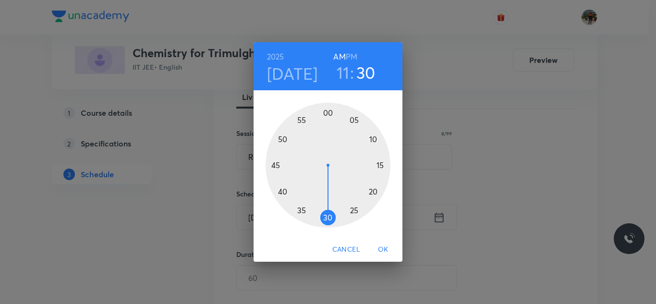
drag, startPoint x: 277, startPoint y: 189, endPoint x: 328, endPoint y: 228, distance: 63.7
click at [328, 228] on div at bounding box center [327, 165] width 125 height 125
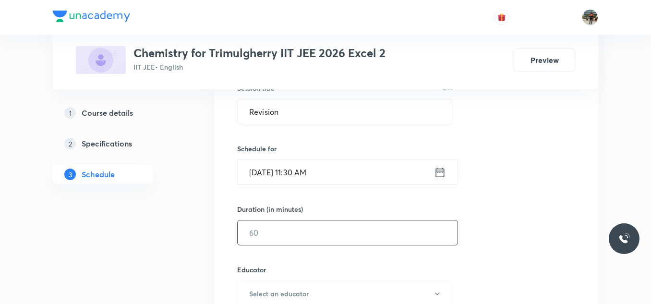
scroll to position [240, 0]
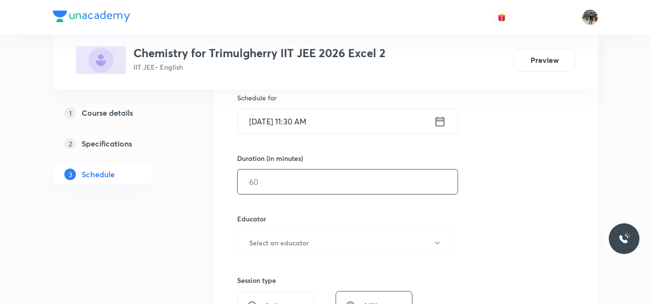
click at [288, 179] on input "text" at bounding box center [348, 181] width 220 height 24
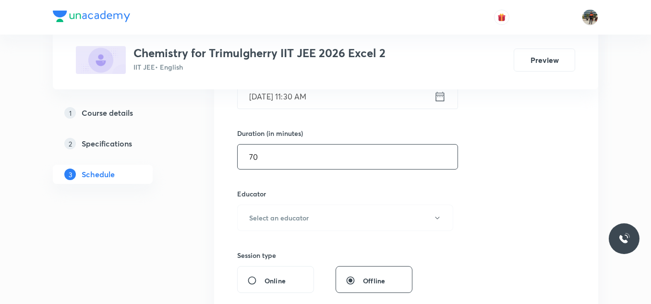
scroll to position [288, 0]
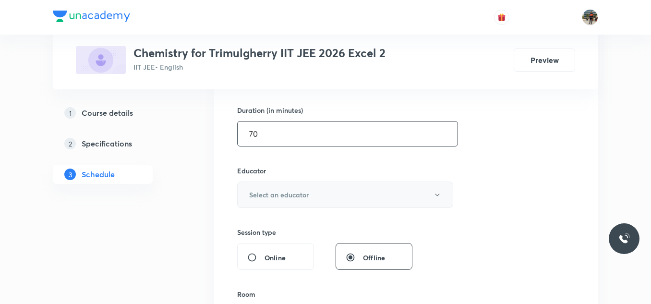
type input "70"
click at [252, 199] on h6 "Select an educator" at bounding box center [279, 195] width 60 height 10
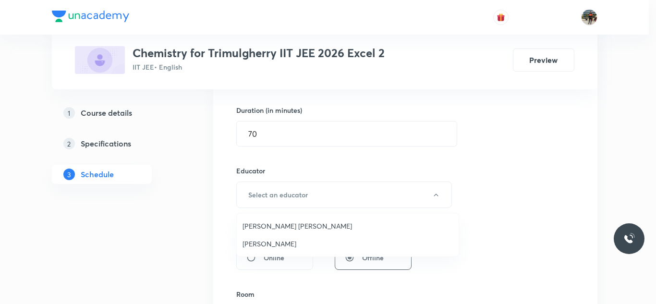
click at [254, 229] on span "Mekala Santhosh Kumar" at bounding box center [347, 226] width 210 height 10
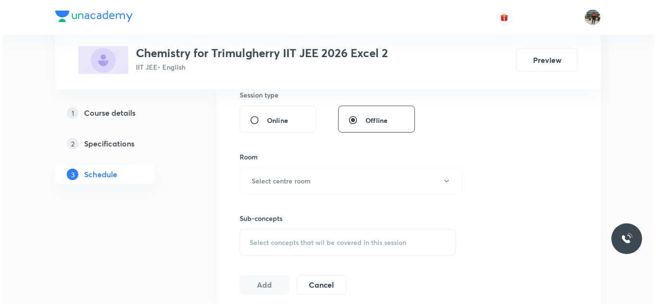
scroll to position [432, 0]
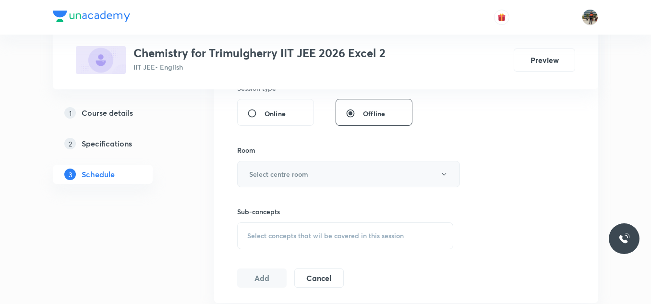
click at [270, 171] on h6 "Select centre room" at bounding box center [278, 174] width 59 height 10
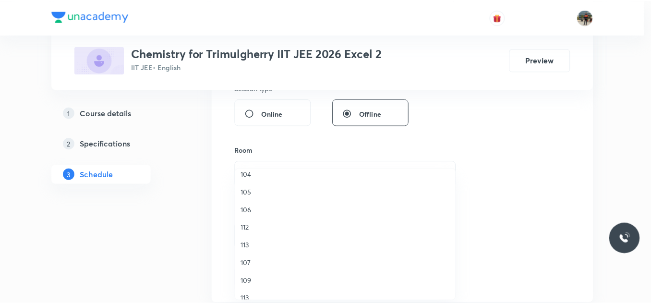
scroll to position [178, 0]
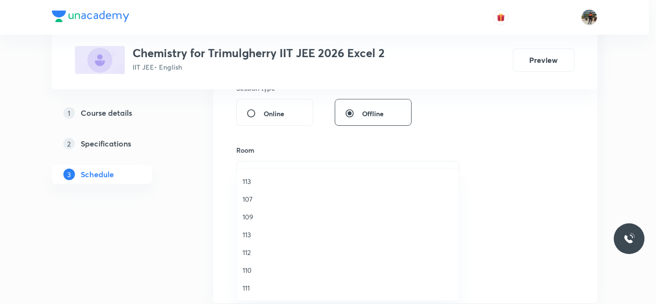
click at [242, 289] on li "111" at bounding box center [348, 288] width 222 height 18
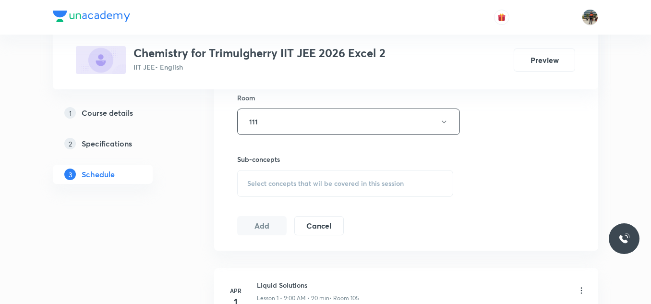
scroll to position [480, 0]
click at [242, 180] on div "Select concepts that wil be covered in this session" at bounding box center [345, 187] width 216 height 27
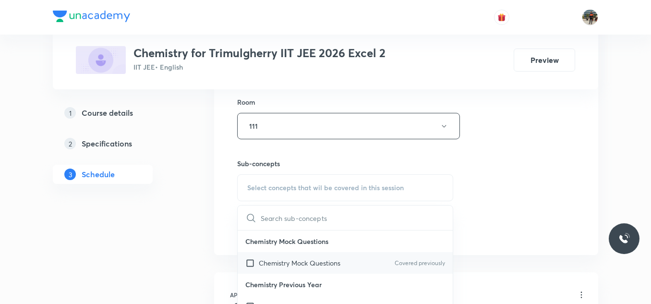
click at [250, 261] on input "checkbox" at bounding box center [251, 263] width 13 height 10
checkbox input "true"
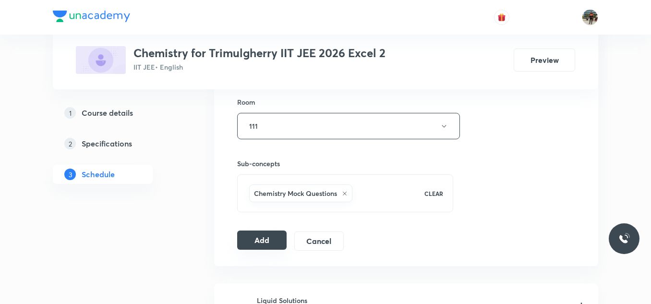
click at [255, 237] on button "Add" at bounding box center [261, 239] width 49 height 19
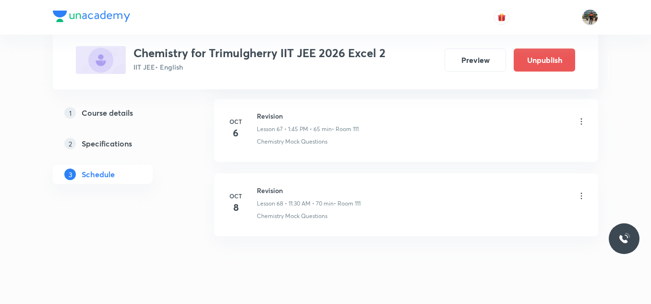
scroll to position [5083, 0]
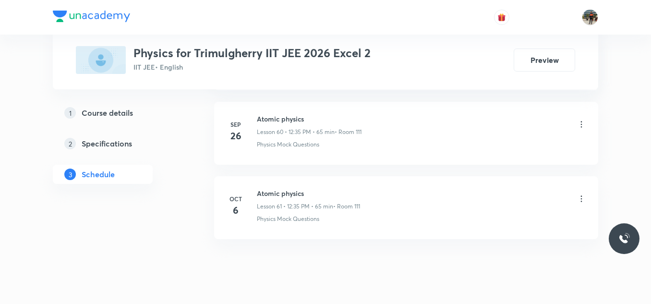
scroll to position [5065, 0]
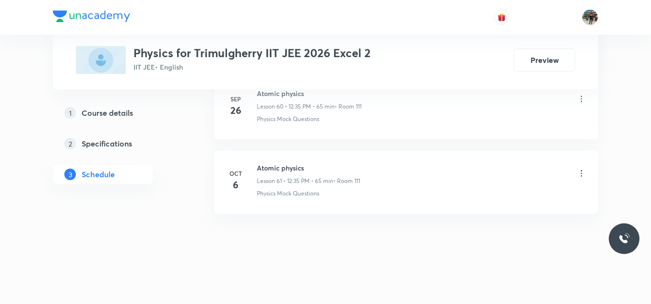
click at [272, 165] on h6 "Atomic physics" at bounding box center [308, 168] width 103 height 10
copy h6 "Atomic physics"
click at [272, 165] on h6 "Atomic physics" at bounding box center [308, 168] width 103 height 10
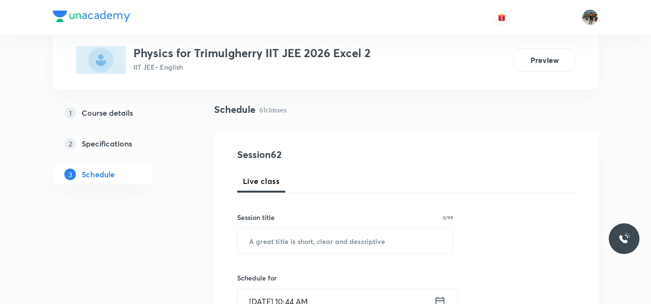
scroll to position [144, 0]
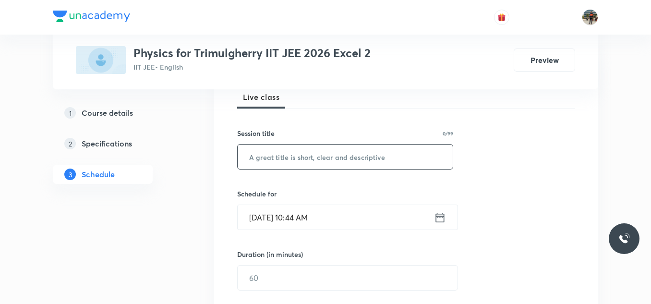
click at [321, 160] on input "text" at bounding box center [345, 156] width 215 height 24
paste input "Atomic physics"
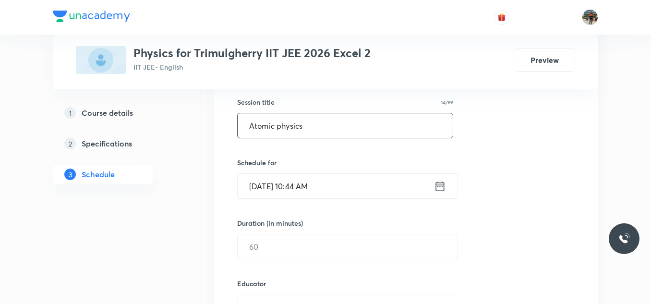
scroll to position [192, 0]
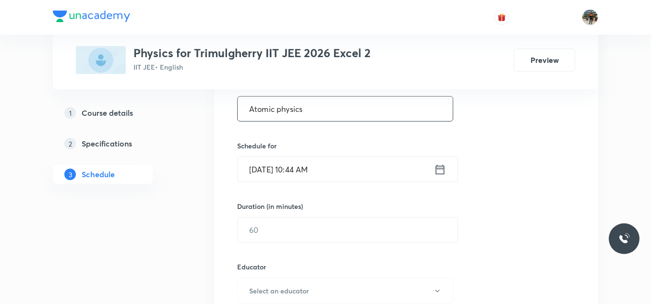
type input "Atomic physics"
click at [440, 168] on icon at bounding box center [440, 169] width 9 height 10
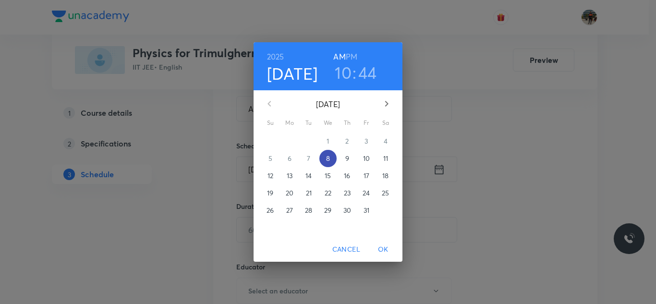
click at [330, 156] on p "8" at bounding box center [328, 159] width 4 height 10
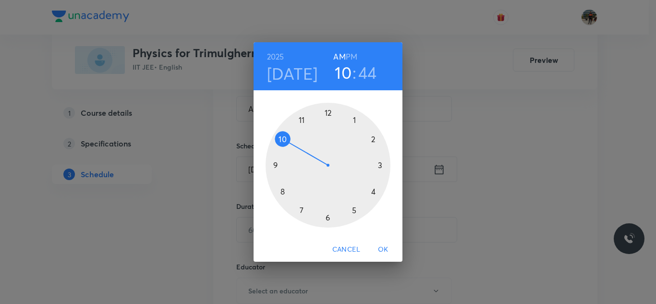
click at [355, 53] on h6 "PM" at bounding box center [352, 56] width 12 height 13
click at [373, 190] on div at bounding box center [327, 165] width 125 height 125
click at [326, 217] on div at bounding box center [327, 165] width 125 height 125
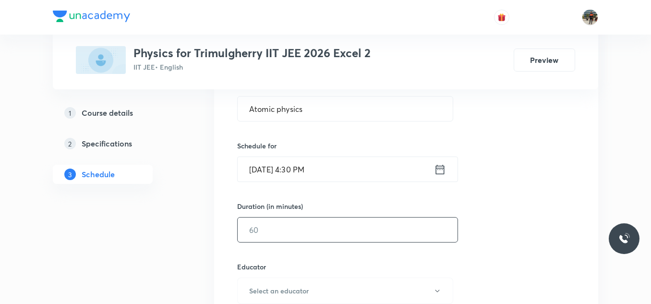
click at [303, 227] on input "text" at bounding box center [348, 229] width 220 height 24
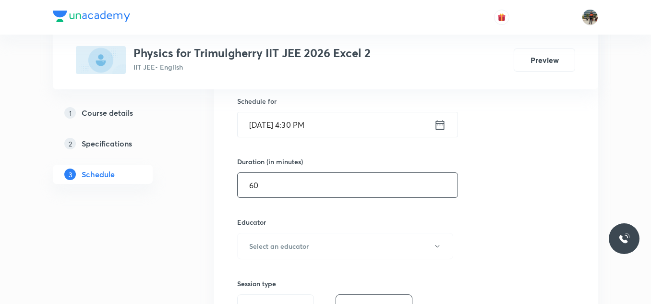
scroll to position [288, 0]
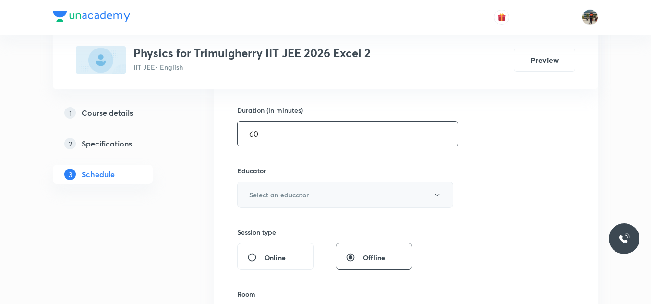
type input "60"
click at [258, 185] on button "Select an educator" at bounding box center [345, 194] width 216 height 26
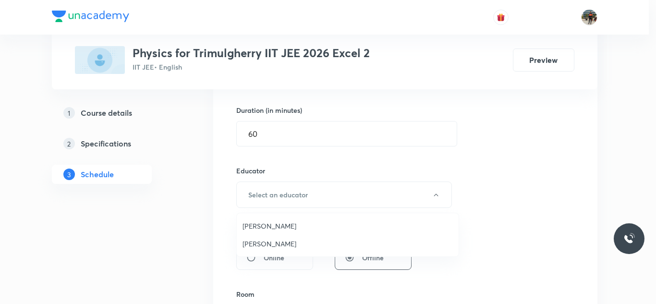
click at [253, 225] on span "Rajesh Vuddavolu" at bounding box center [347, 226] width 210 height 10
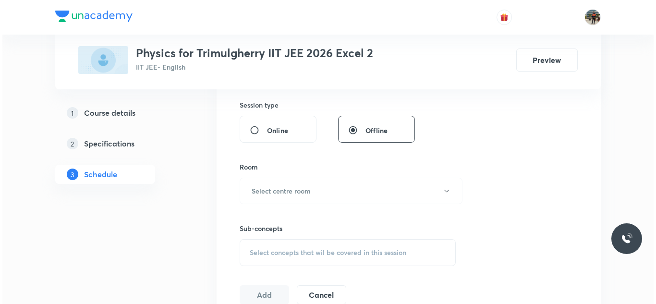
scroll to position [432, 0]
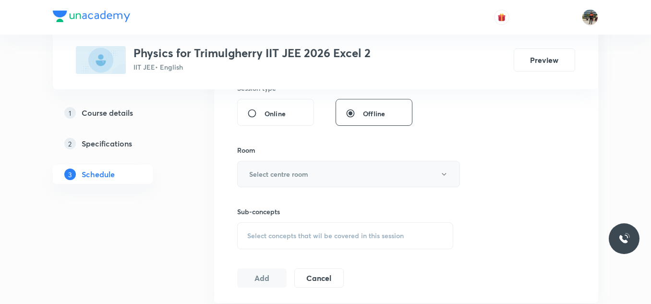
click at [263, 169] on h6 "Select centre room" at bounding box center [278, 174] width 59 height 10
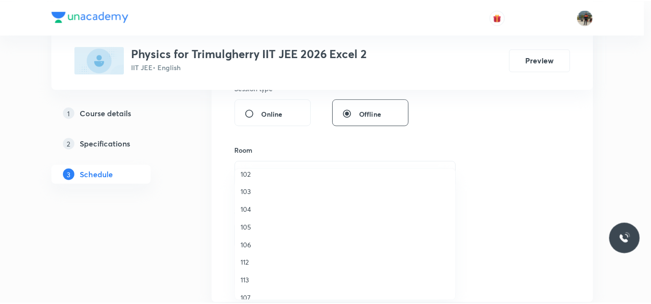
scroll to position [178, 0]
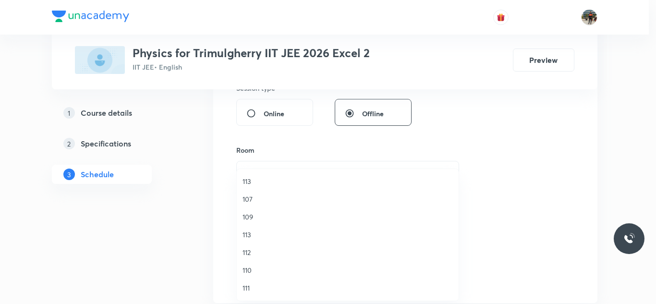
click at [244, 290] on span "111" at bounding box center [347, 288] width 210 height 10
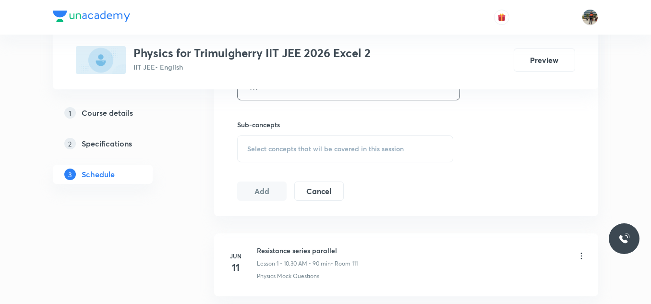
scroll to position [528, 0]
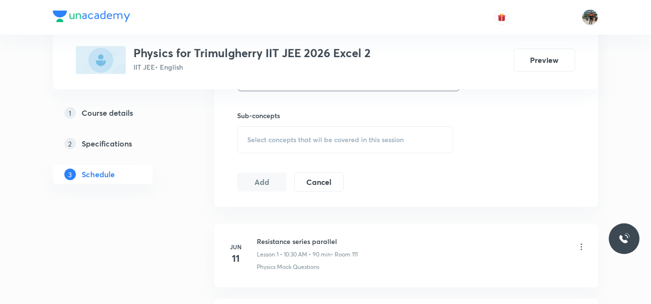
click at [256, 136] on span "Select concepts that wil be covered in this session" at bounding box center [325, 140] width 156 height 8
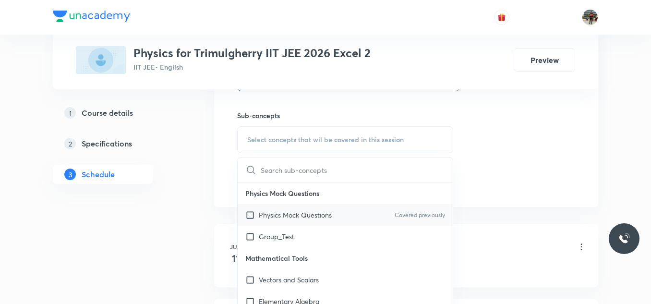
click at [250, 215] on input "checkbox" at bounding box center [251, 215] width 13 height 10
checkbox input "true"
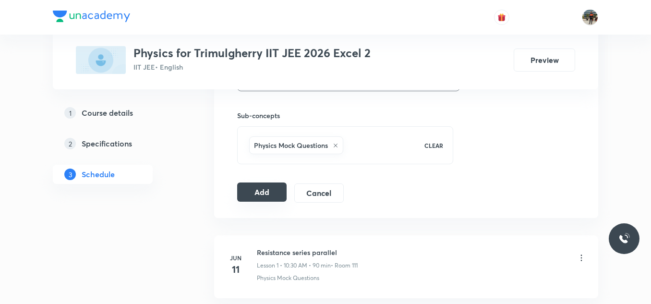
click at [267, 192] on button "Add" at bounding box center [261, 191] width 49 height 19
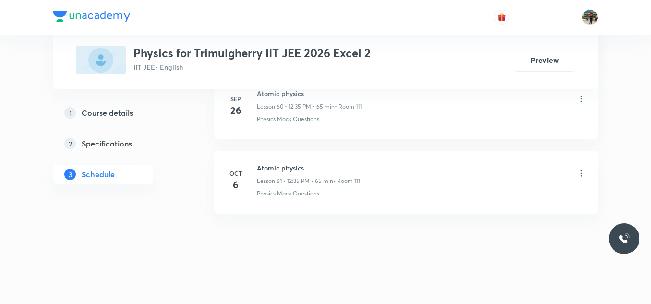
scroll to position [4563, 0]
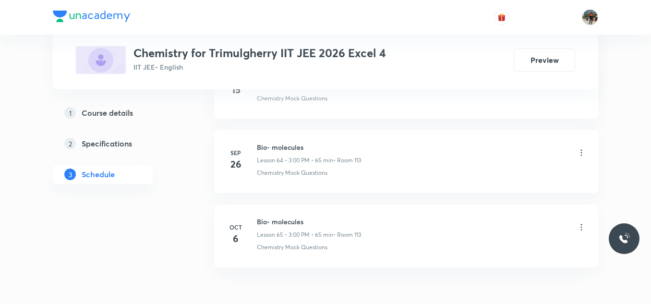
scroll to position [5336, 0]
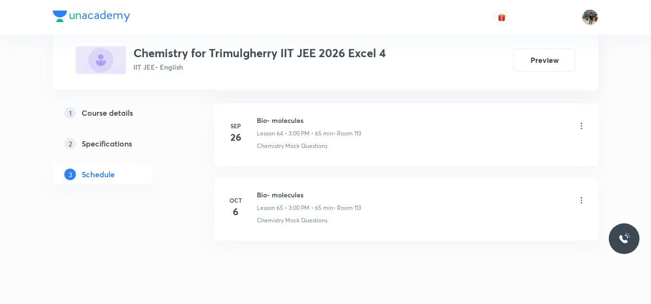
click at [271, 195] on h6 "Bio- molecules" at bounding box center [309, 195] width 104 height 10
copy h6 "Bio- molecules"
click at [271, 195] on h6 "Bio- molecules" at bounding box center [309, 195] width 104 height 10
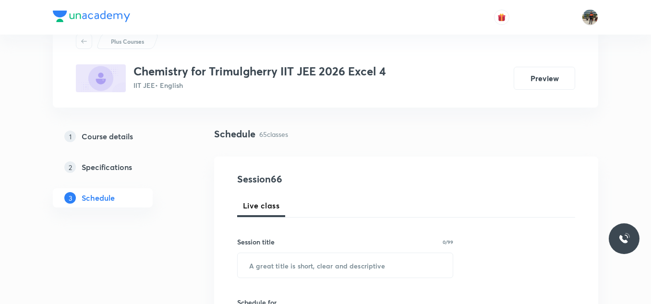
scroll to position [96, 0]
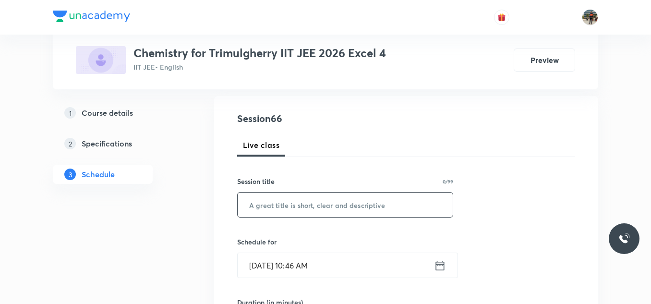
click at [282, 205] on input "text" at bounding box center [345, 204] width 215 height 24
paste input "Bio- molecules"
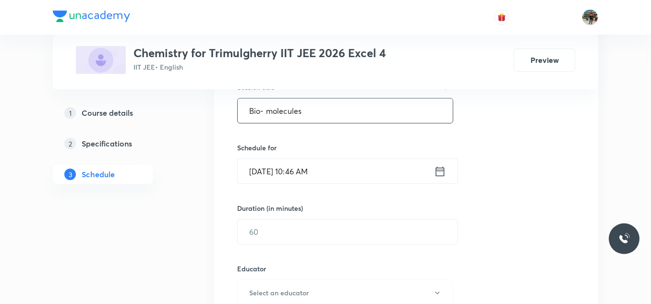
scroll to position [192, 0]
type input "Bio- molecules"
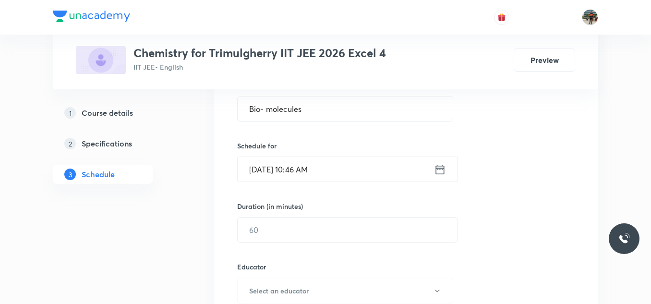
click at [439, 170] on icon at bounding box center [440, 169] width 12 height 13
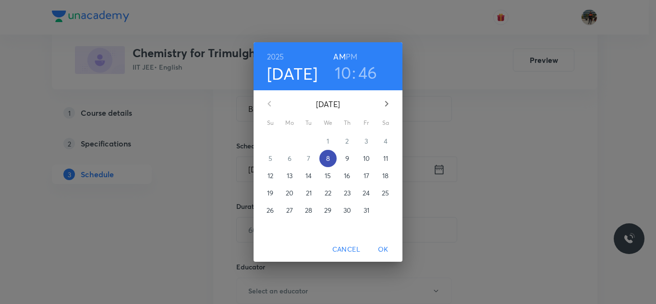
click at [323, 158] on span "8" at bounding box center [327, 159] width 17 height 10
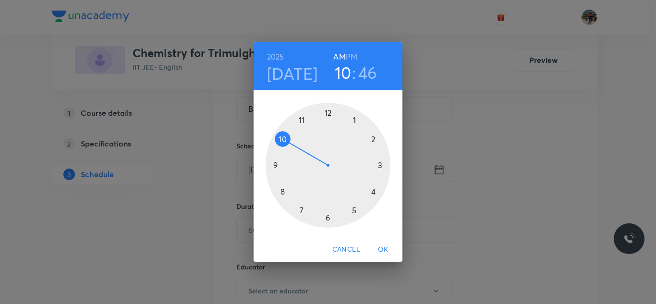
click at [356, 51] on h6 "PM" at bounding box center [352, 56] width 12 height 13
click at [373, 192] on div at bounding box center [327, 165] width 125 height 125
click at [380, 166] on div at bounding box center [327, 165] width 125 height 125
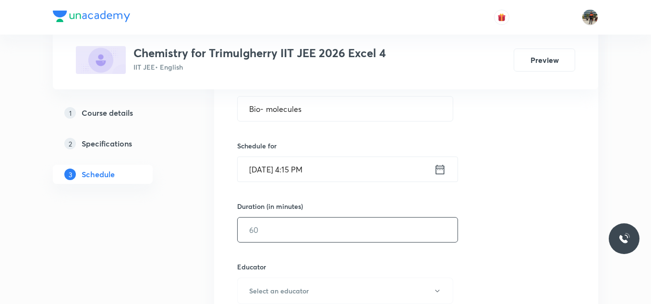
click at [280, 222] on input "text" at bounding box center [348, 229] width 220 height 24
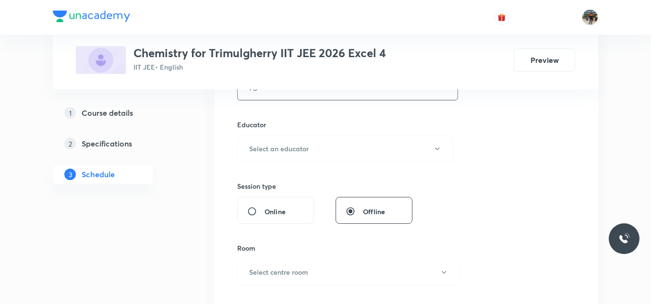
scroll to position [336, 0]
type input "75"
click at [257, 145] on h6 "Select an educator" at bounding box center [279, 147] width 60 height 10
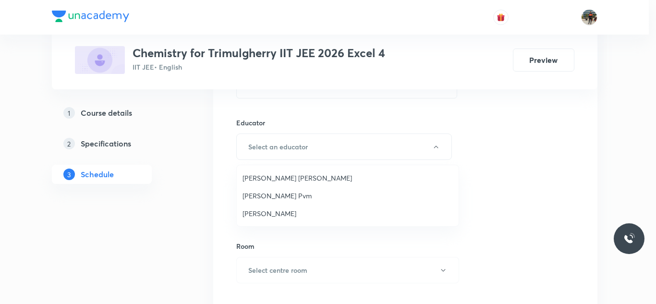
click at [251, 181] on span "[PERSON_NAME] [PERSON_NAME]" at bounding box center [347, 178] width 210 height 10
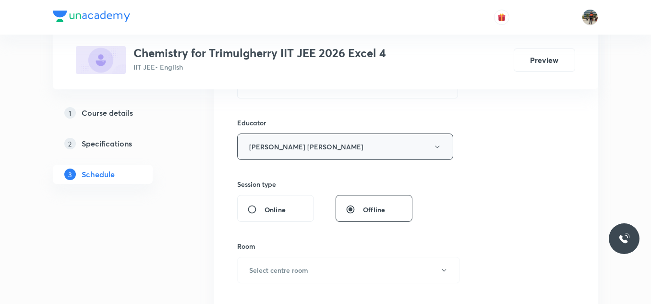
click at [280, 151] on button "[PERSON_NAME] [PERSON_NAME]" at bounding box center [345, 146] width 216 height 26
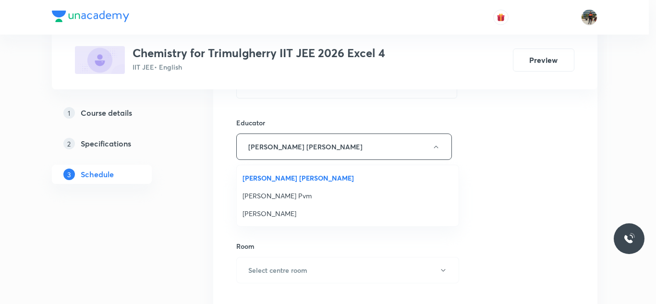
click at [262, 195] on span "[PERSON_NAME] Pvm" at bounding box center [347, 196] width 210 height 10
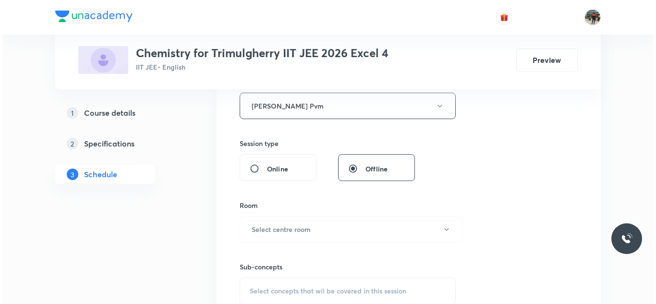
scroll to position [432, 0]
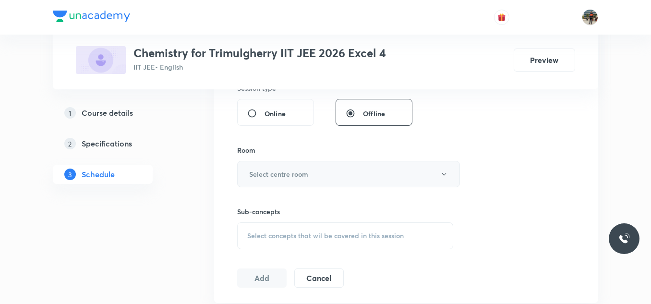
click at [263, 168] on button "Select centre room" at bounding box center [348, 174] width 223 height 26
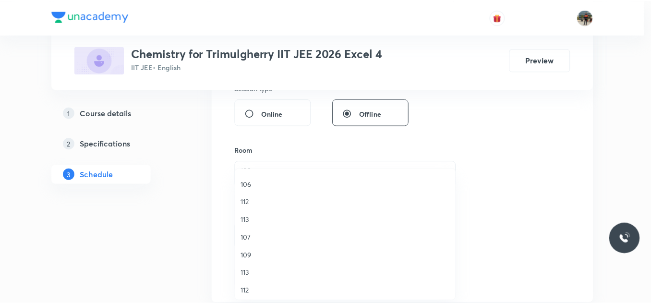
scroll to position [178, 0]
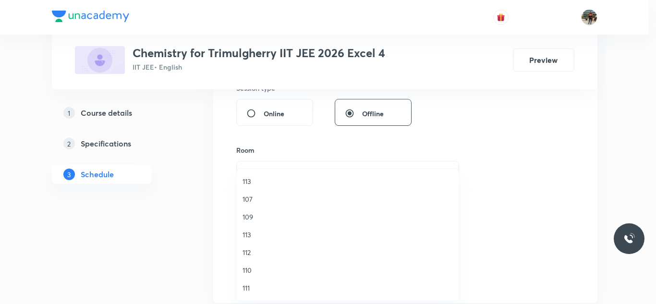
click at [248, 238] on span "113" at bounding box center [347, 234] width 210 height 10
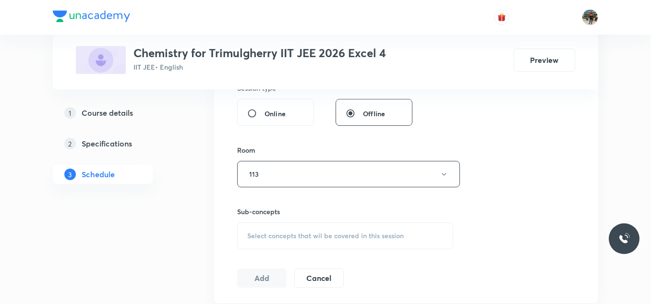
scroll to position [480, 0]
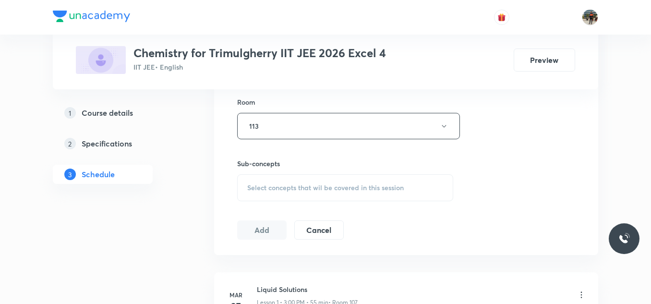
click at [256, 191] on span "Select concepts that wil be covered in this session" at bounding box center [325, 188] width 156 height 8
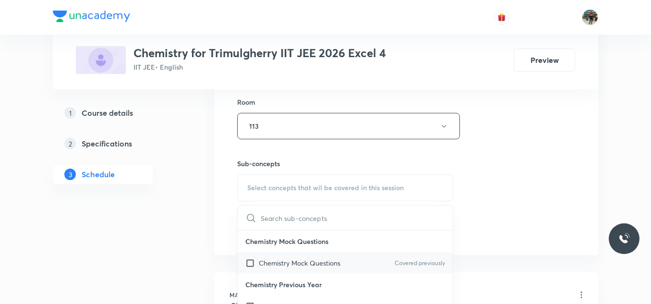
click at [246, 263] on input "checkbox" at bounding box center [251, 263] width 13 height 10
checkbox input "true"
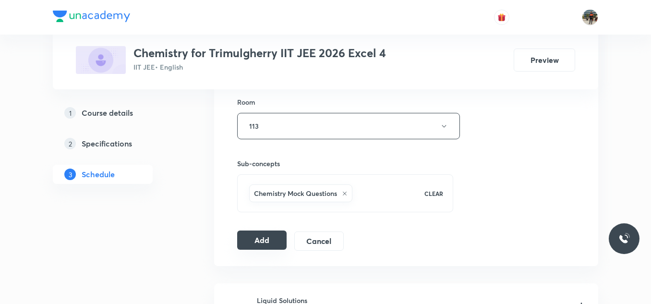
click at [262, 233] on button "Add" at bounding box center [261, 239] width 49 height 19
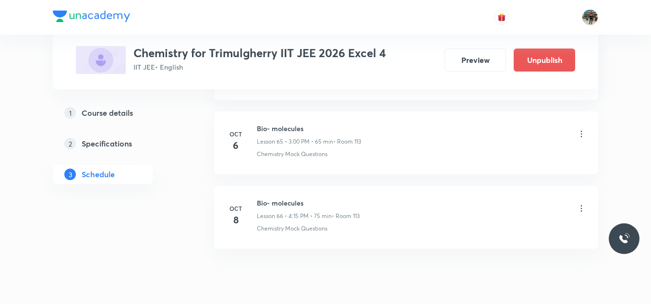
scroll to position [4935, 0]
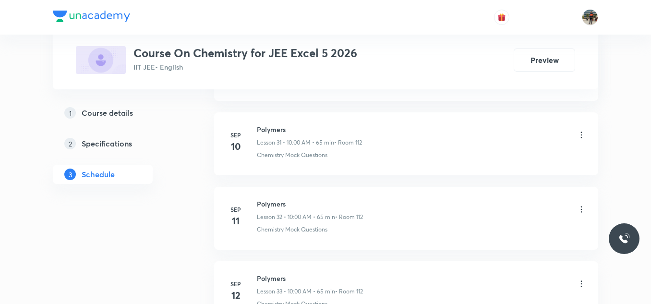
scroll to position [3293, 0]
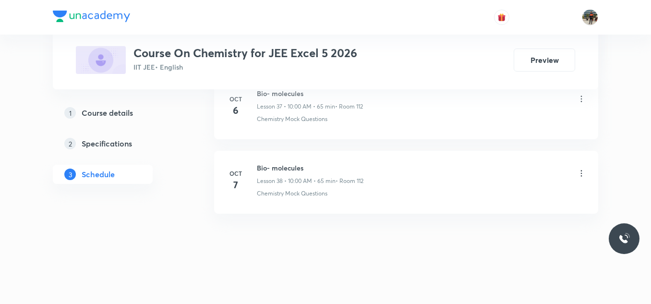
click at [276, 170] on h6 "Bio- molecules" at bounding box center [310, 168] width 107 height 10
copy h6 "Bio- molecules"
click at [276, 170] on h6 "Bio- molecules" at bounding box center [310, 168] width 107 height 10
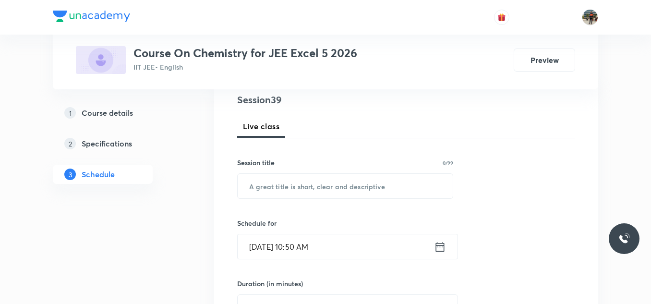
scroll to position [144, 0]
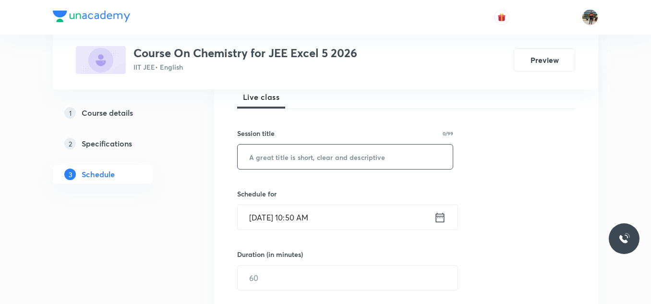
click at [294, 160] on input "text" at bounding box center [345, 156] width 215 height 24
paste input "Bio- molecules"
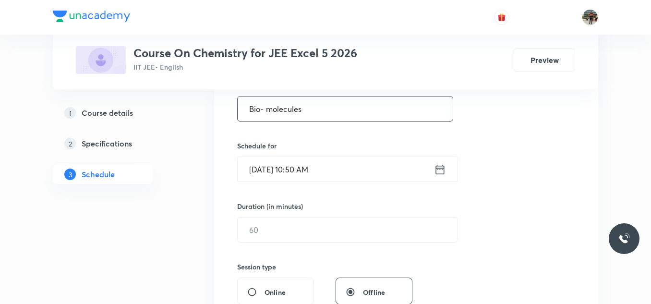
type input "Bio- molecules"
click at [439, 170] on icon at bounding box center [440, 169] width 12 height 13
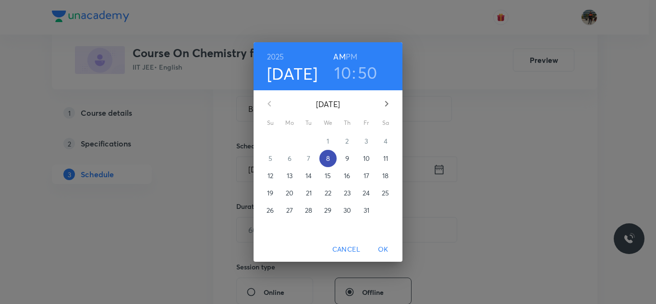
click at [330, 158] on p "8" at bounding box center [328, 159] width 4 height 10
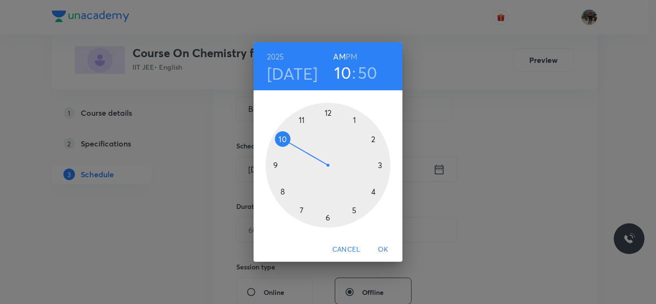
click at [302, 120] on div at bounding box center [327, 165] width 125 height 125
click at [381, 164] on div at bounding box center [327, 165] width 125 height 125
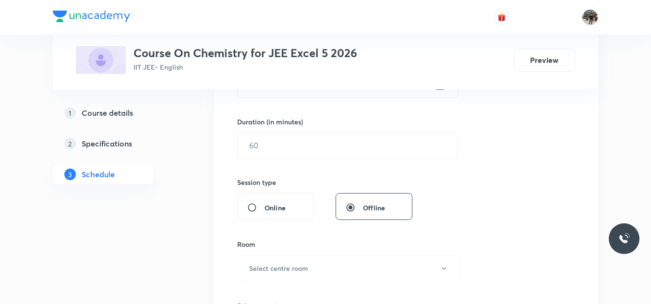
scroll to position [288, 0]
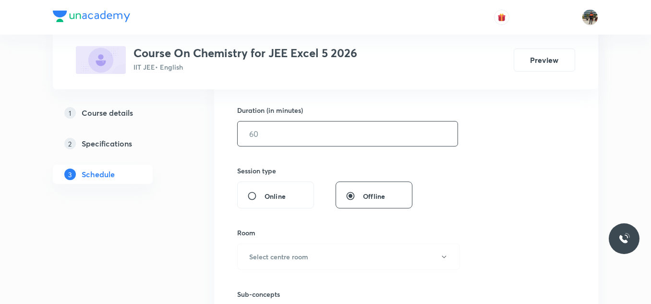
click at [291, 132] on input "text" at bounding box center [348, 133] width 220 height 24
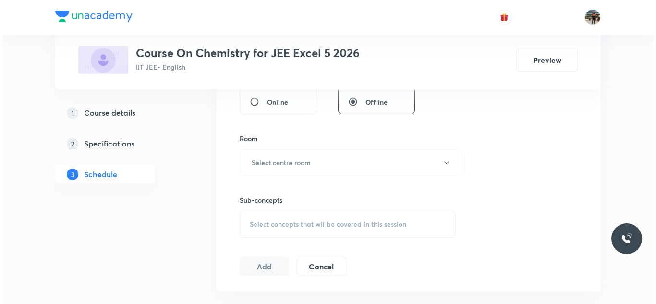
scroll to position [384, 0]
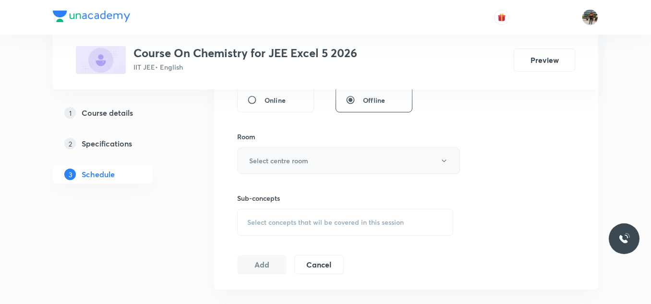
type input "120"
click at [257, 167] on button "Select centre room" at bounding box center [348, 160] width 223 height 26
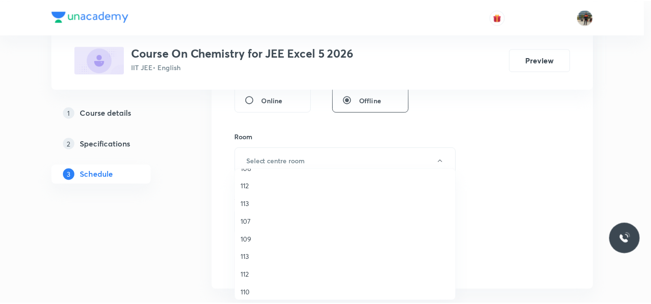
scroll to position [178, 0]
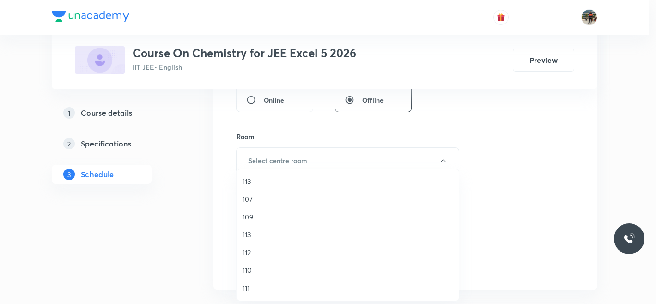
click at [245, 252] on span "112" at bounding box center [347, 252] width 210 height 10
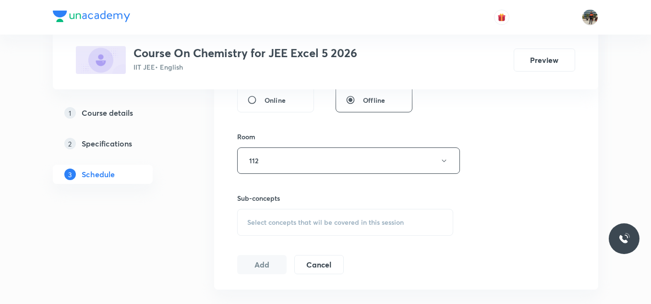
scroll to position [432, 0]
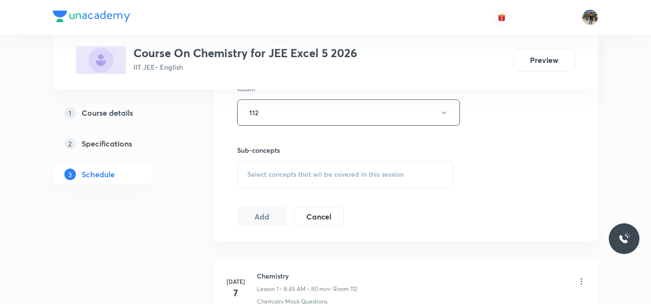
click at [250, 168] on div "Select concepts that wil be covered in this session" at bounding box center [345, 174] width 216 height 27
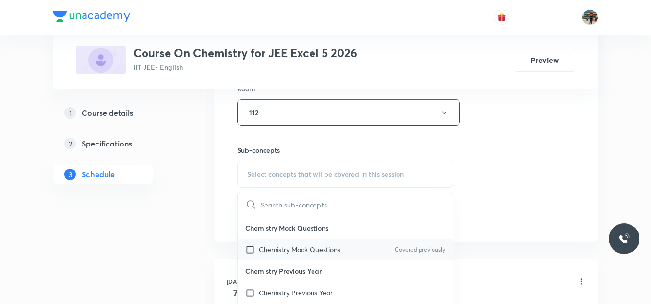
click at [250, 248] on input "checkbox" at bounding box center [251, 249] width 13 height 10
checkbox input "true"
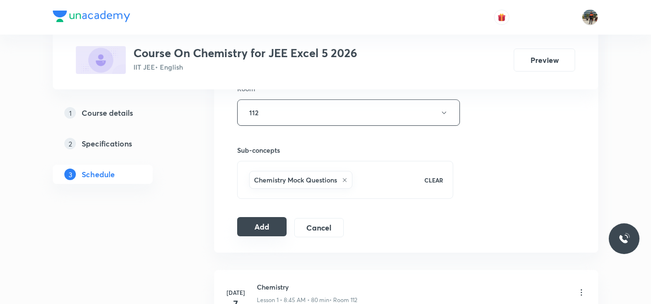
click at [254, 228] on button "Add" at bounding box center [261, 226] width 49 height 19
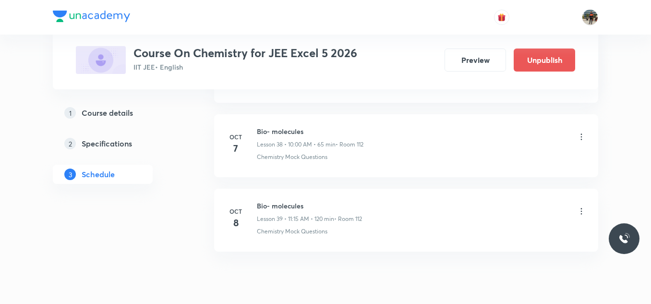
scroll to position [2926, 0]
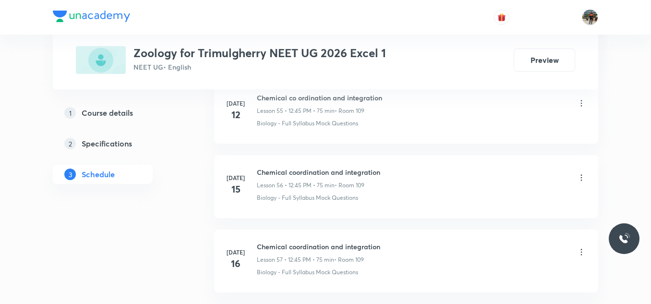
scroll to position [7384, 0]
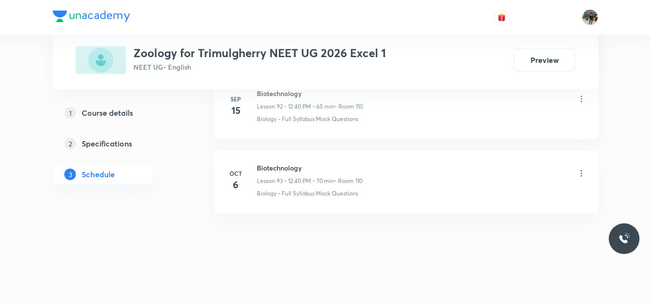
click at [280, 170] on h6 "Biotechnology" at bounding box center [310, 168] width 106 height 10
copy h6 "Biotechnology"
click at [280, 170] on h6 "Biotechnology" at bounding box center [310, 168] width 106 height 10
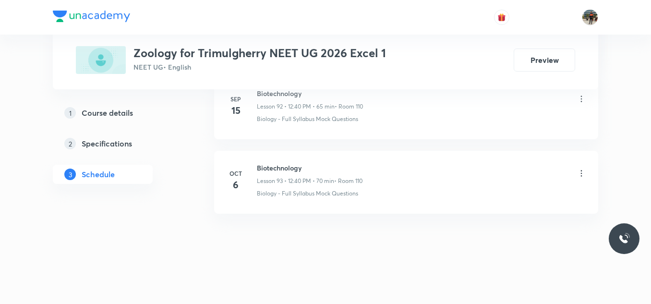
click at [280, 170] on h6 "Biotechnology" at bounding box center [310, 168] width 106 height 10
copy h6 "Biotechnology"
click at [280, 170] on h6 "Biotechnology" at bounding box center [310, 168] width 106 height 10
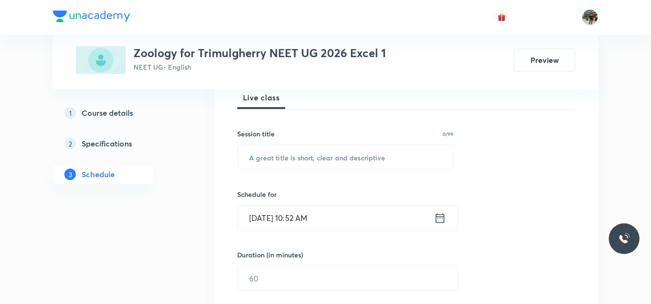
scroll to position [144, 0]
click at [318, 164] on input "text" at bounding box center [345, 156] width 215 height 24
paste input "Biotechnology"
type input "Biotechnology"
click at [440, 219] on icon at bounding box center [440, 217] width 12 height 13
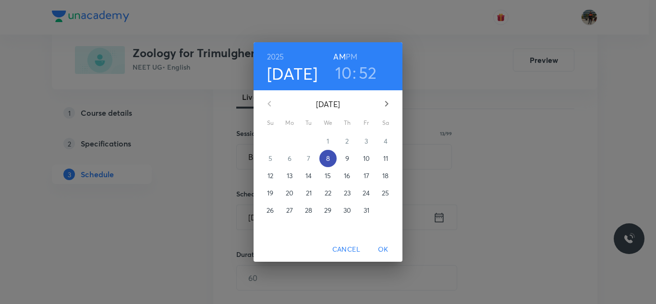
click at [334, 159] on span "8" at bounding box center [327, 159] width 17 height 10
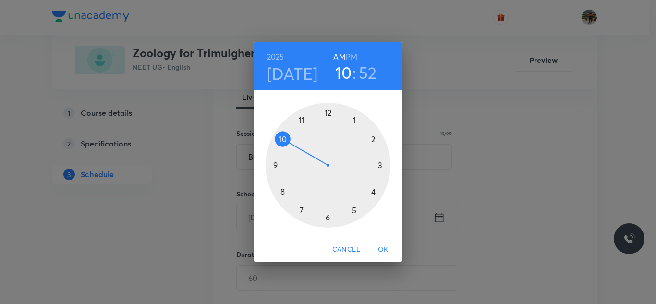
click at [354, 57] on h6 "PM" at bounding box center [352, 56] width 12 height 13
click at [355, 119] on div at bounding box center [327, 165] width 125 height 125
click at [277, 165] on div at bounding box center [327, 165] width 125 height 125
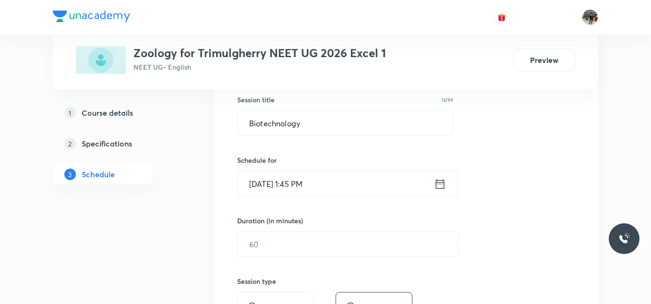
scroll to position [192, 0]
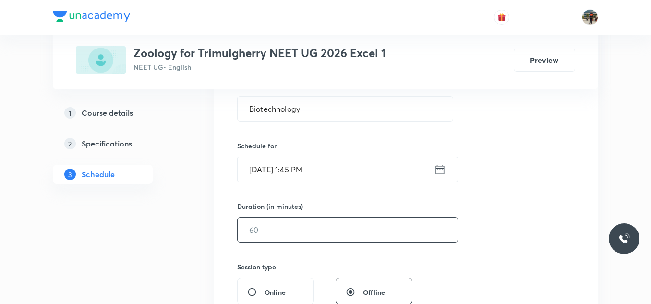
click at [269, 225] on input "text" at bounding box center [348, 229] width 220 height 24
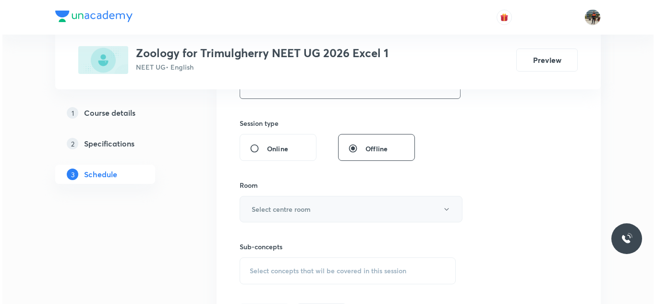
scroll to position [336, 0]
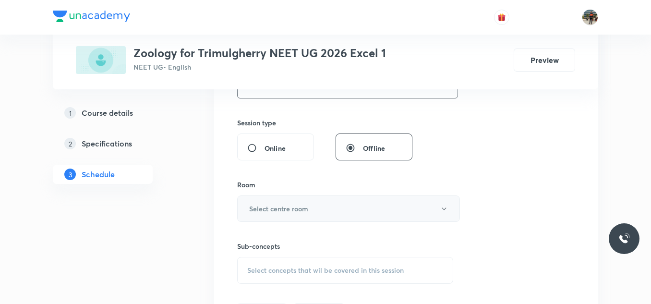
type input "90"
click at [268, 201] on button "Select centre room" at bounding box center [348, 208] width 223 height 26
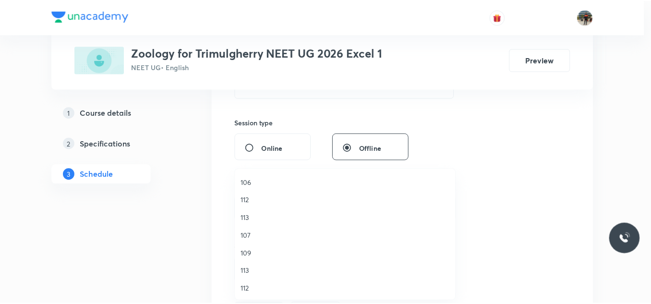
scroll to position [178, 0]
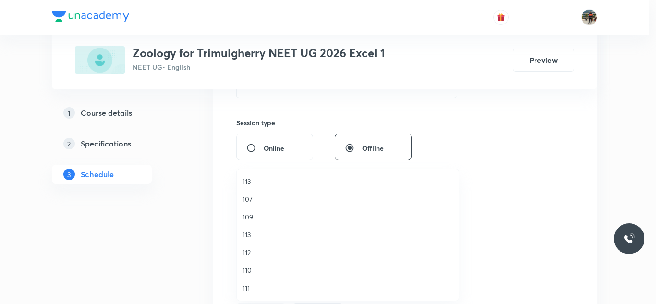
click at [245, 270] on span "110" at bounding box center [347, 270] width 210 height 10
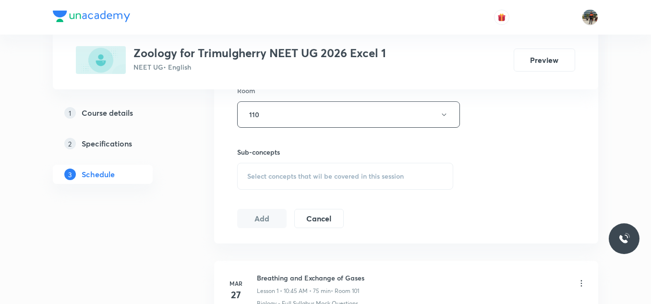
scroll to position [432, 0]
click at [258, 170] on span "Select concepts that wil be covered in this session" at bounding box center [325, 174] width 156 height 8
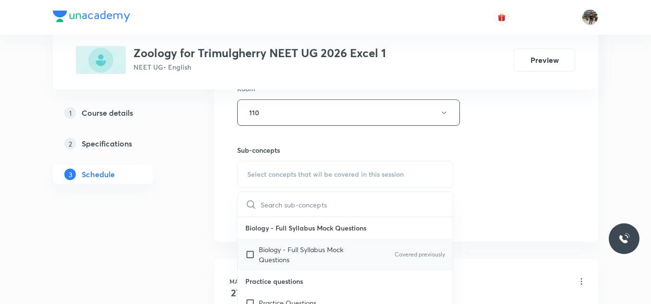
click at [253, 254] on input "checkbox" at bounding box center [251, 254] width 13 height 20
checkbox input "true"
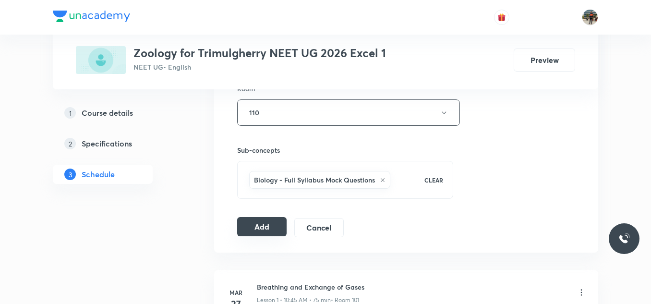
click at [260, 222] on button "Add" at bounding box center [261, 226] width 49 height 19
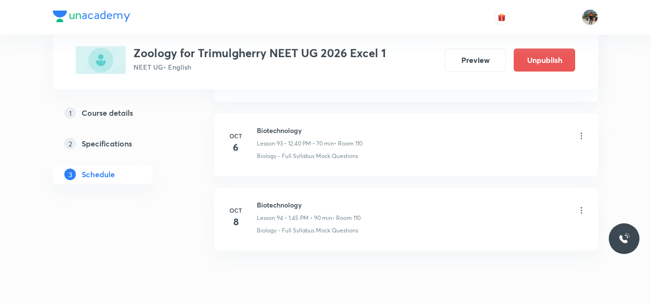
scroll to position [7018, 0]
